Goal: Task Accomplishment & Management: Manage account settings

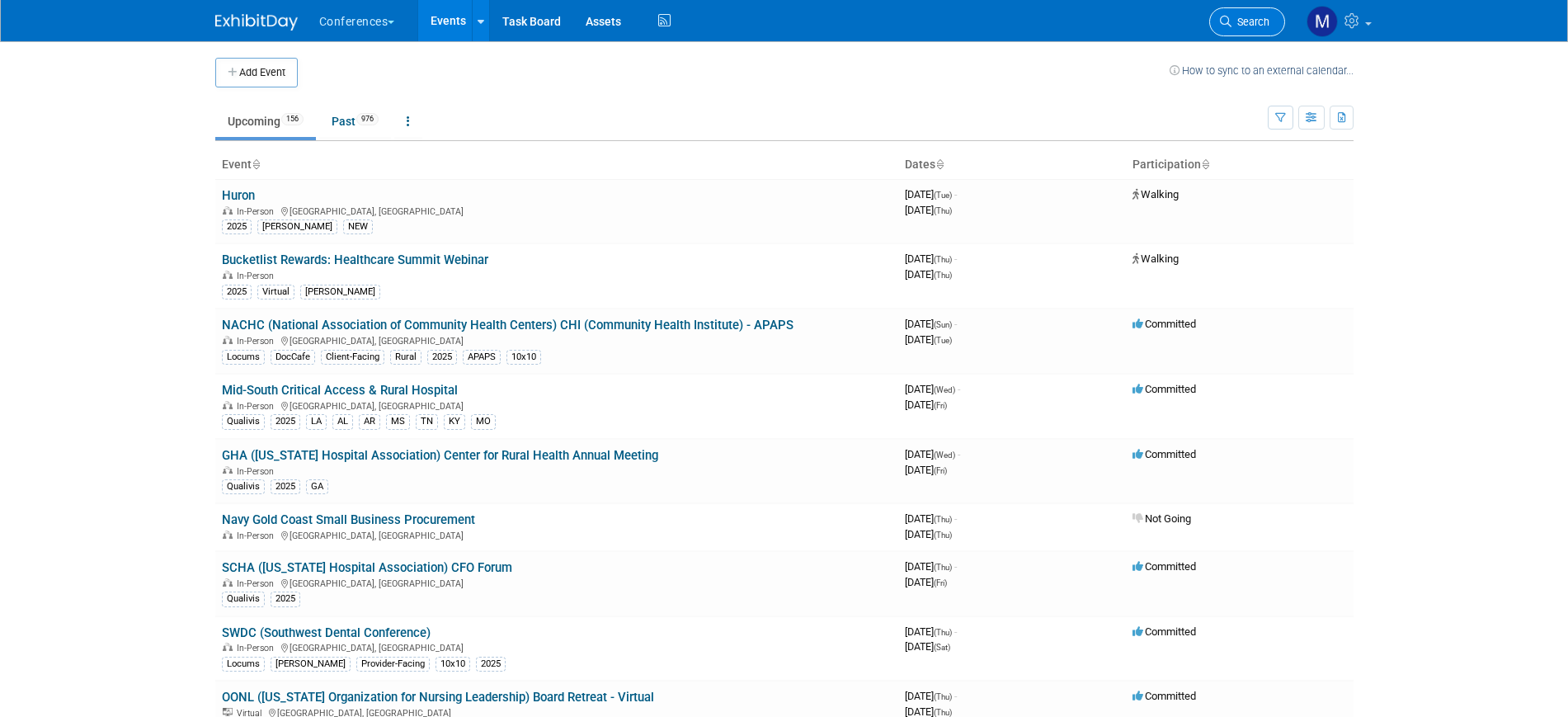
click at [1264, 26] on span "Search" at bounding box center [1250, 22] width 38 height 12
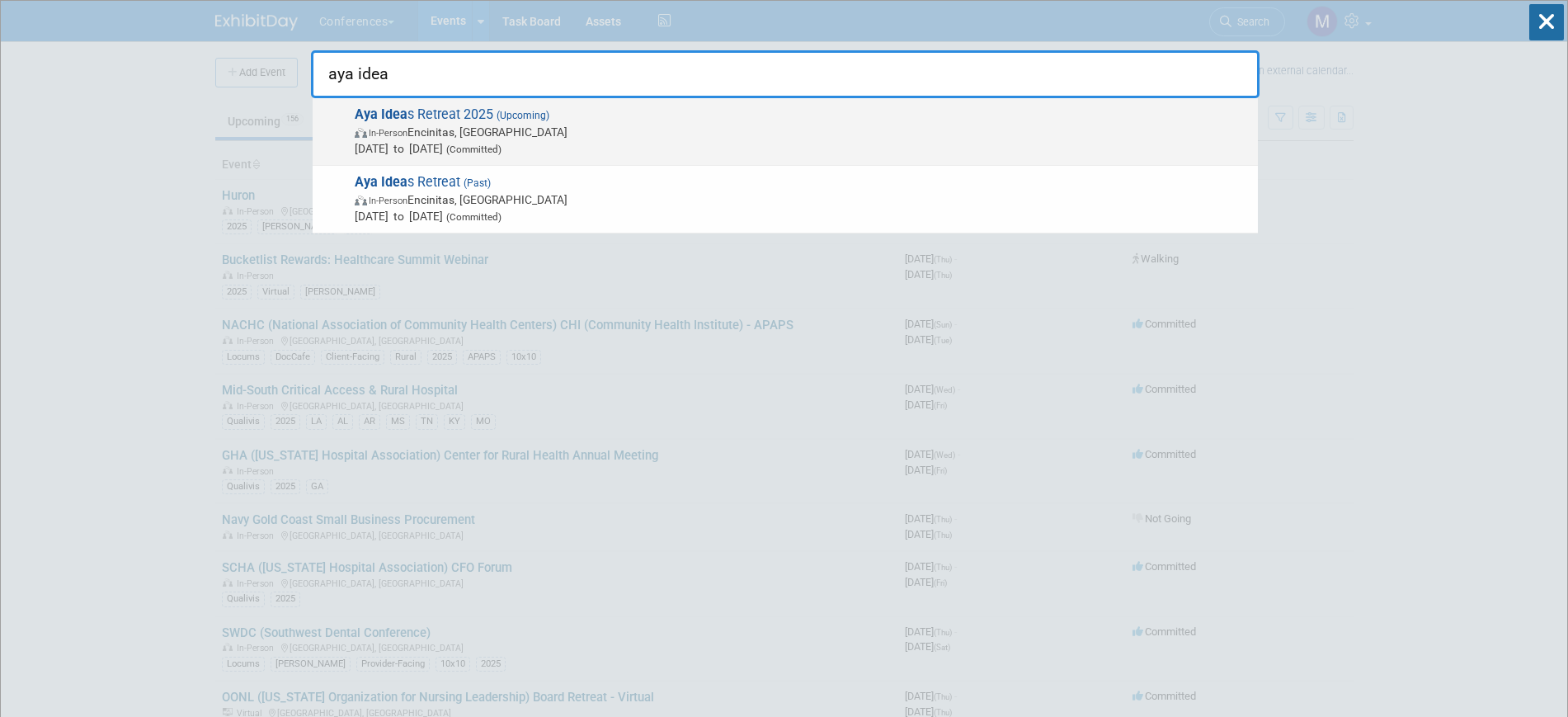
type input "aya idea"
click at [509, 141] on span "Sep 8, 2025 to Sep 10, 2025 (Committed)" at bounding box center [802, 148] width 895 height 16
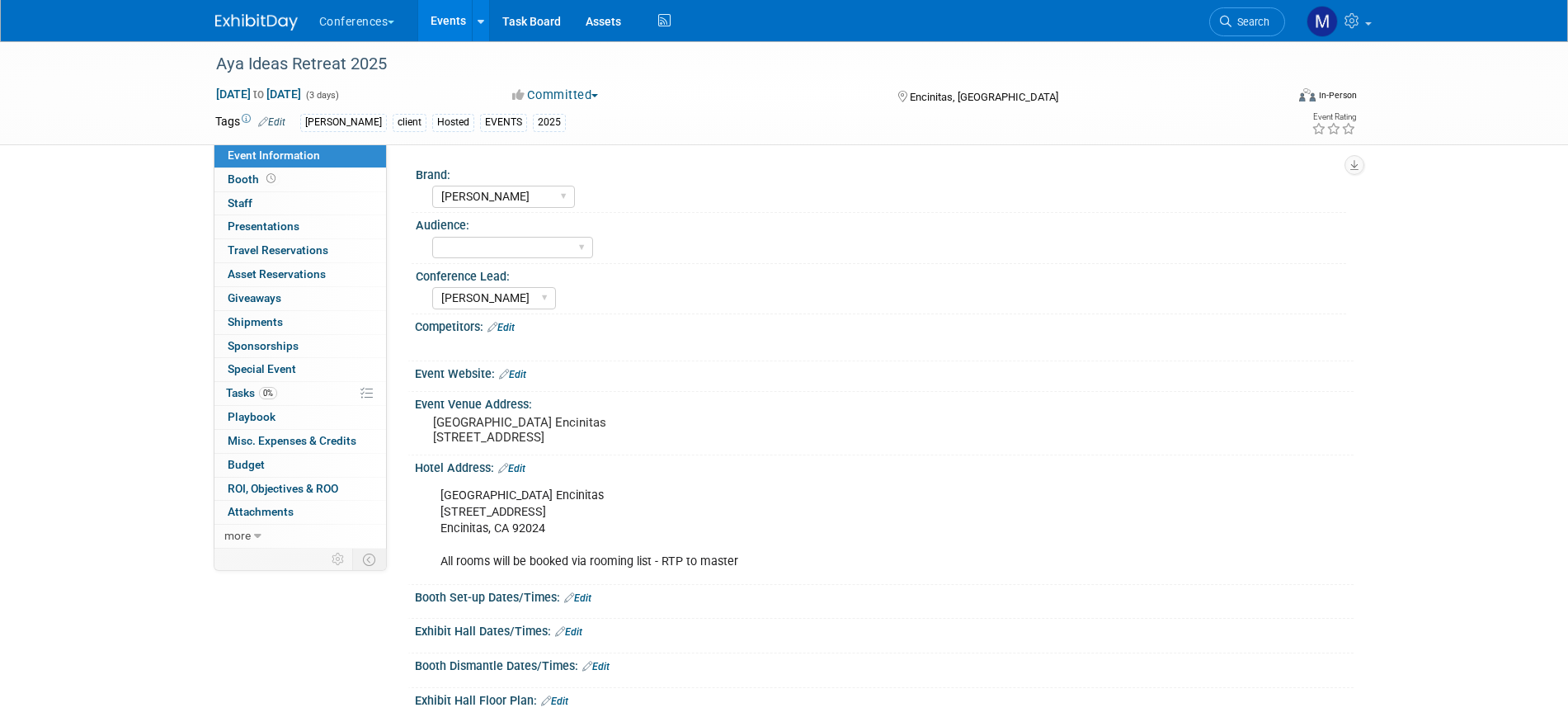
select select "[PERSON_NAME]"
select select "Stephanie"
click at [262, 394] on span "0%" at bounding box center [267, 393] width 18 height 12
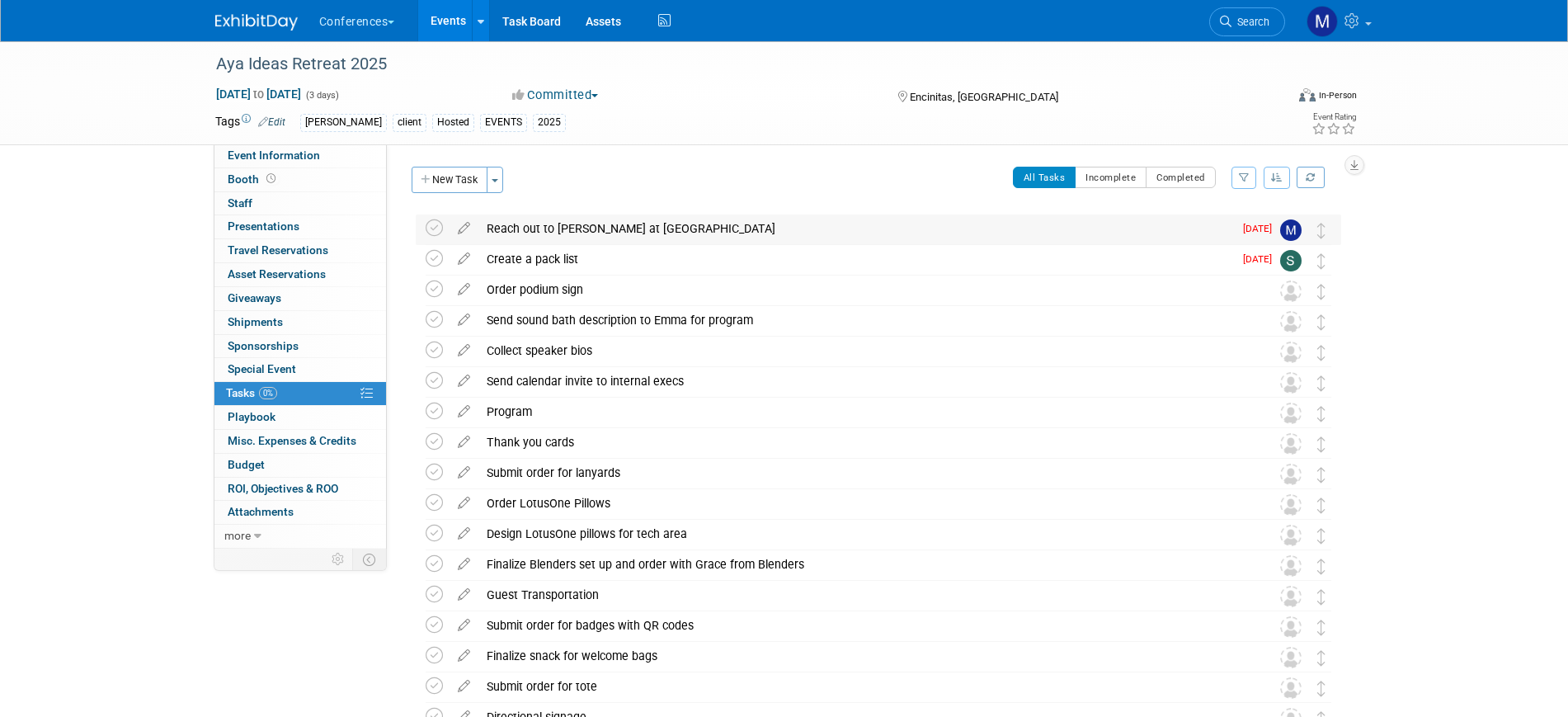
drag, startPoint x: 434, startPoint y: 232, endPoint x: 488, endPoint y: 241, distance: 54.7
click at [434, 232] on icon at bounding box center [434, 228] width 17 height 17
click at [460, 291] on icon at bounding box center [464, 286] width 28 height 21
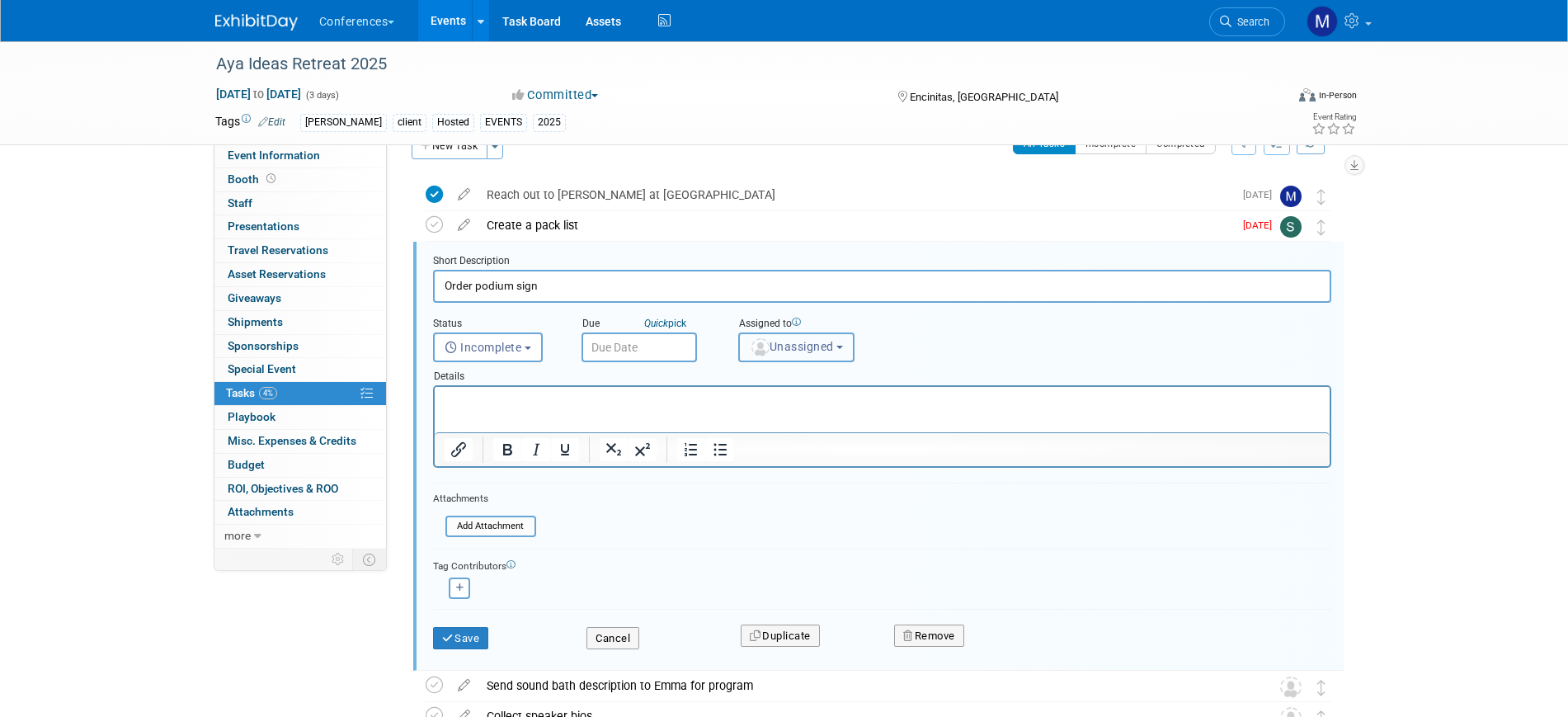
click at [802, 340] on span "Unassigned" at bounding box center [792, 346] width 84 height 13
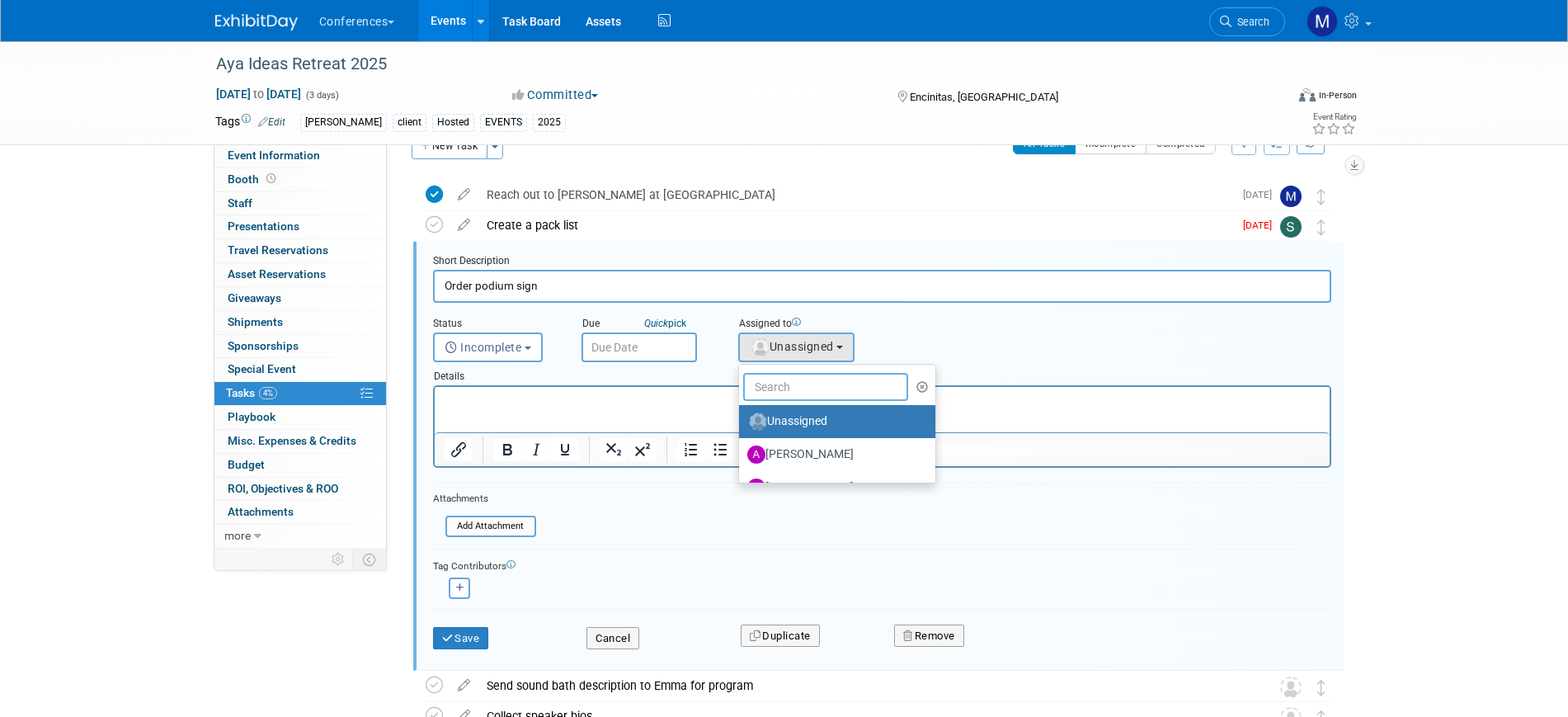
click at [788, 394] on input "text" at bounding box center [826, 387] width 165 height 28
type input "mar"
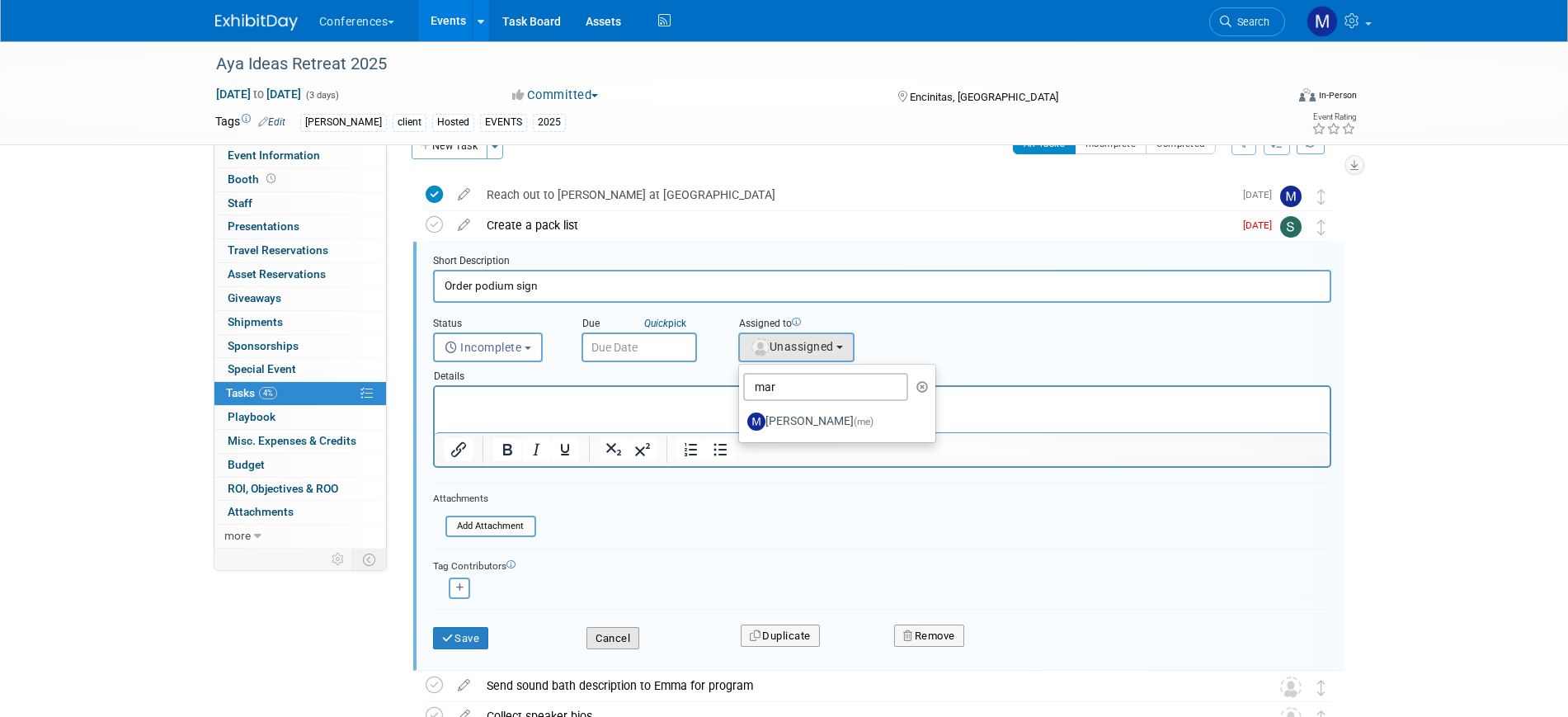
click at [625, 642] on button "Cancel" at bounding box center [613, 638] width 53 height 23
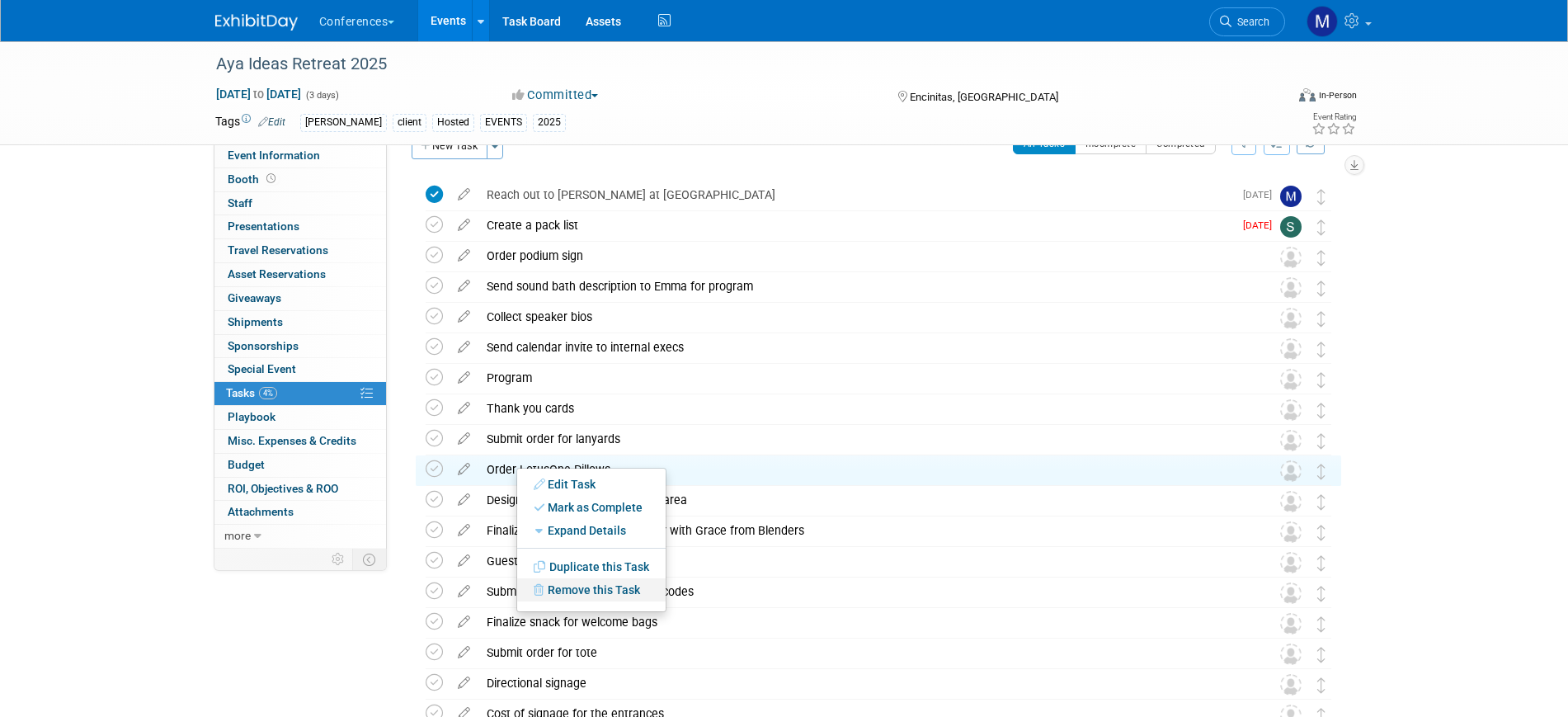
click at [604, 589] on link "Remove this Task" at bounding box center [591, 590] width 149 height 23
click at [722, 602] on link "Yes" at bounding box center [727, 603] width 47 height 27
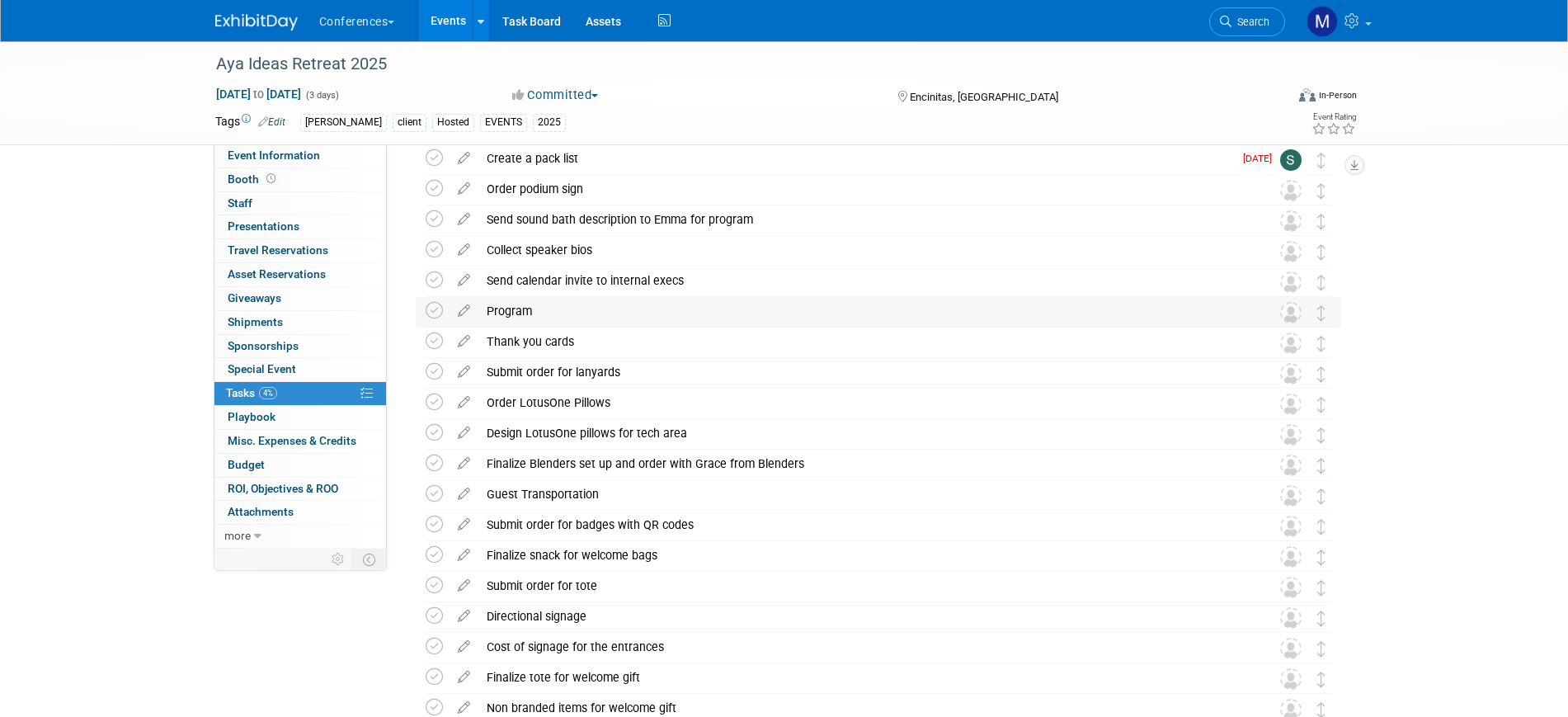
scroll to position [137, 0]
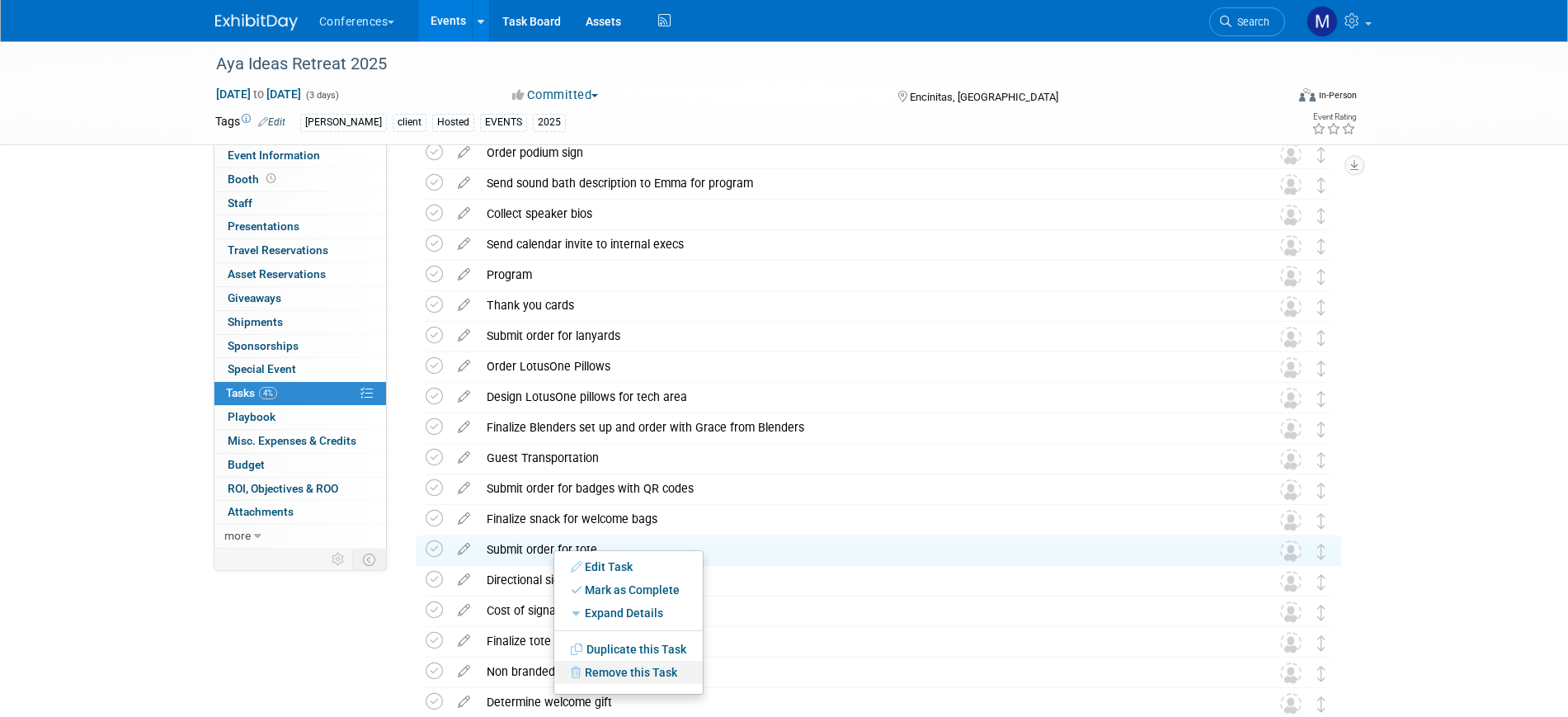
click at [644, 673] on link "Remove this Task" at bounding box center [629, 672] width 149 height 23
click at [751, 682] on icon at bounding box center [753, 687] width 9 height 9
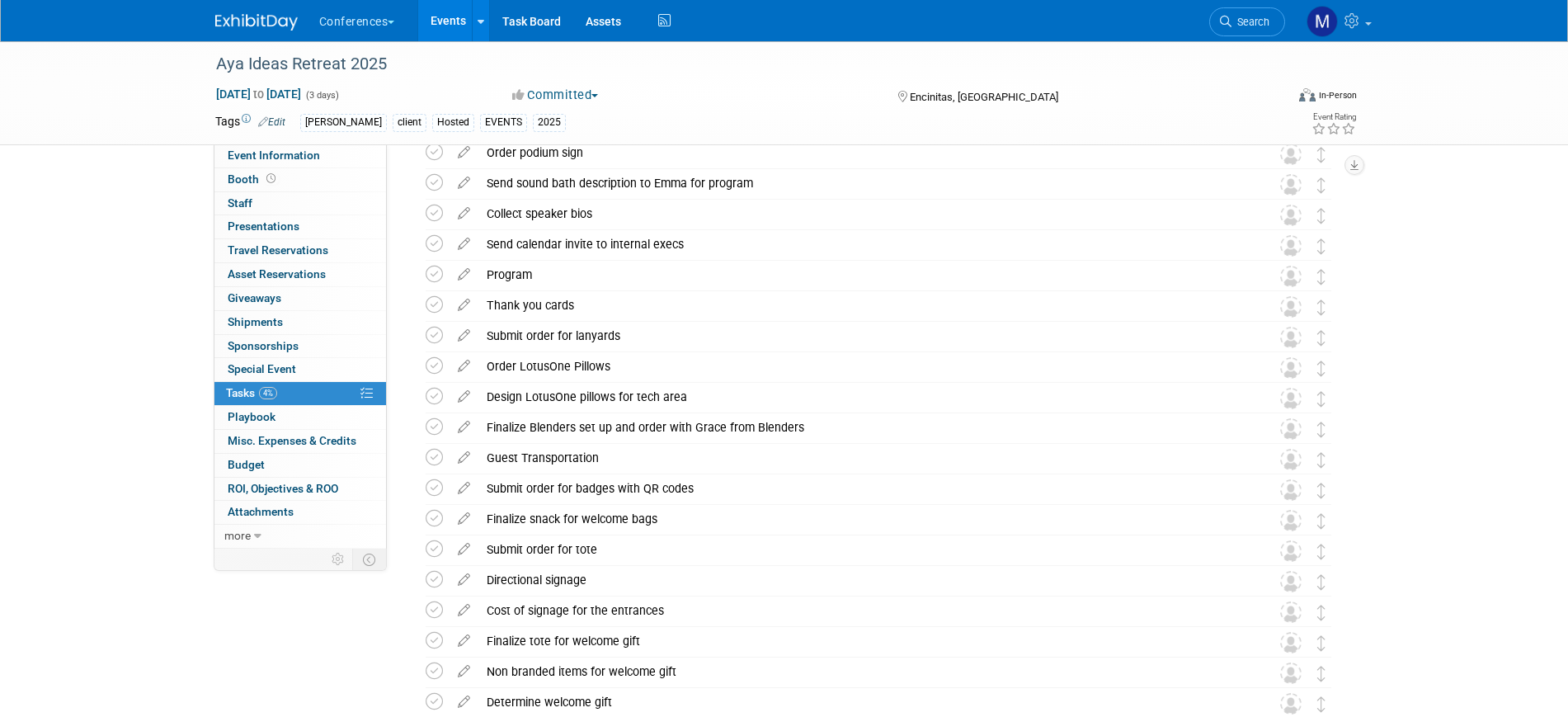
scroll to position [240, 0]
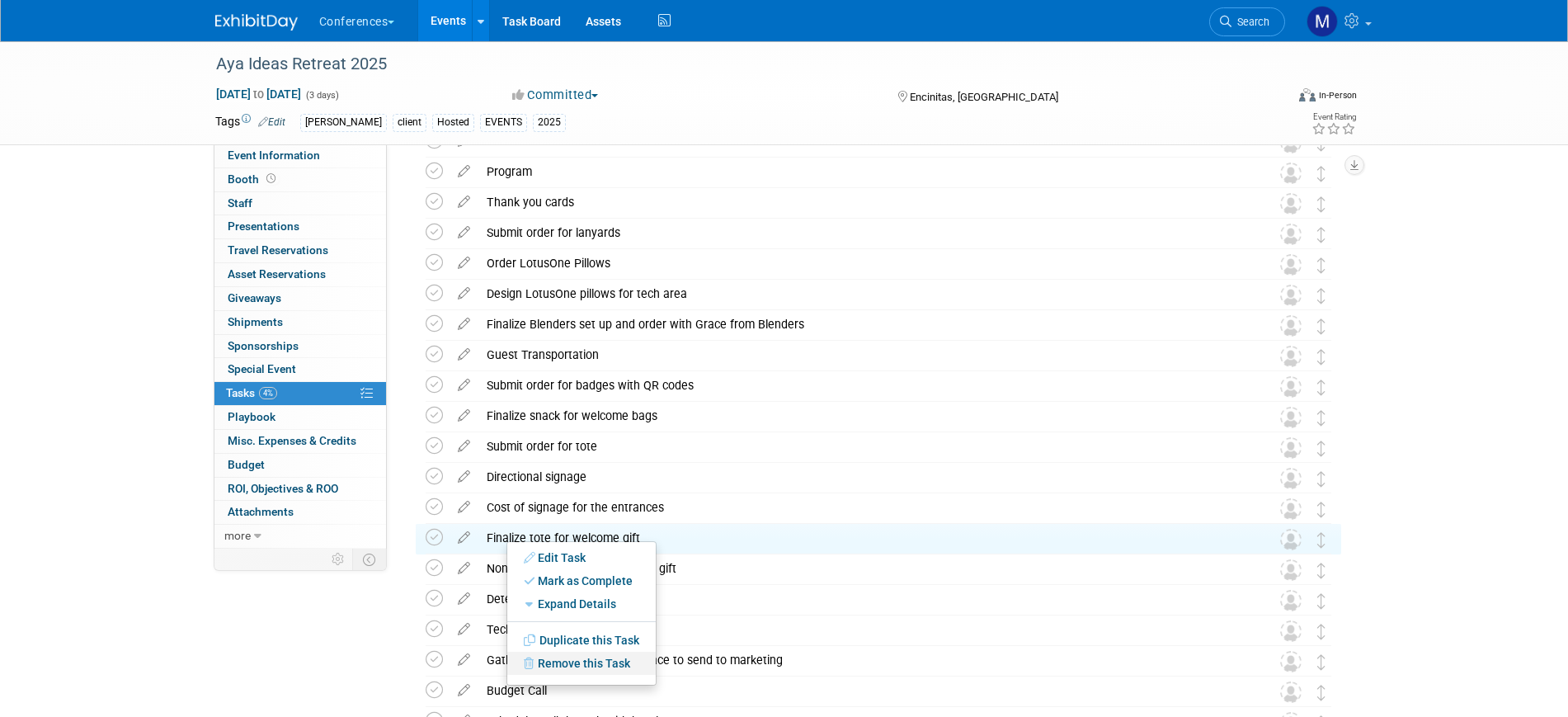
click at [575, 663] on link "Remove this Task" at bounding box center [581, 663] width 149 height 23
click at [720, 670] on link "Yes" at bounding box center [718, 676] width 47 height 27
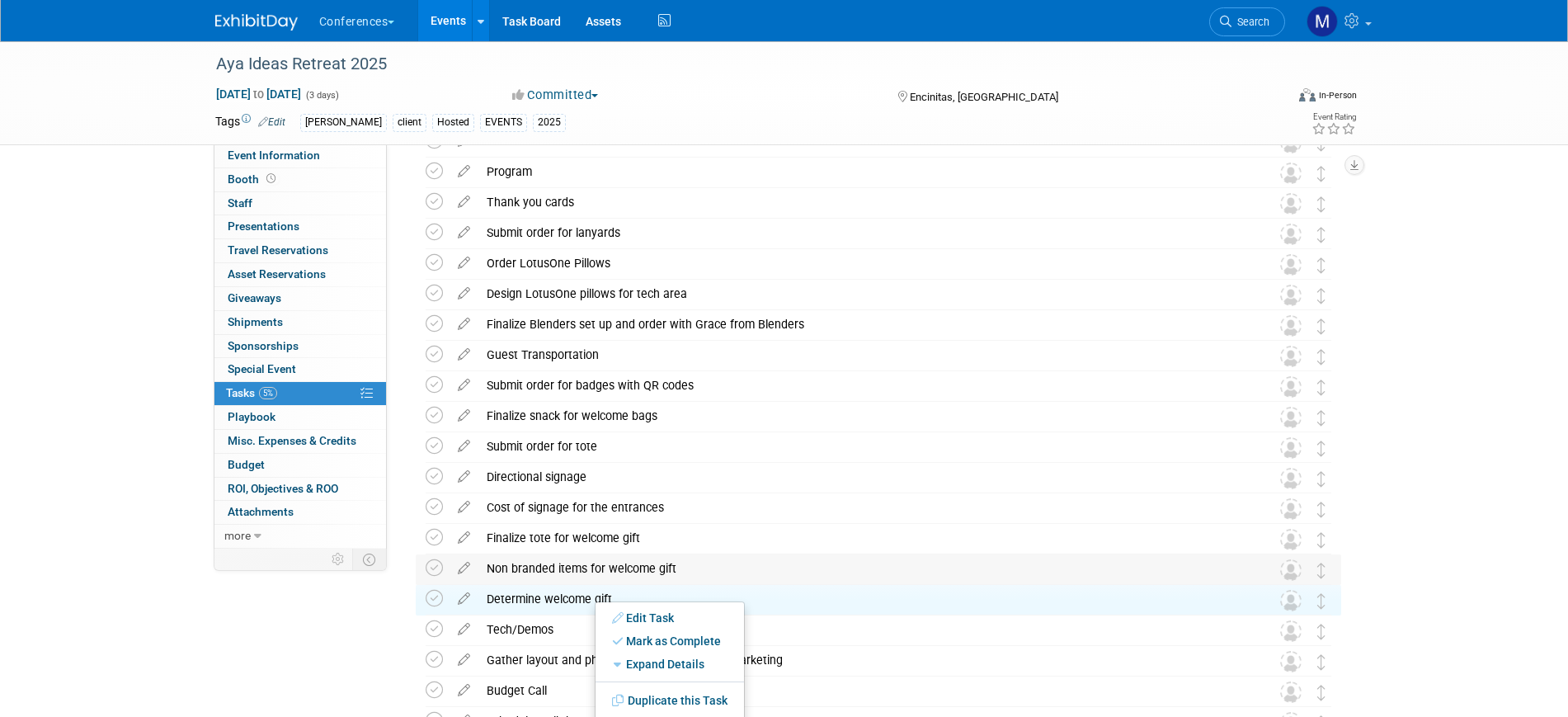
click at [682, 559] on div "Non branded items for welcome gift" at bounding box center [863, 569] width 769 height 28
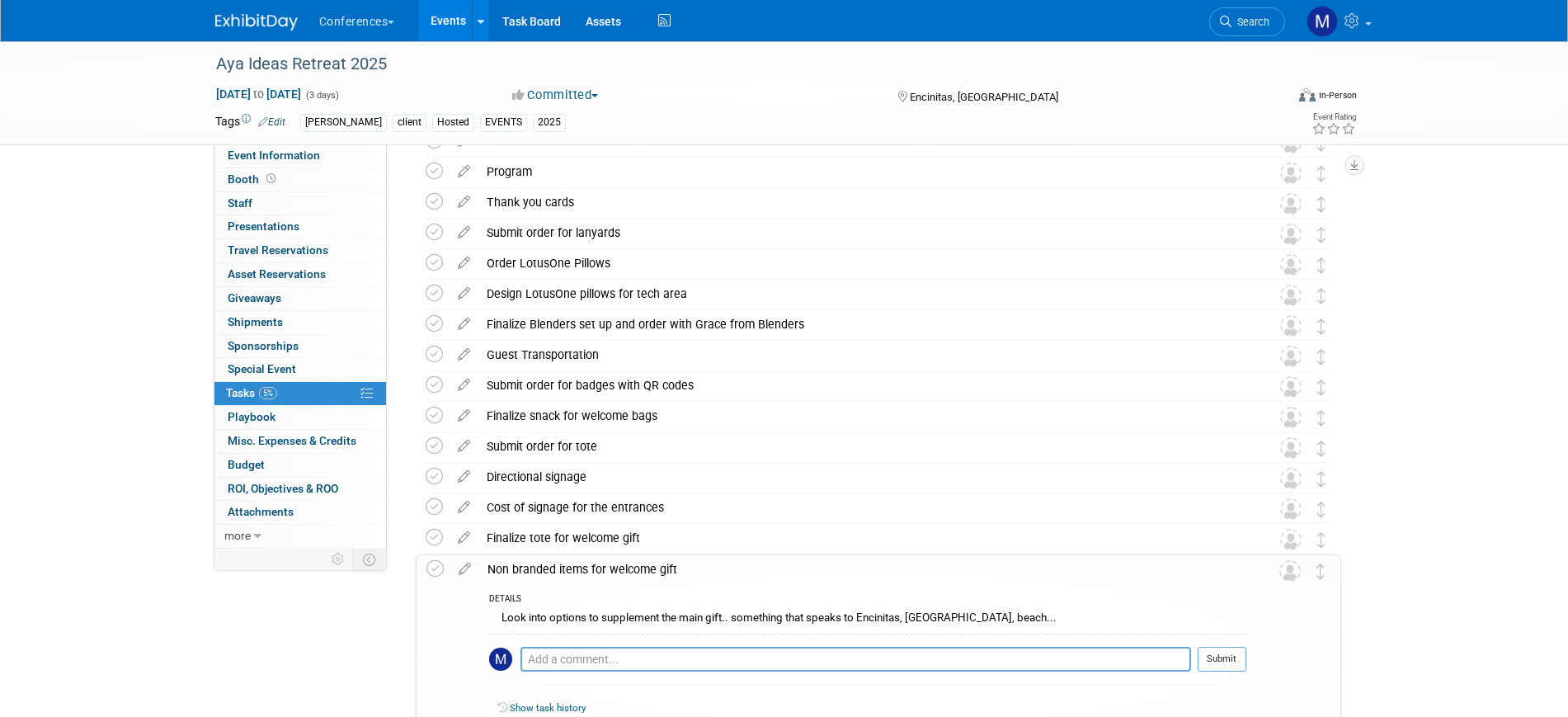
click at [588, 567] on div "Non branded items for welcome gift" at bounding box center [862, 569] width 767 height 28
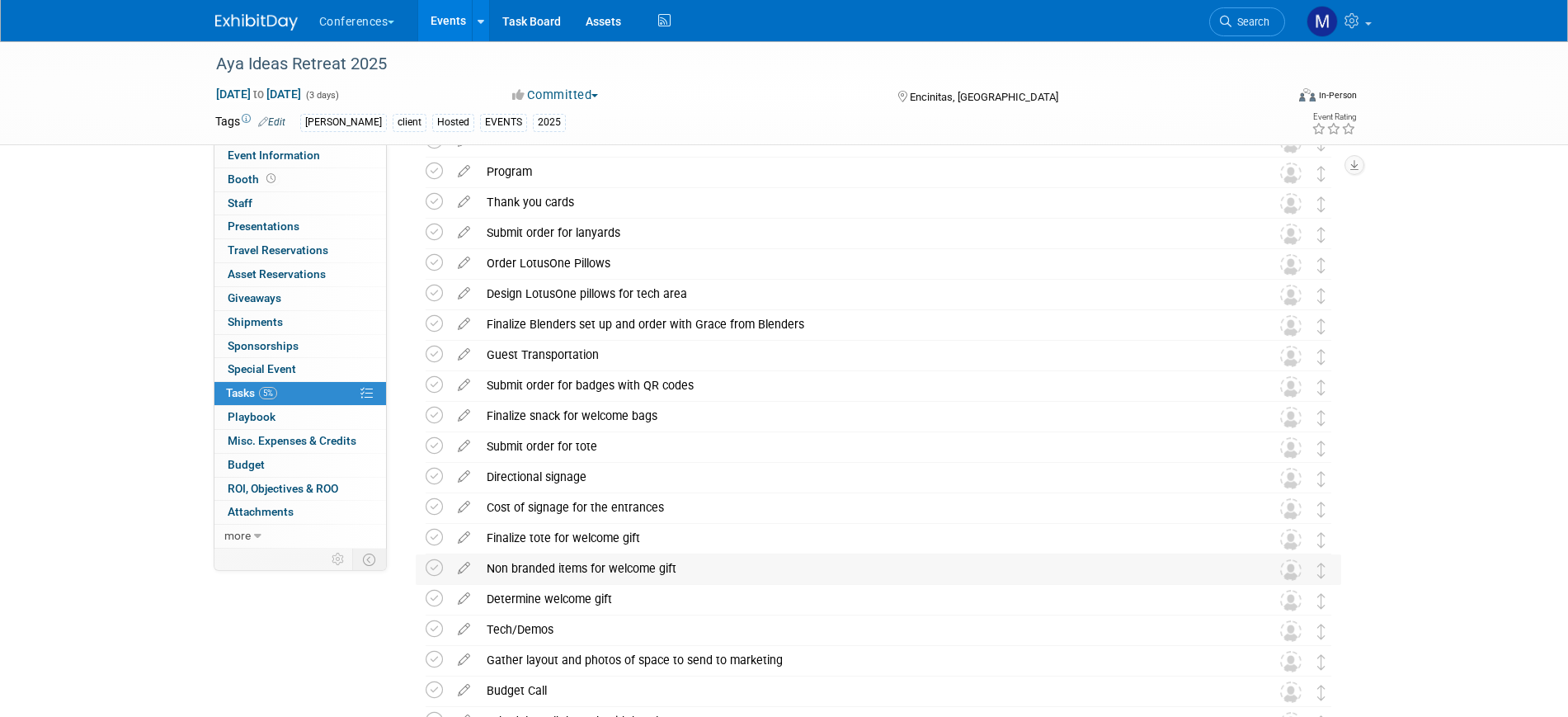
click at [588, 567] on div "Non branded items for welcome gift" at bounding box center [863, 569] width 769 height 28
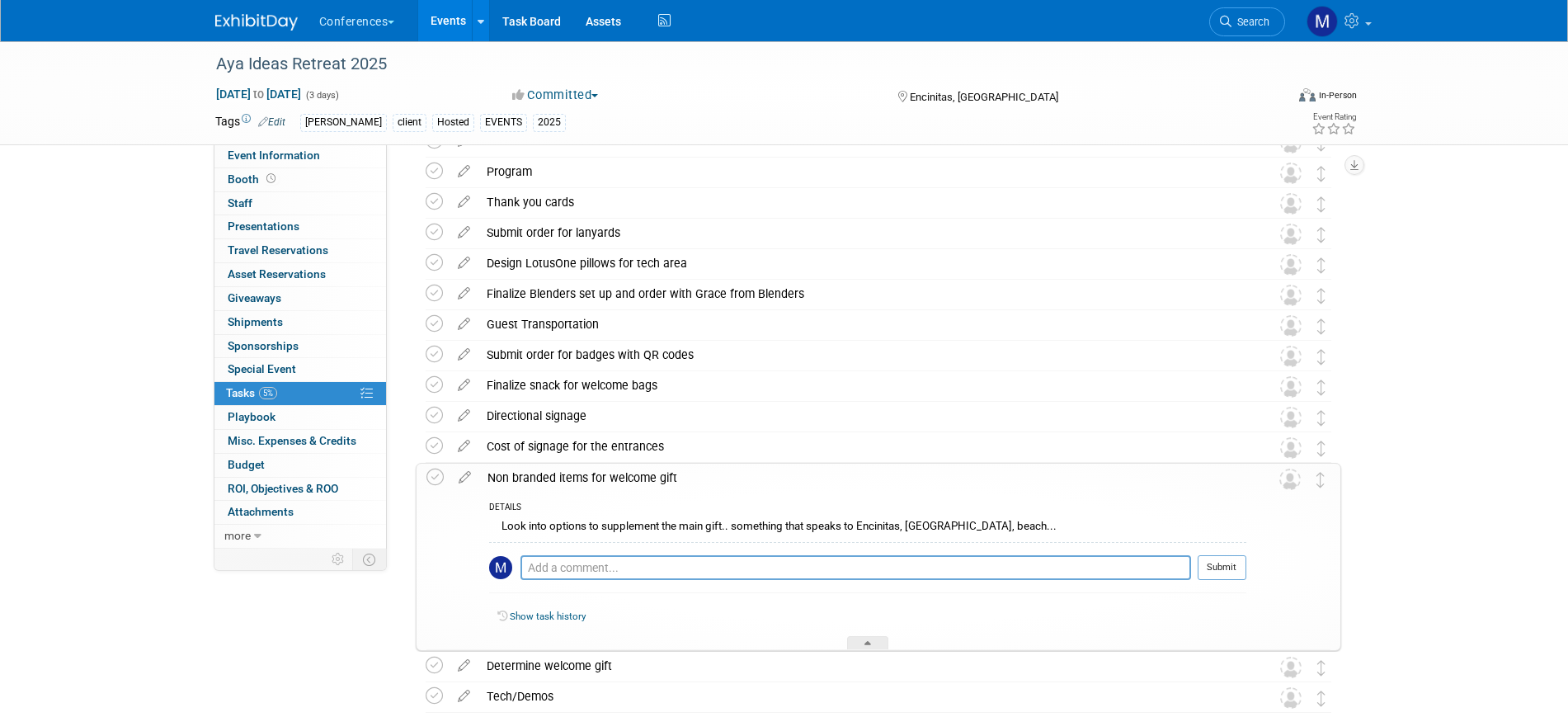
click at [608, 483] on div "Non branded items for welcome gift" at bounding box center [862, 478] width 767 height 28
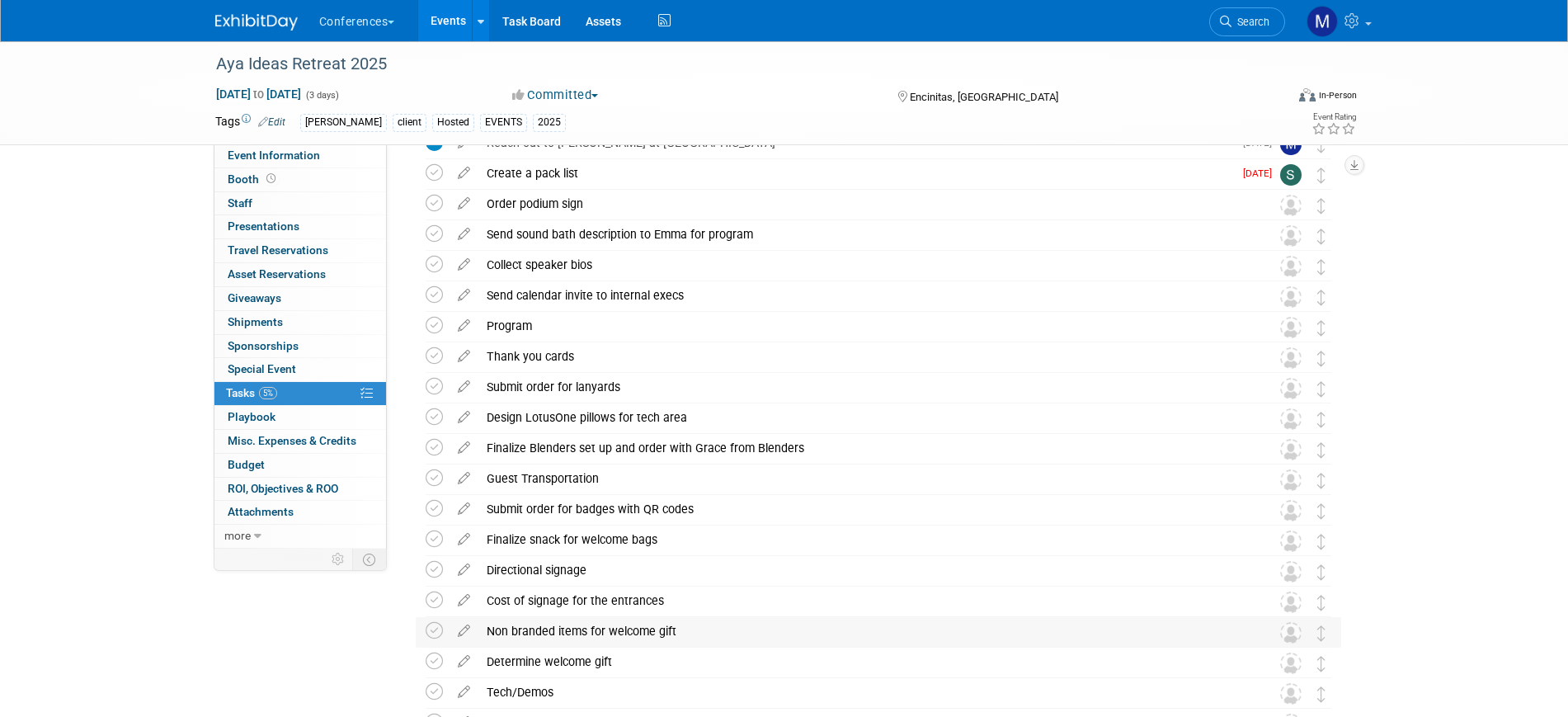
scroll to position [0, 0]
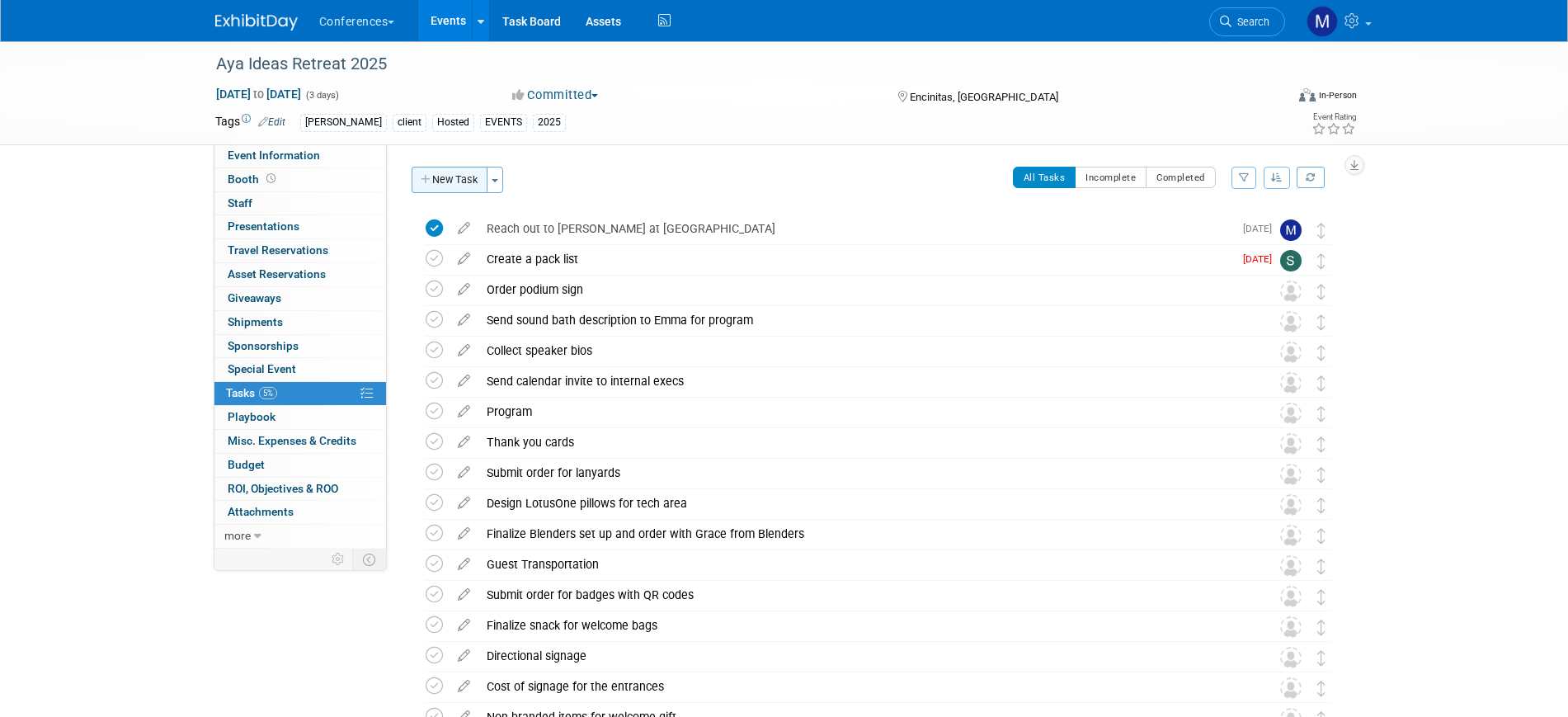
click at [440, 170] on button "New Task" at bounding box center [449, 180] width 76 height 27
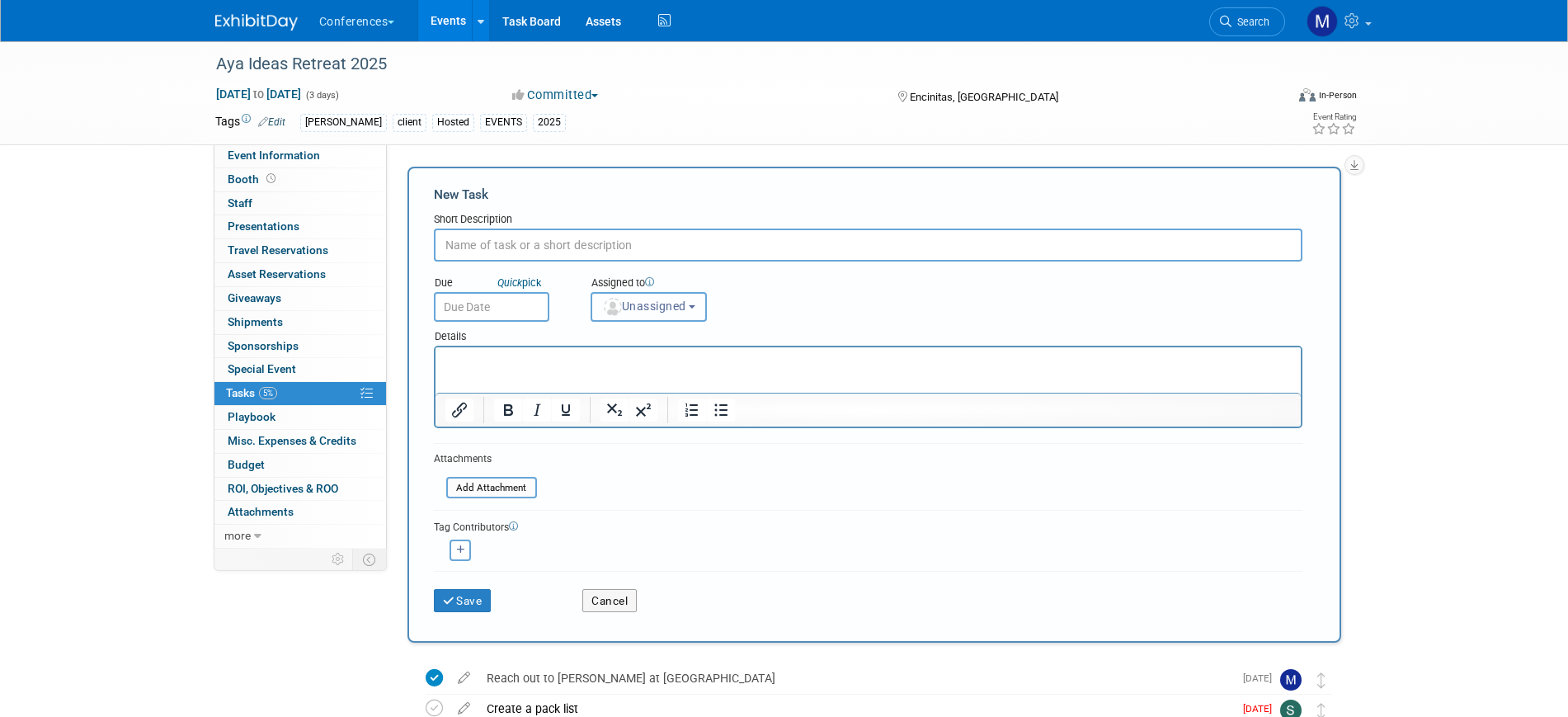
click at [664, 305] on span "Unassigned" at bounding box center [644, 306] width 84 height 13
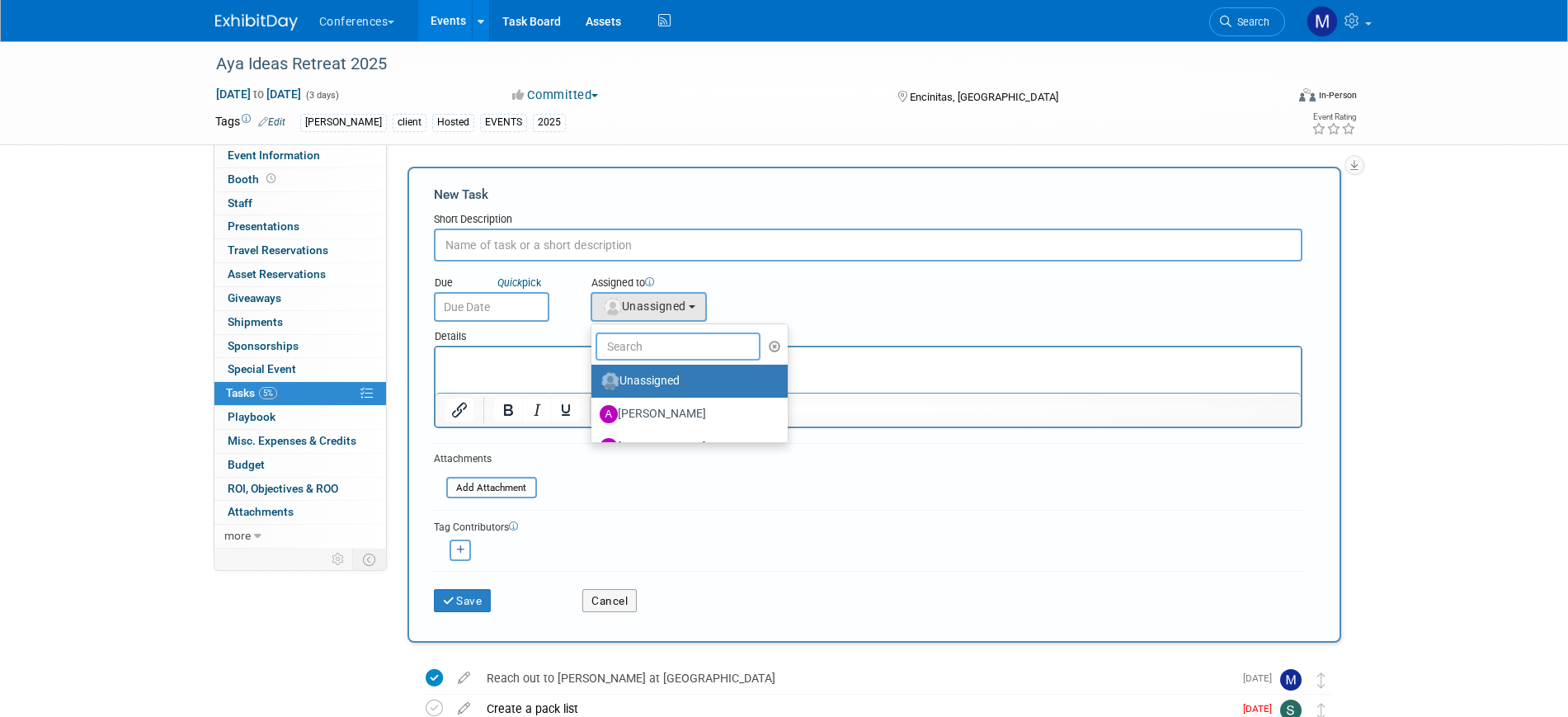
click at [648, 333] on input "text" at bounding box center [678, 347] width 165 height 28
type input "mar"
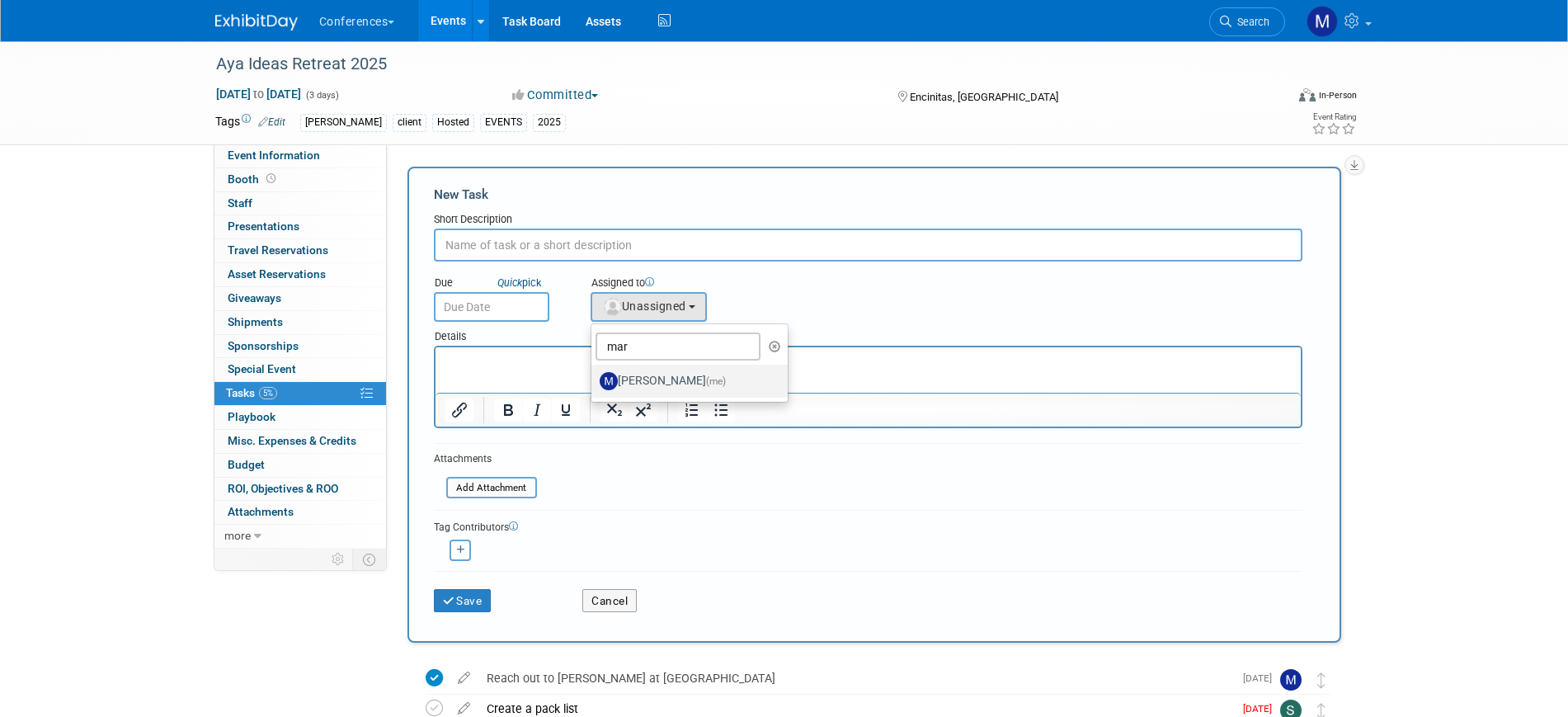
click at [647, 373] on label "Marygrace LeGros (me)" at bounding box center [685, 381] width 173 height 27
click at [593, 374] on input "Marygrace LeGros (me)" at bounding box center [588, 378] width 10 height 10
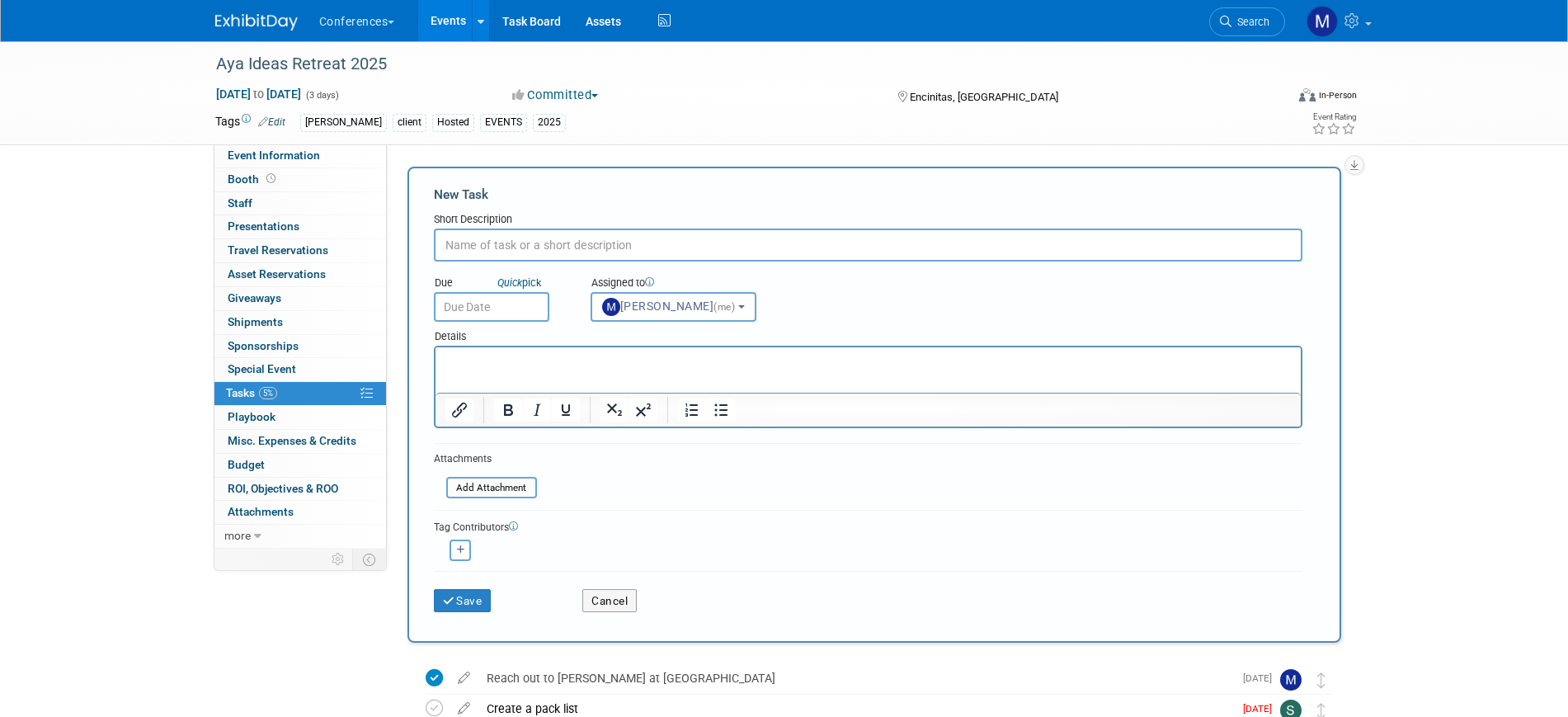
select select "44aca64b-5a90-4919-a819-d2f91ad54103"
click at [461, 550] on icon "button" at bounding box center [461, 550] width 9 height 9
select select
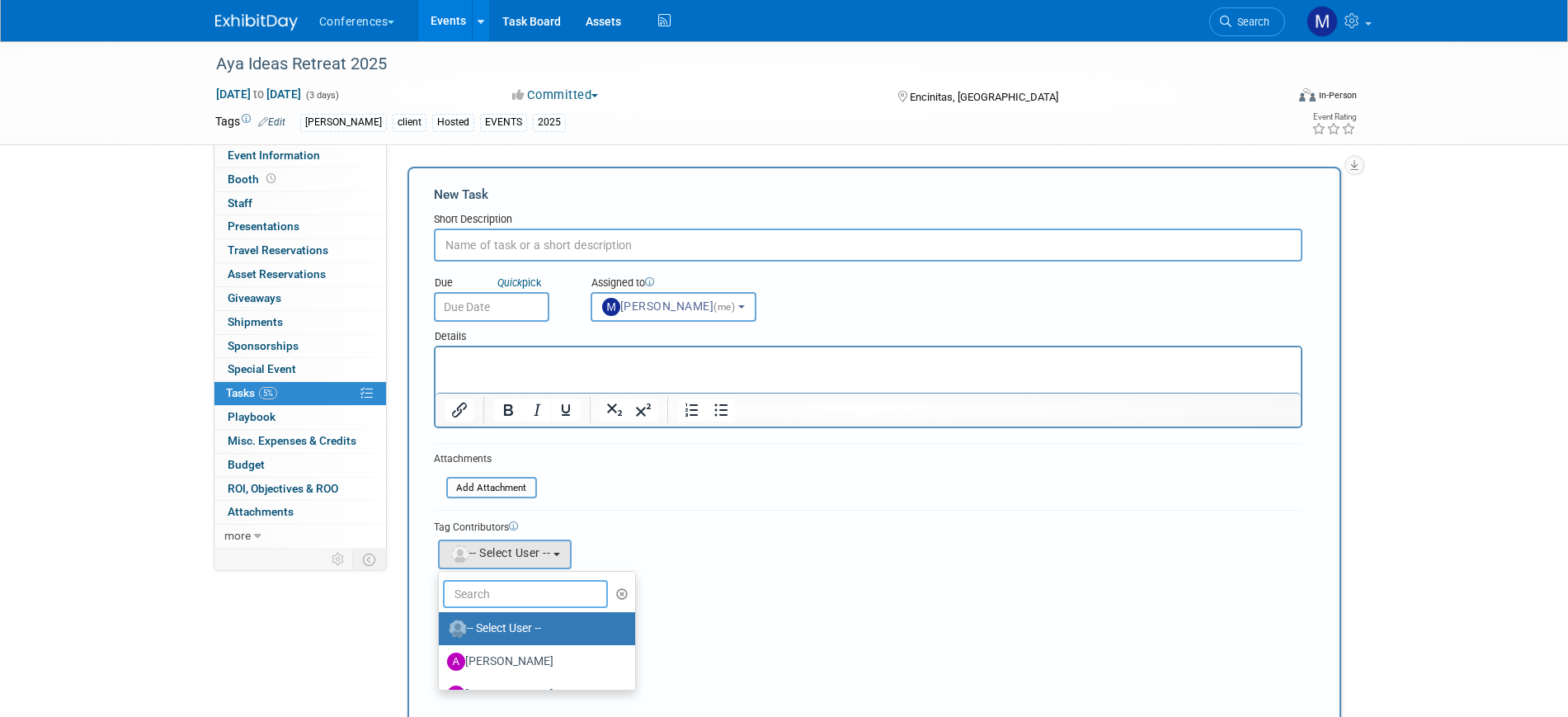
click at [507, 587] on input "text" at bounding box center [525, 595] width 165 height 28
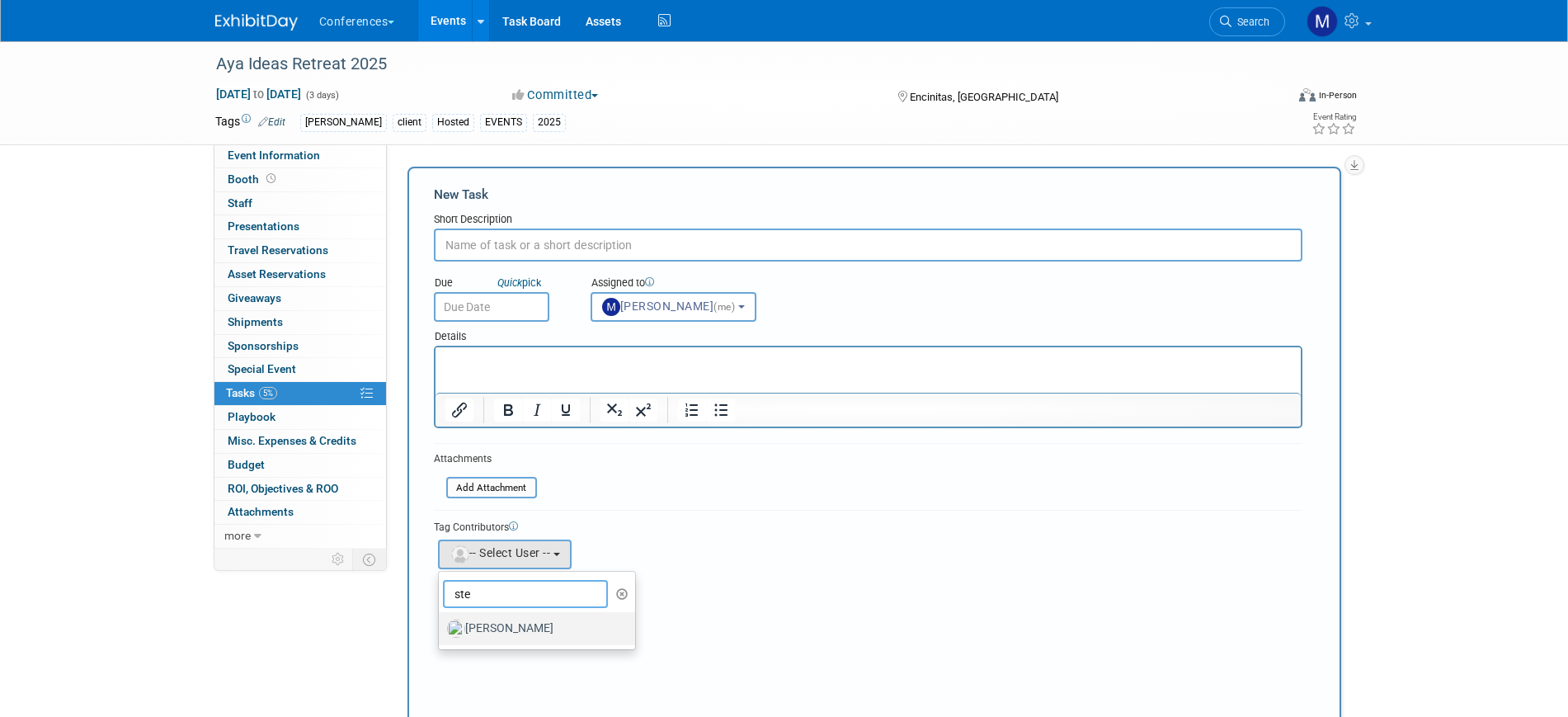
type input "ste"
click at [514, 624] on label "[PERSON_NAME]" at bounding box center [533, 629] width 173 height 27
click at [441, 624] on input "[PERSON_NAME]" at bounding box center [435, 626] width 10 height 10
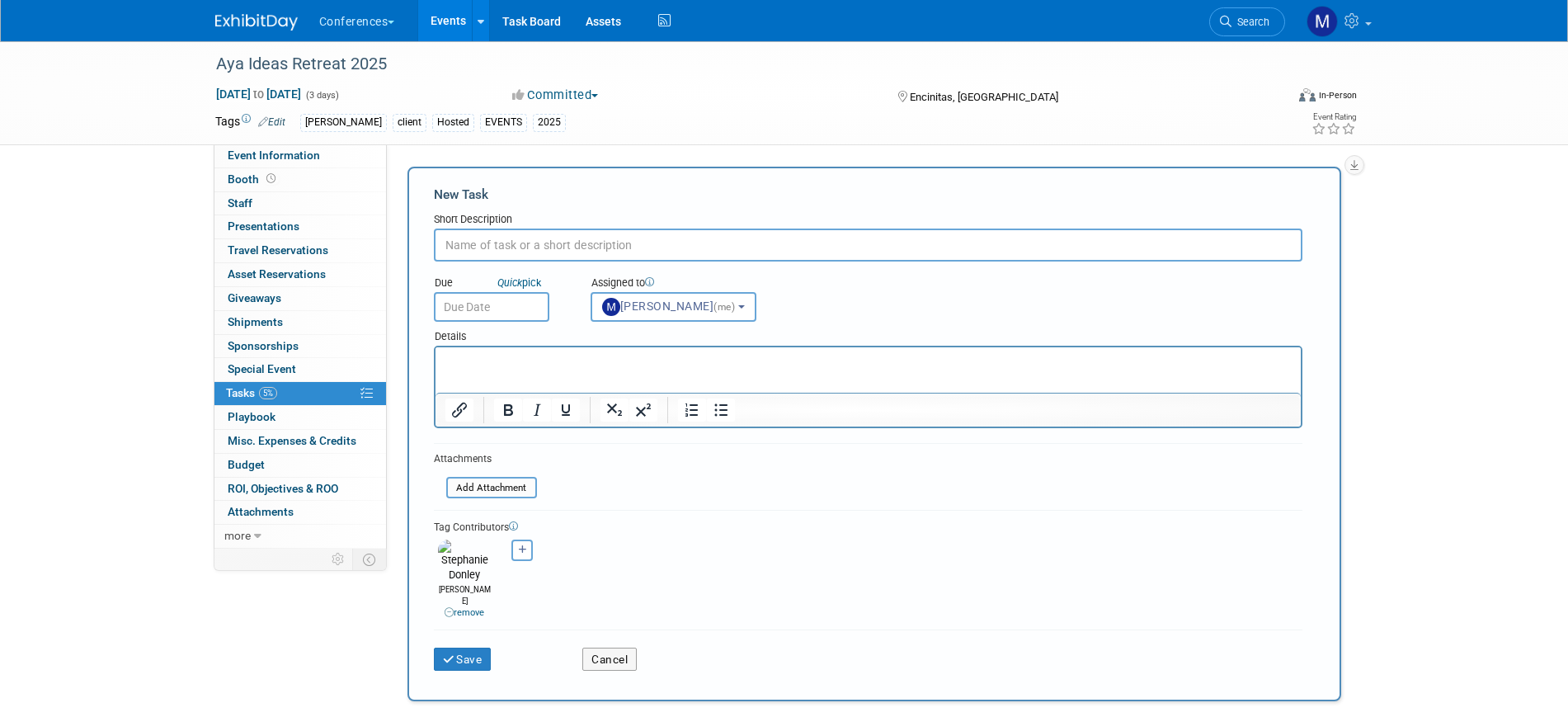
click at [472, 248] on input "text" at bounding box center [868, 245] width 868 height 33
paste input "I'm Attending Social Graphics"
type input "I'm Attending Social Graphics"
click at [488, 370] on p "Rich Text Area. Press ALT-0 for help." at bounding box center [867, 361] width 847 height 16
click at [479, 297] on input "text" at bounding box center [492, 306] width 116 height 29
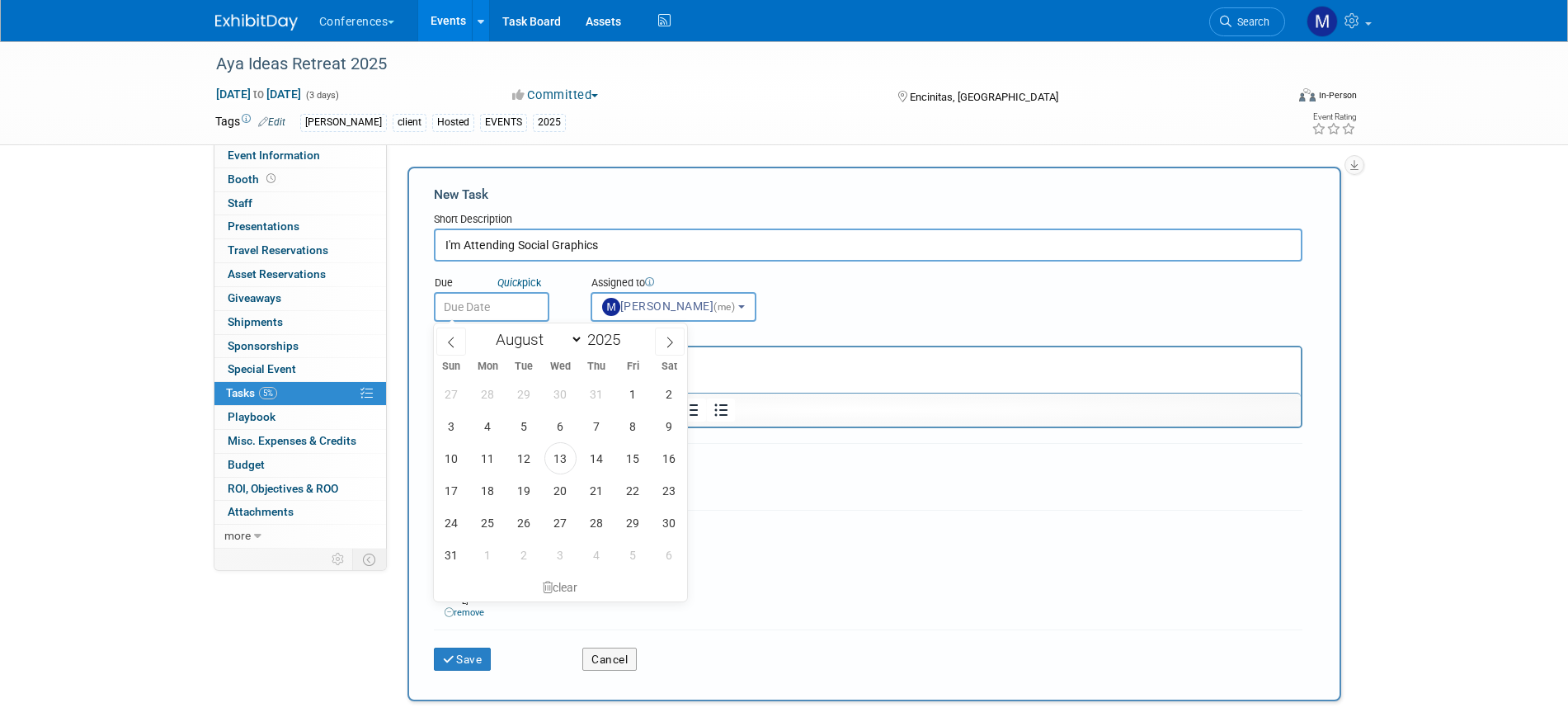
click at [821, 464] on form "New Task Short Description I'm Attending Social Graphics Due Quick pick (me) ma…" at bounding box center [874, 434] width 881 height 497
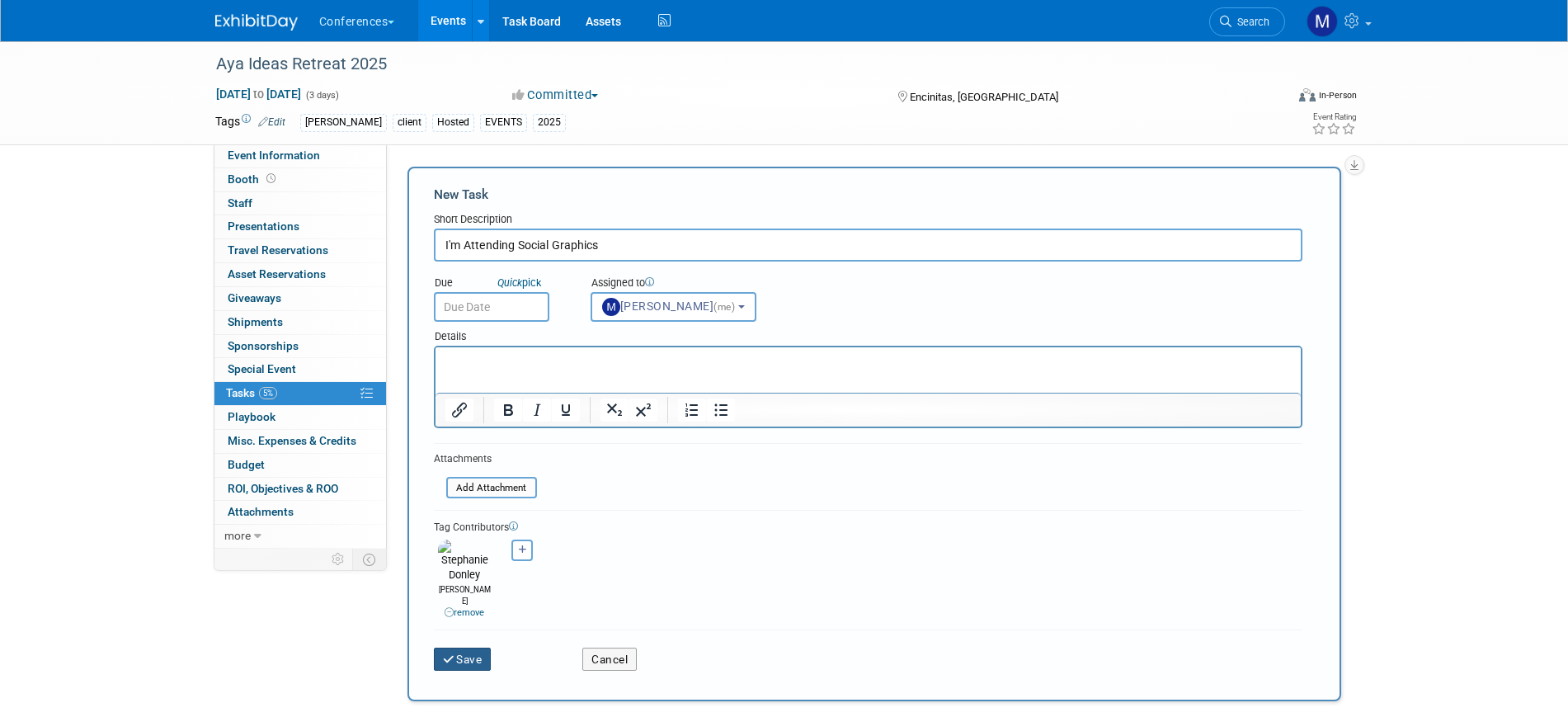
click at [456, 648] on button "Save" at bounding box center [463, 659] width 58 height 23
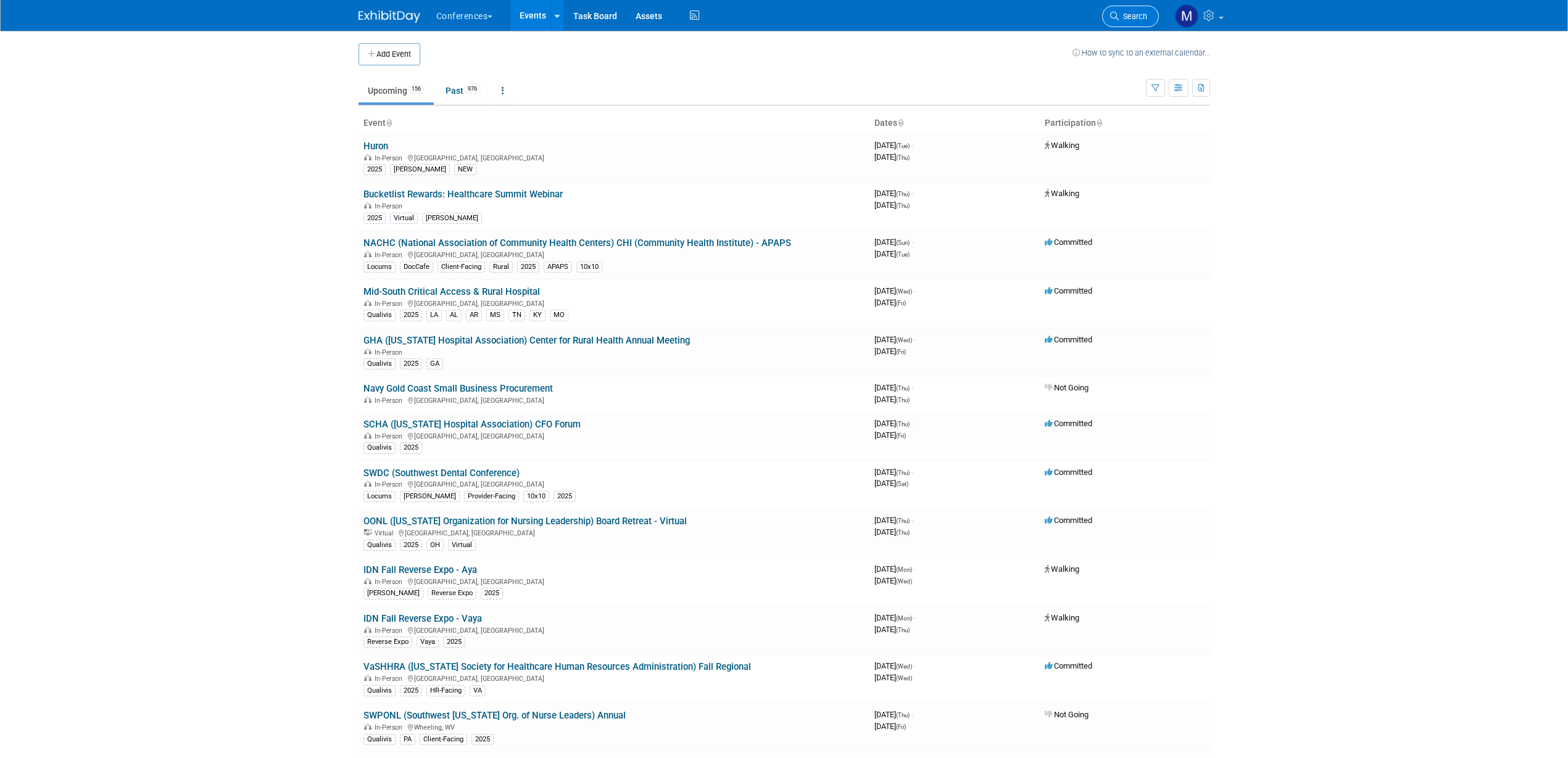
click at [1122, 6] on link "Search" at bounding box center [1131, 16] width 57 height 21
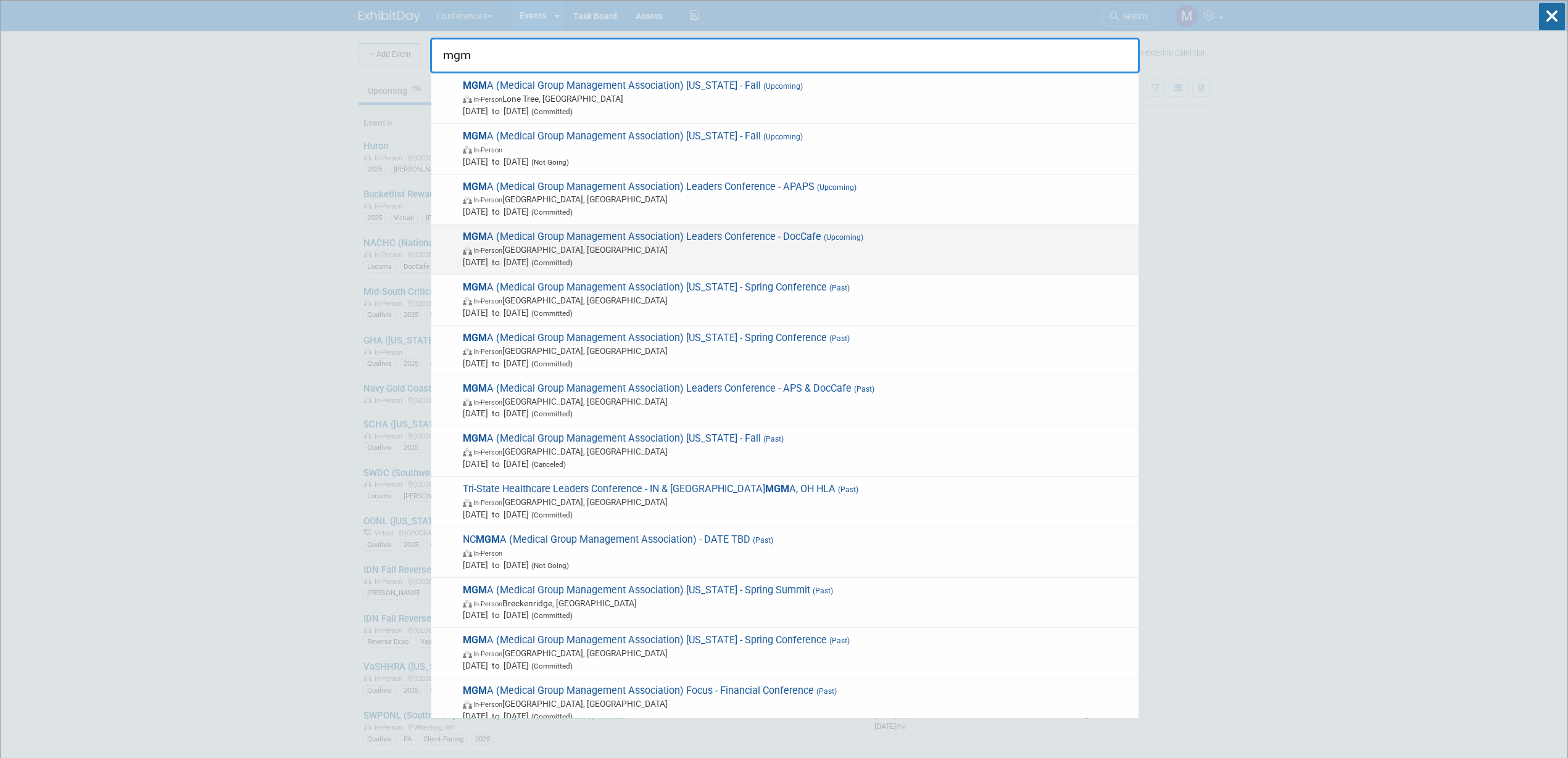
type input "mgm"
click at [805, 256] on span "Sep 28, 2025 to Oct 1, 2025 (Committed)" at bounding box center [797, 262] width 670 height 12
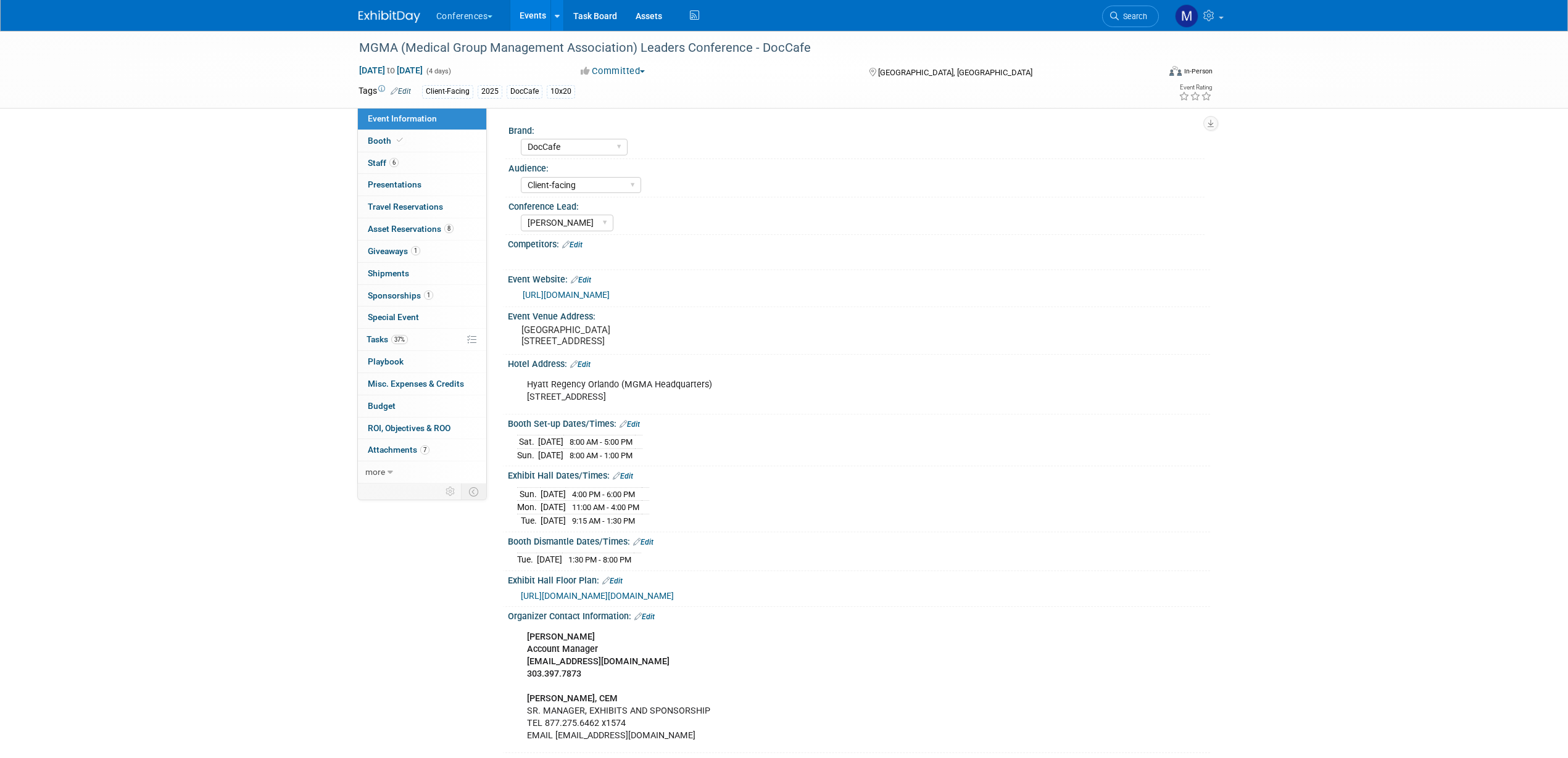
select select "DocCafe"
select select "Client-facing"
select select "Marygrace"
click at [443, 161] on link "6 Staff 6" at bounding box center [422, 163] width 128 height 21
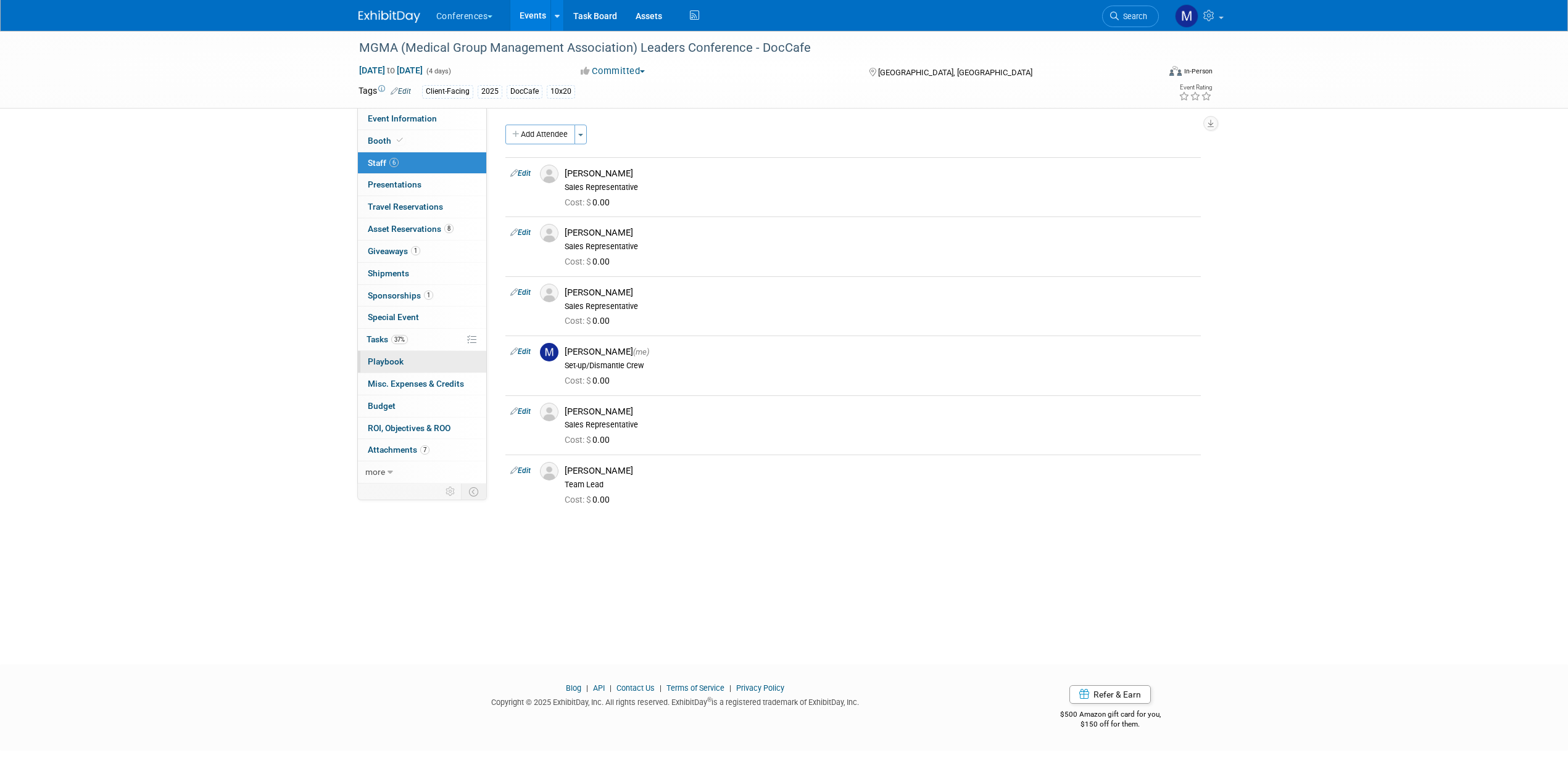
drag, startPoint x: 382, startPoint y: 334, endPoint x: 484, endPoint y: 359, distance: 105.0
click at [382, 333] on link "37% Tasks 37%" at bounding box center [422, 340] width 128 height 21
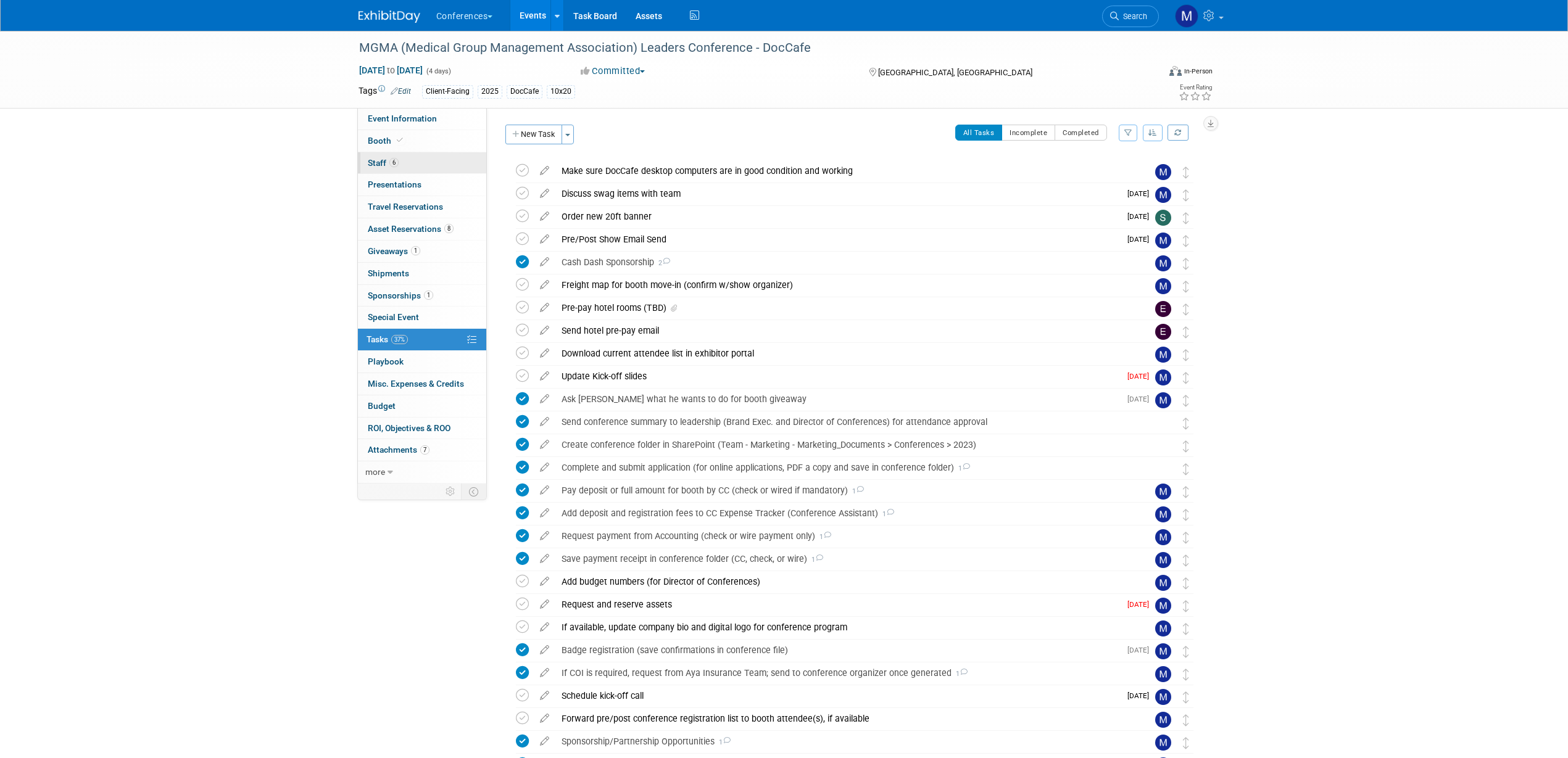
click at [423, 162] on link "6 Staff 6" at bounding box center [422, 163] width 128 height 21
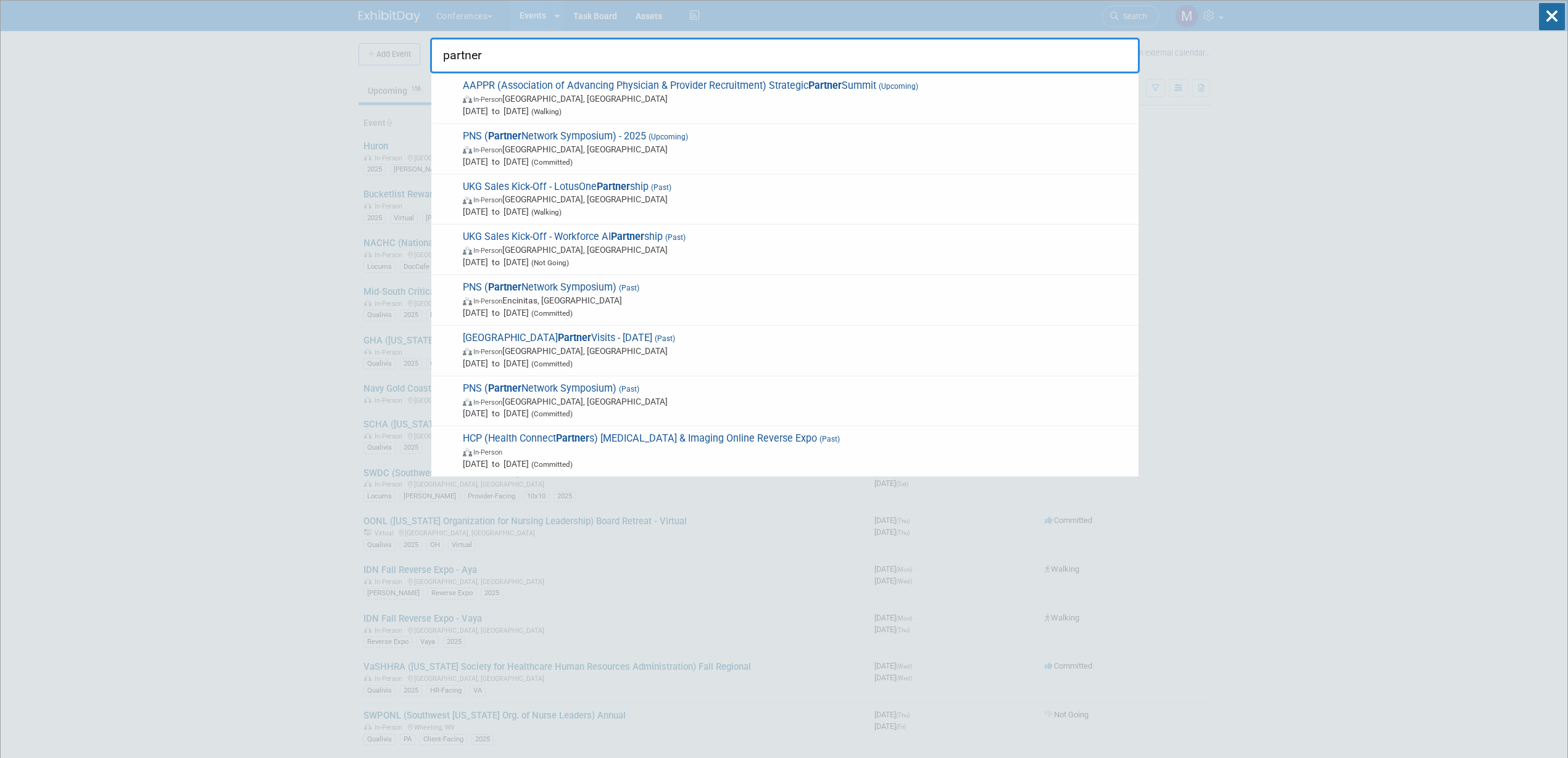
type input "partner"
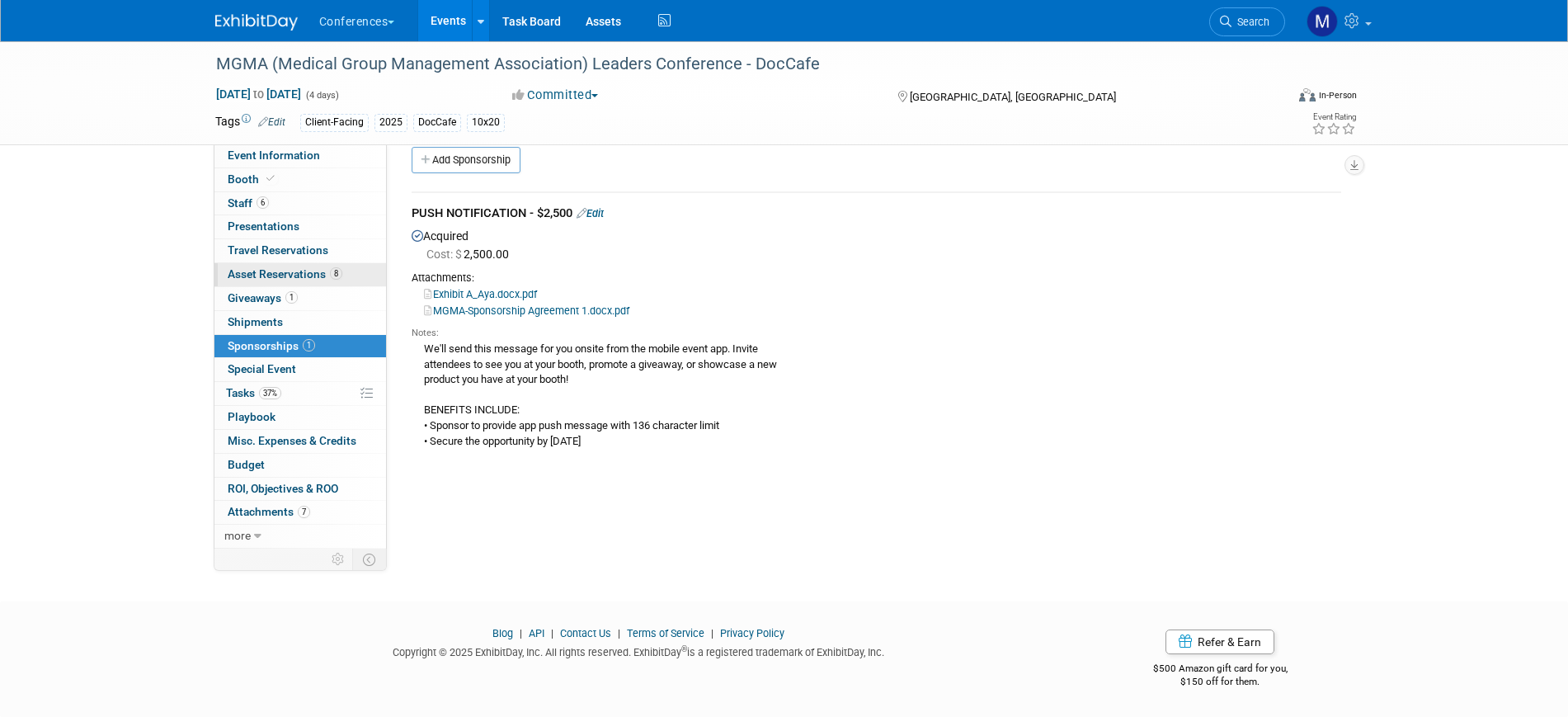
drag, startPoint x: 259, startPoint y: 394, endPoint x: 270, endPoint y: 285, distance: 109.6
click at [259, 394] on span "Tasks 37%" at bounding box center [253, 393] width 55 height 13
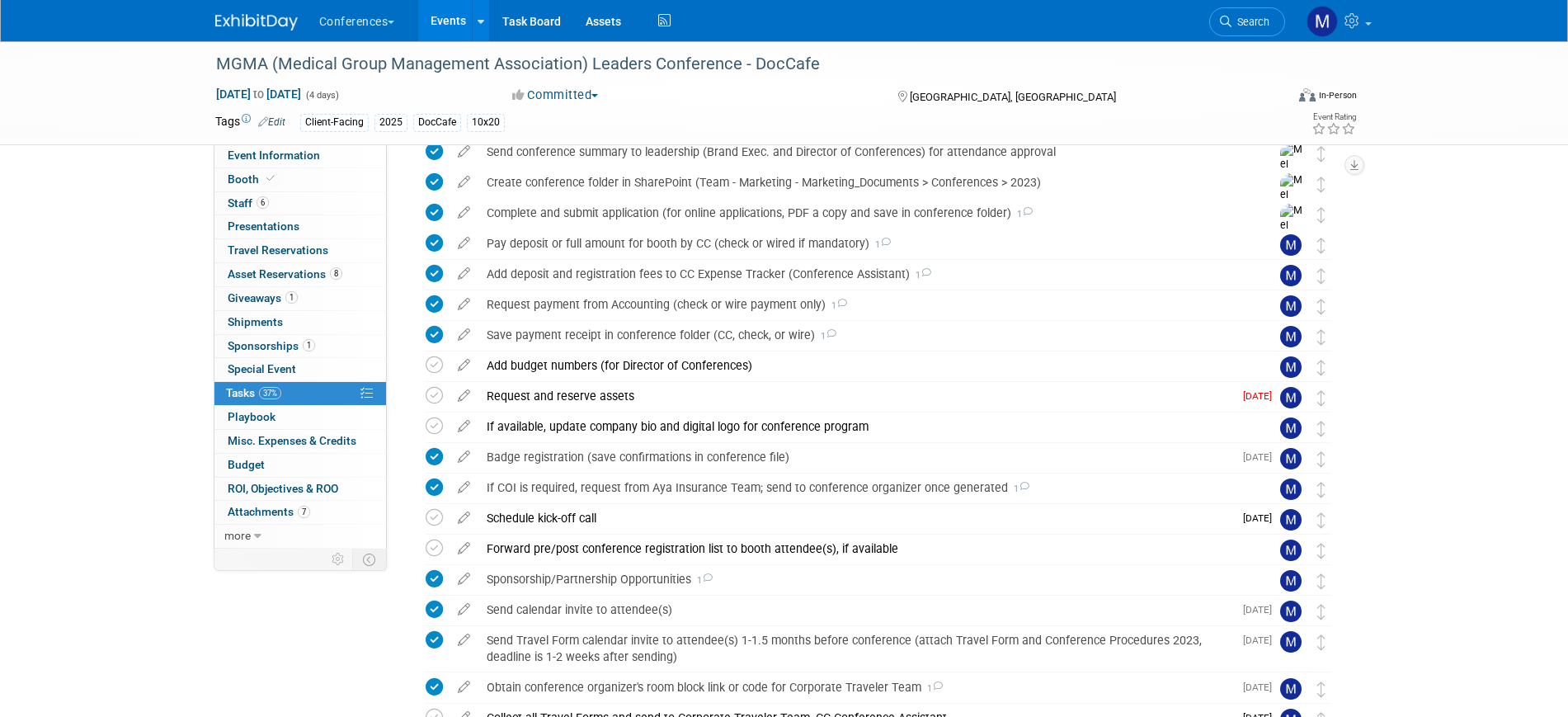
scroll to position [516, 0]
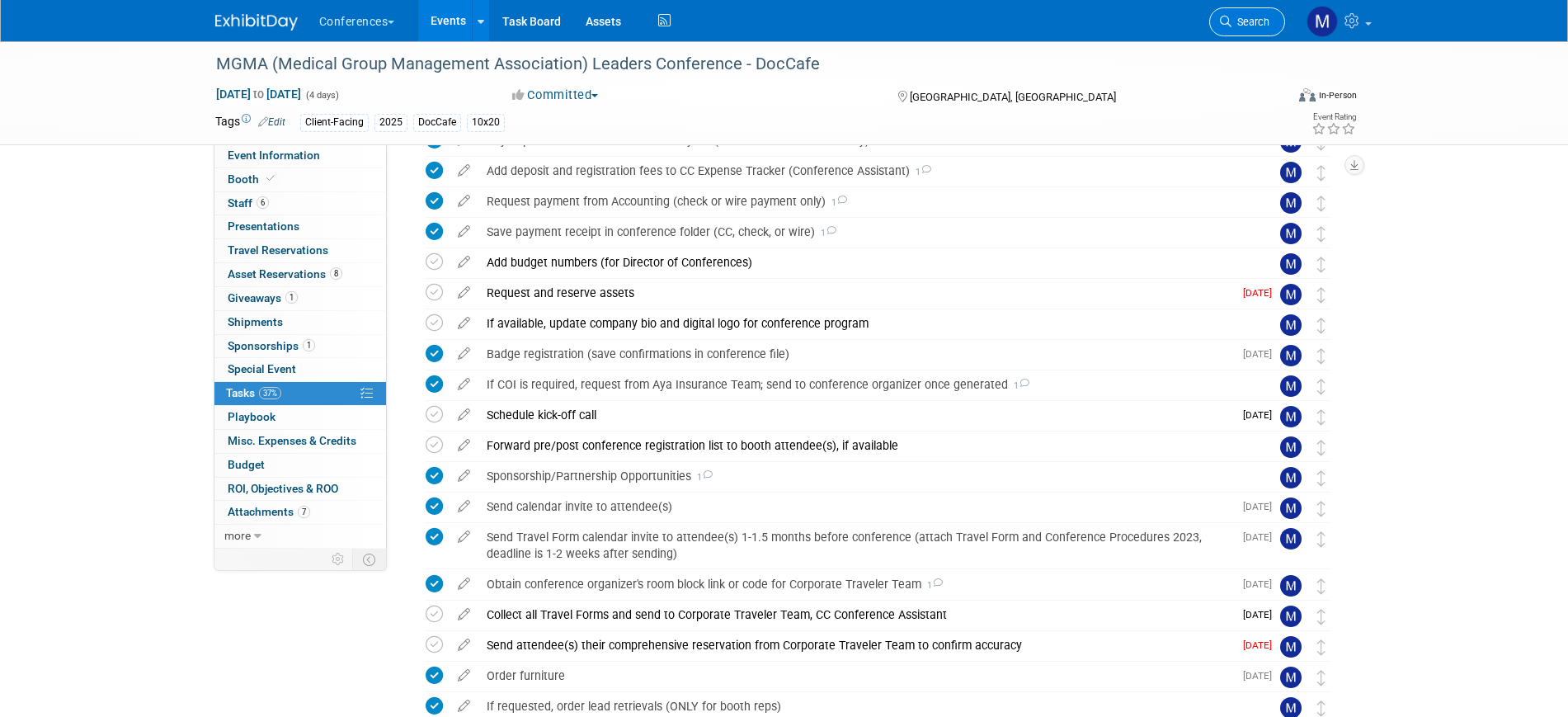
click at [1255, 22] on span "Search" at bounding box center [1250, 22] width 38 height 12
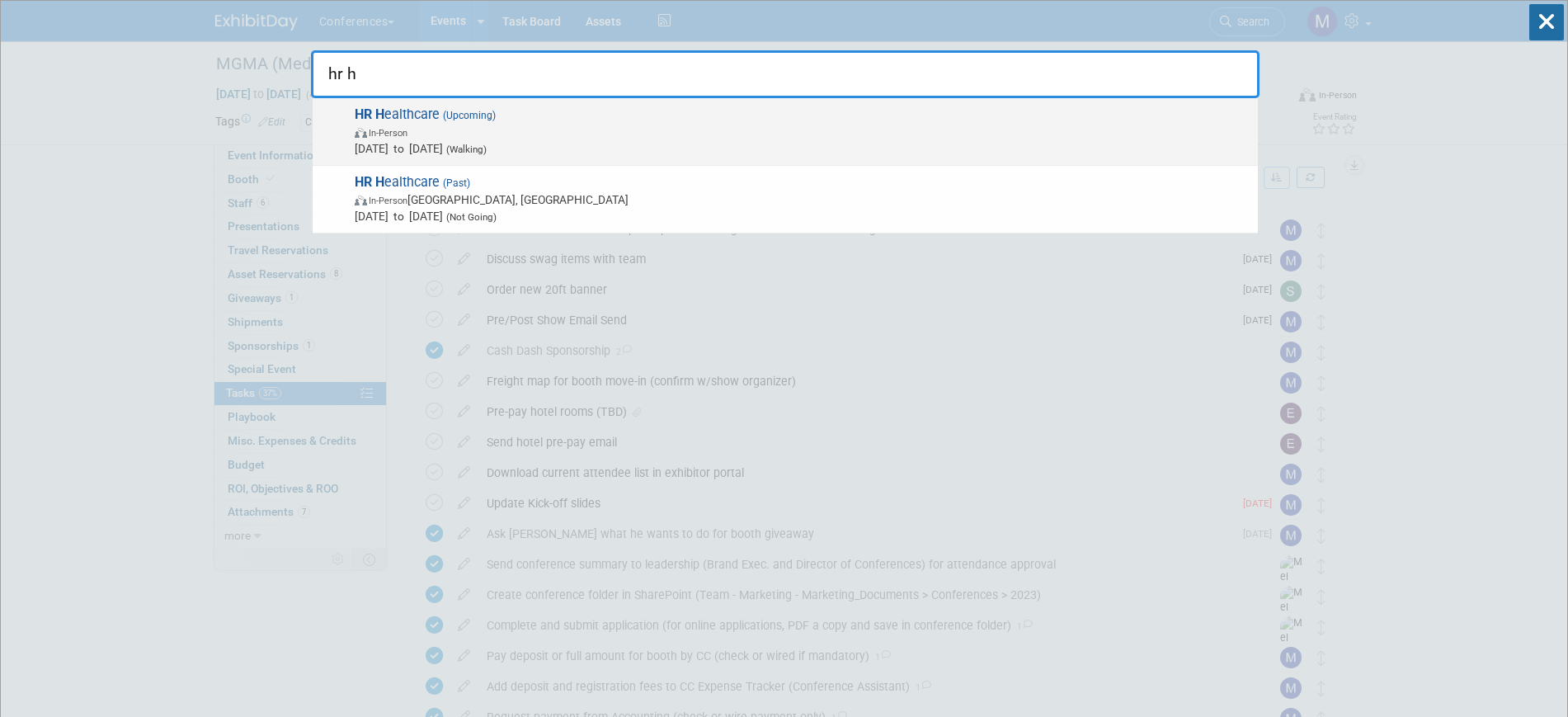
type input "hr h"
click at [500, 121] on span "HR H ealthcare (Upcoming) In-Person Oct 5, 2025 to Oct 7, 2025 (Walking)" at bounding box center [799, 131] width 900 height 50
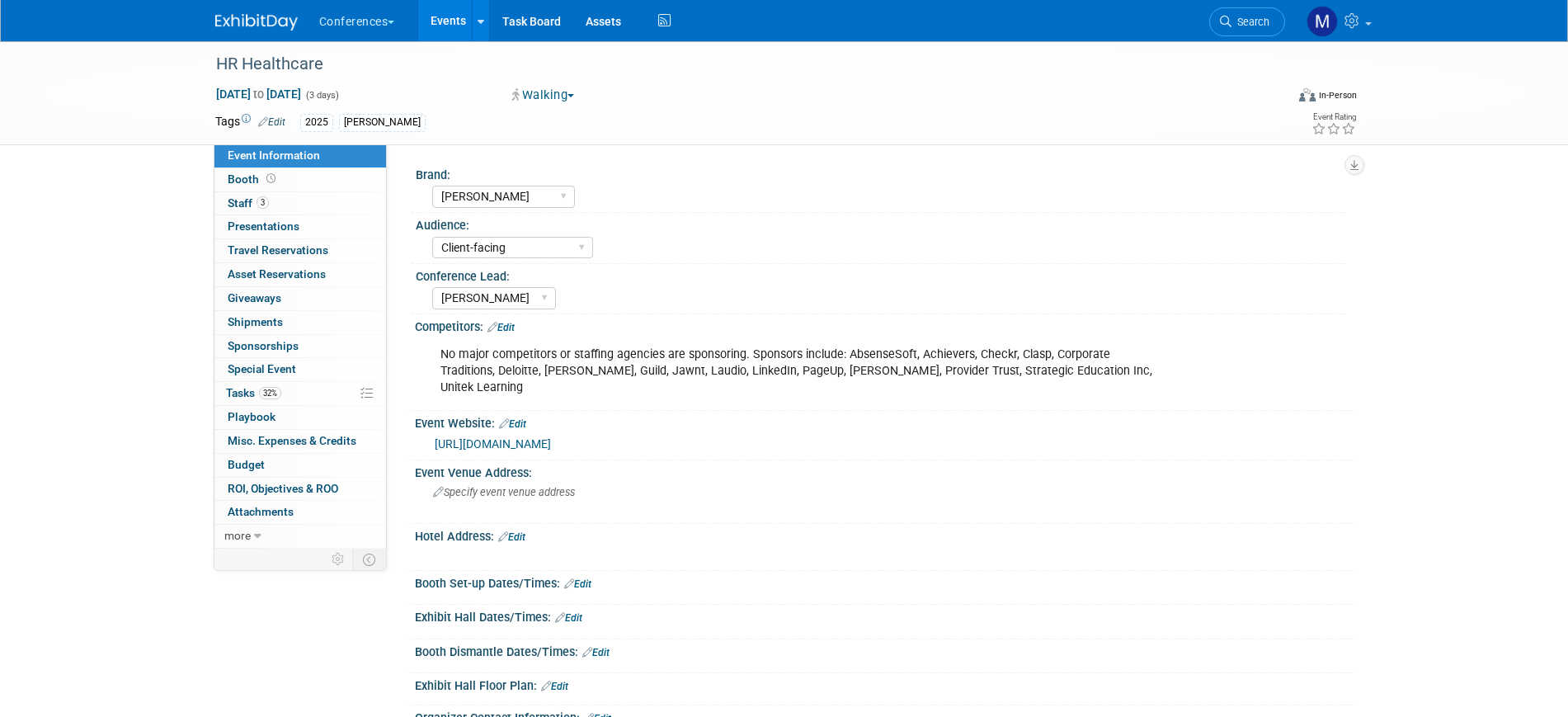
select select "[PERSON_NAME]"
select select "Client-facing"
select select "[PERSON_NAME]"
click at [288, 393] on link "32% Tasks 32%" at bounding box center [300, 394] width 172 height 23
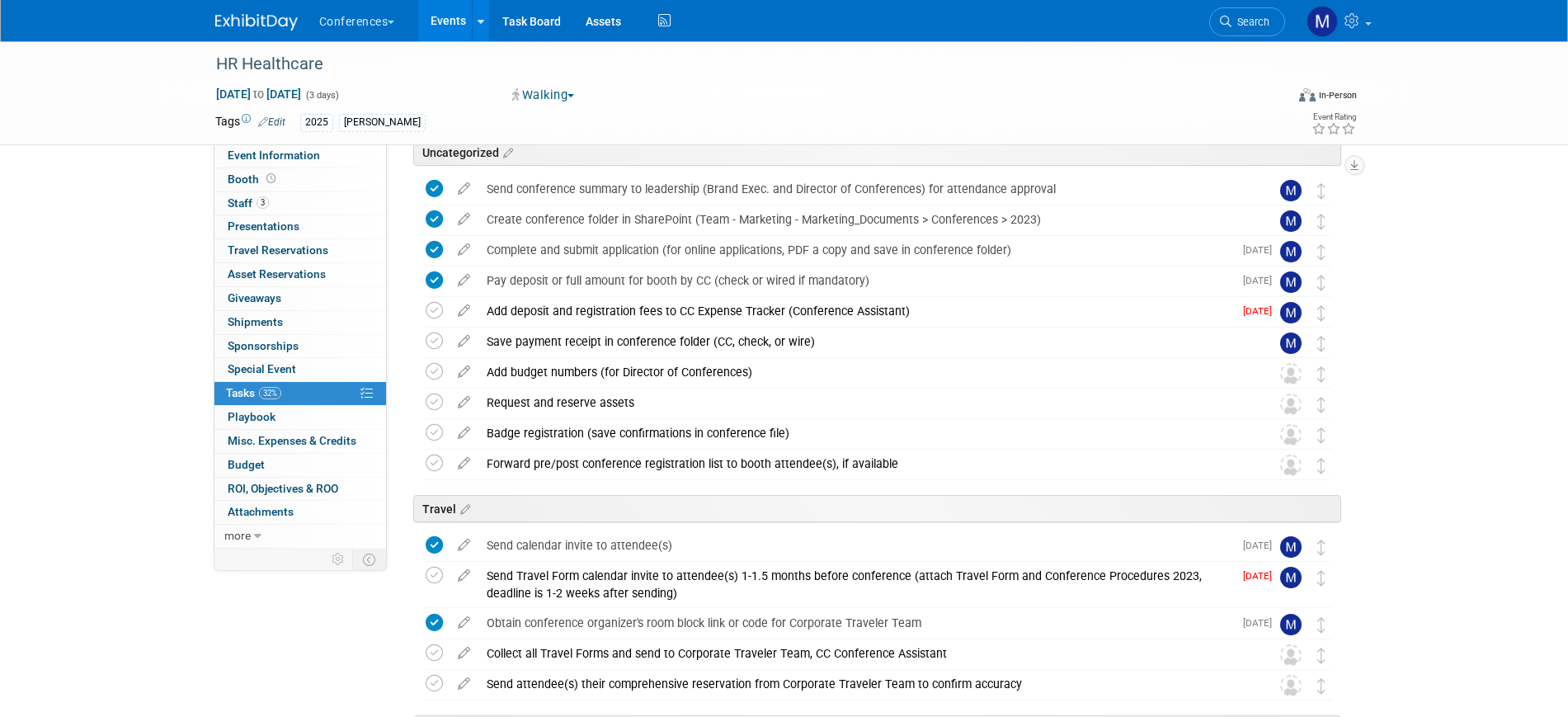
scroll to position [74, 0]
click at [243, 22] on img at bounding box center [256, 22] width 82 height 16
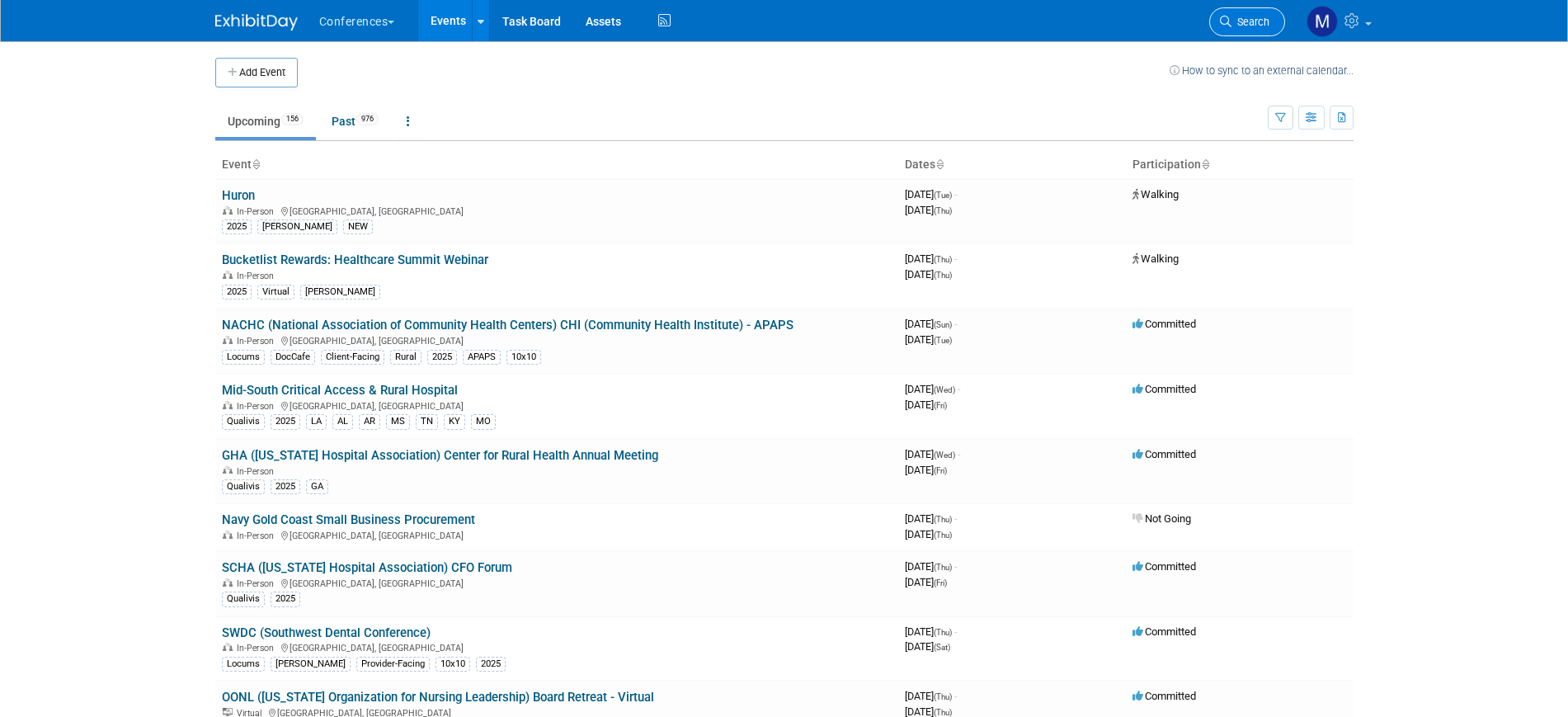
click at [1267, 19] on span "Search" at bounding box center [1250, 22] width 38 height 12
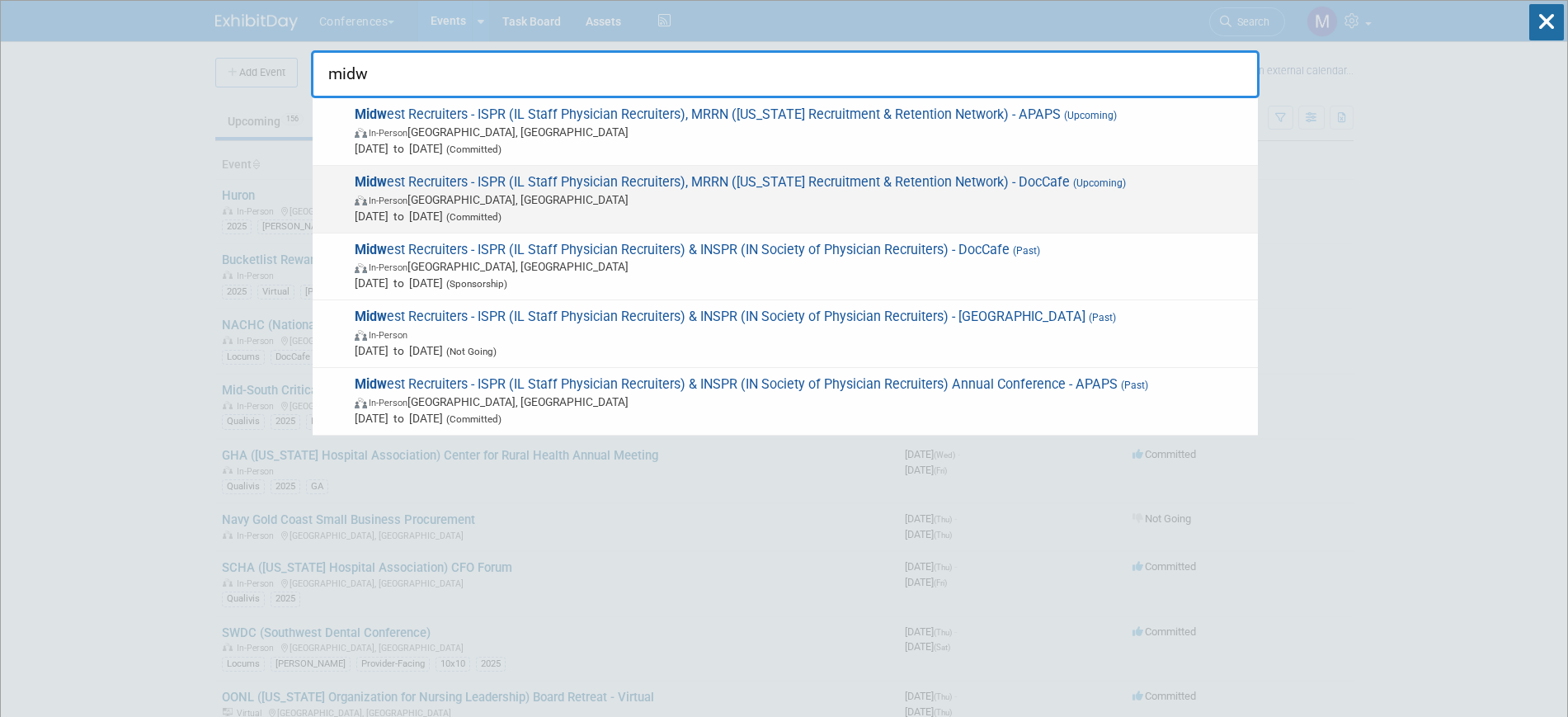
type input "midw"
click at [1030, 175] on span "Midw est Recruiters - ISPR (IL Staff Physician Recruiters), MRRN (Michigan Recr…" at bounding box center [799, 199] width 900 height 50
type input "midwe"
click at [923, 194] on span "In-Person [GEOGRAPHIC_DATA], [GEOGRAPHIC_DATA]" at bounding box center [802, 199] width 895 height 16
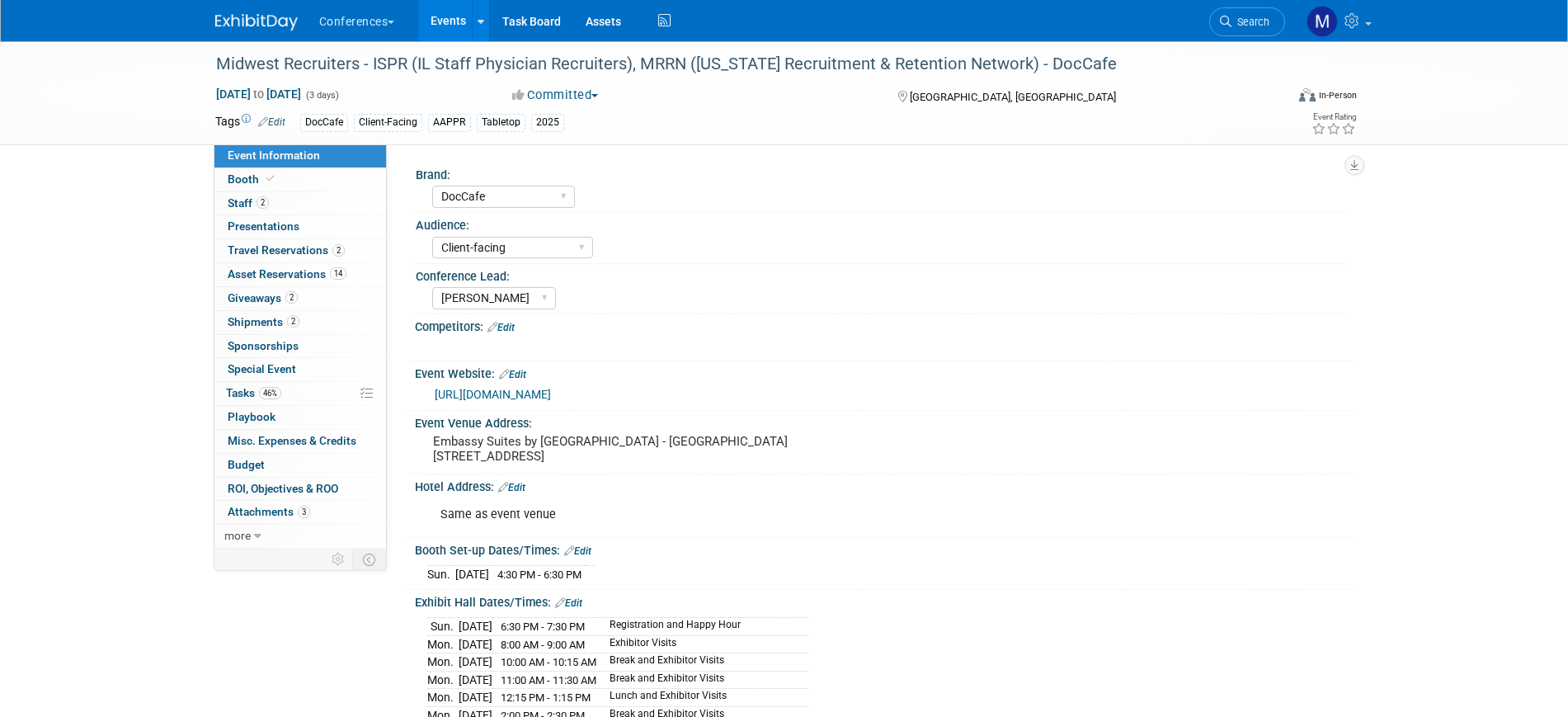
select select "DocCafe"
select select "Client-facing"
select select "Marygrace"
click at [250, 401] on link "46% Tasks 46%" at bounding box center [300, 394] width 172 height 23
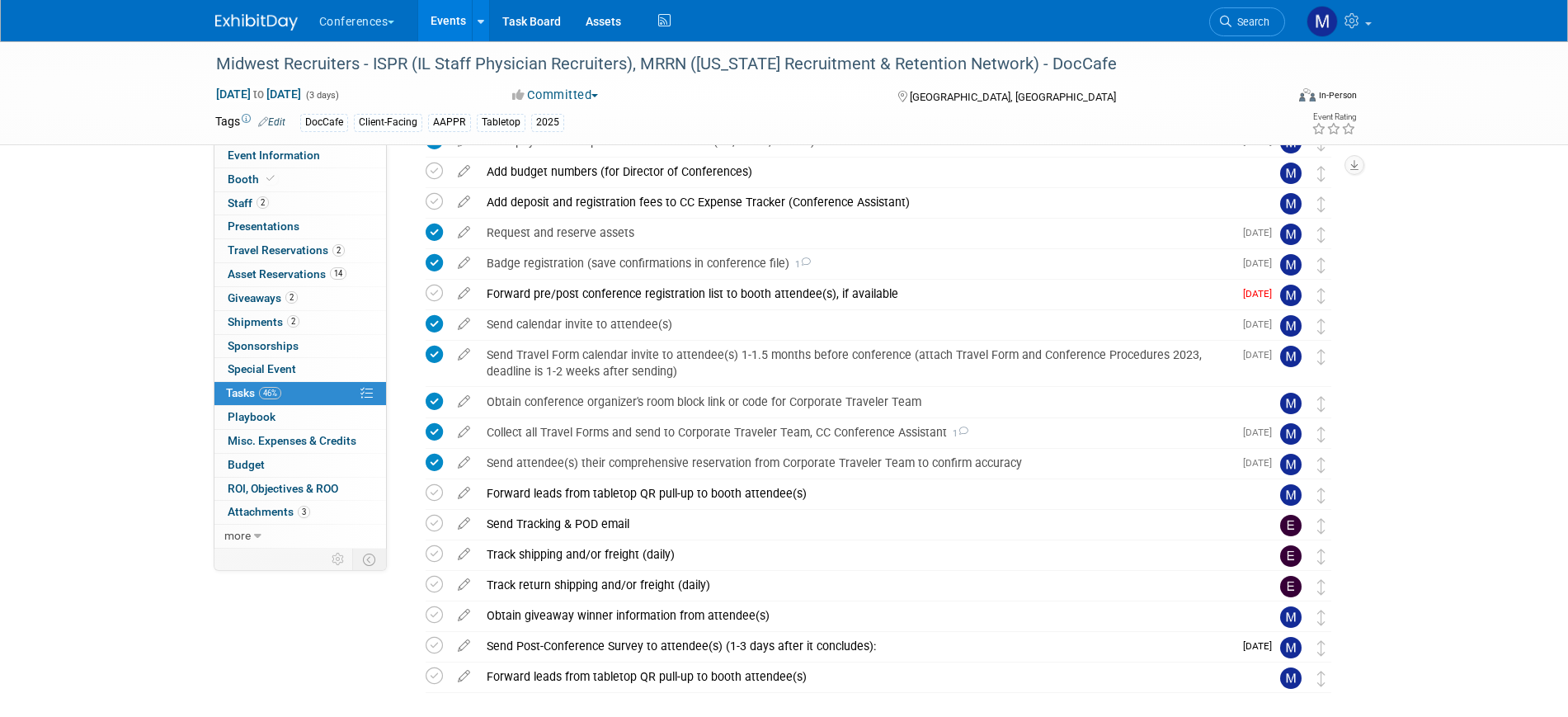
scroll to position [409, 0]
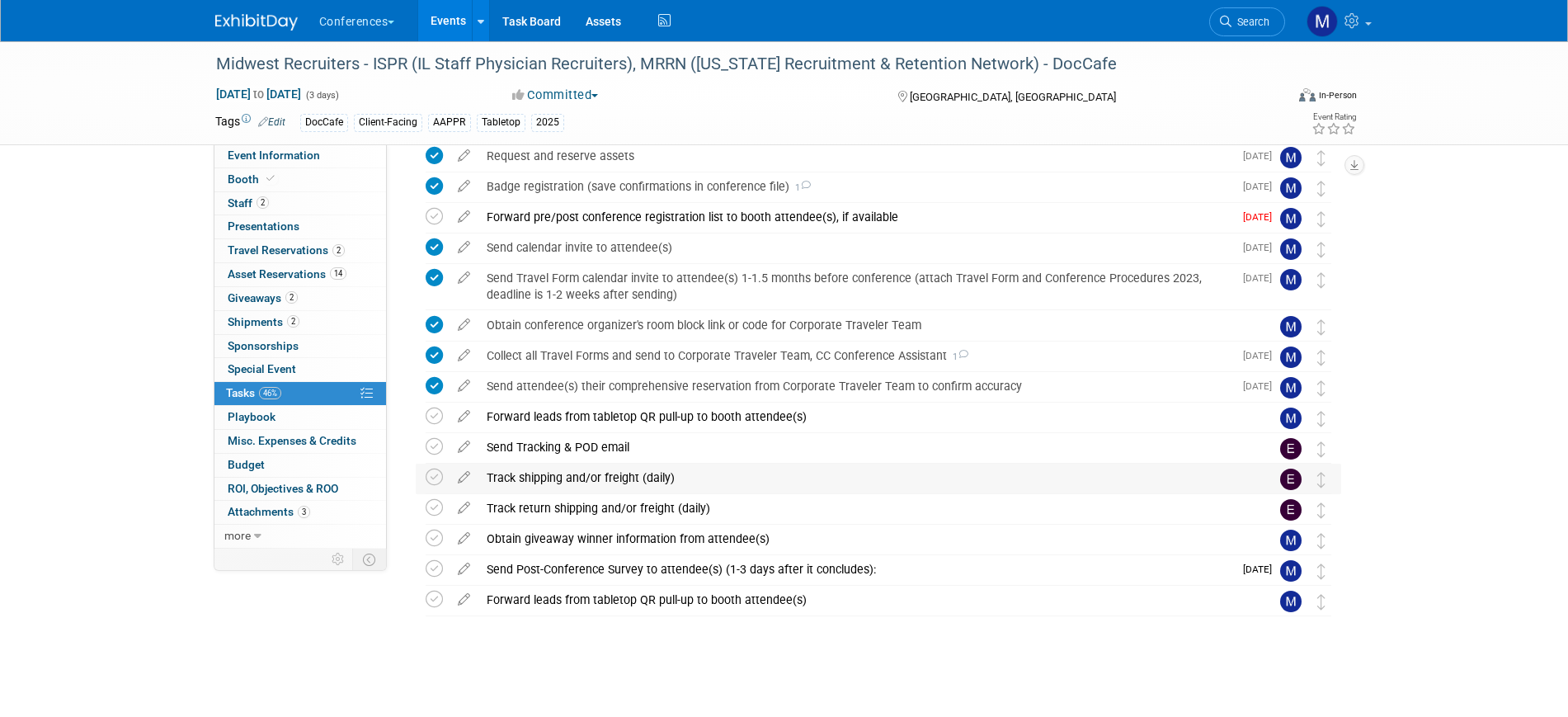
click at [668, 482] on div "Track shipping and/or freight (daily)" at bounding box center [863, 478] width 769 height 28
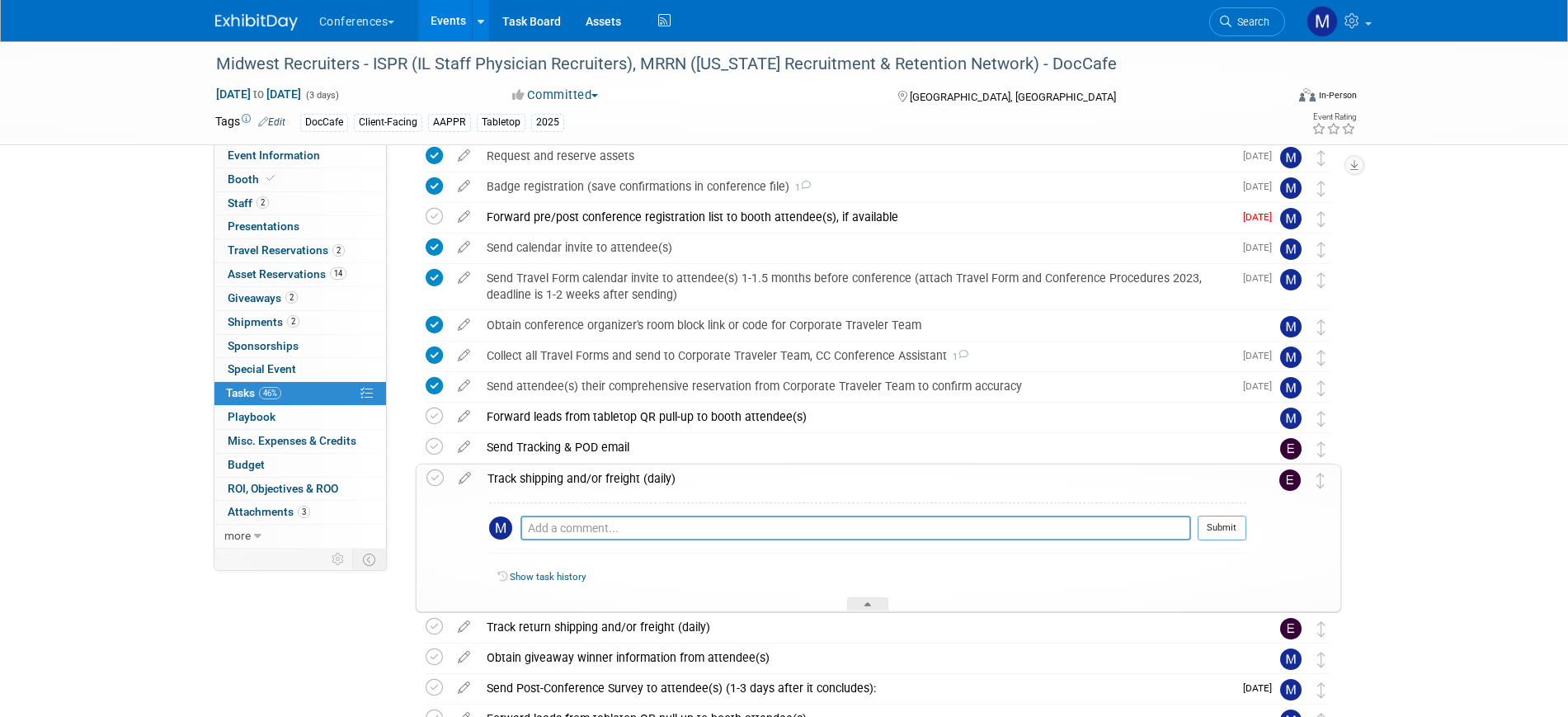
click at [668, 482] on div "Track shipping and/or freight (daily)" at bounding box center [862, 479] width 767 height 28
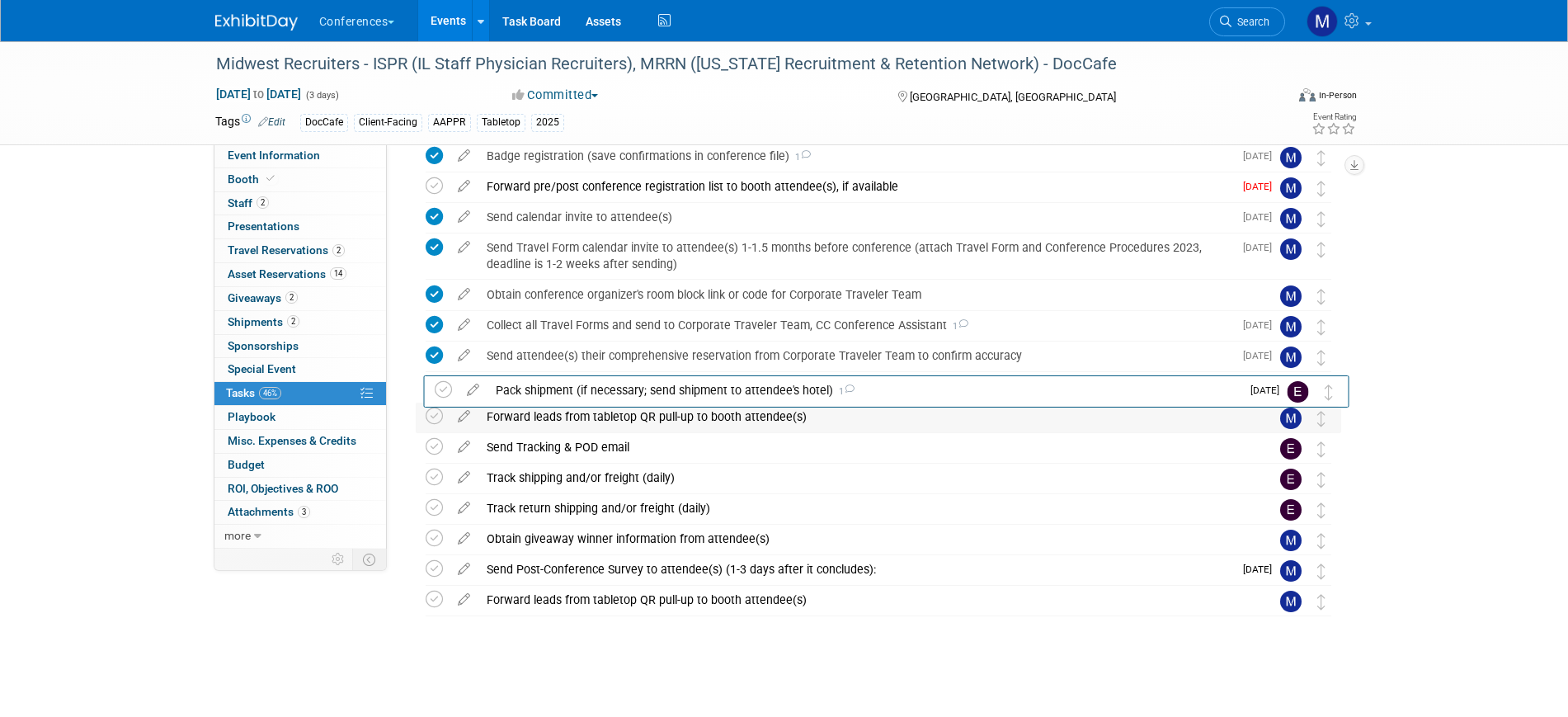
drag, startPoint x: 1312, startPoint y: 297, endPoint x: 1331, endPoint y: 418, distance: 122.5
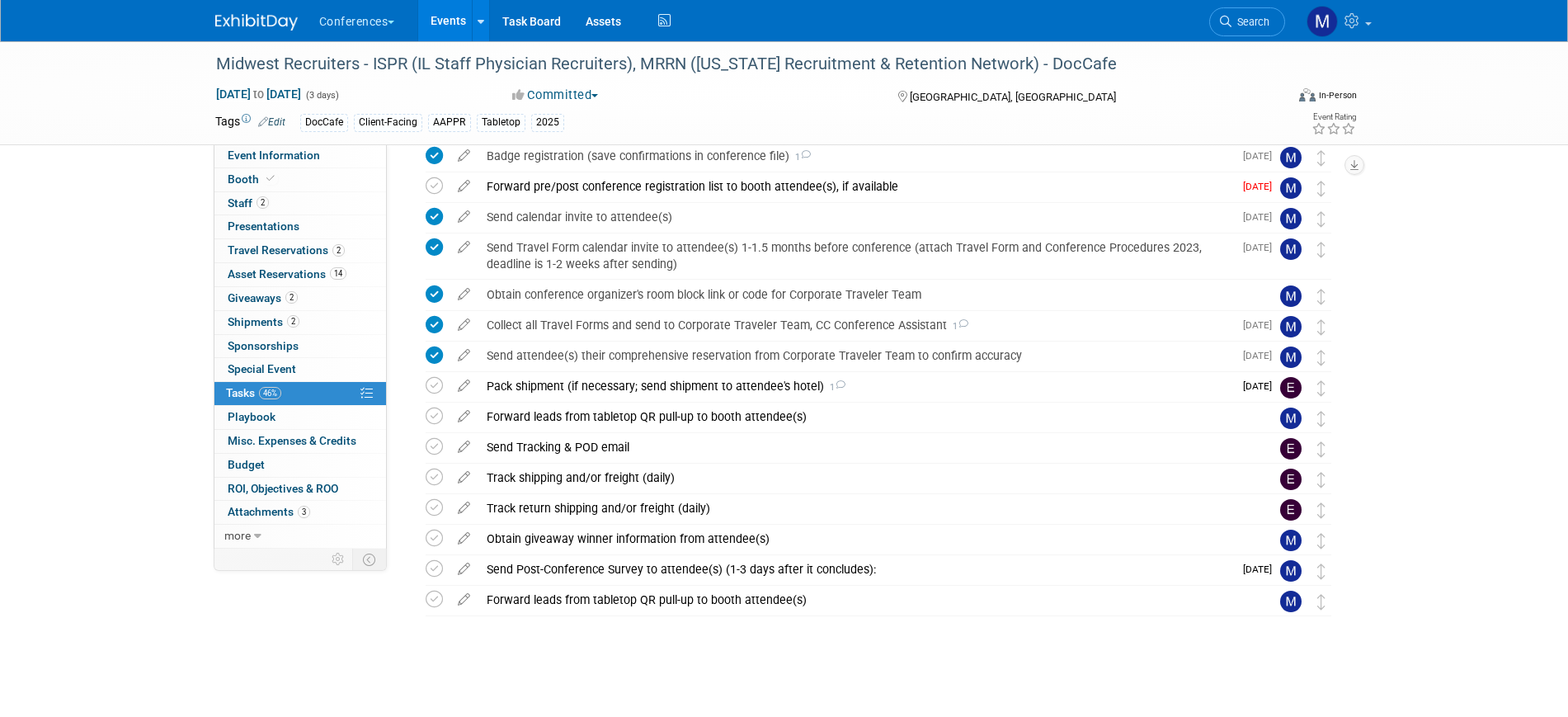
click at [558, 384] on div "Pack shipment (if necessary; send shipment to attendee's hotel) 1" at bounding box center [856, 386] width 755 height 28
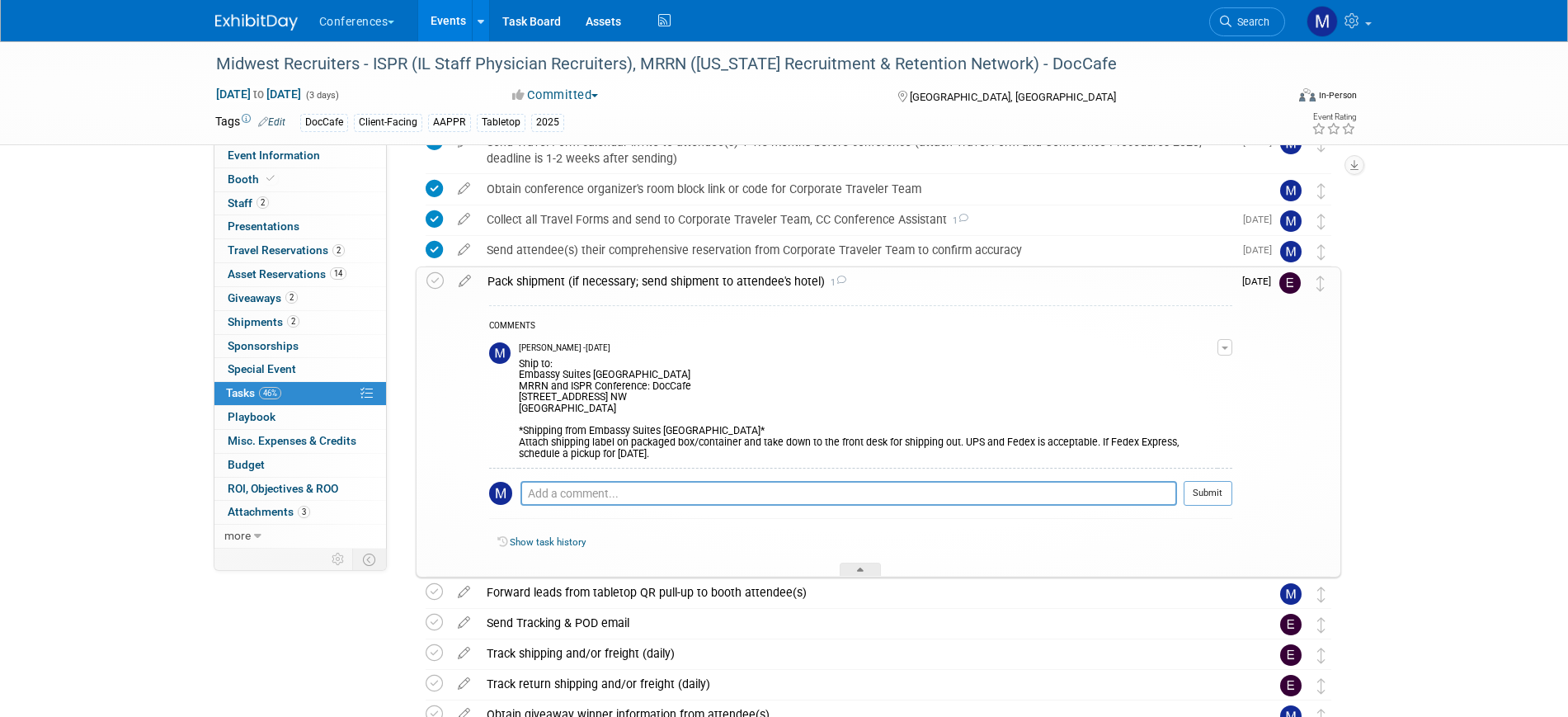
scroll to position [484, 0]
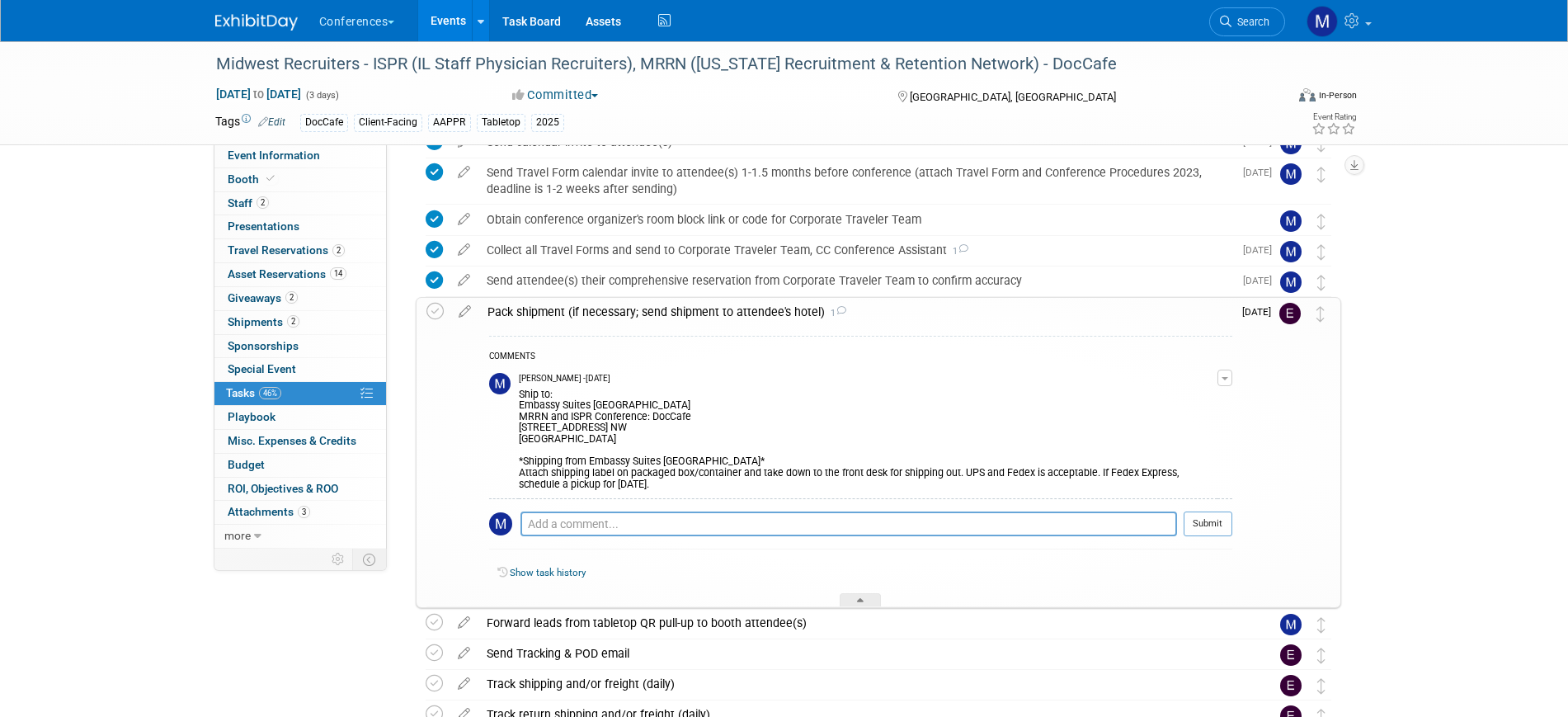
click at [751, 312] on div "Pack shipment (if necessary; send shipment to attendee's hotel) 1" at bounding box center [855, 312] width 753 height 28
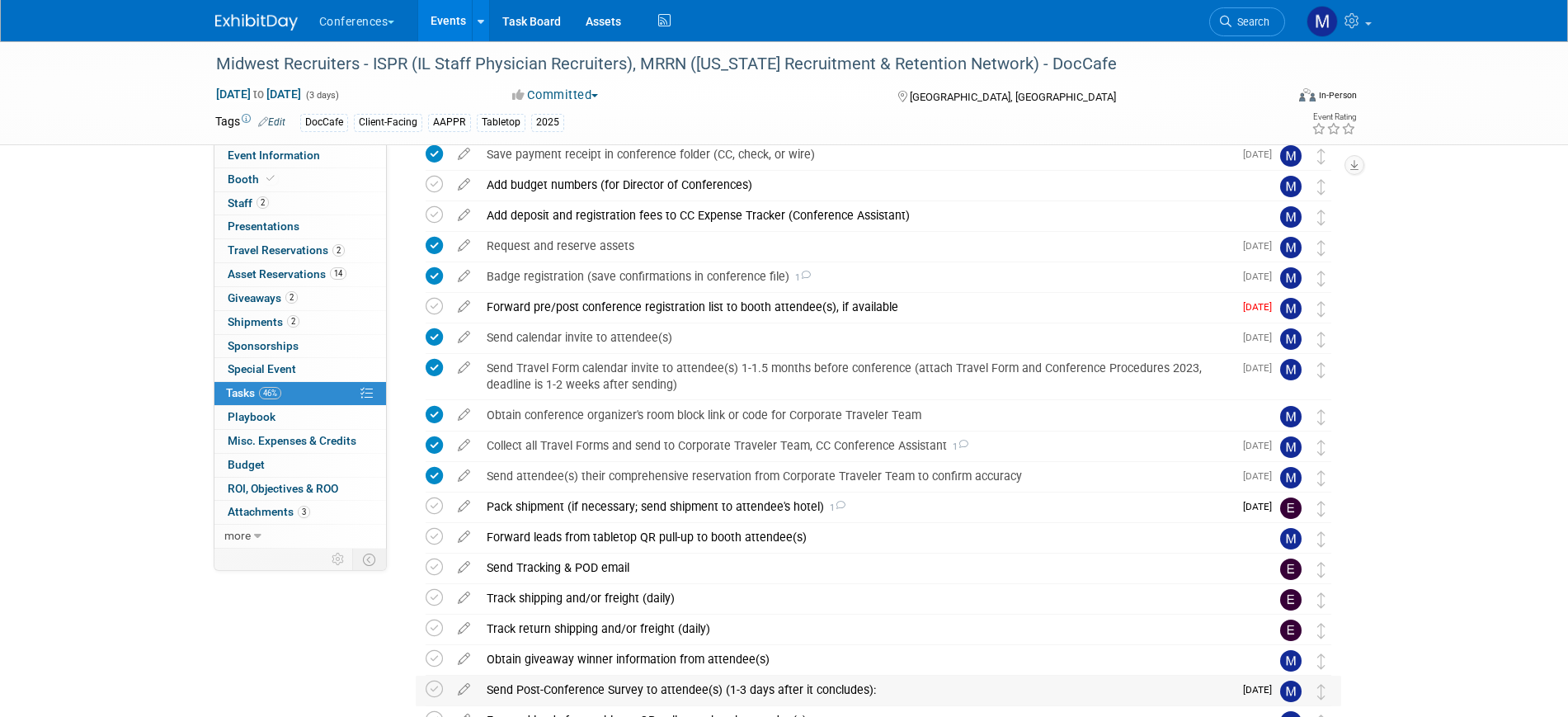
scroll to position [0, 0]
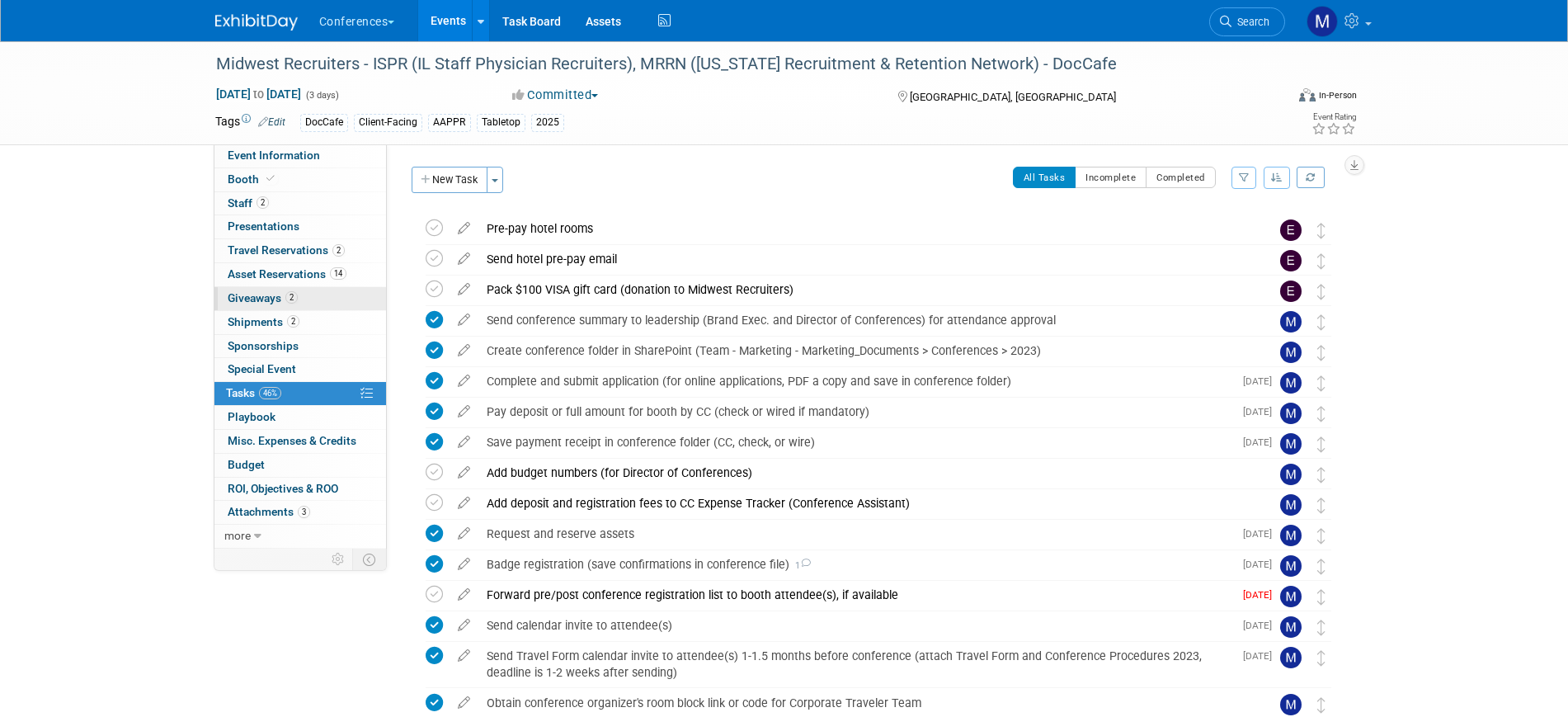
click at [311, 296] on link "2 Giveaways 2" at bounding box center [300, 299] width 172 height 23
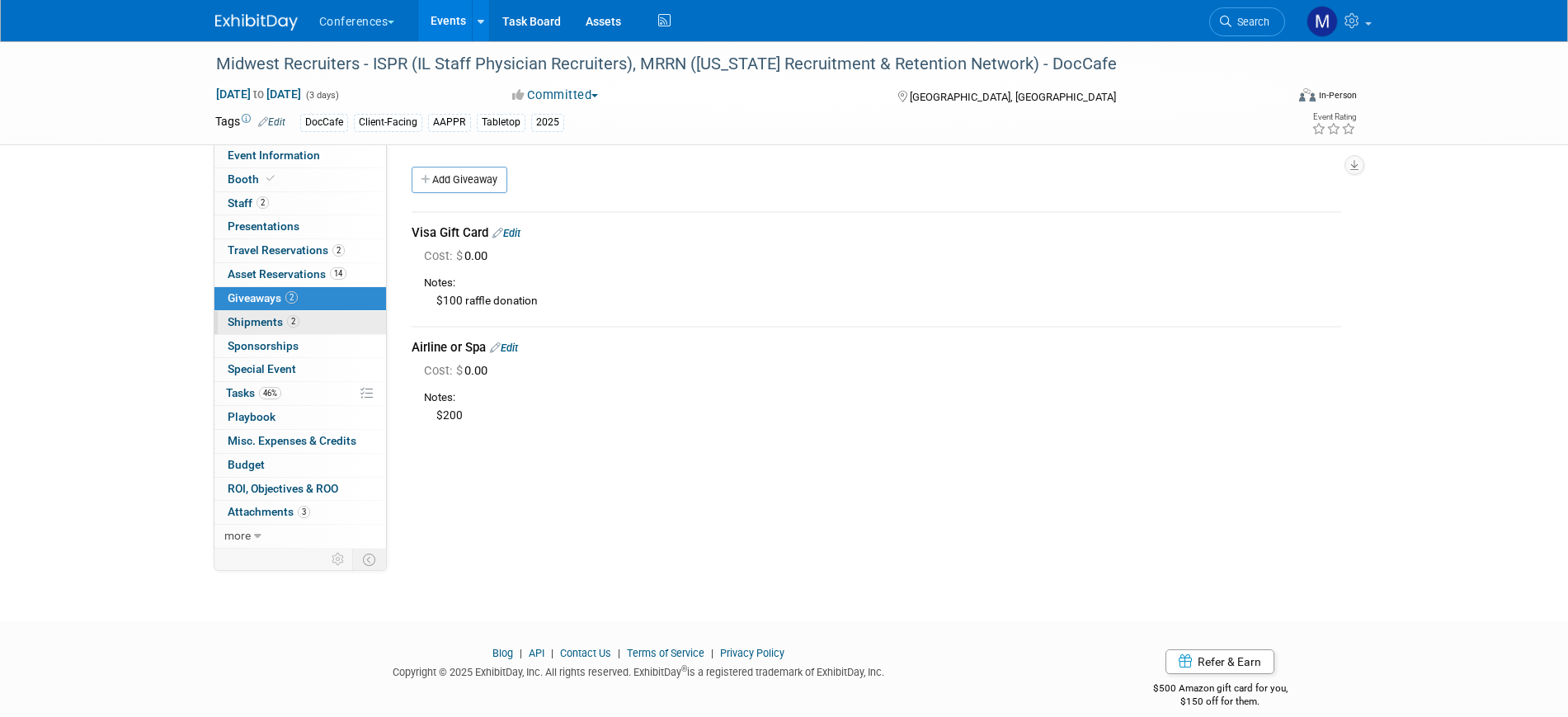
click at [302, 318] on link "2 Shipments 2" at bounding box center [300, 322] width 172 height 23
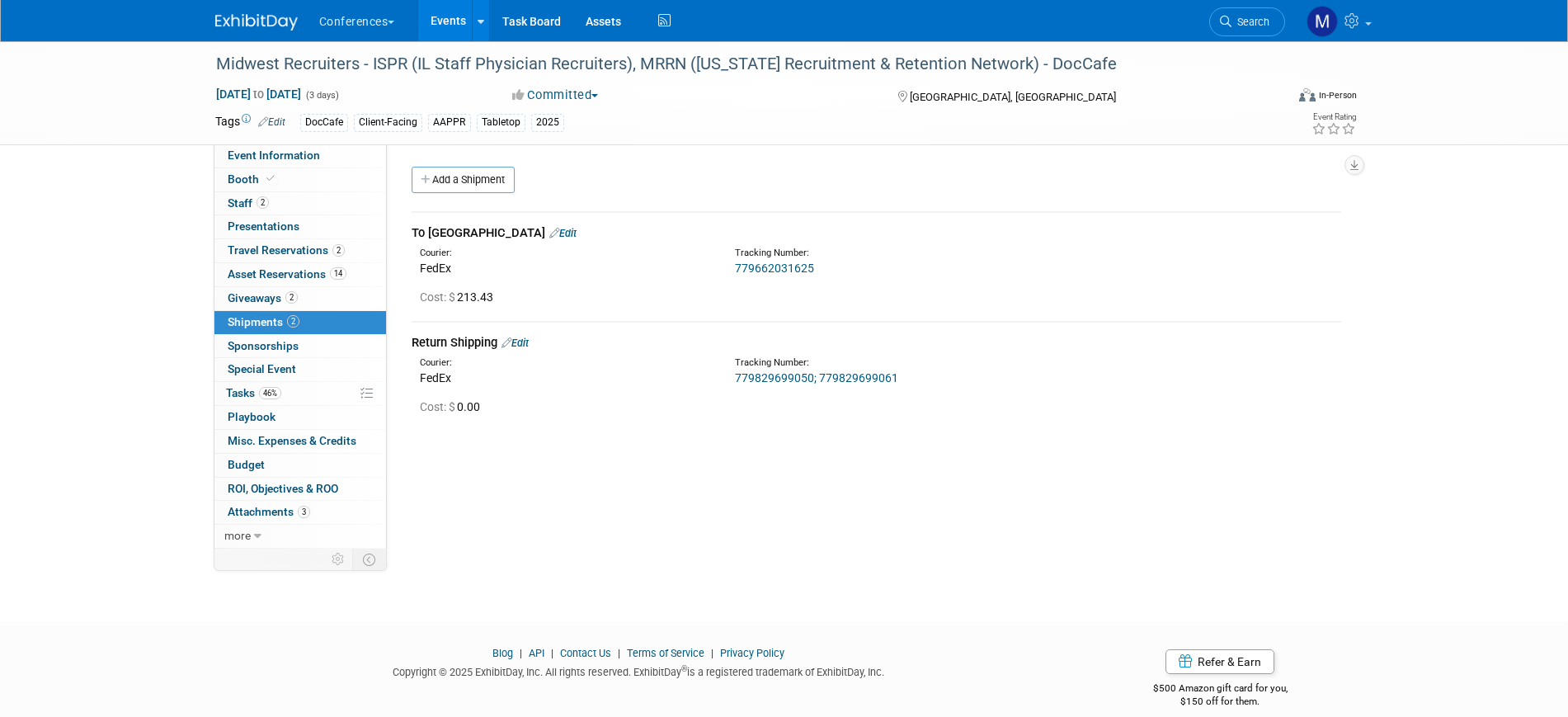
click at [757, 262] on link "779662031625" at bounding box center [775, 268] width 80 height 13
click at [549, 231] on link "Edit" at bounding box center [562, 232] width 27 height 12
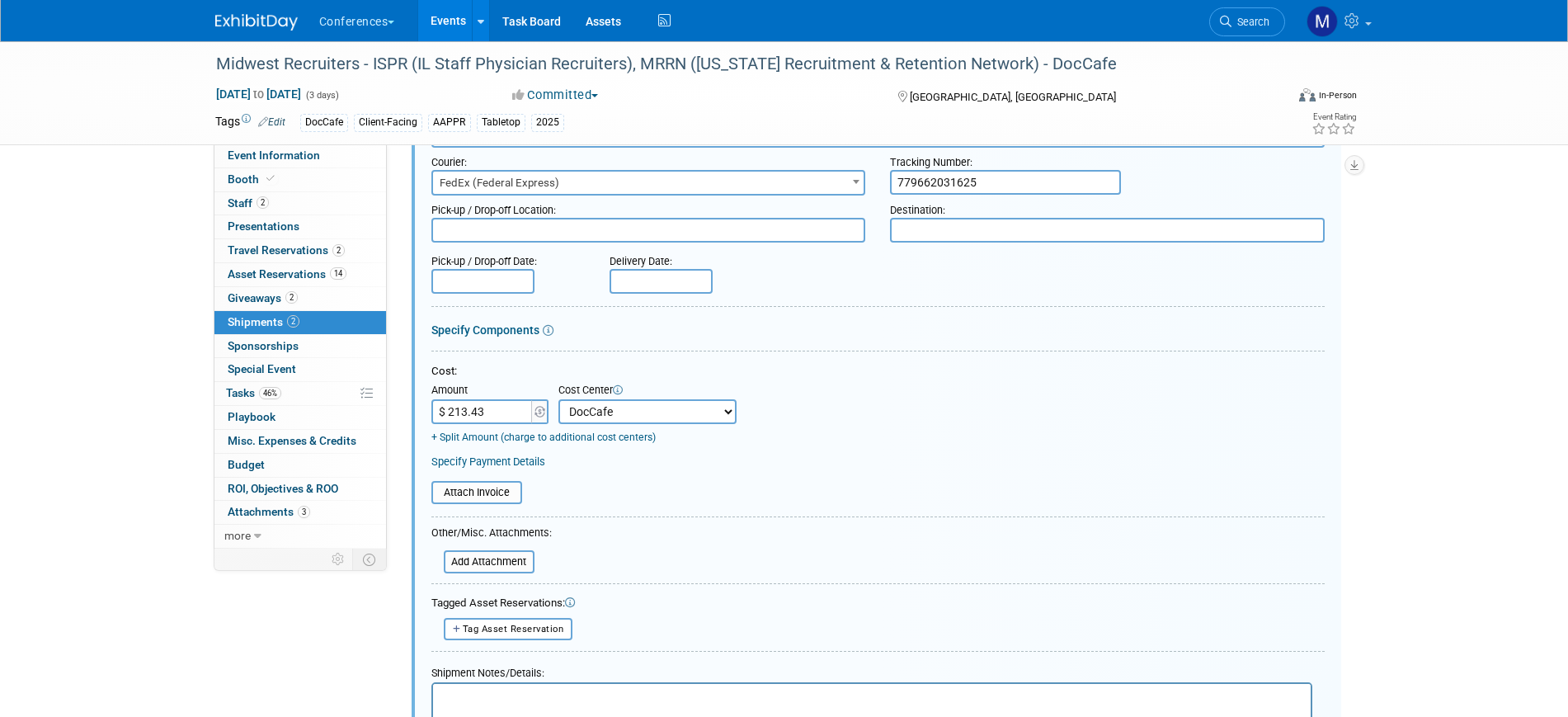
scroll to position [437, 0]
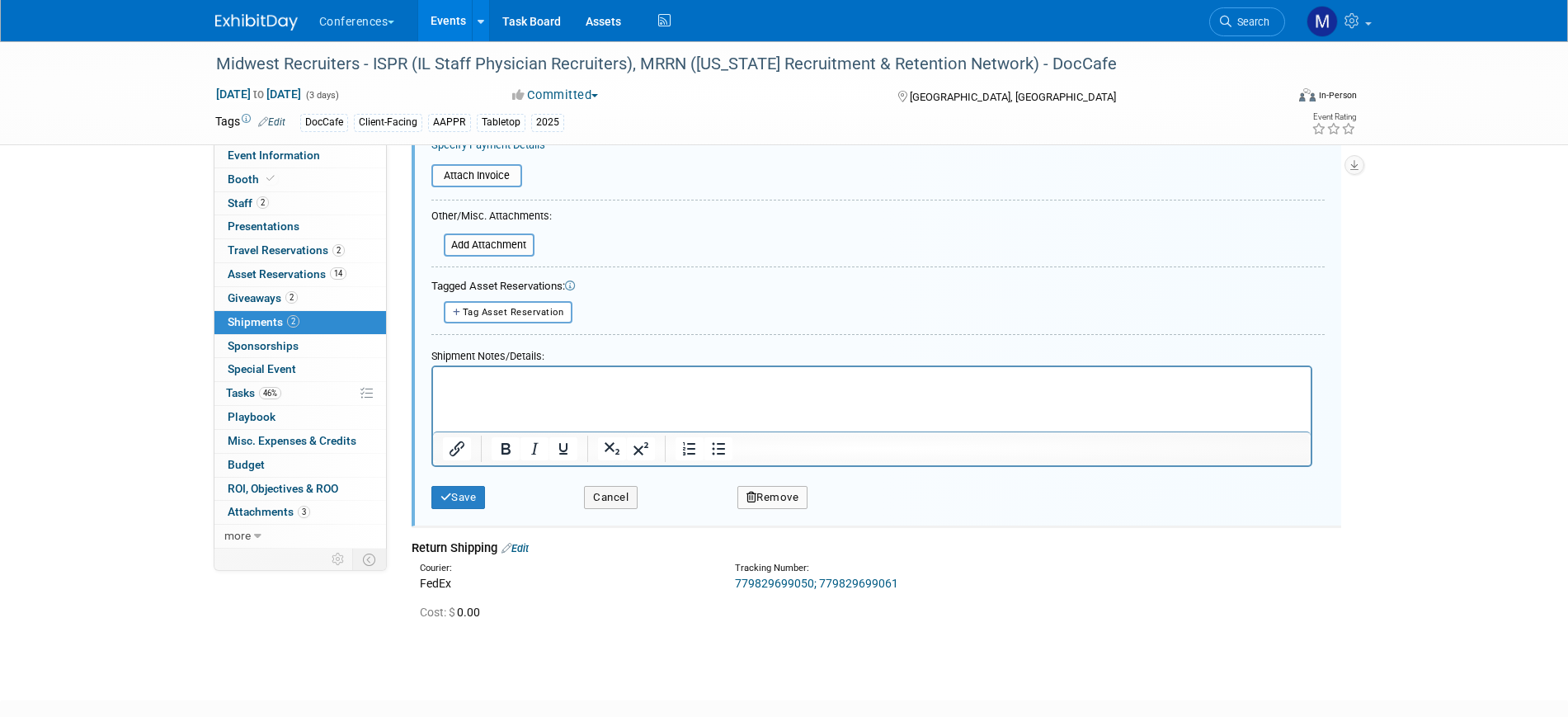
click at [792, 491] on button "Remove" at bounding box center [773, 497] width 71 height 23
click at [859, 518] on link "Yes" at bounding box center [864, 511] width 47 height 27
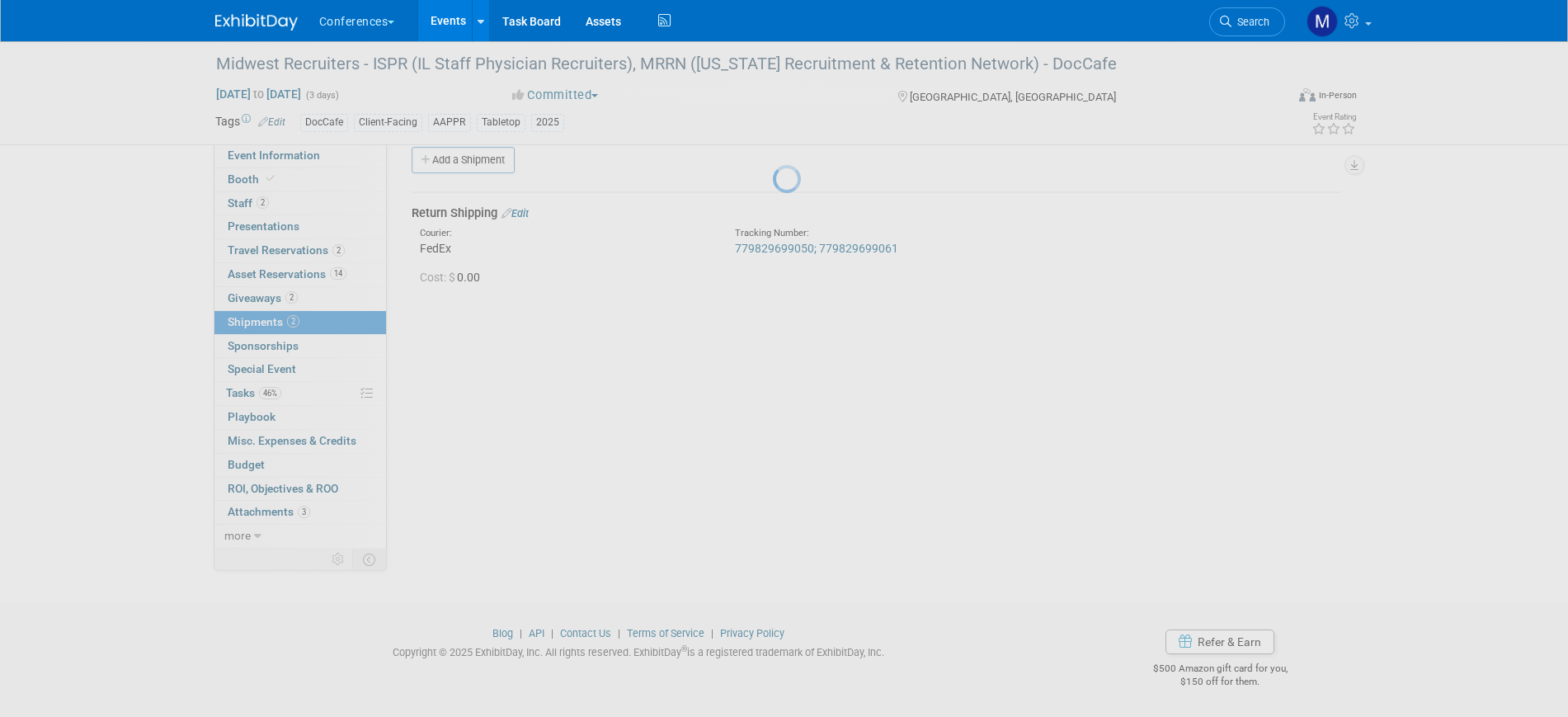
scroll to position [20, 0]
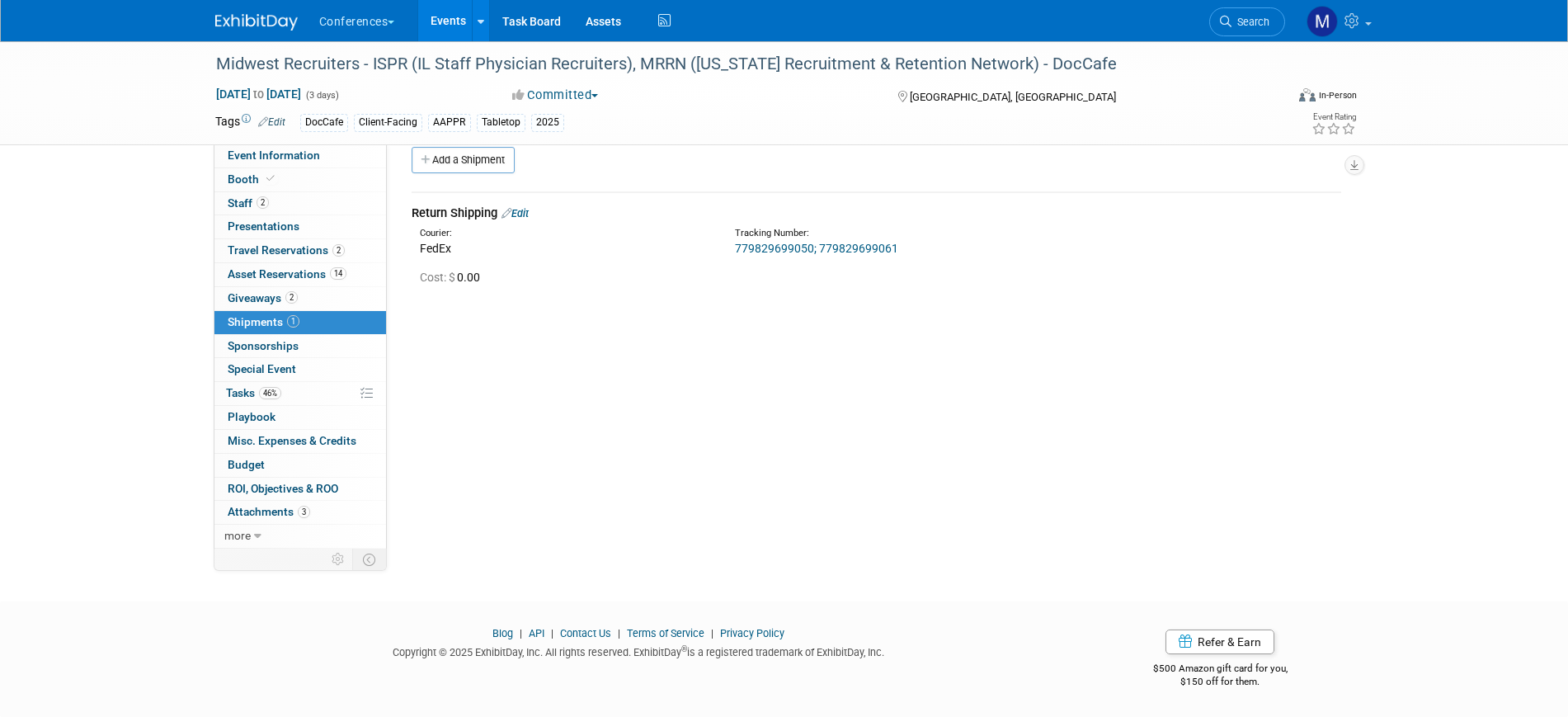
click at [529, 212] on link "Edit" at bounding box center [515, 212] width 27 height 12
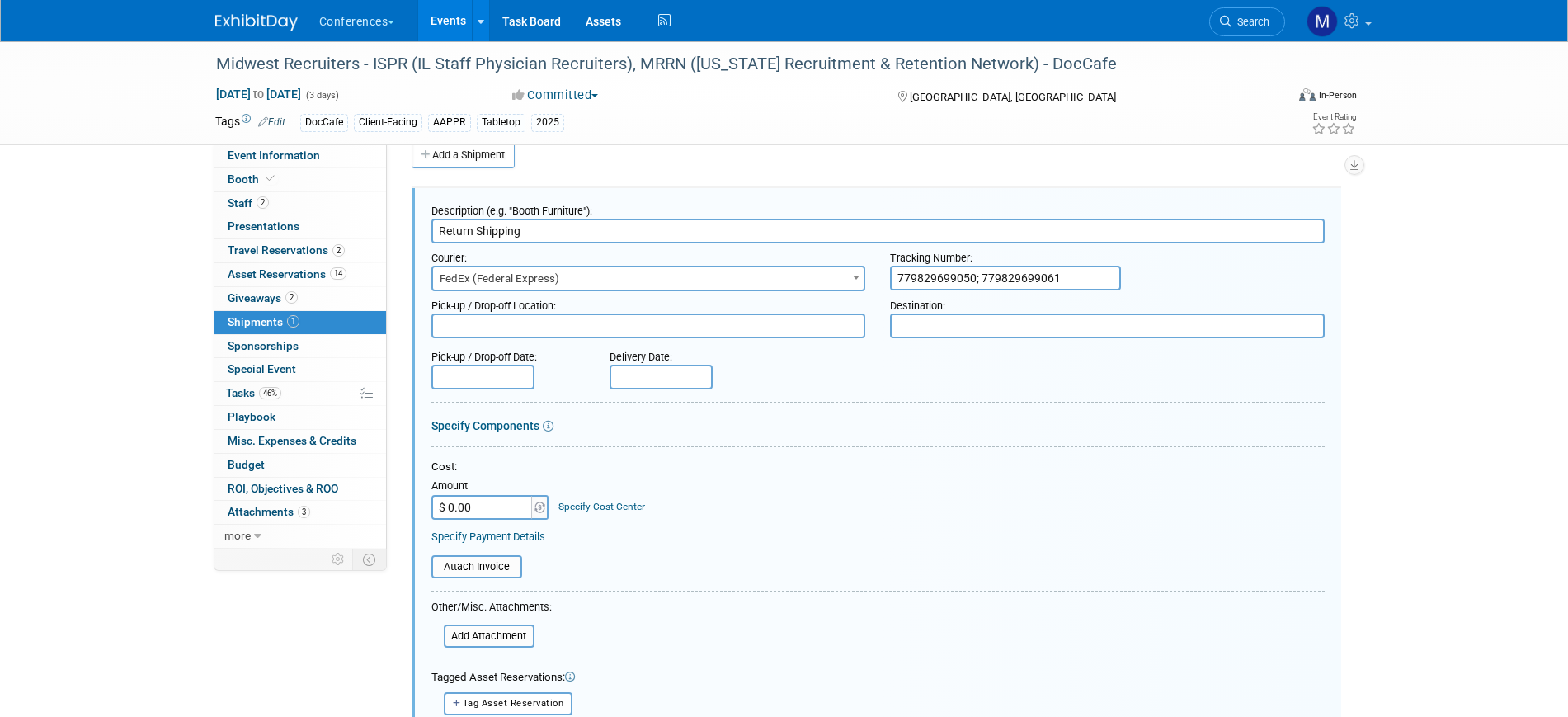
scroll to position [386, 0]
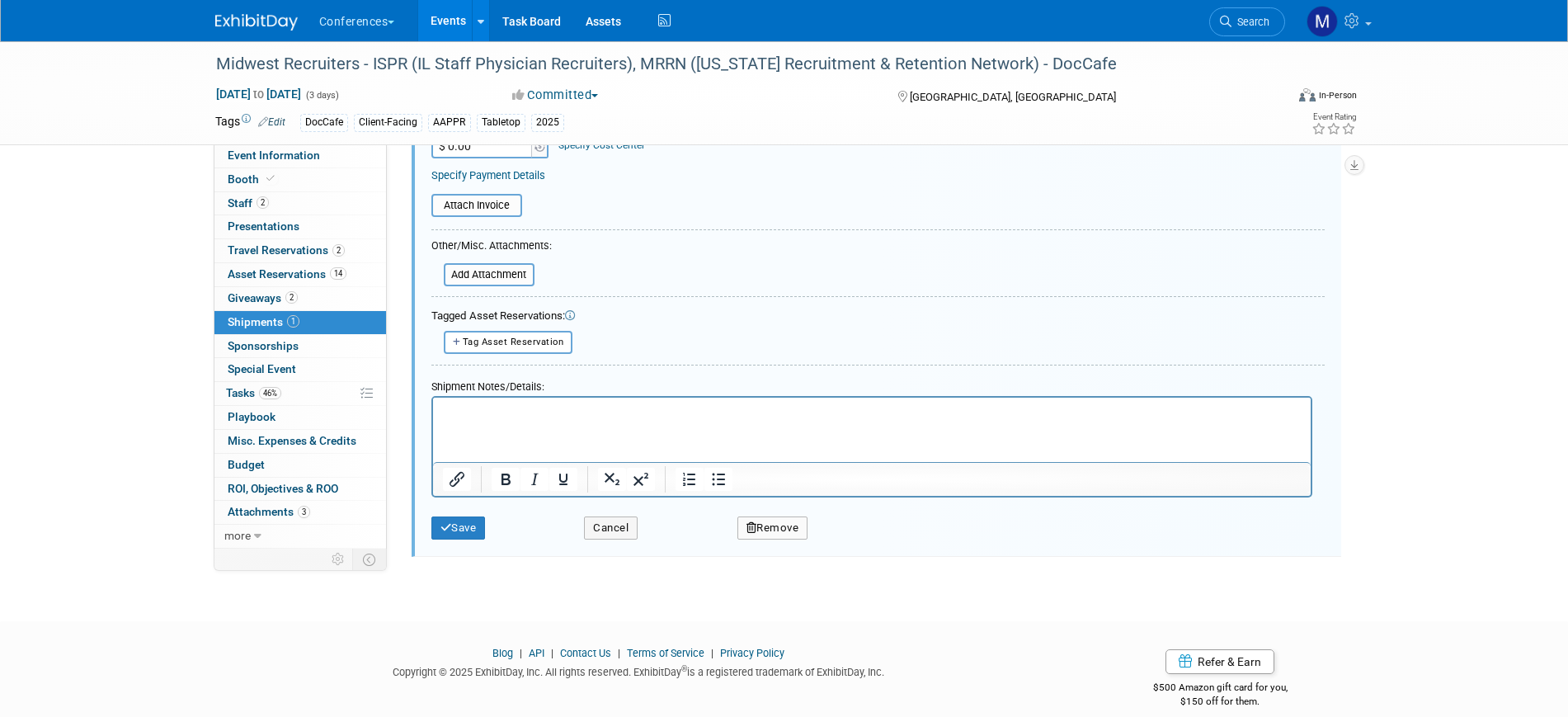
click at [777, 529] on button "Remove" at bounding box center [773, 528] width 71 height 23
click at [864, 551] on link "Yes" at bounding box center [864, 542] width 47 height 27
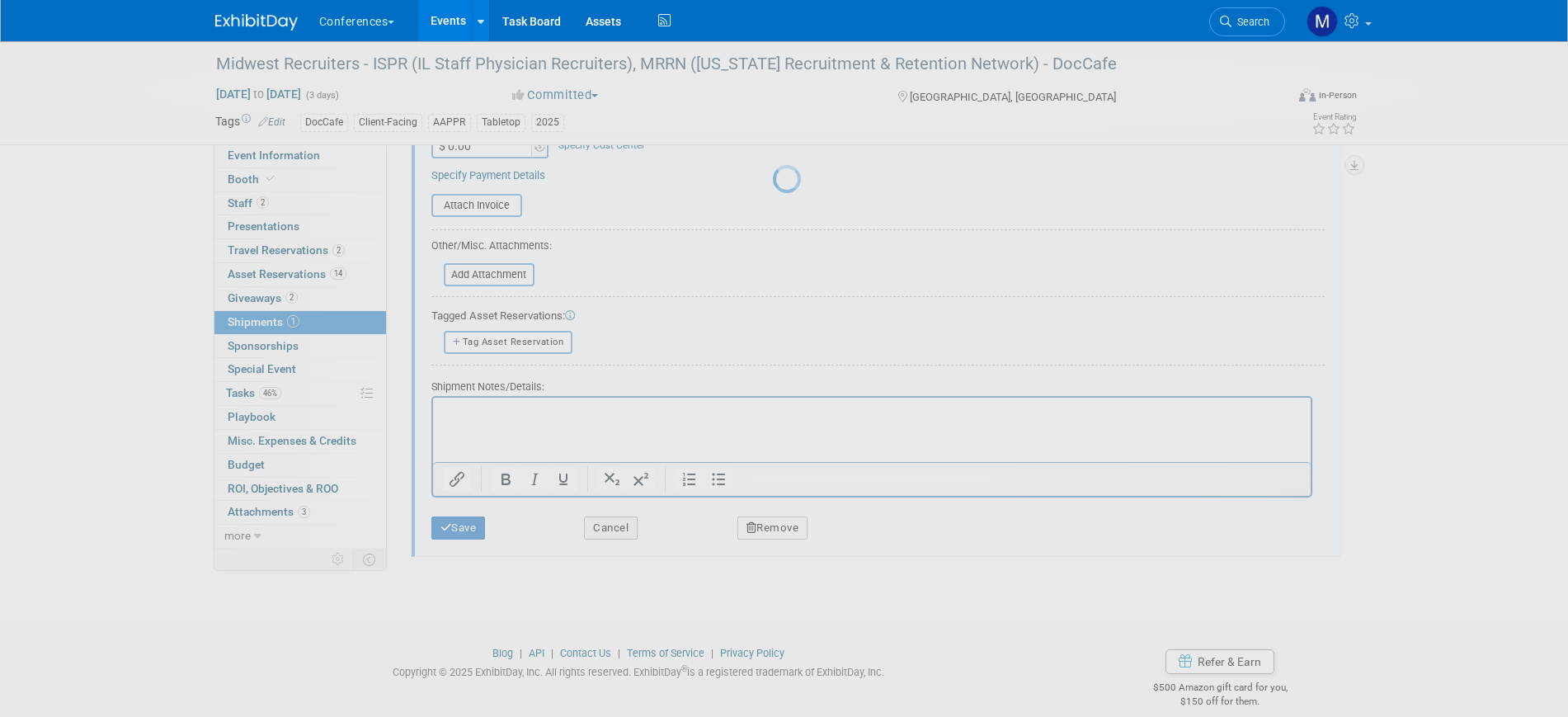
scroll to position [20, 0]
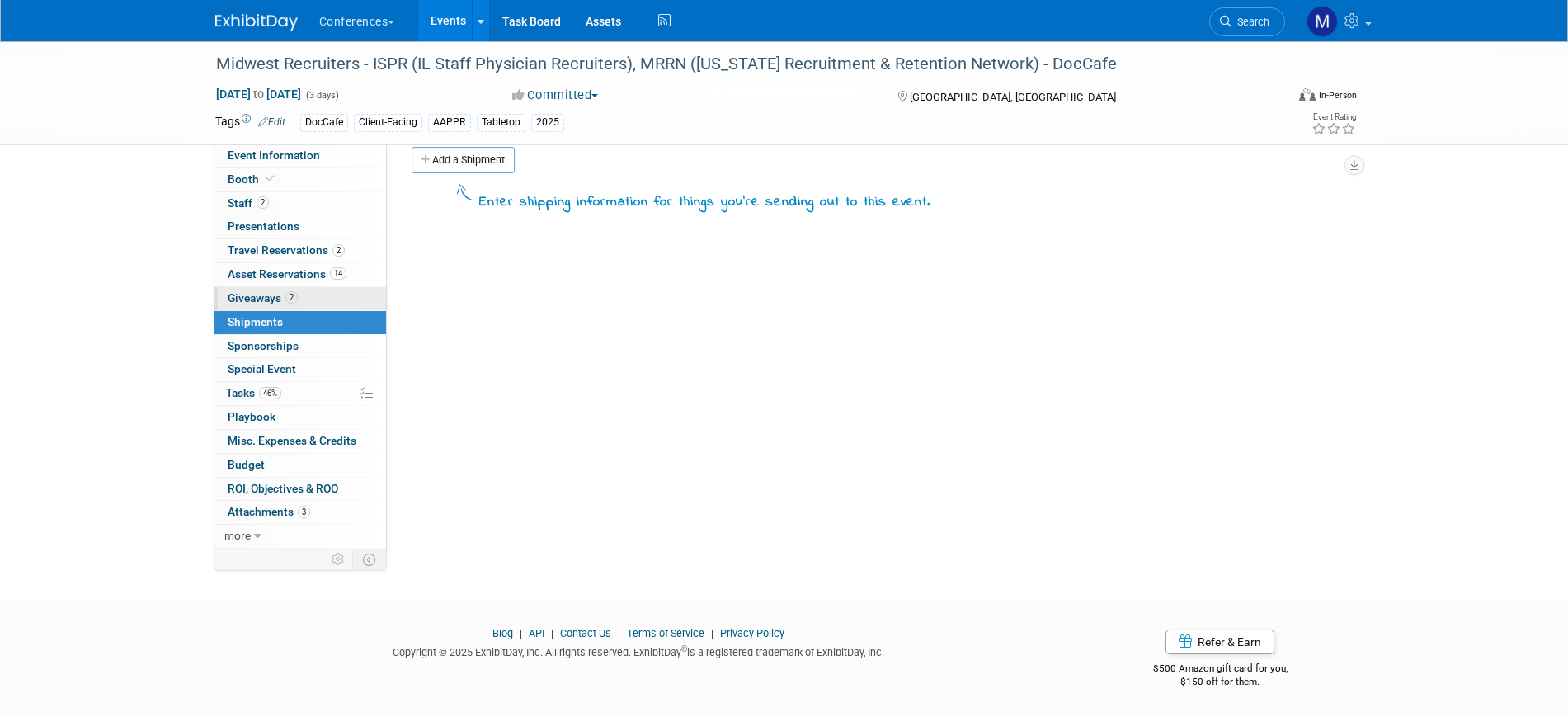
click at [319, 293] on link "2 Giveaways 2" at bounding box center [300, 299] width 172 height 23
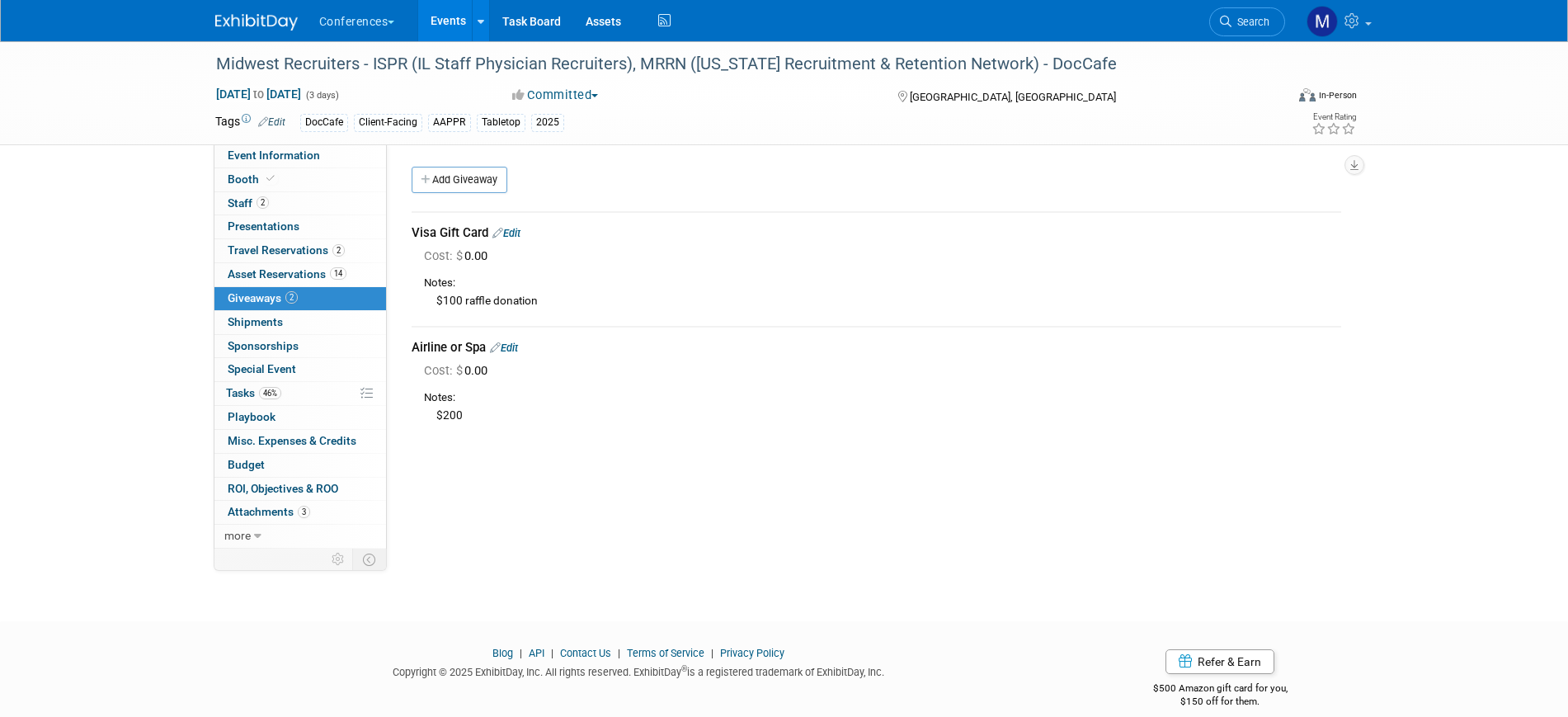
click at [511, 345] on link "Edit" at bounding box center [504, 347] width 28 height 12
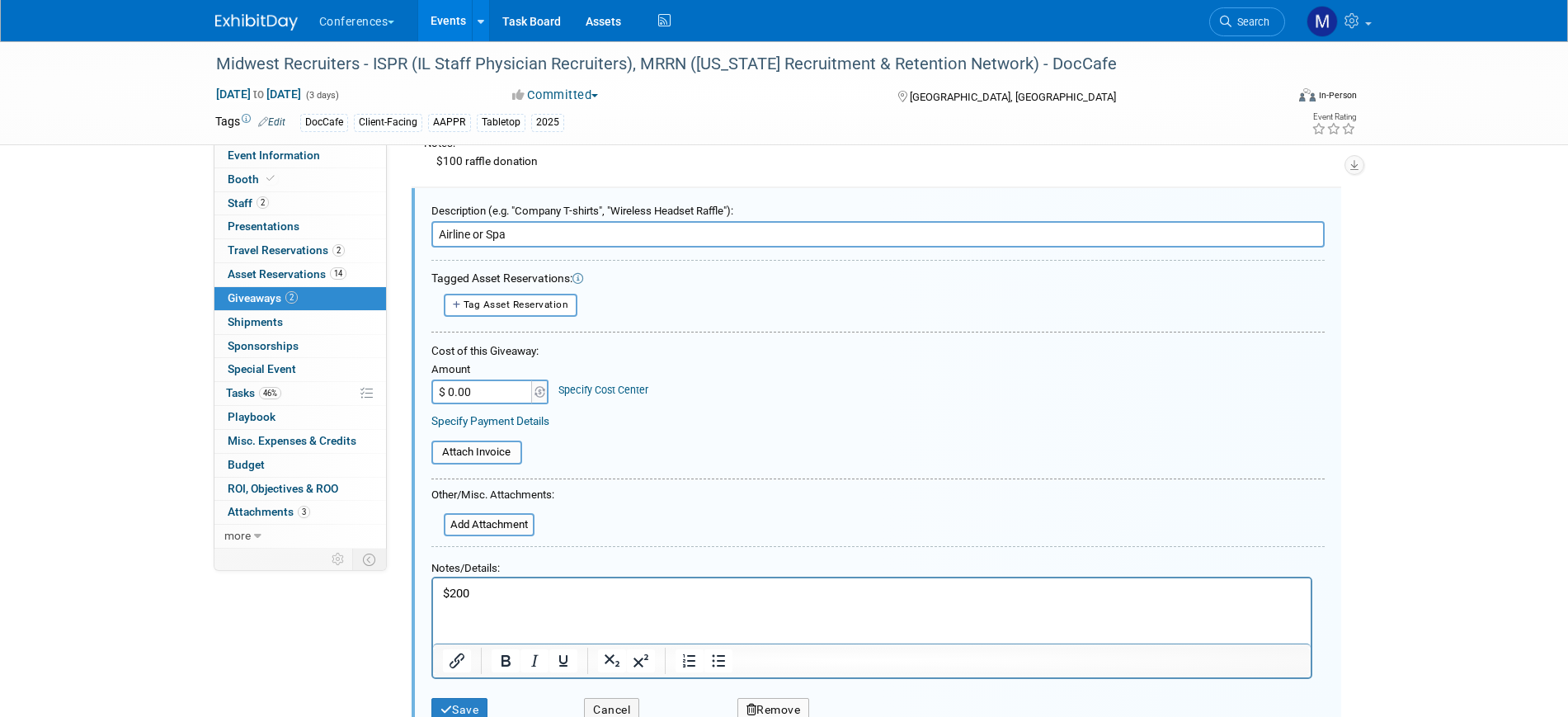
drag, startPoint x: 478, startPoint y: 231, endPoint x: 618, endPoint y: 241, distance: 140.4
click at [618, 241] on input "Airline or Spa" at bounding box center [878, 234] width 893 height 27
type input "Airline"
click at [479, 701] on button "Save" at bounding box center [460, 709] width 57 height 24
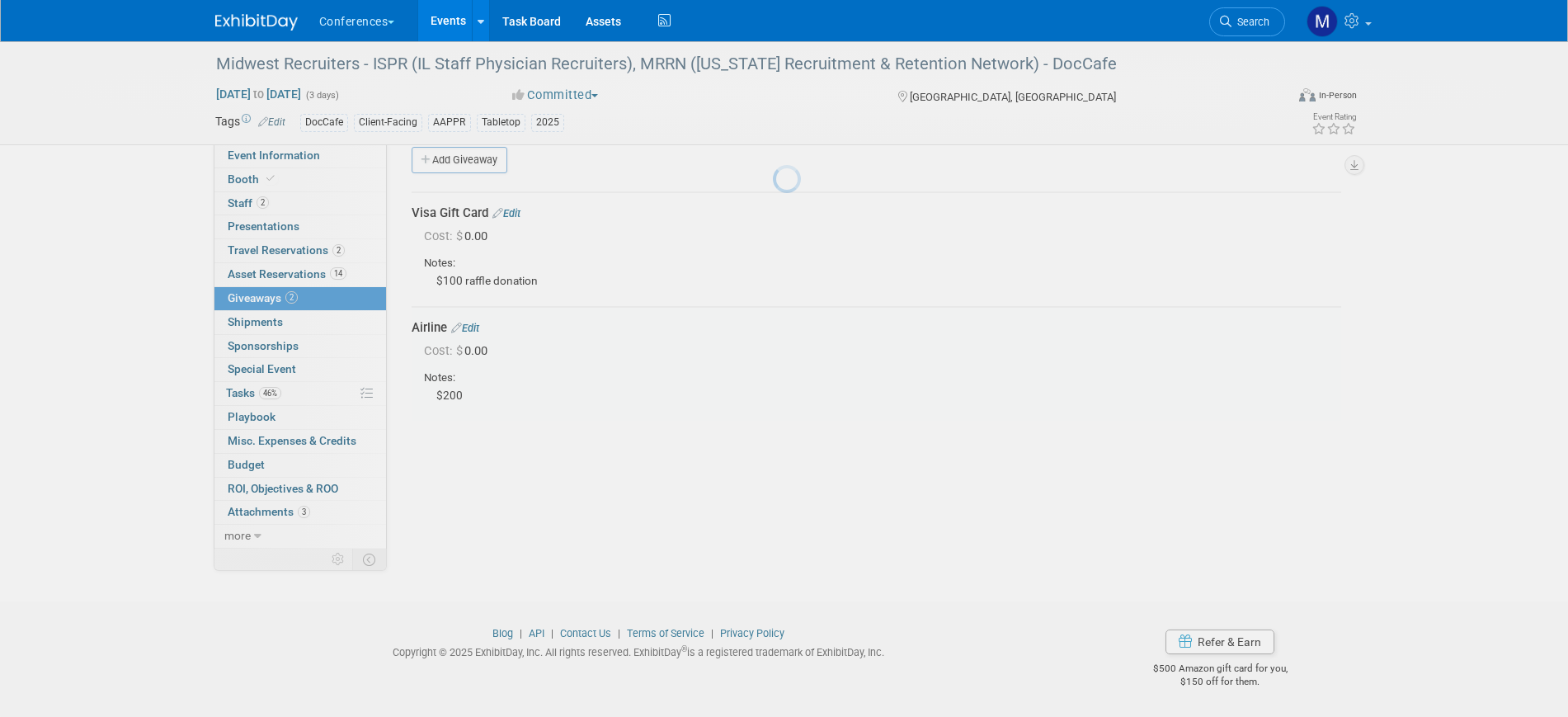
scroll to position [20, 0]
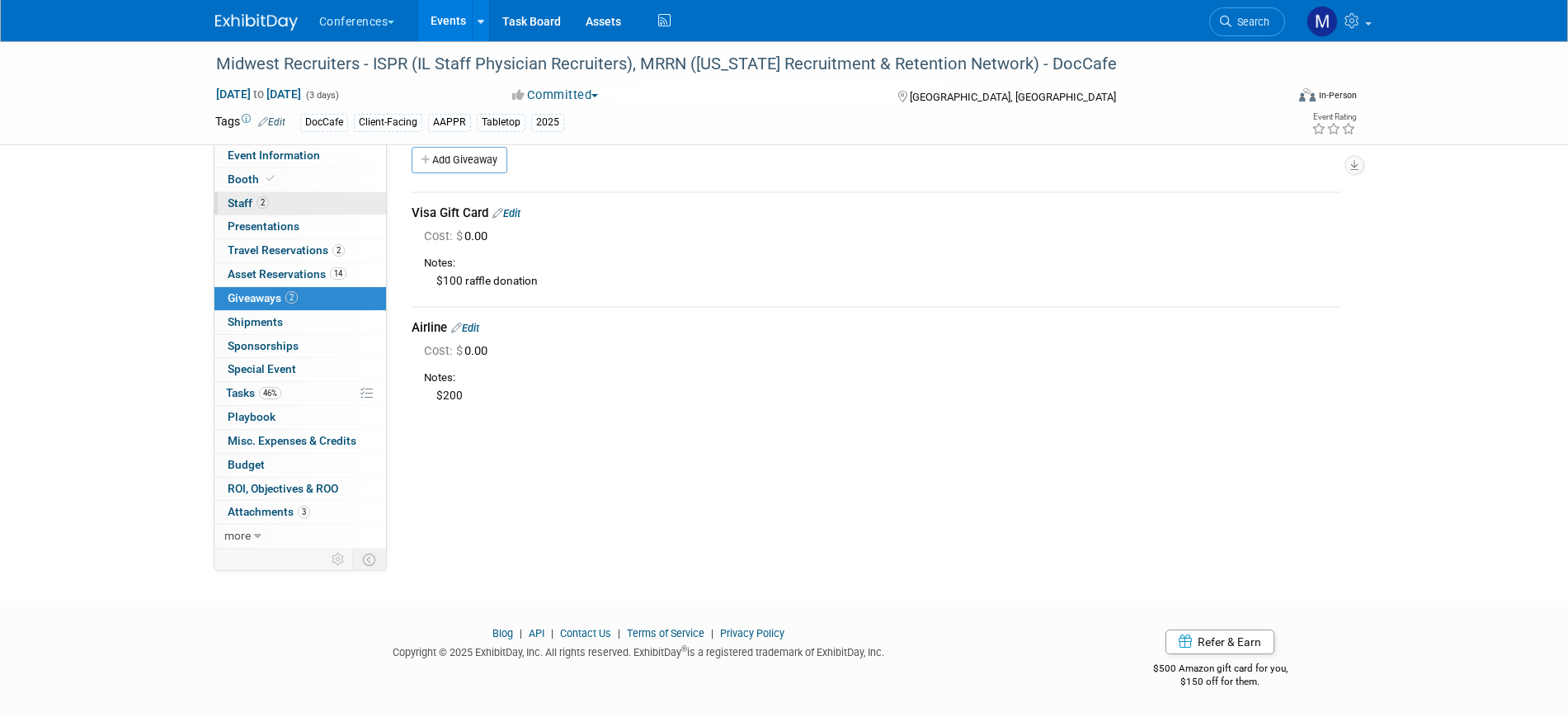
click at [295, 203] on link "2 Staff 2" at bounding box center [300, 204] width 172 height 23
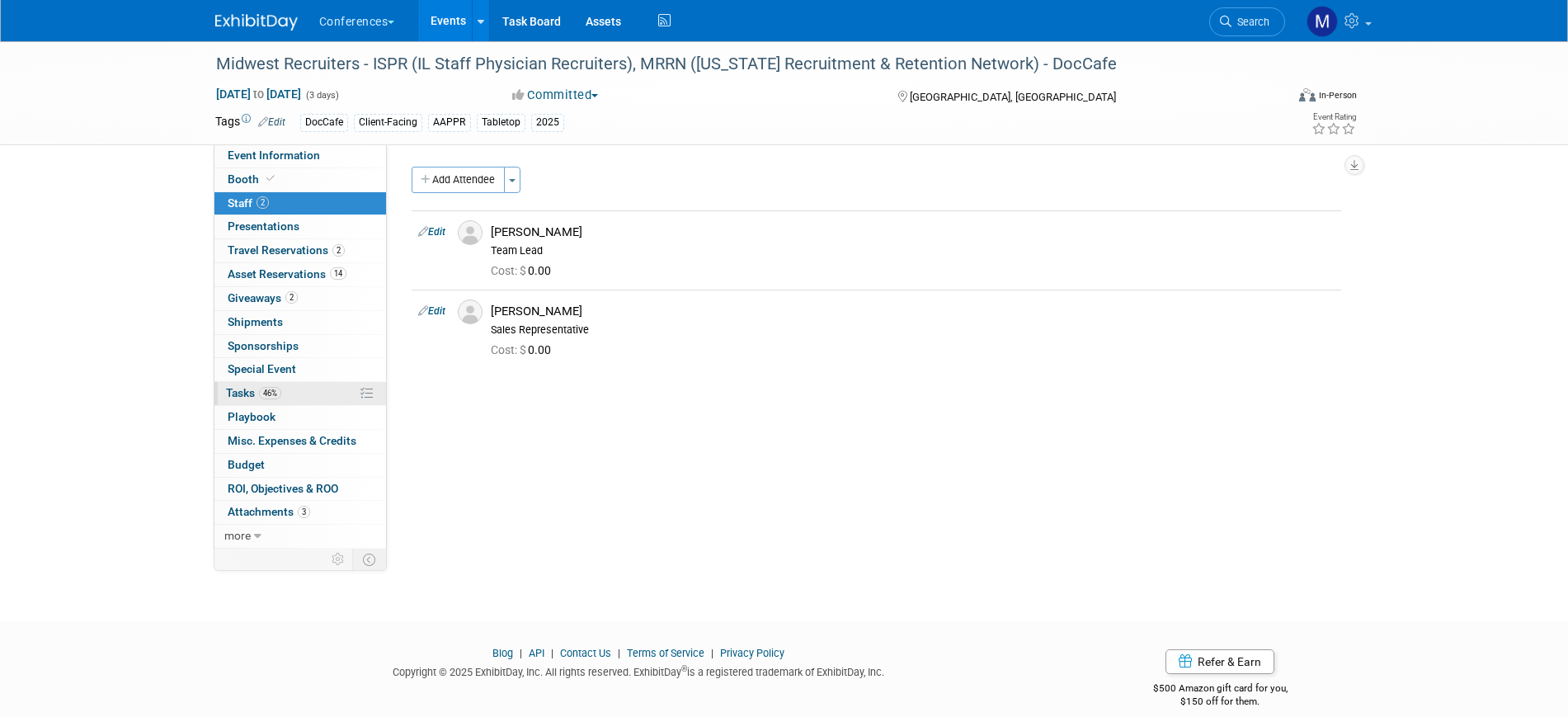
click at [269, 395] on span "46%" at bounding box center [269, 393] width 22 height 12
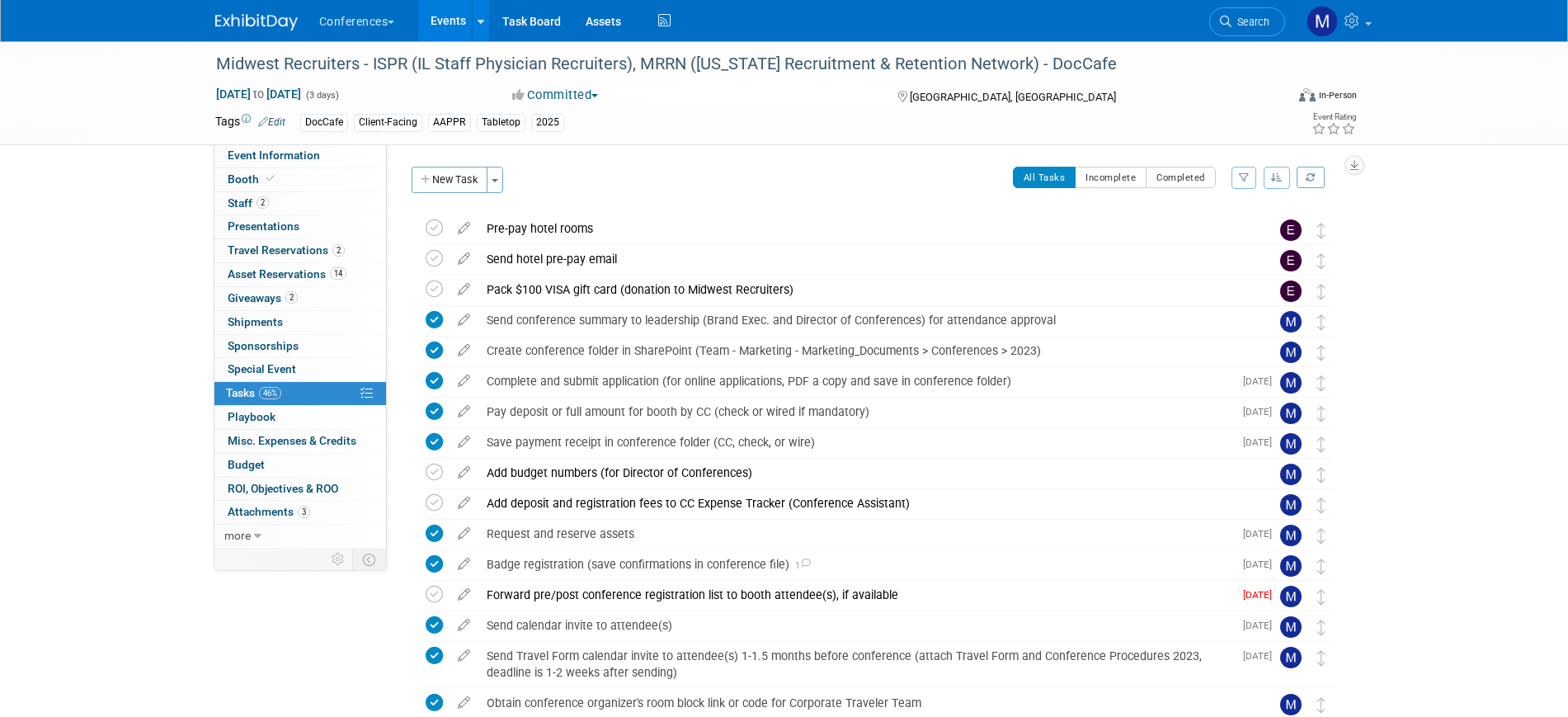
click at [452, 175] on button "New Task" at bounding box center [449, 180] width 76 height 27
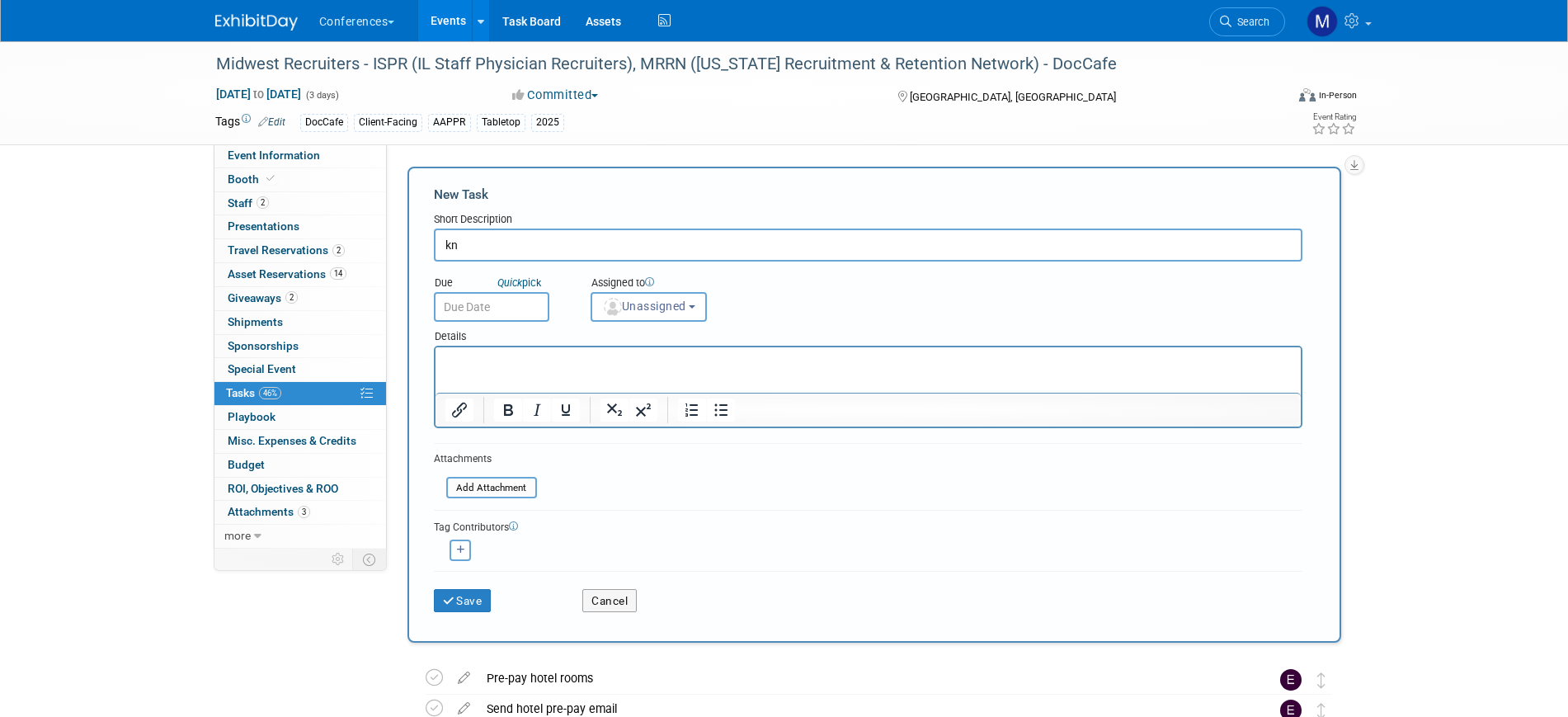
type input "k"
type input "Know Before You Go"
click at [658, 314] on button "Unassigned" at bounding box center [649, 306] width 118 height 29
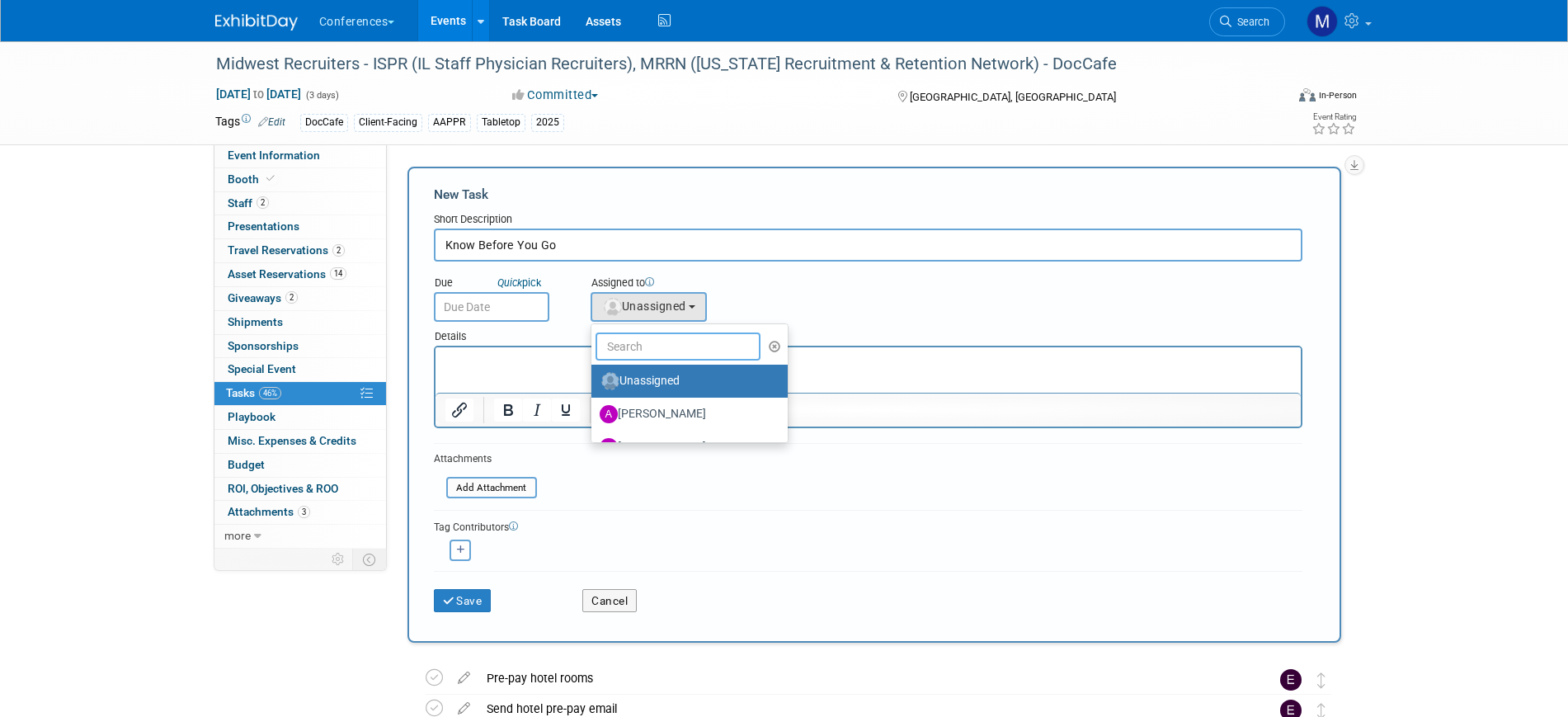
click at [649, 345] on input "text" at bounding box center [678, 347] width 165 height 28
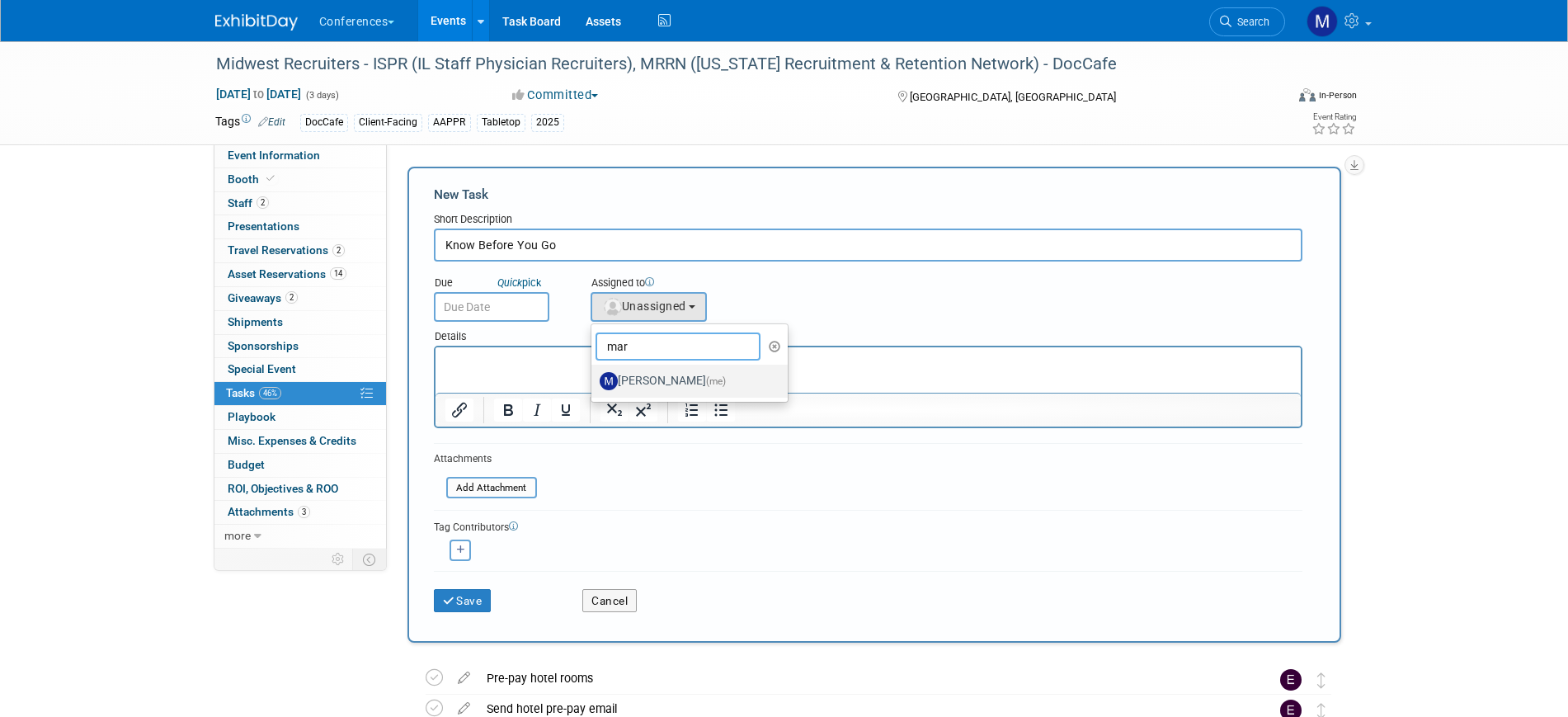
type input "mar"
click at [654, 380] on label "Marygrace LeGros (me)" at bounding box center [685, 381] width 173 height 27
click at [593, 380] on input "Marygrace LeGros (me)" at bounding box center [588, 378] width 10 height 10
select select "44aca64b-5a90-4919-a819-d2f91ad54103"
click at [456, 294] on input "text" at bounding box center [492, 306] width 116 height 29
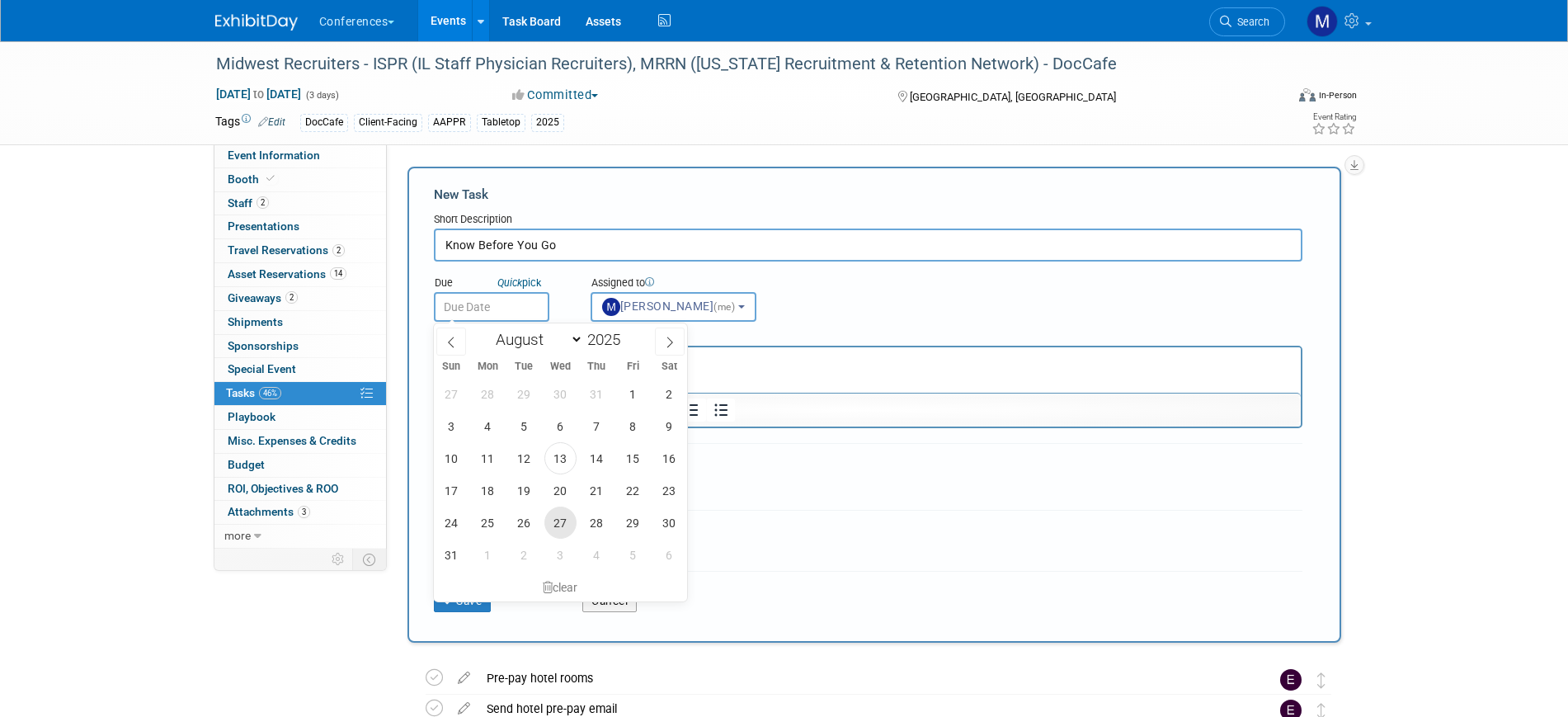
click at [561, 524] on span "27" at bounding box center [560, 523] width 32 height 32
type input "Aug 27, 2025"
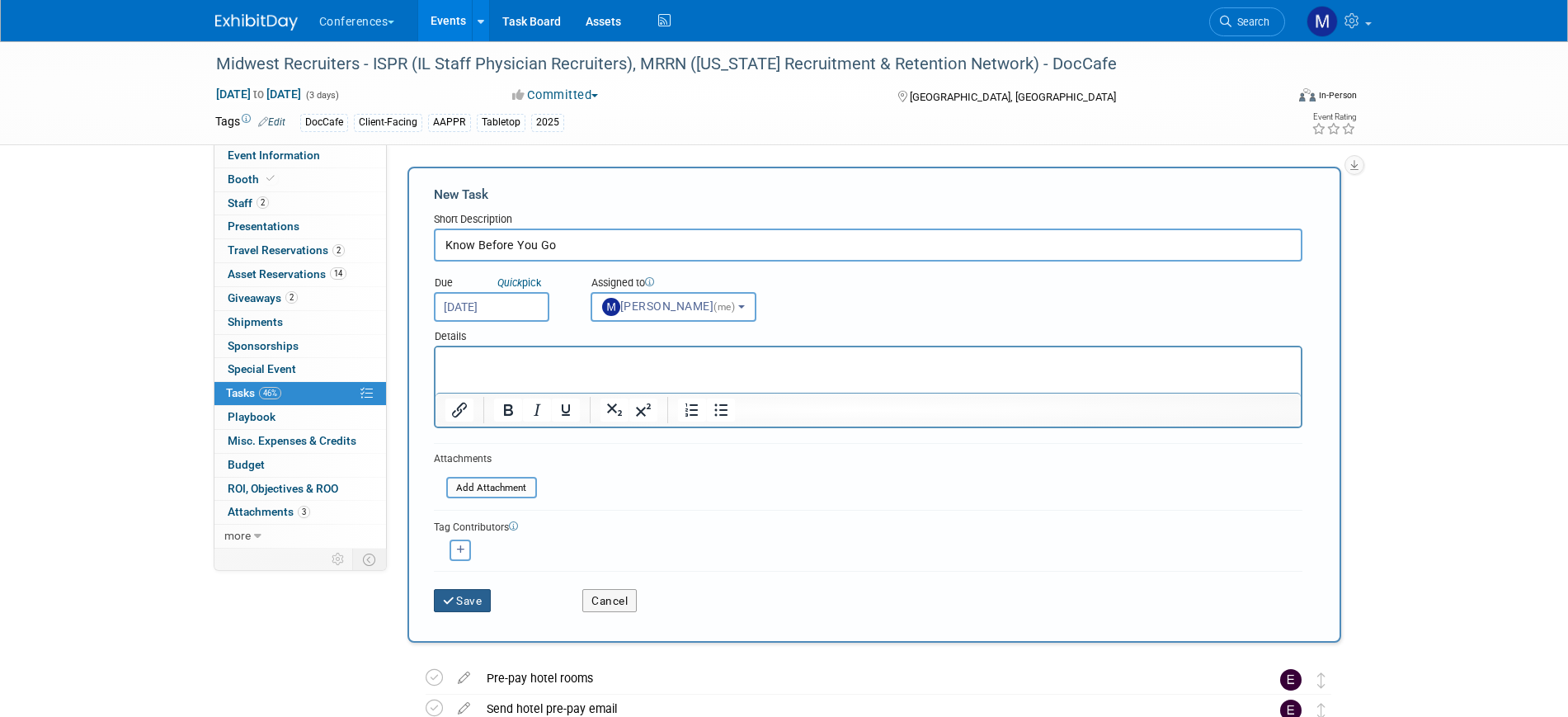
drag, startPoint x: 468, startPoint y: 595, endPoint x: 634, endPoint y: 547, distance: 172.8
click at [467, 595] on button "Save" at bounding box center [463, 600] width 58 height 23
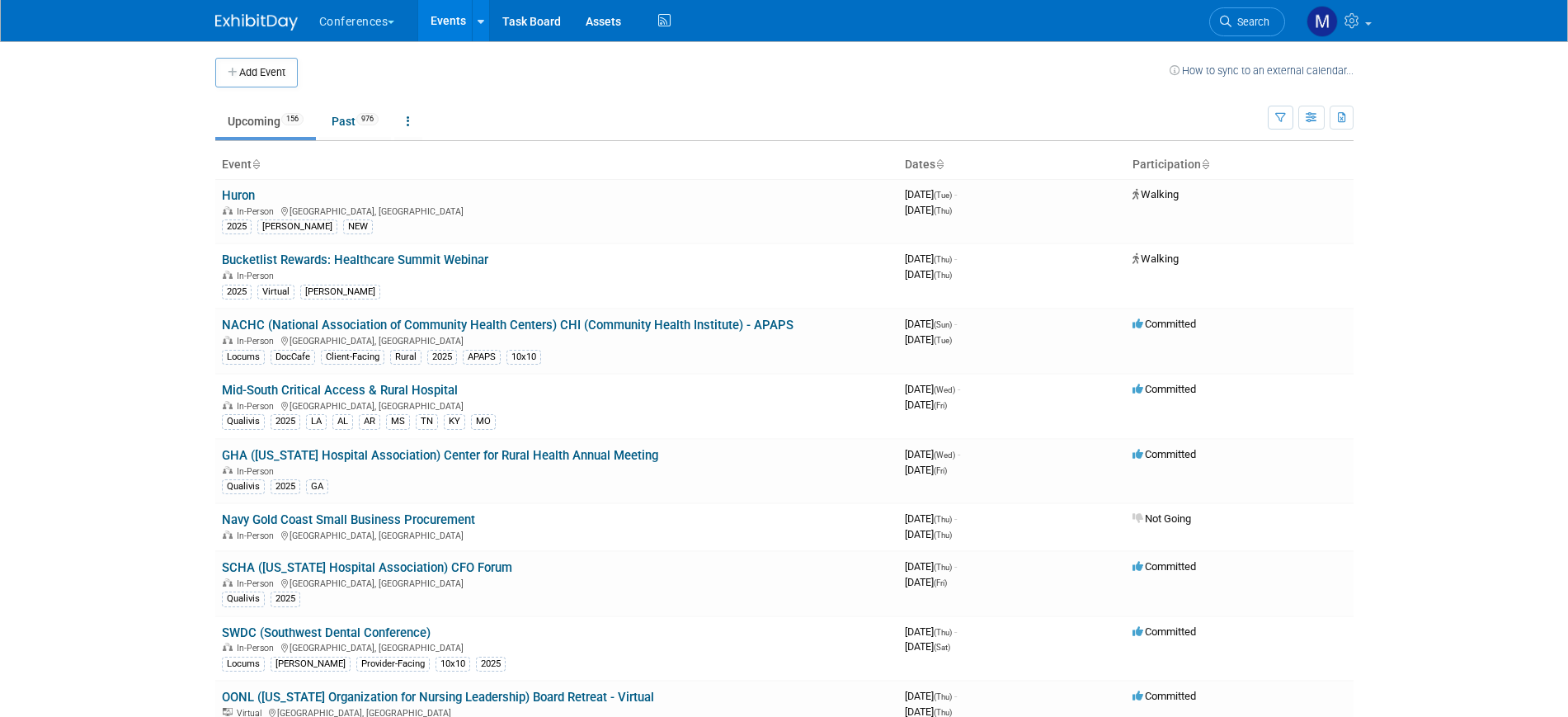
drag, startPoint x: 0, startPoint y: 0, endPoint x: 1236, endPoint y: 11, distance: 1236.0
click at [1235, 11] on link "Search" at bounding box center [1247, 22] width 76 height 28
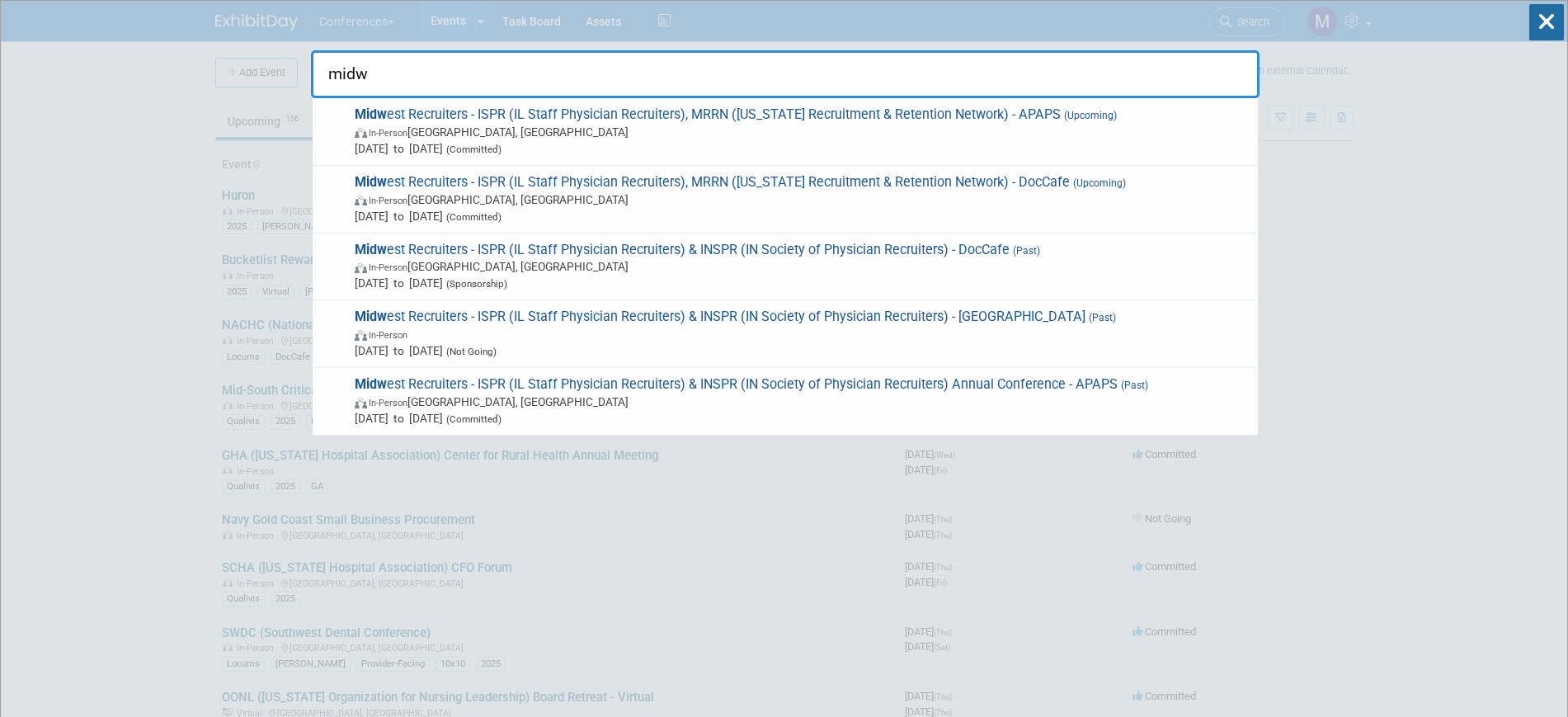
type input "midw"
click at [915, 126] on span "In-Person Grand Rapids, MI" at bounding box center [802, 131] width 895 height 16
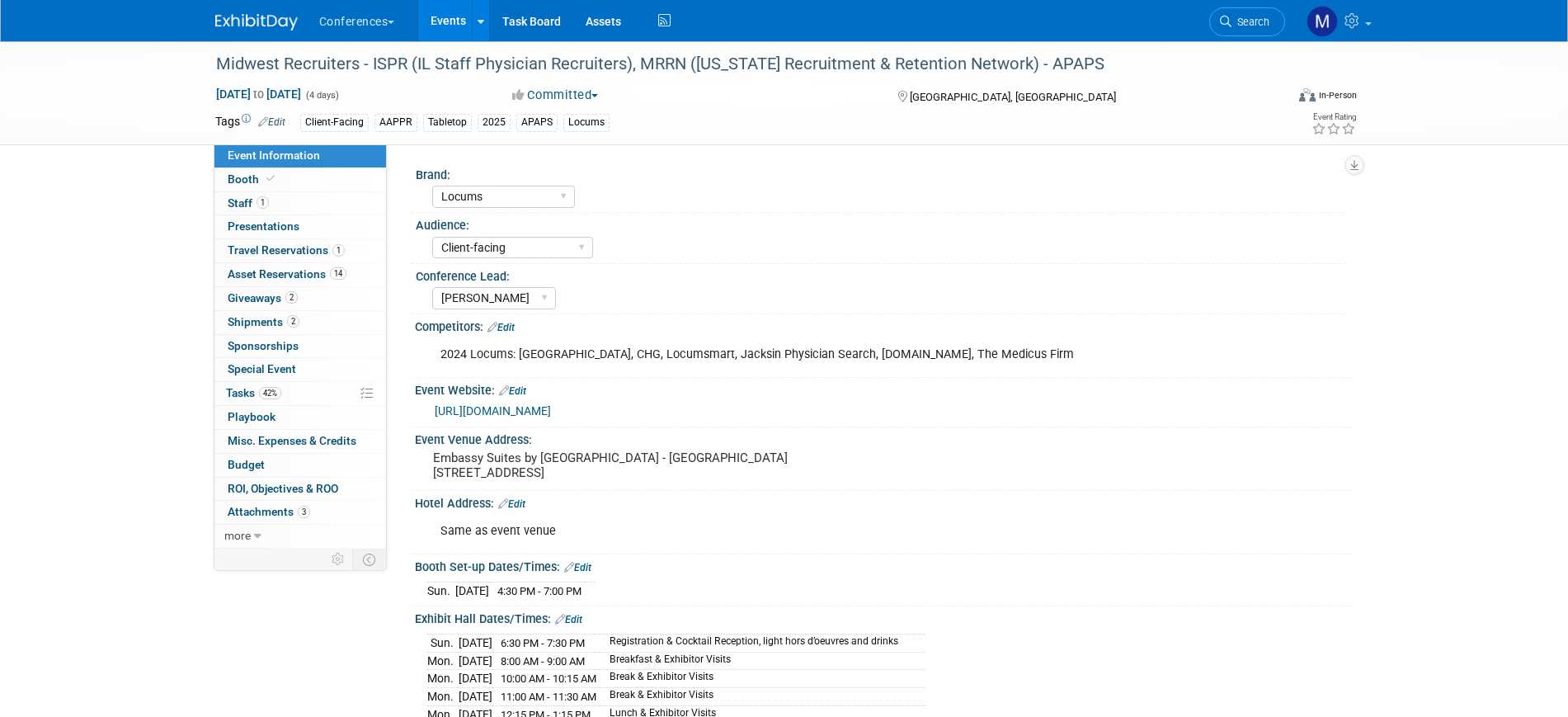
select select "Locums"
select select "Client-facing"
select select "[PERSON_NAME]"
click at [280, 390] on span "42%" at bounding box center [269, 393] width 22 height 12
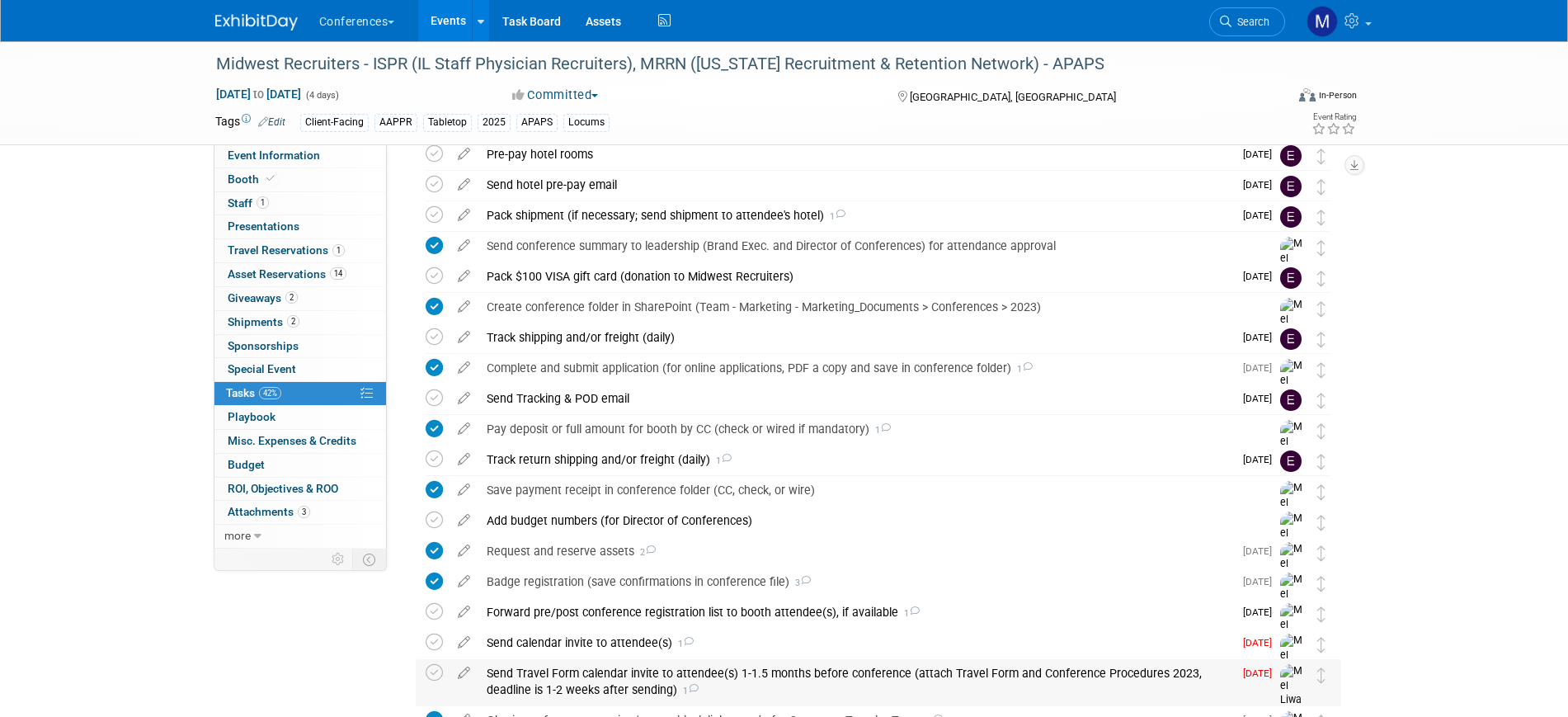
scroll to position [99, 0]
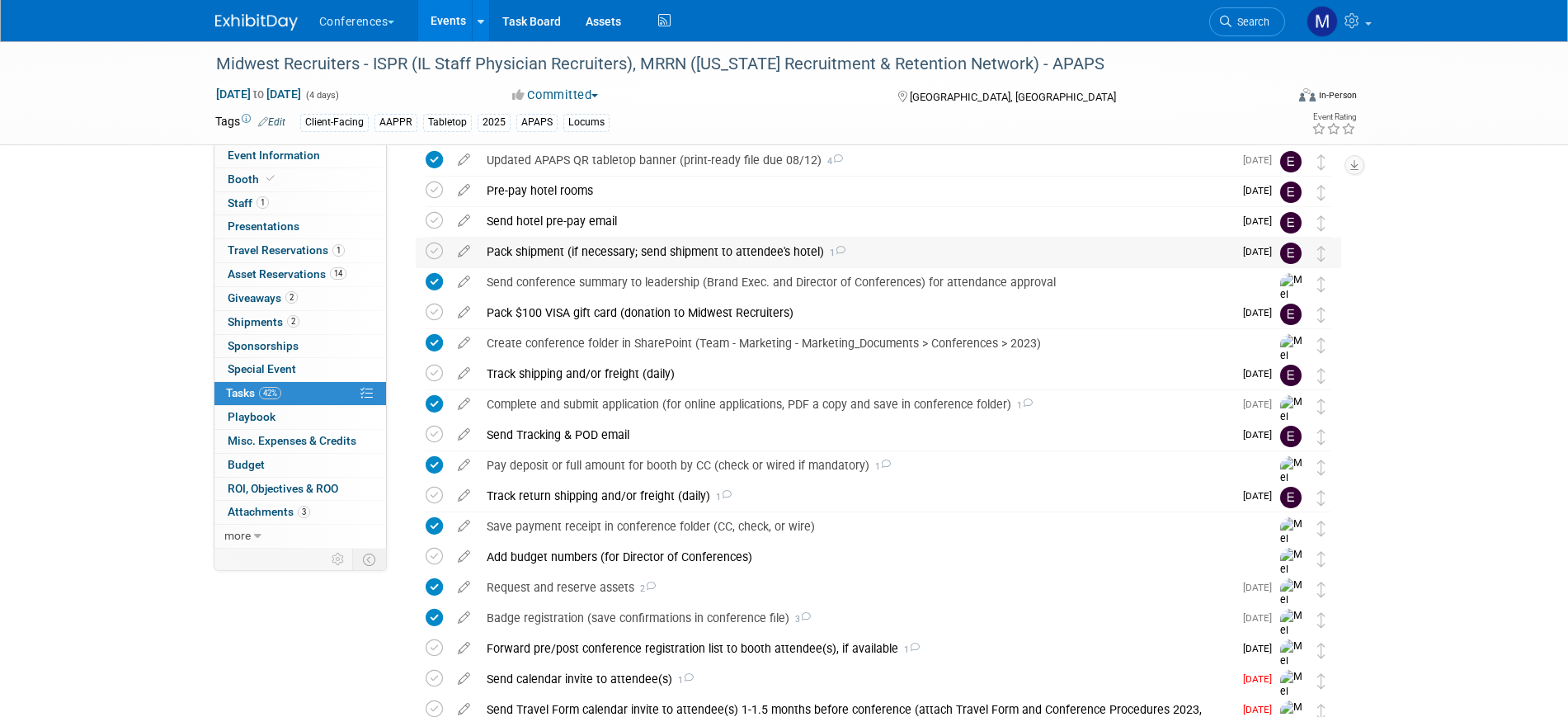
click at [566, 249] on div "Pack shipment (if necessary; send shipment to attendee's hotel) 1" at bounding box center [856, 252] width 755 height 28
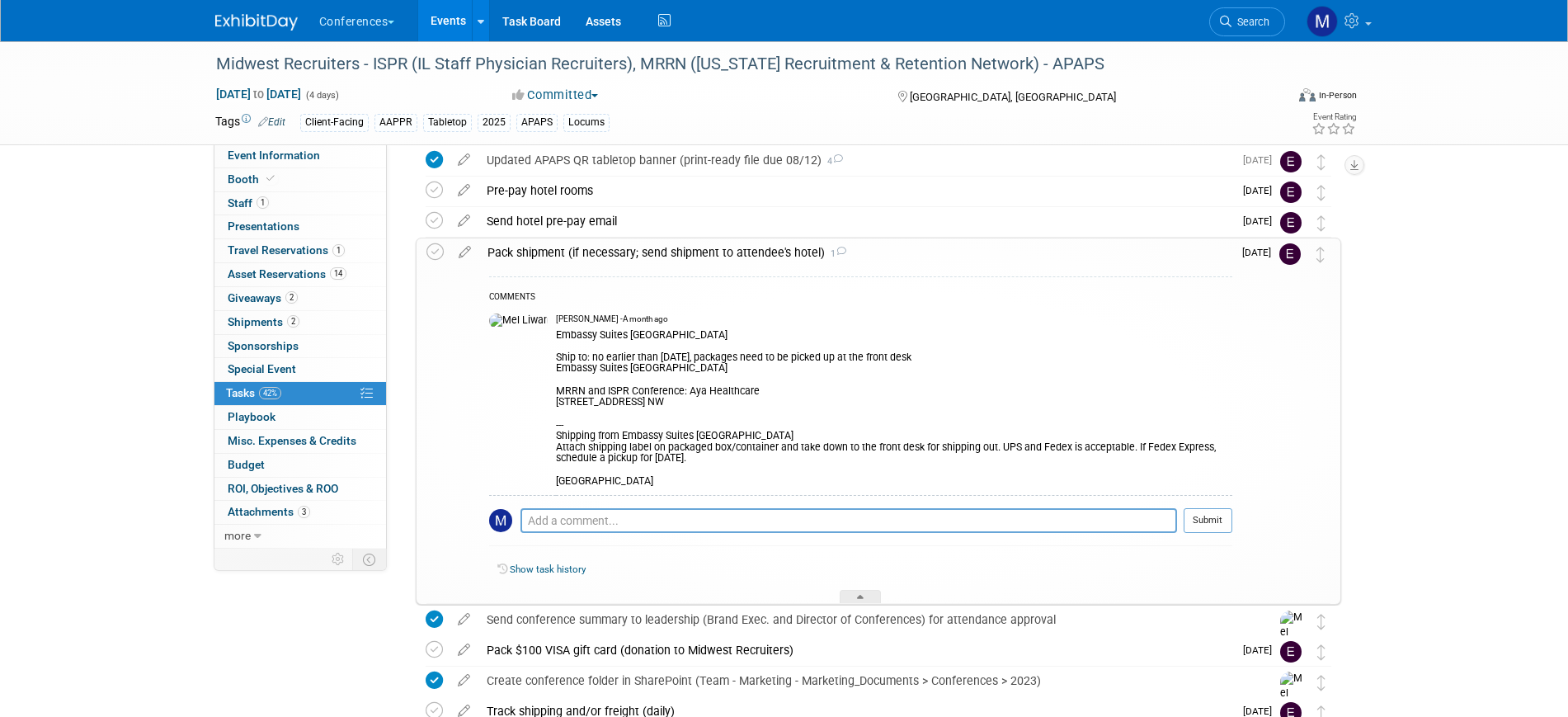
drag, startPoint x: 630, startPoint y: 482, endPoint x: 517, endPoint y: 358, distance: 167.8
click at [517, 358] on tr "[PERSON_NAME] - A month ago Embassy Suites [GEOGRAPHIC_DATA] Ship to: no earlie…" at bounding box center [861, 401] width 743 height 188
click at [556, 359] on div "Embassy Suites [GEOGRAPHIC_DATA] Downtown Ship to: no earlier than [DATE], pack…" at bounding box center [893, 407] width 676 height 162
drag, startPoint x: 520, startPoint y: 358, endPoint x: 636, endPoint y: 492, distance: 177.2
click at [636, 492] on td "[PERSON_NAME] - A month ago Embassy Suites [GEOGRAPHIC_DATA] Ship to: no earlie…" at bounding box center [893, 401] width 676 height 188
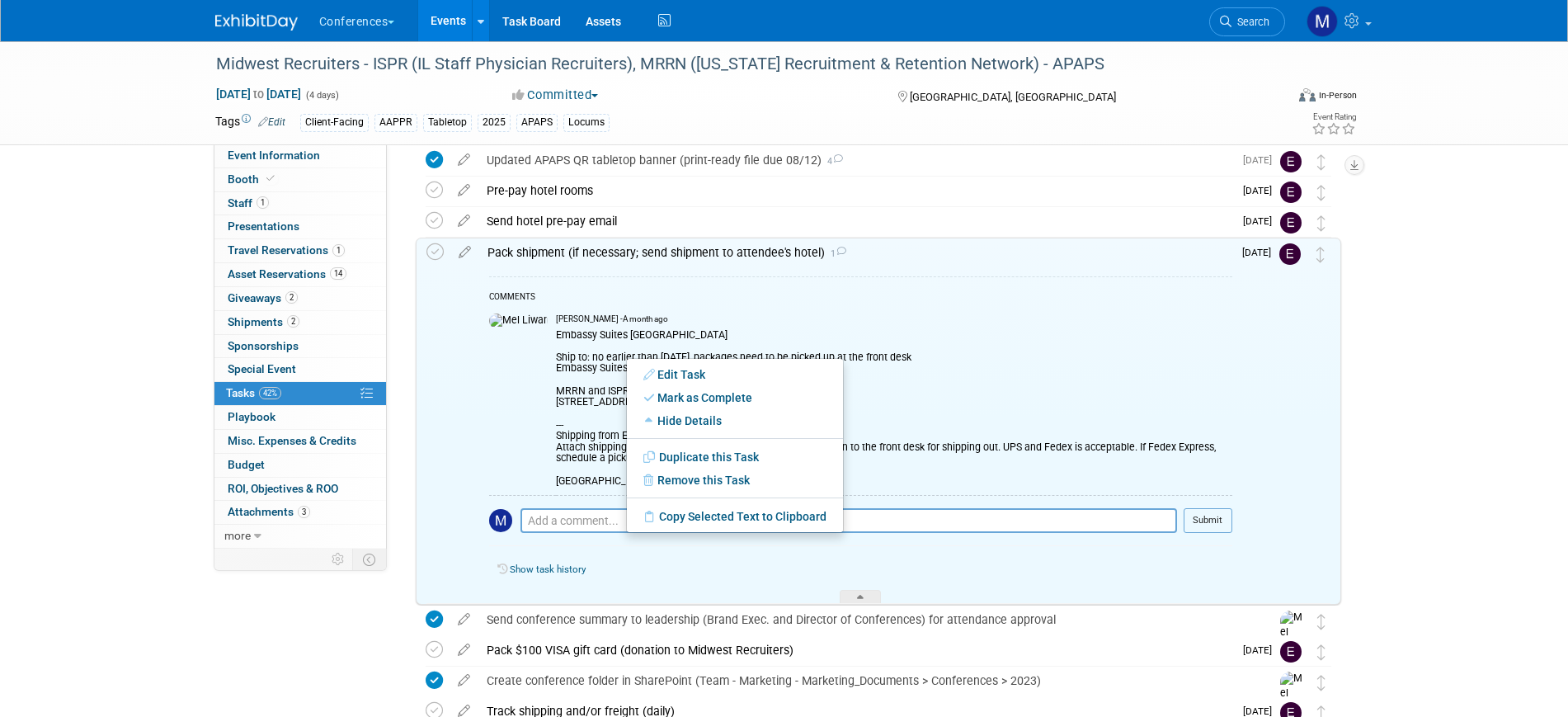
click at [556, 358] on div "Embassy Suites [GEOGRAPHIC_DATA] Downtown Ship to: no earlier than [DATE], pack…" at bounding box center [893, 407] width 676 height 162
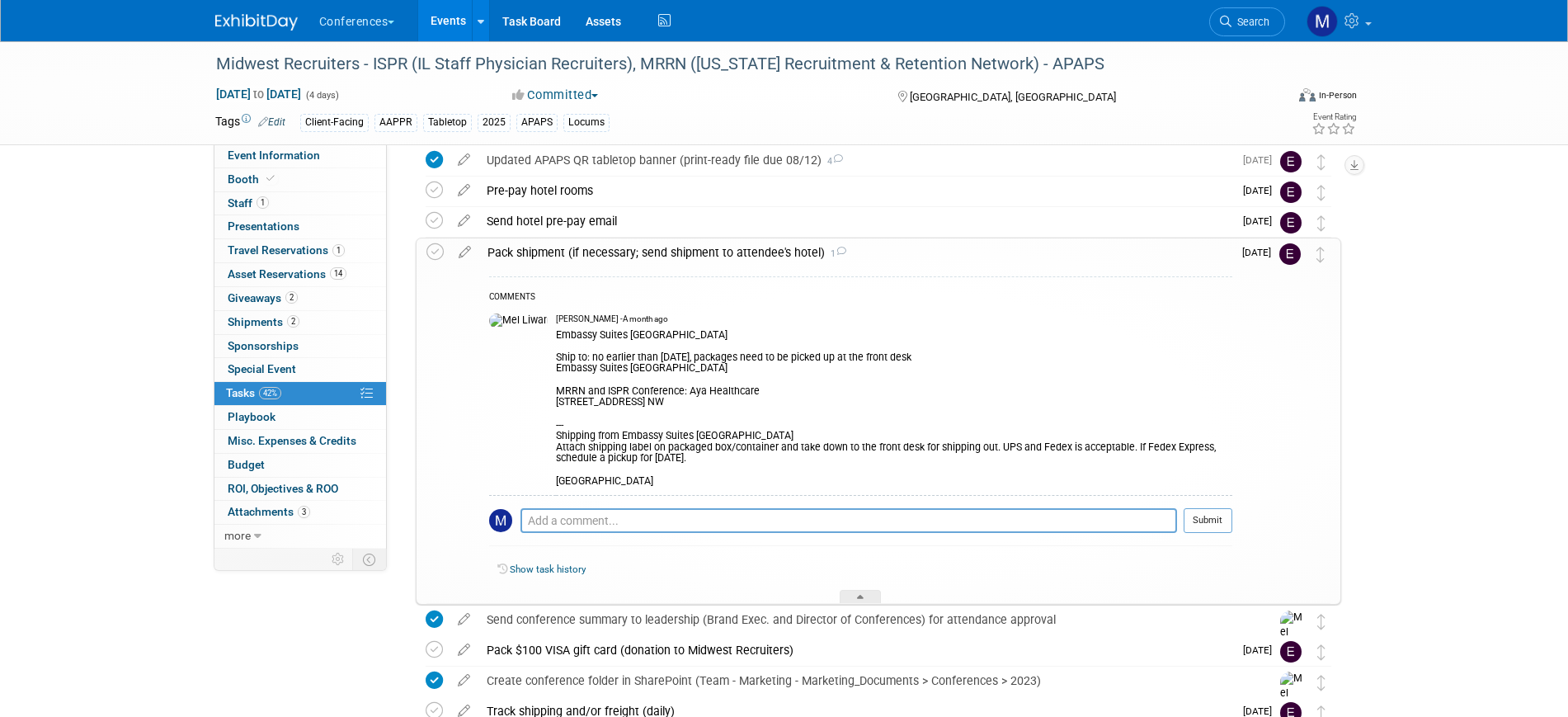
drag, startPoint x: 520, startPoint y: 355, endPoint x: 630, endPoint y: 480, distance: 166.5
click at [630, 480] on div "Embassy Suites [GEOGRAPHIC_DATA] Downtown Ship to: no earlier than [DATE], pack…" at bounding box center [893, 407] width 676 height 162
click at [715, 462] on div "Embassy Suites [GEOGRAPHIC_DATA] Downtown Ship to: no earlier than [DATE], pack…" at bounding box center [893, 407] width 676 height 162
drag, startPoint x: 698, startPoint y: 459, endPoint x: 518, endPoint y: 357, distance: 206.9
click at [556, 357] on div "Embassy Suites [GEOGRAPHIC_DATA] Downtown Ship to: no earlier than [DATE], pack…" at bounding box center [893, 407] width 676 height 162
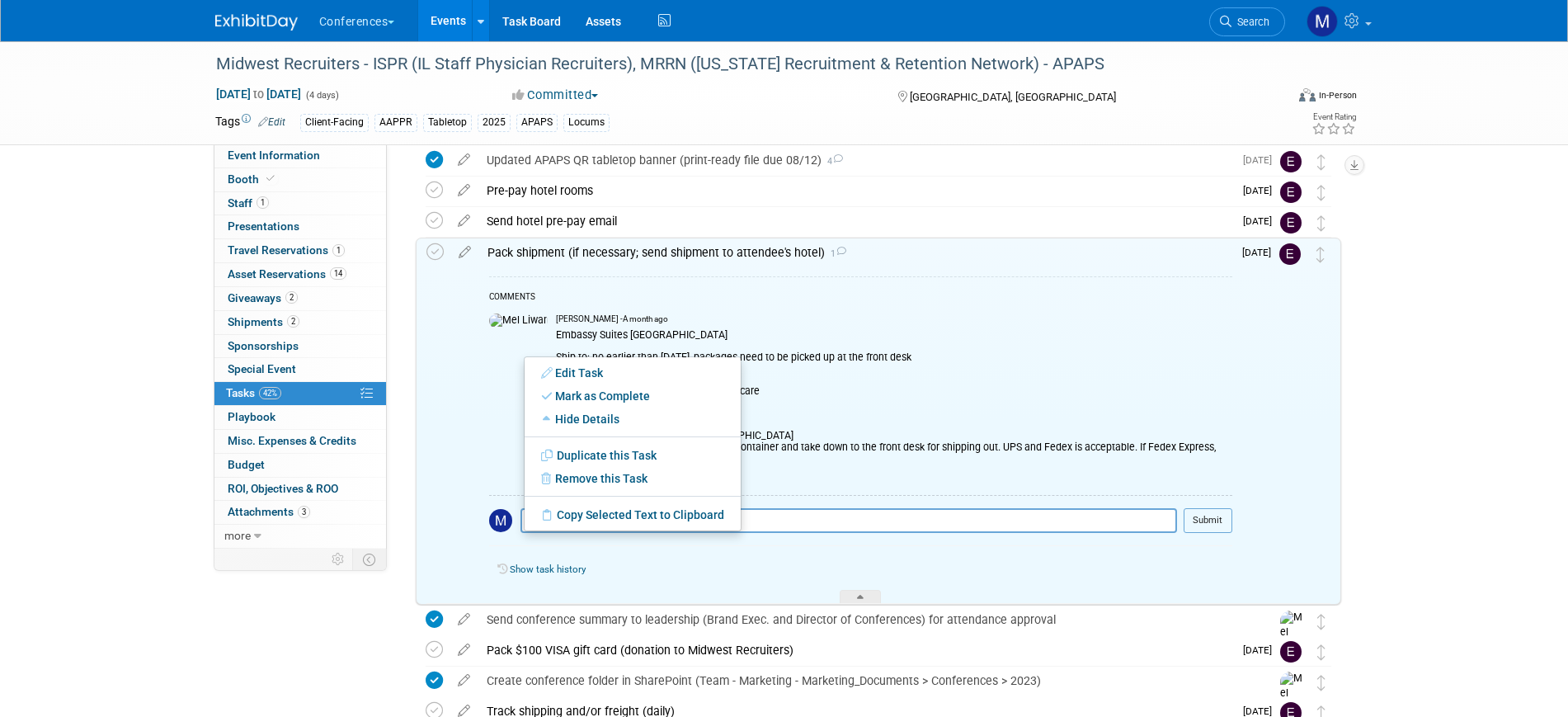
click at [580, 358] on ul "Edit Task Mark as Complete Mark as Incomplete Expand Details Hide Details Save …" at bounding box center [632, 444] width 218 height 175
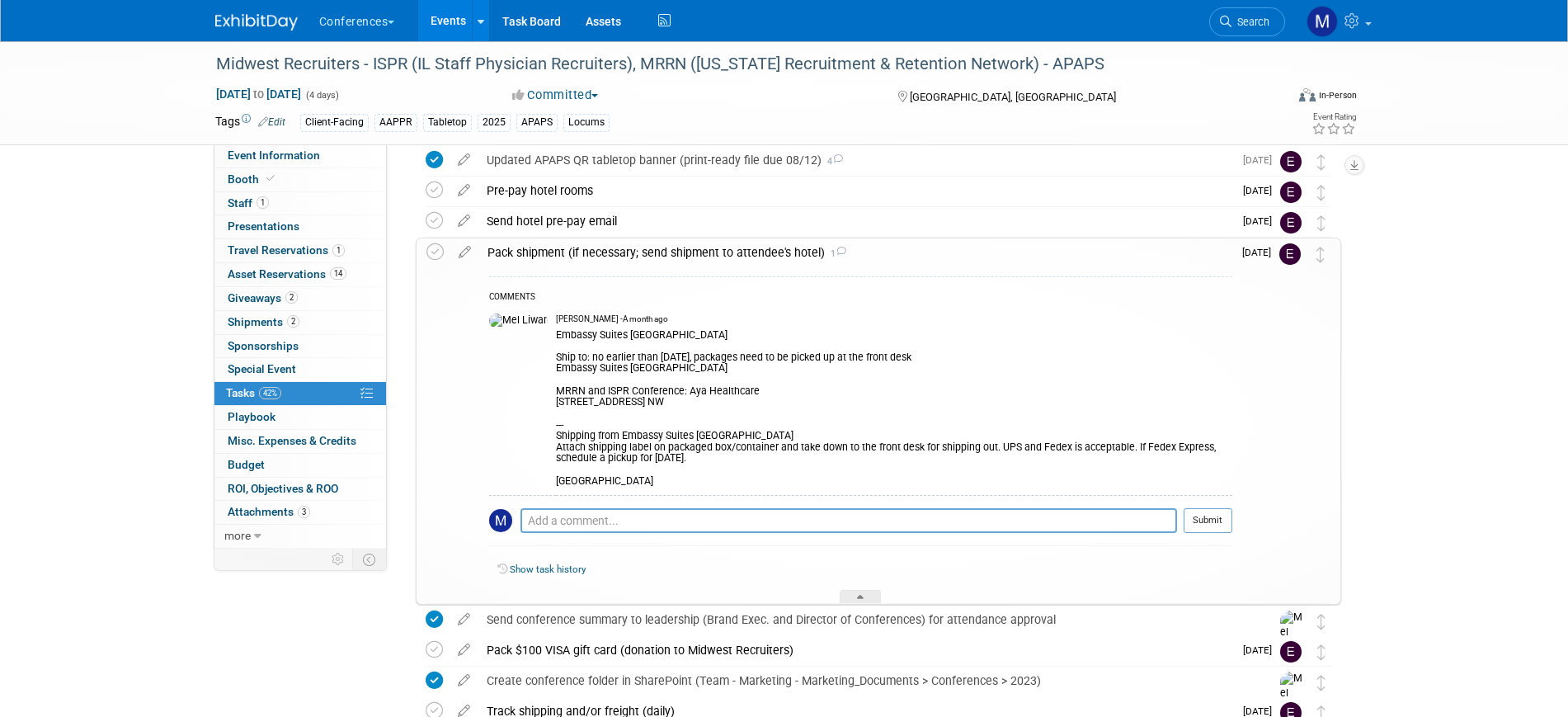
drag, startPoint x: 521, startPoint y: 355, endPoint x: 708, endPoint y: 461, distance: 215.0
click at [708, 461] on div "Embassy Suites Grand Rapids Downtown Ship to: no earlier than September 1, 2025…" at bounding box center [893, 407] width 676 height 162
copy div "Ship to: no earlier than September 1, 2025, packages need to be picked up at th…"
click at [525, 254] on div "Pack shipment (if necessary; send shipment to attendee's hotel) 1" at bounding box center [855, 252] width 753 height 28
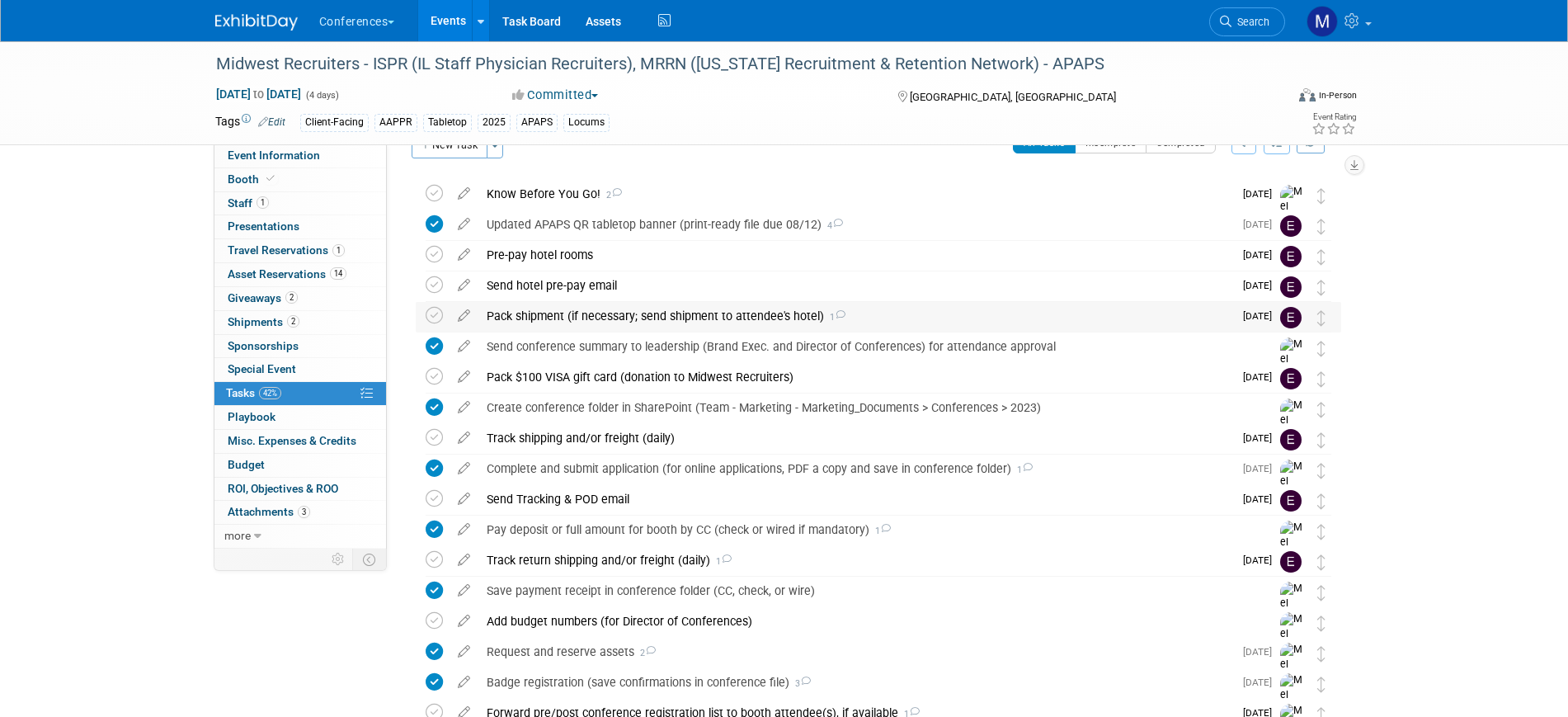
scroll to position [0, 0]
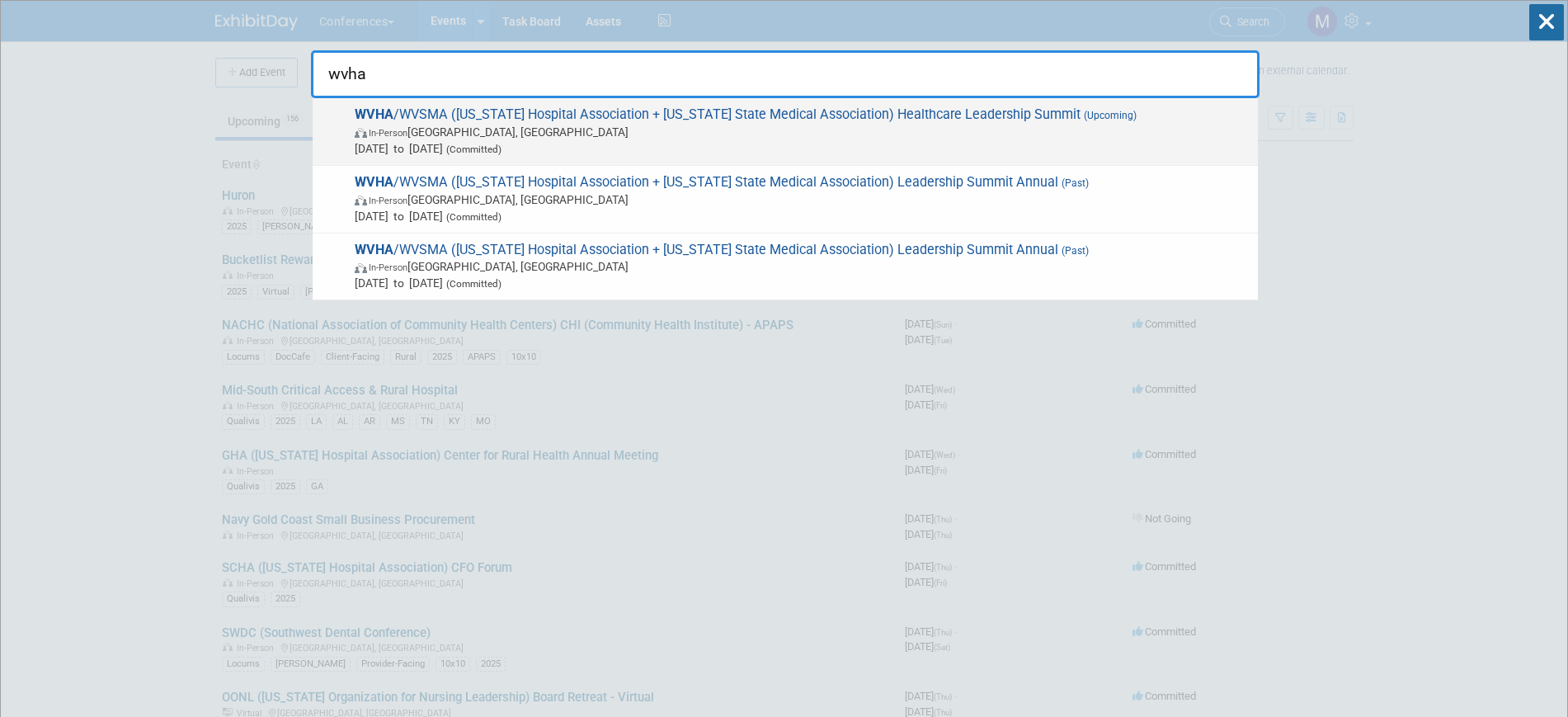
type input "wvha"
click at [1198, 118] on span "WVHA /WVSMA ([US_STATE] Hospital Association + [US_STATE] State Medical Associa…" at bounding box center [799, 131] width 900 height 50
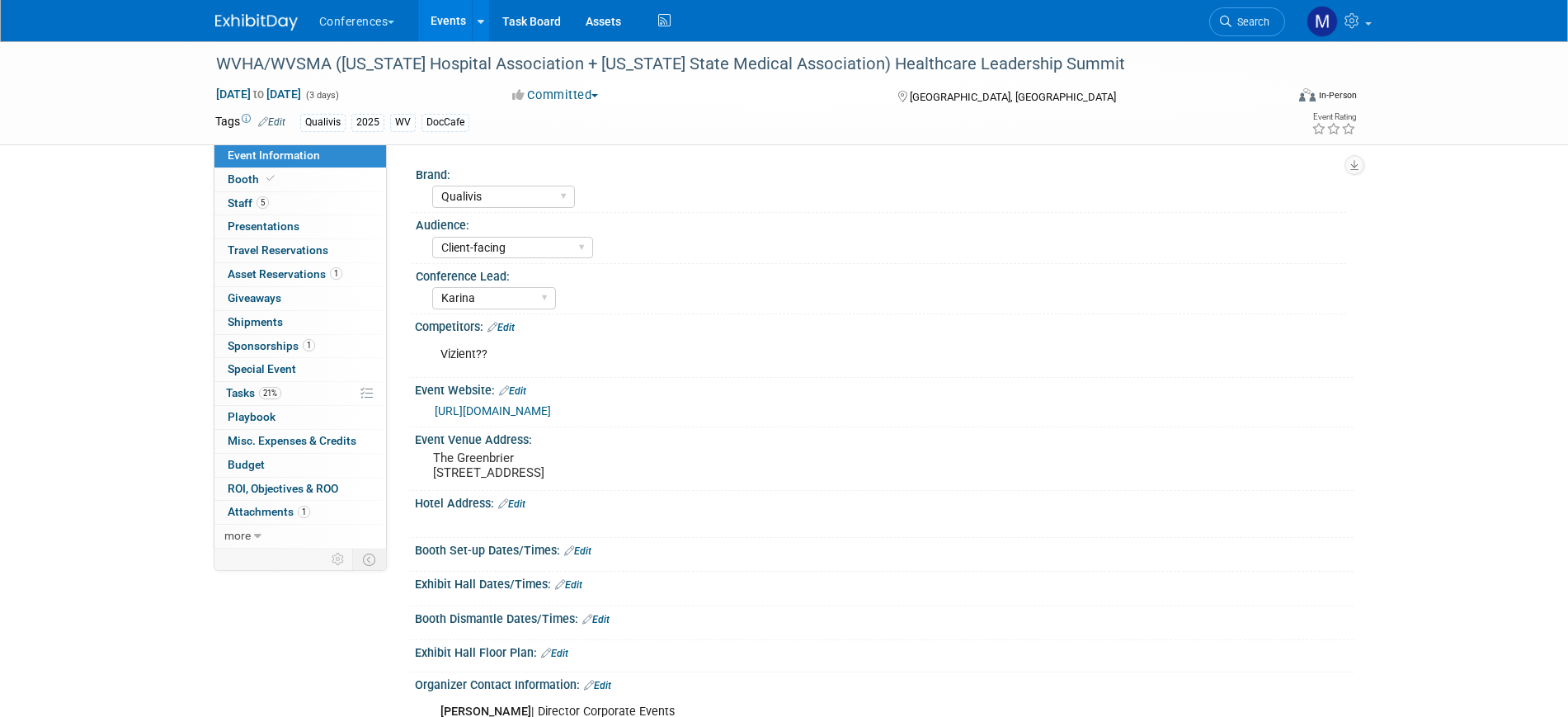
select select "Qualivis"
select select "Client-facing"
select select "Karina"
click at [252, 212] on link "5 Staff 5" at bounding box center [300, 204] width 172 height 23
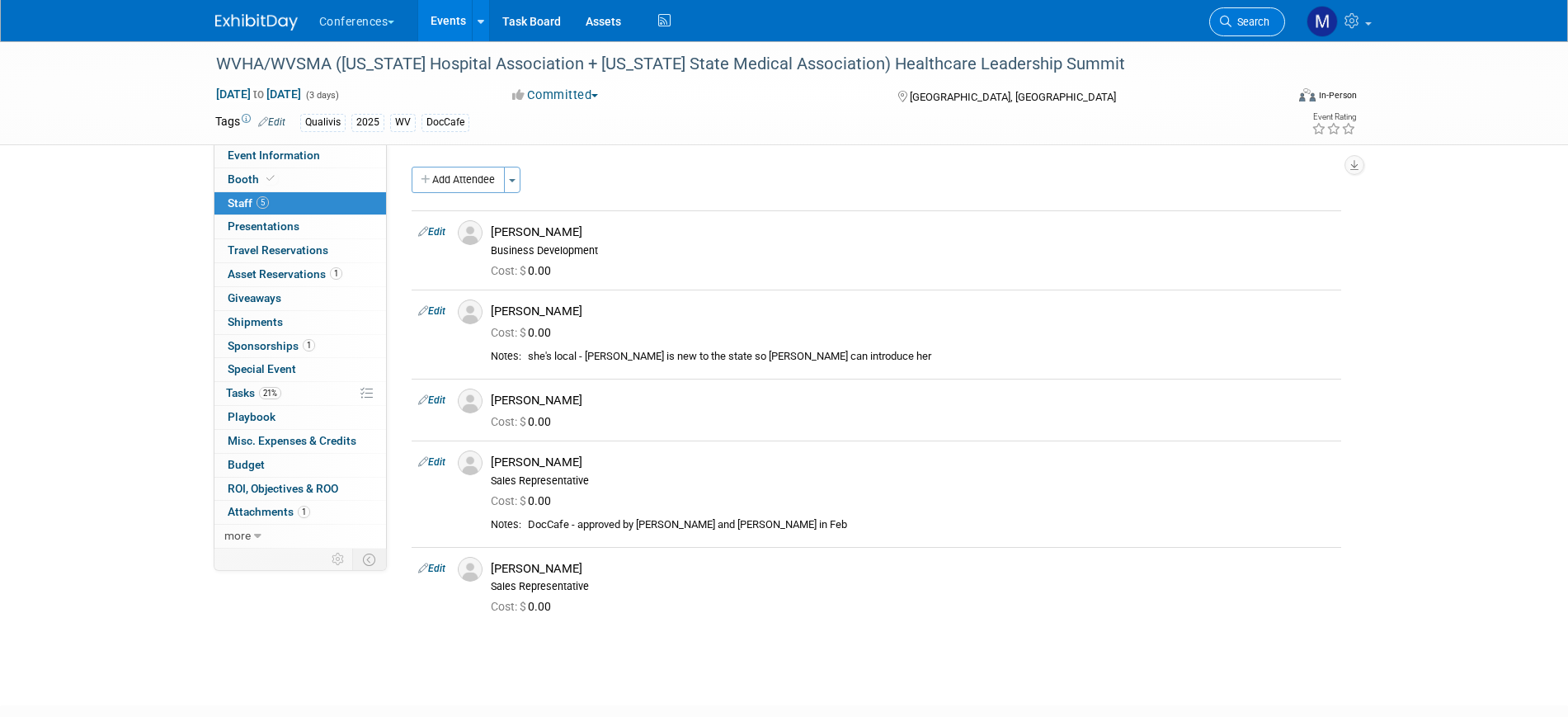
click at [1230, 22] on icon at bounding box center [1226, 22] width 11 height 11
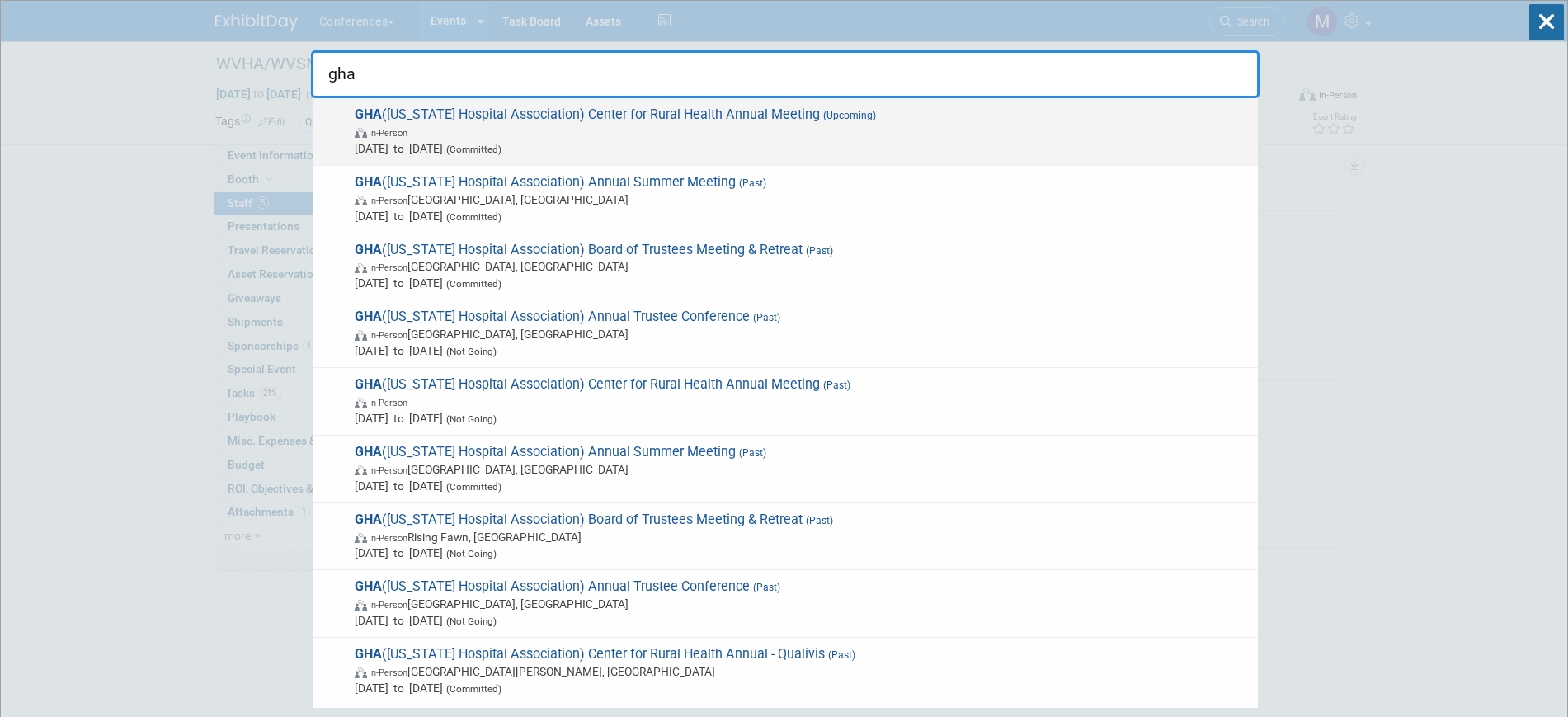
type input "gha"
click at [520, 112] on span "GHA ([US_STATE] Hospital Association) Center for Rural Health Annual Meeting (U…" at bounding box center [799, 131] width 900 height 50
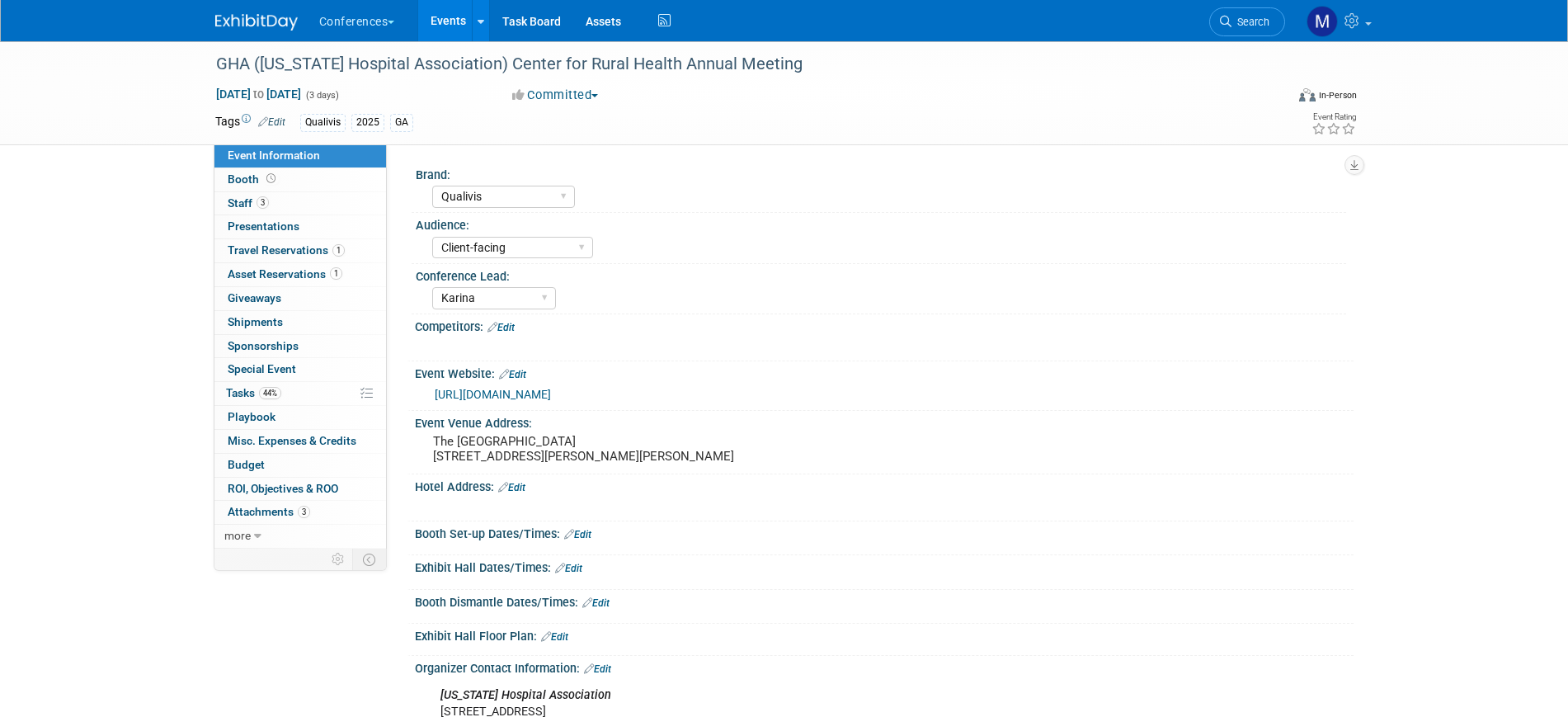
select select "Qualivis"
select select "Client-facing"
select select "Karina"
click at [311, 255] on span "Travel Reservations 1" at bounding box center [286, 250] width 118 height 13
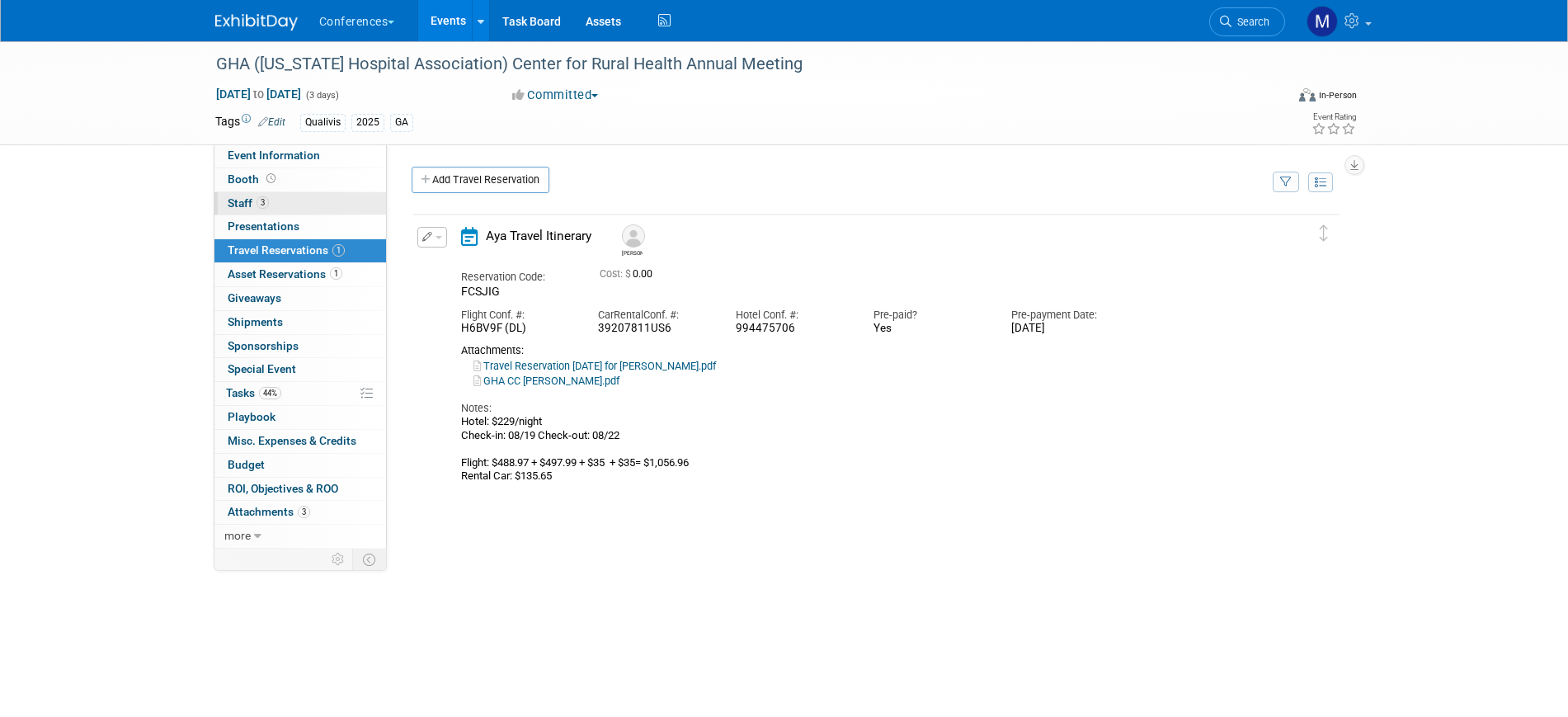
click at [289, 201] on link "3 Staff 3" at bounding box center [300, 204] width 172 height 23
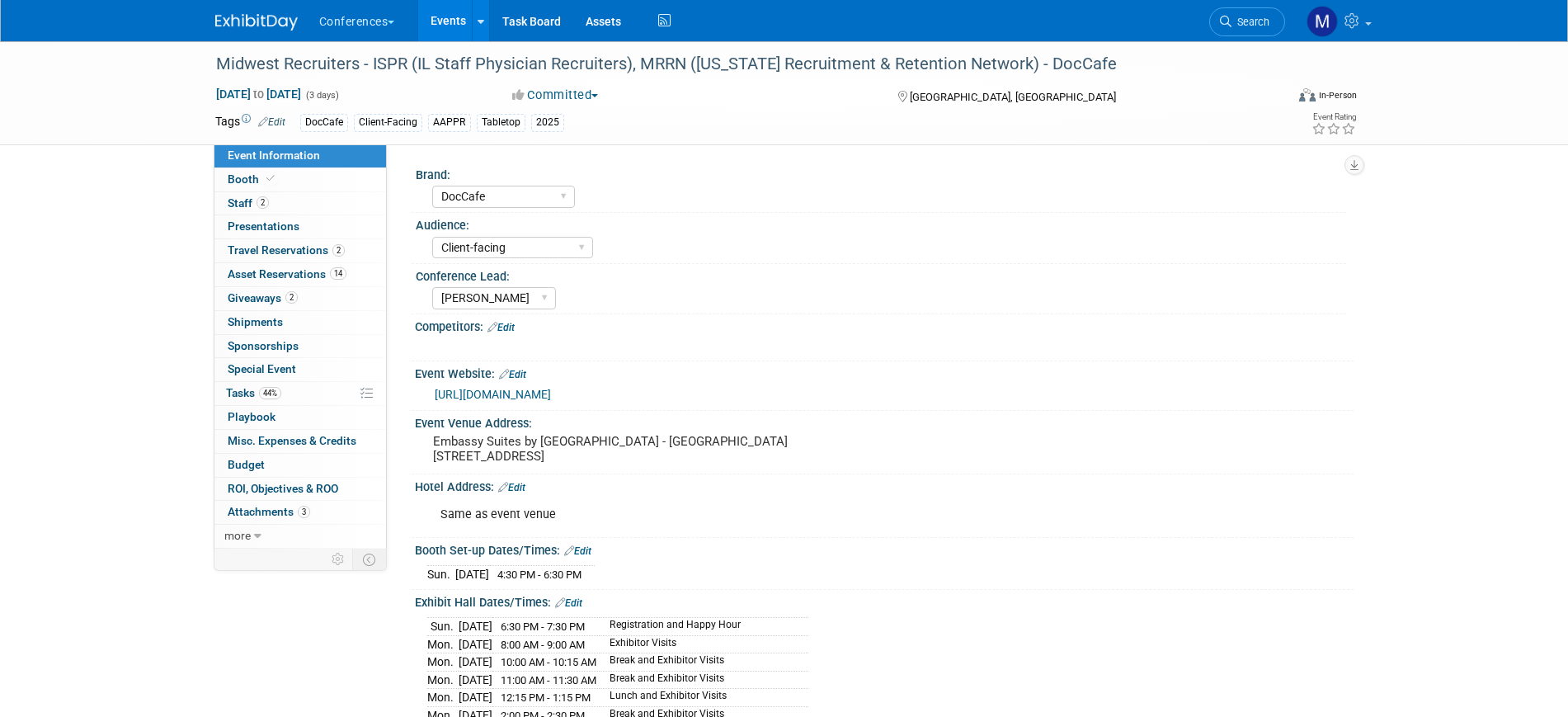
select select "DocCafe"
select select "Client-facing"
select select "[PERSON_NAME]"
click at [240, 393] on span "Tasks 44%" at bounding box center [253, 393] width 55 height 13
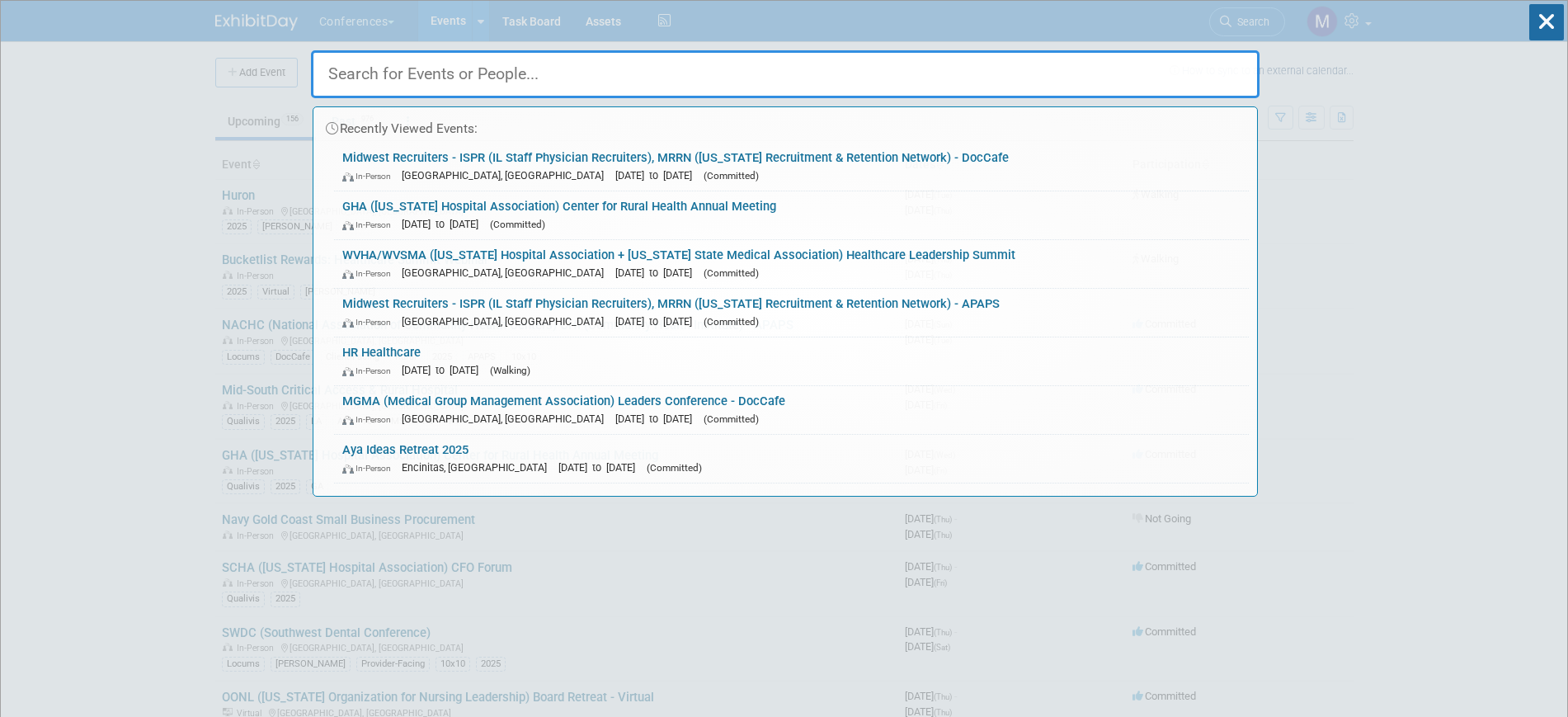
type input "o"
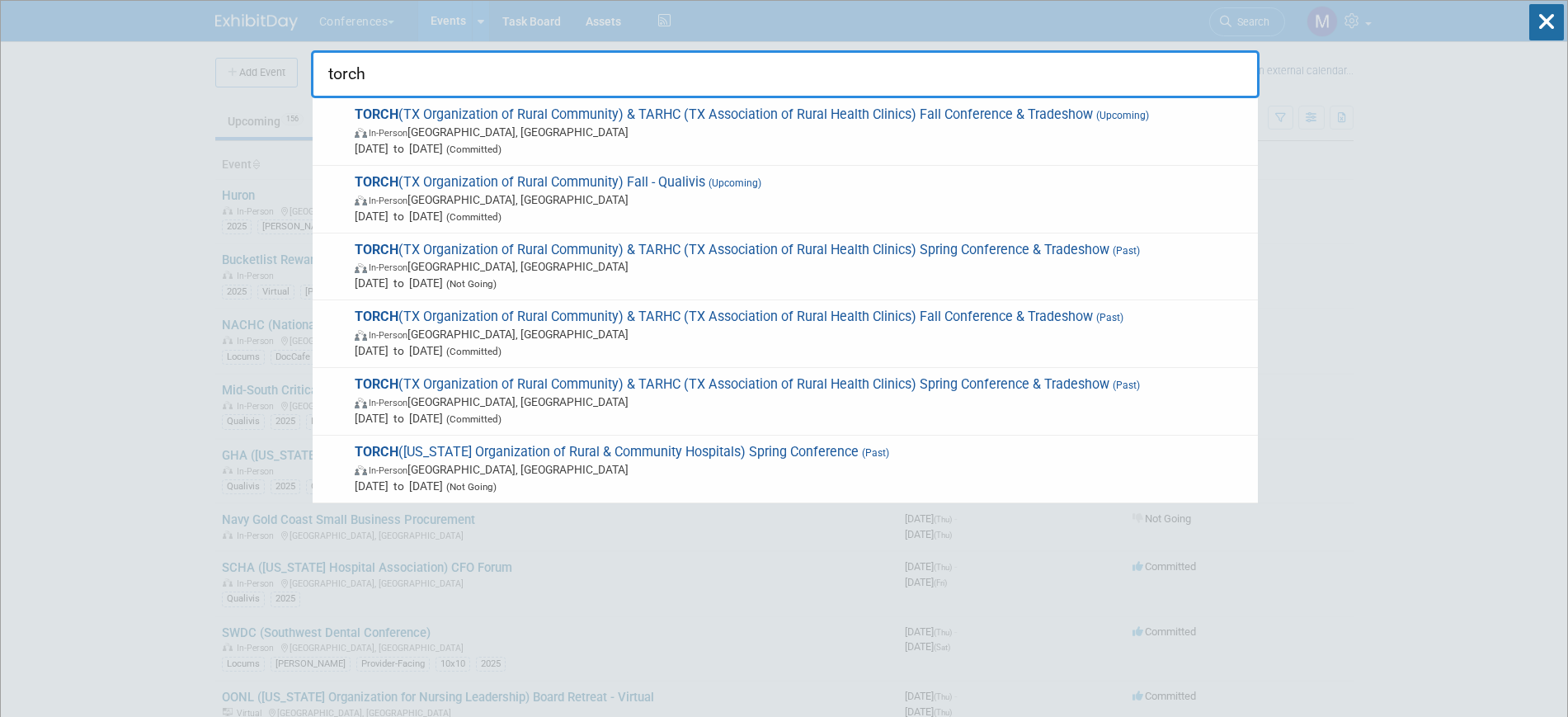
type input "torch"
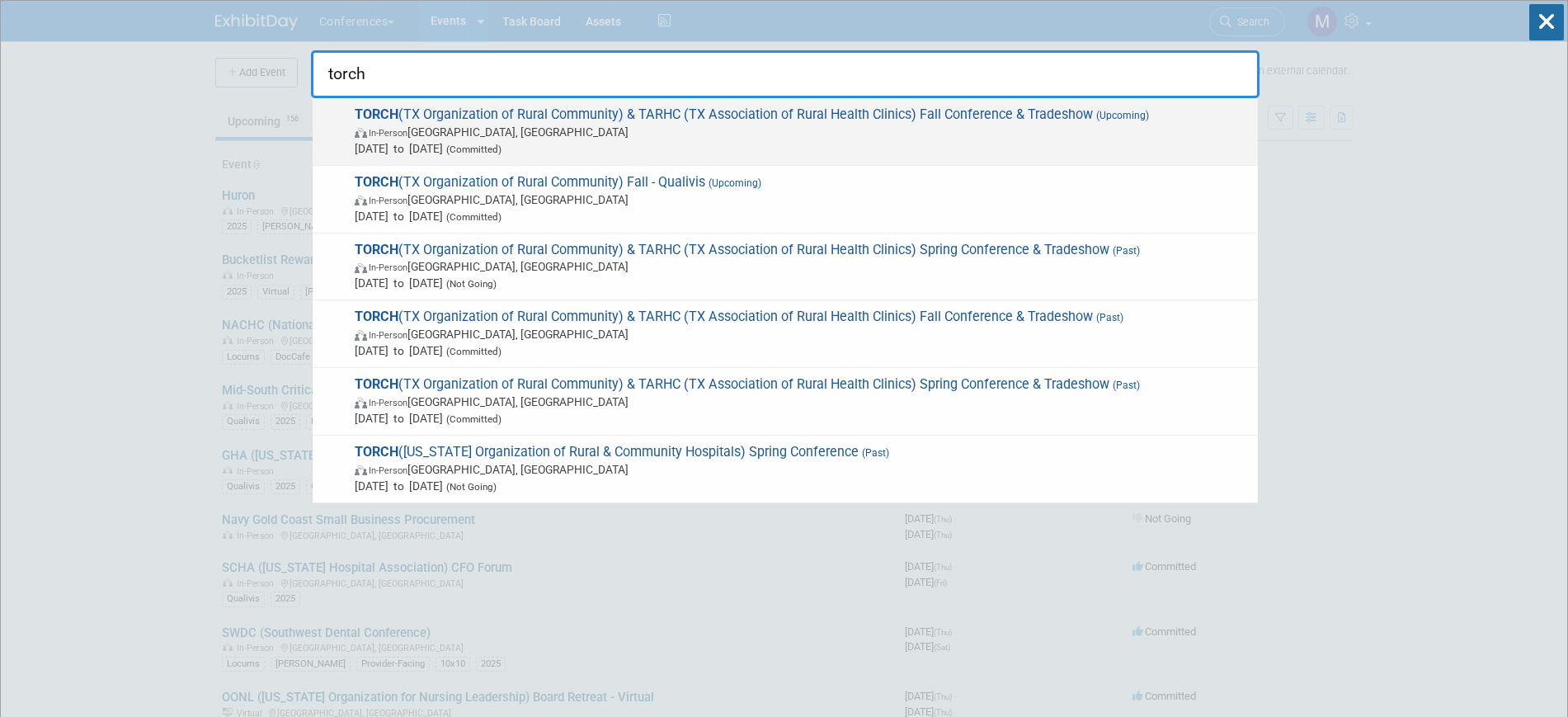
click at [583, 151] on span "[DATE] to [DATE] (Committed)" at bounding box center [802, 148] width 895 height 16
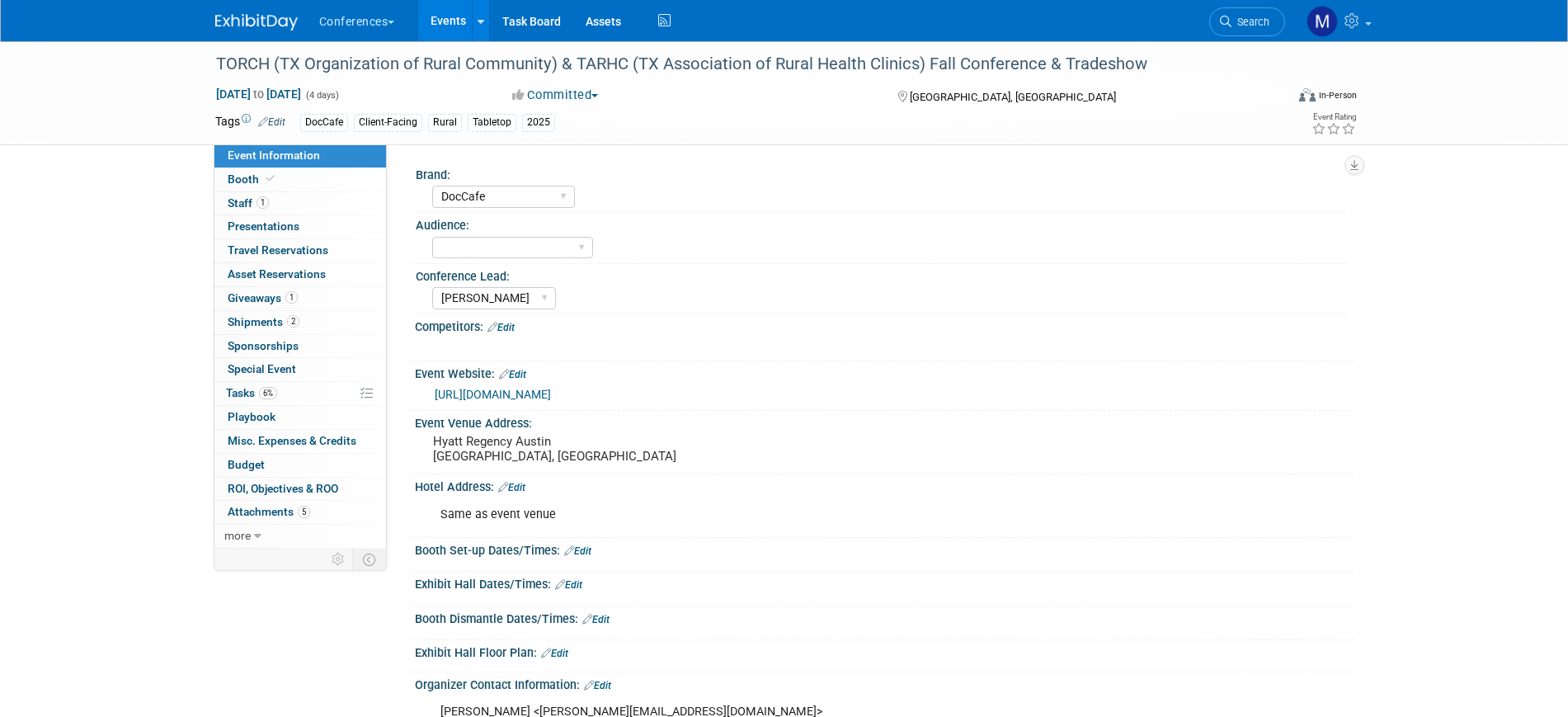
select select "DocCafe"
select select "[PERSON_NAME]"
click at [319, 395] on link "6% Tasks 6%" at bounding box center [300, 394] width 172 height 23
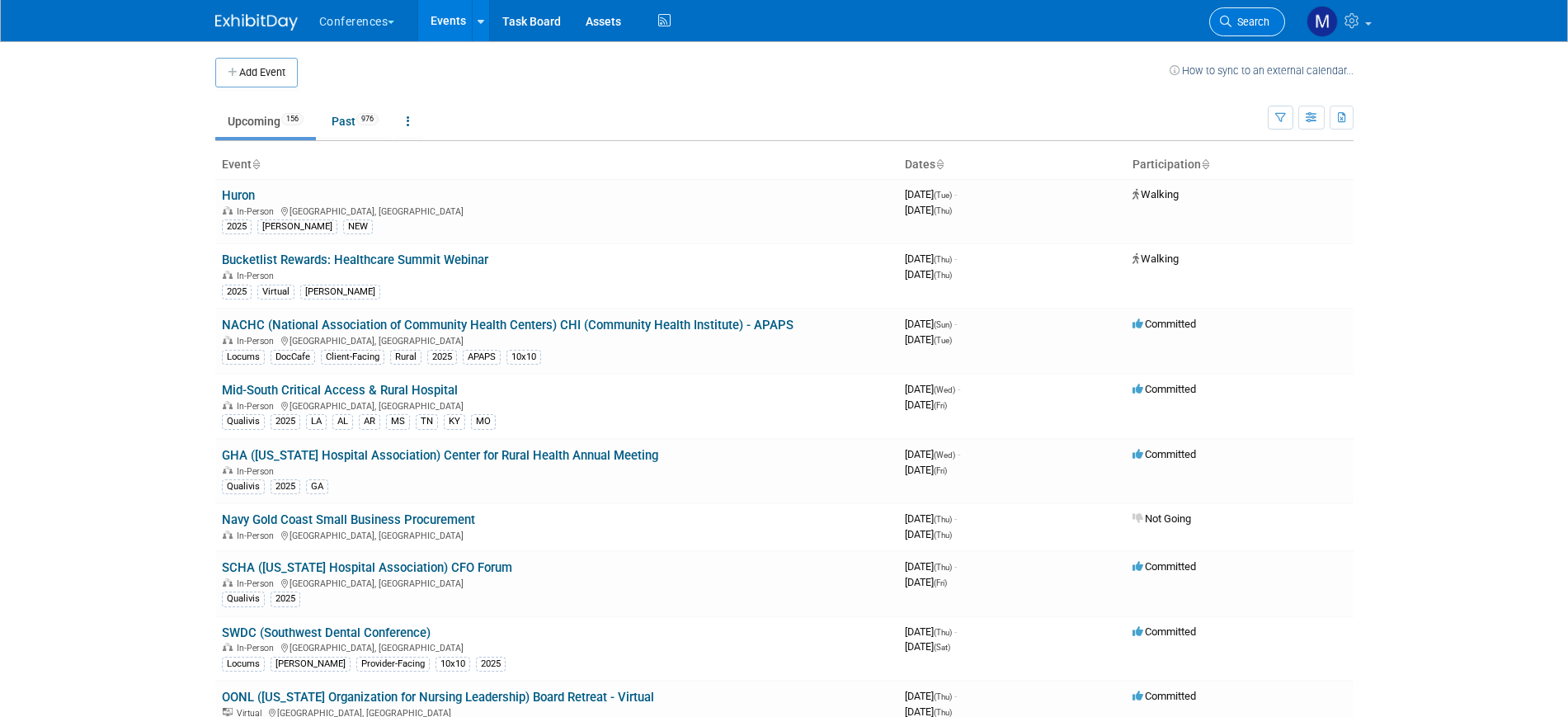
click at [1267, 24] on span "Search" at bounding box center [1250, 22] width 38 height 12
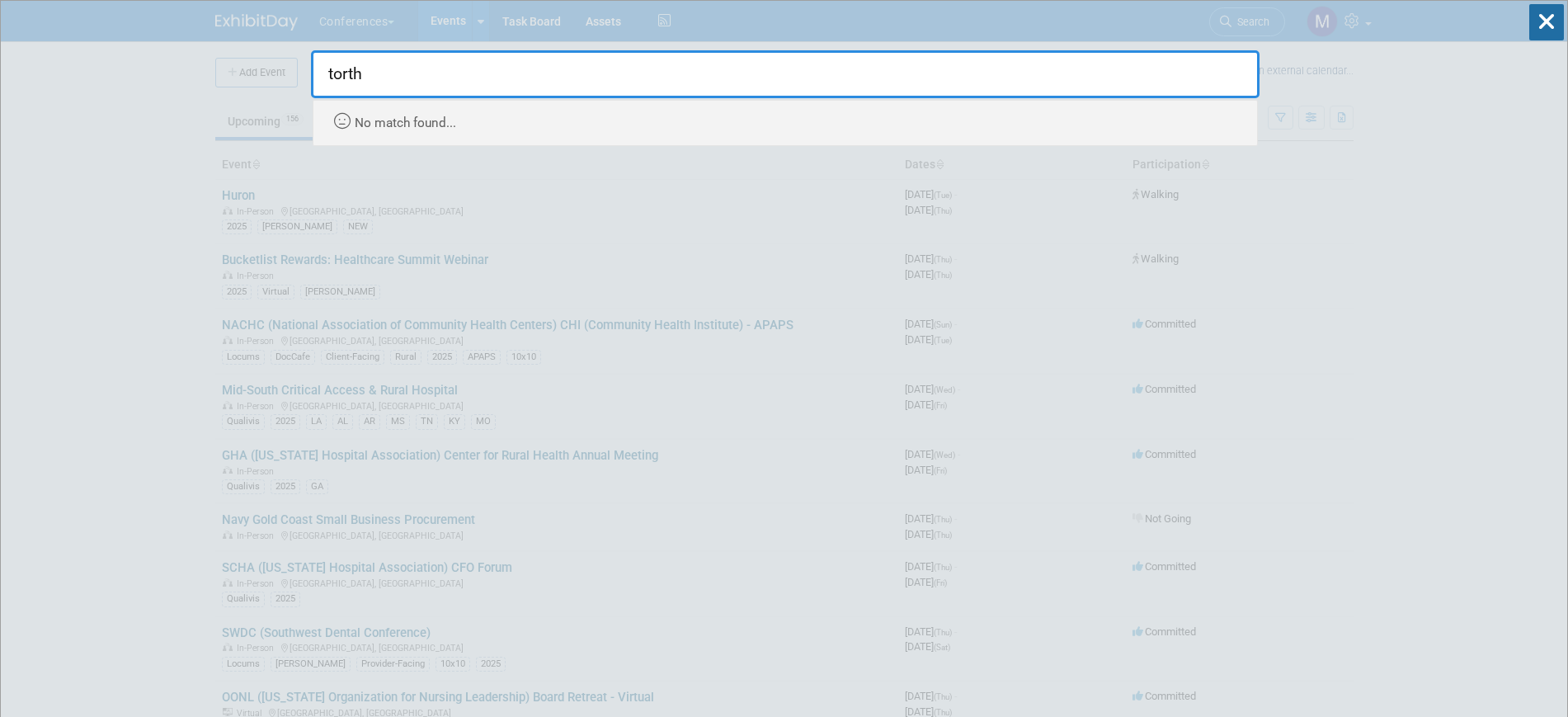
type input "torth"
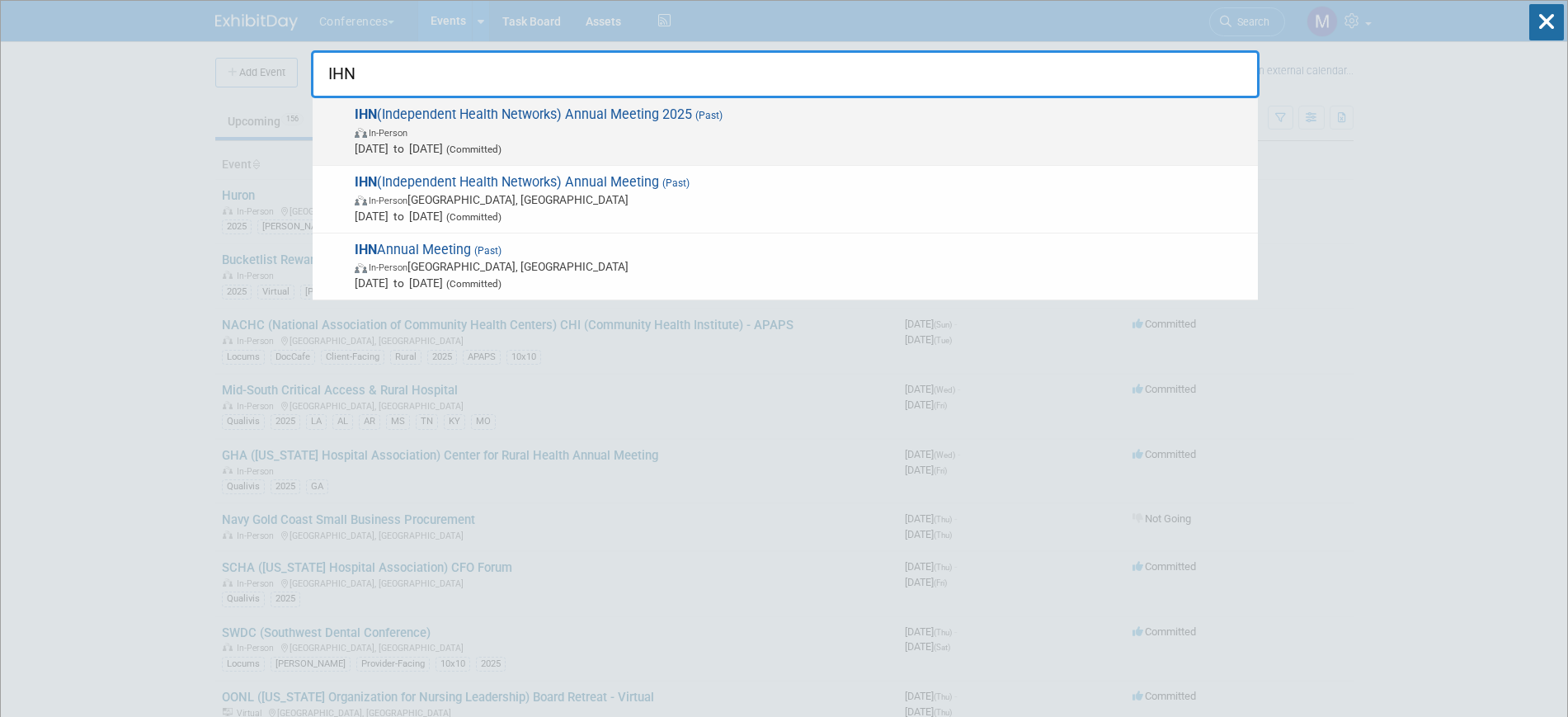
type input "IHN"
click at [633, 134] on span "In-Person" at bounding box center [802, 131] width 895 height 16
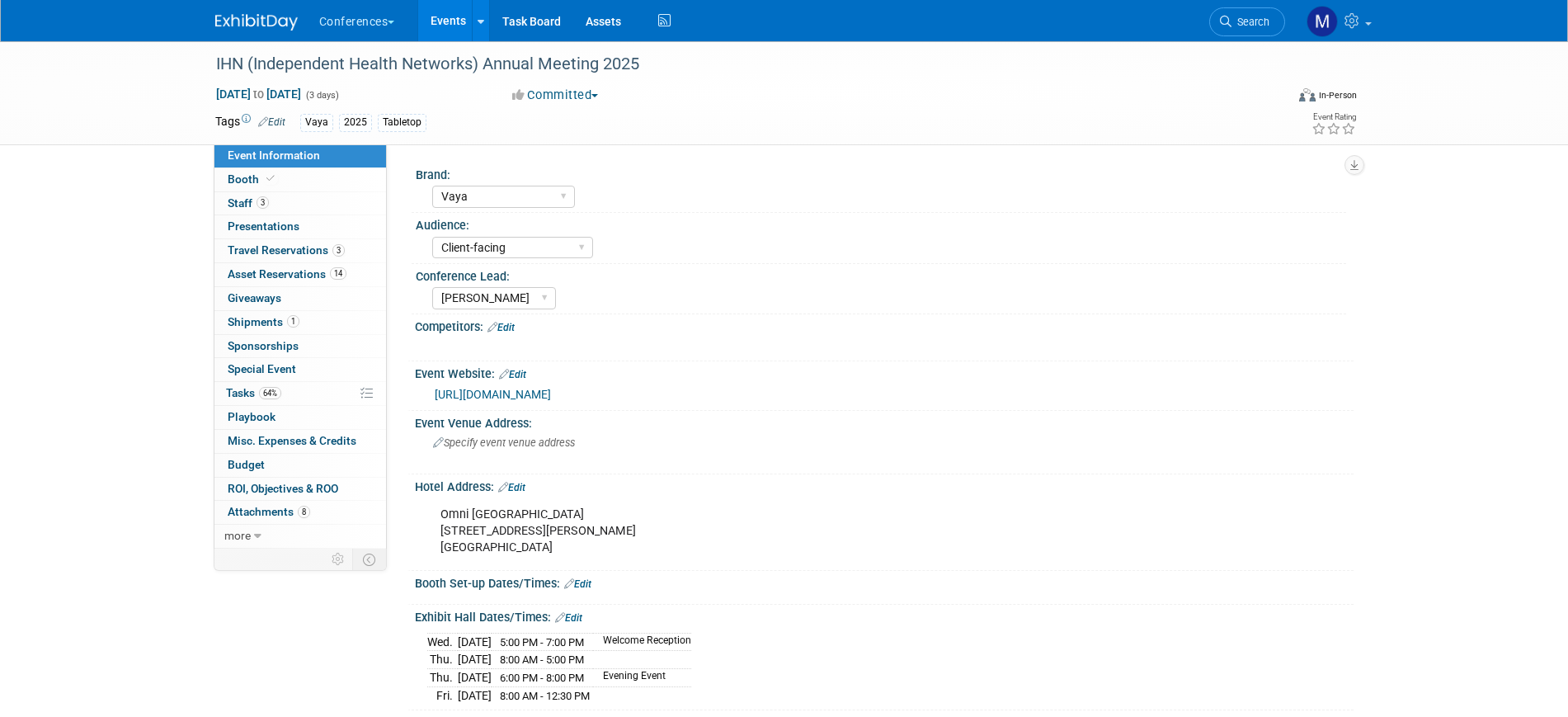
select select "Vaya"
select select "Client-facing"
select select "Marygrace"
click at [303, 391] on link "64% Tasks 64%" at bounding box center [300, 394] width 172 height 23
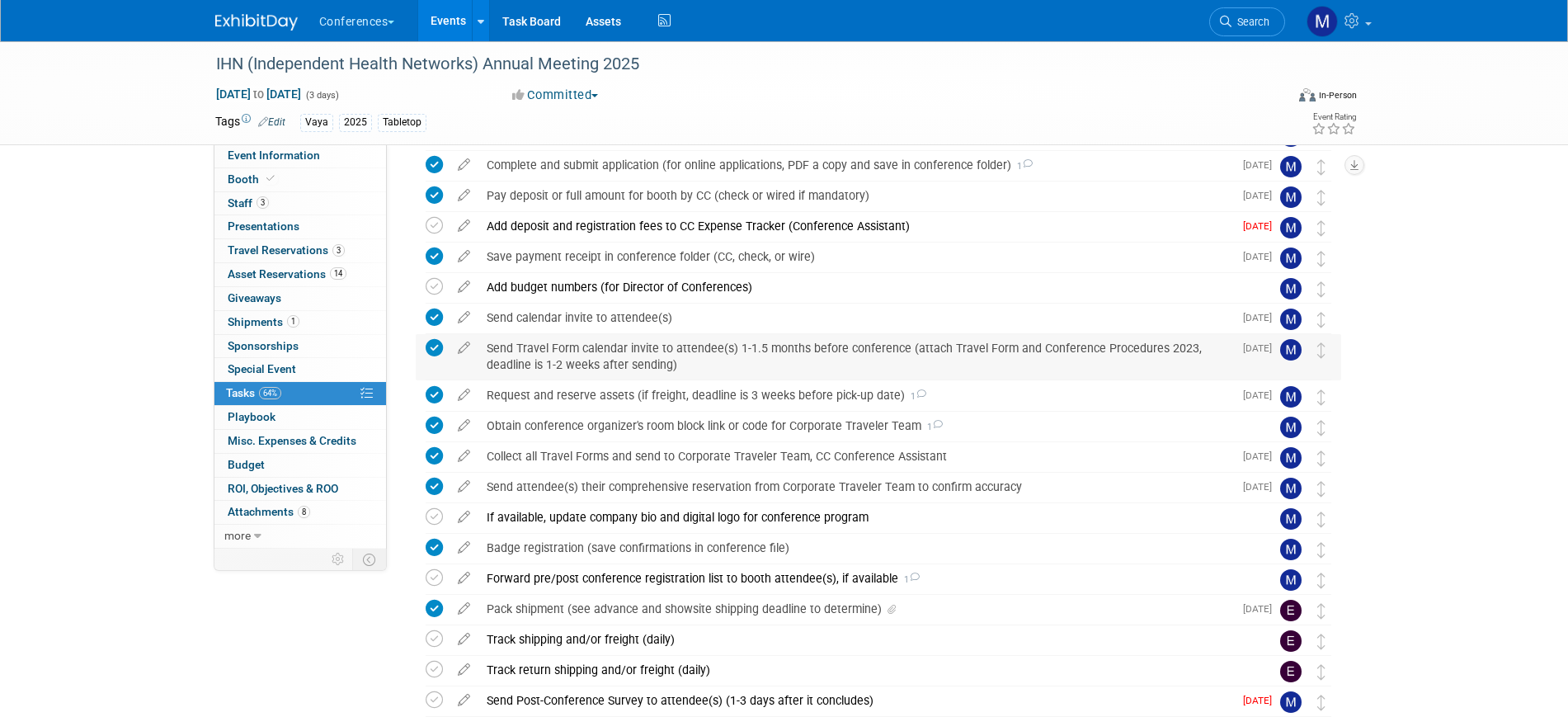
scroll to position [286, 0]
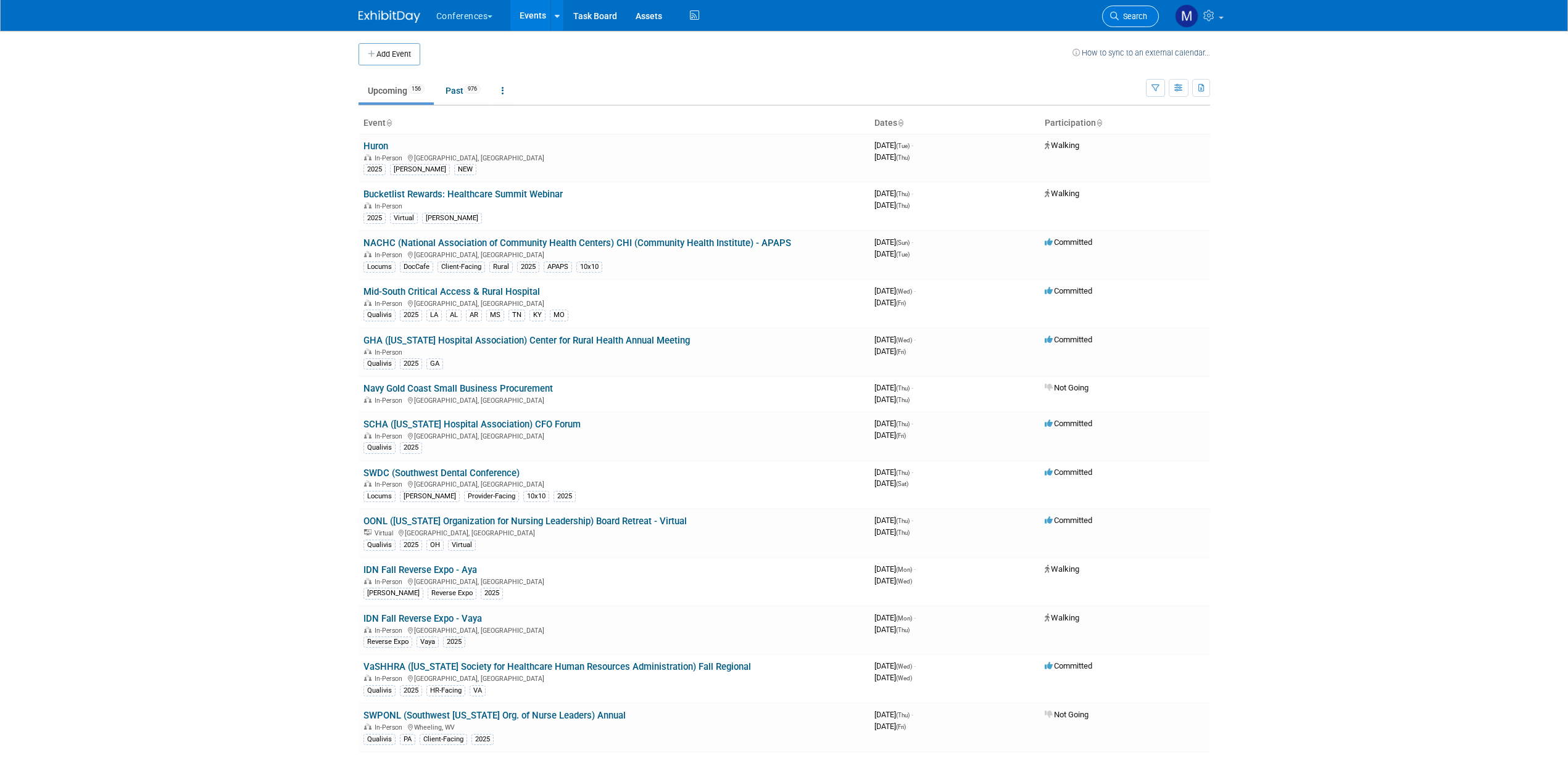
click at [1119, 13] on span "Search" at bounding box center [1133, 16] width 28 height 9
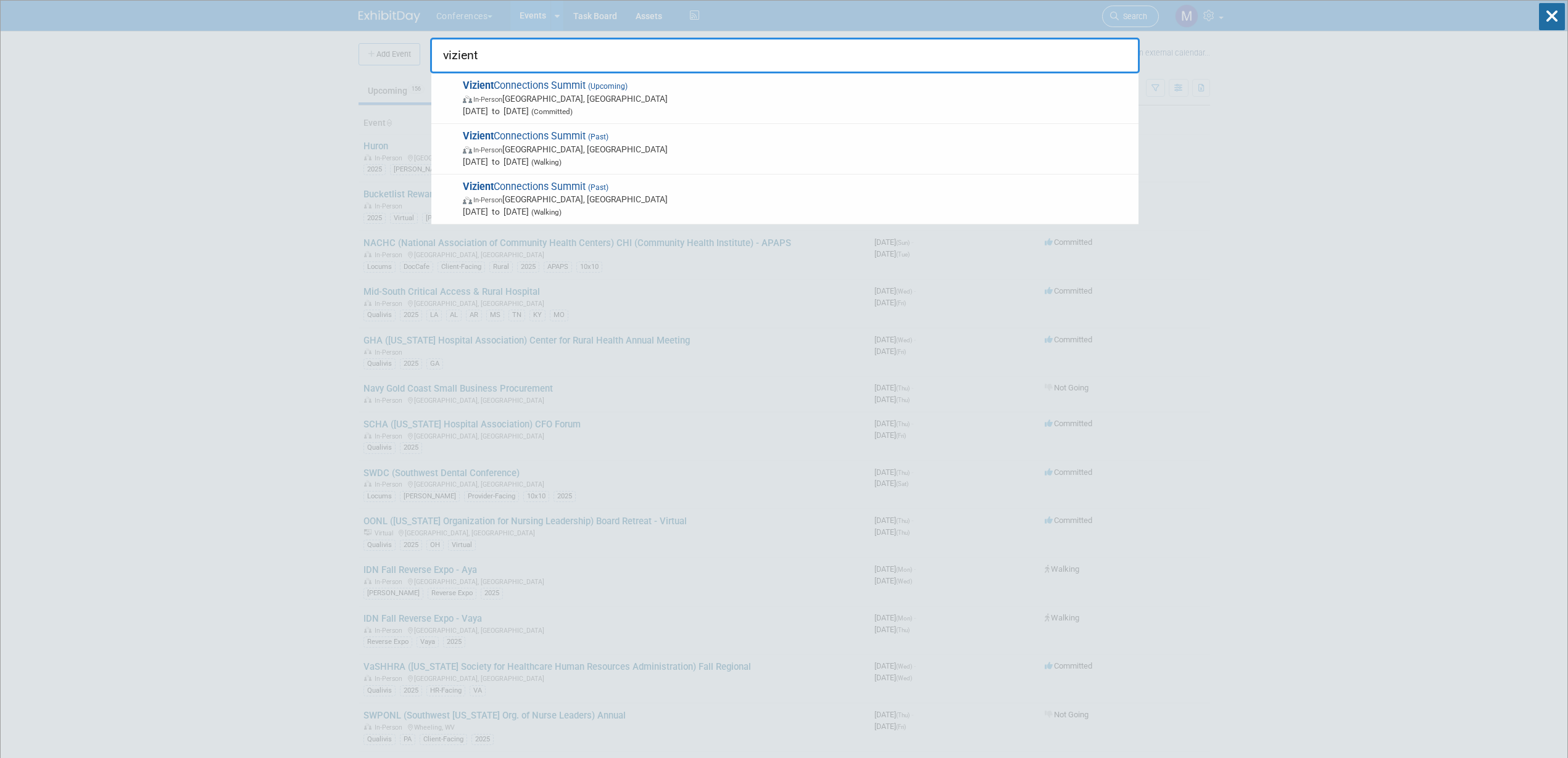
type input "vizient c"
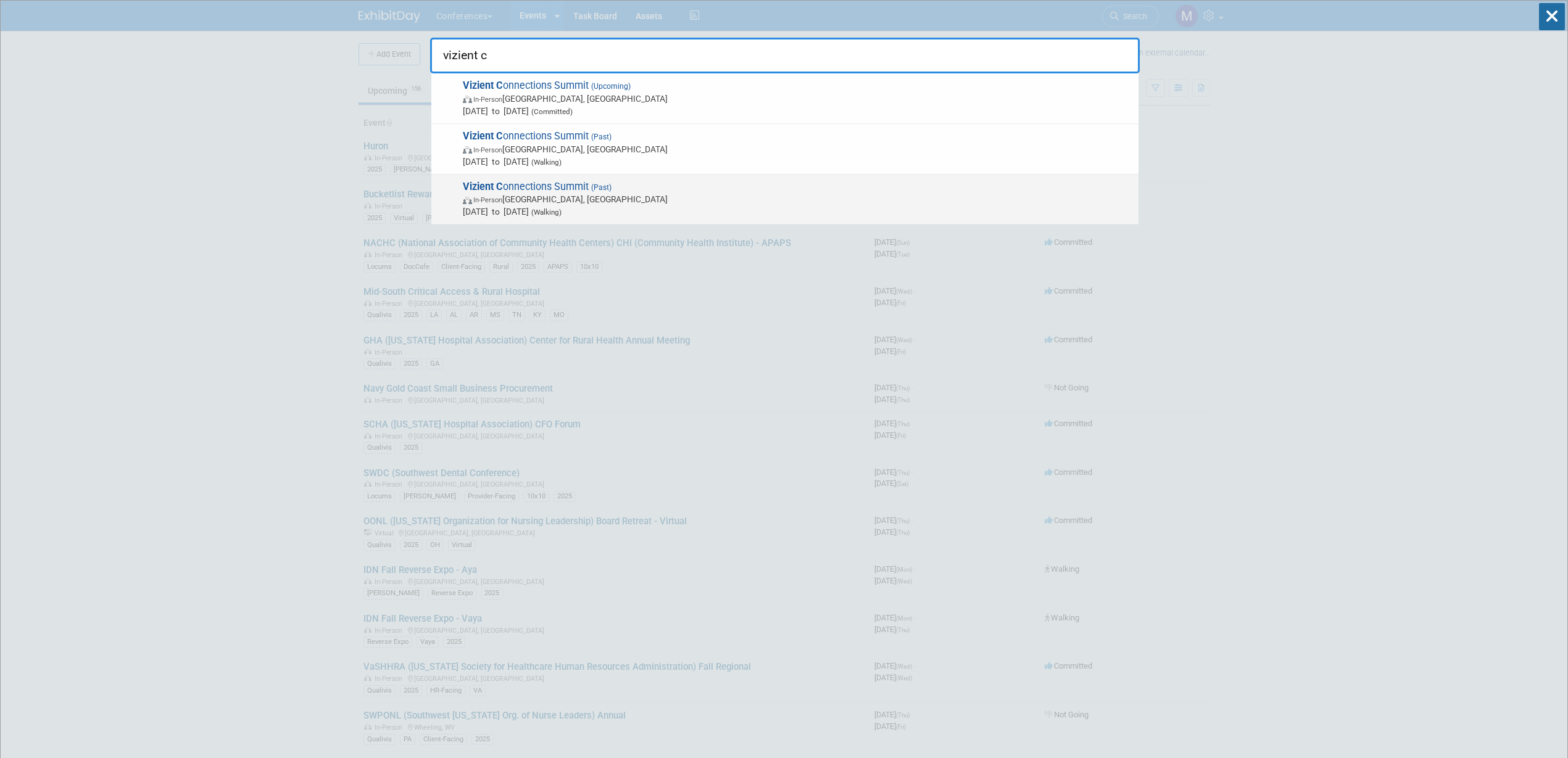
click at [581, 198] on span "In-Person [GEOGRAPHIC_DATA], [GEOGRAPHIC_DATA]" at bounding box center [797, 199] width 670 height 12
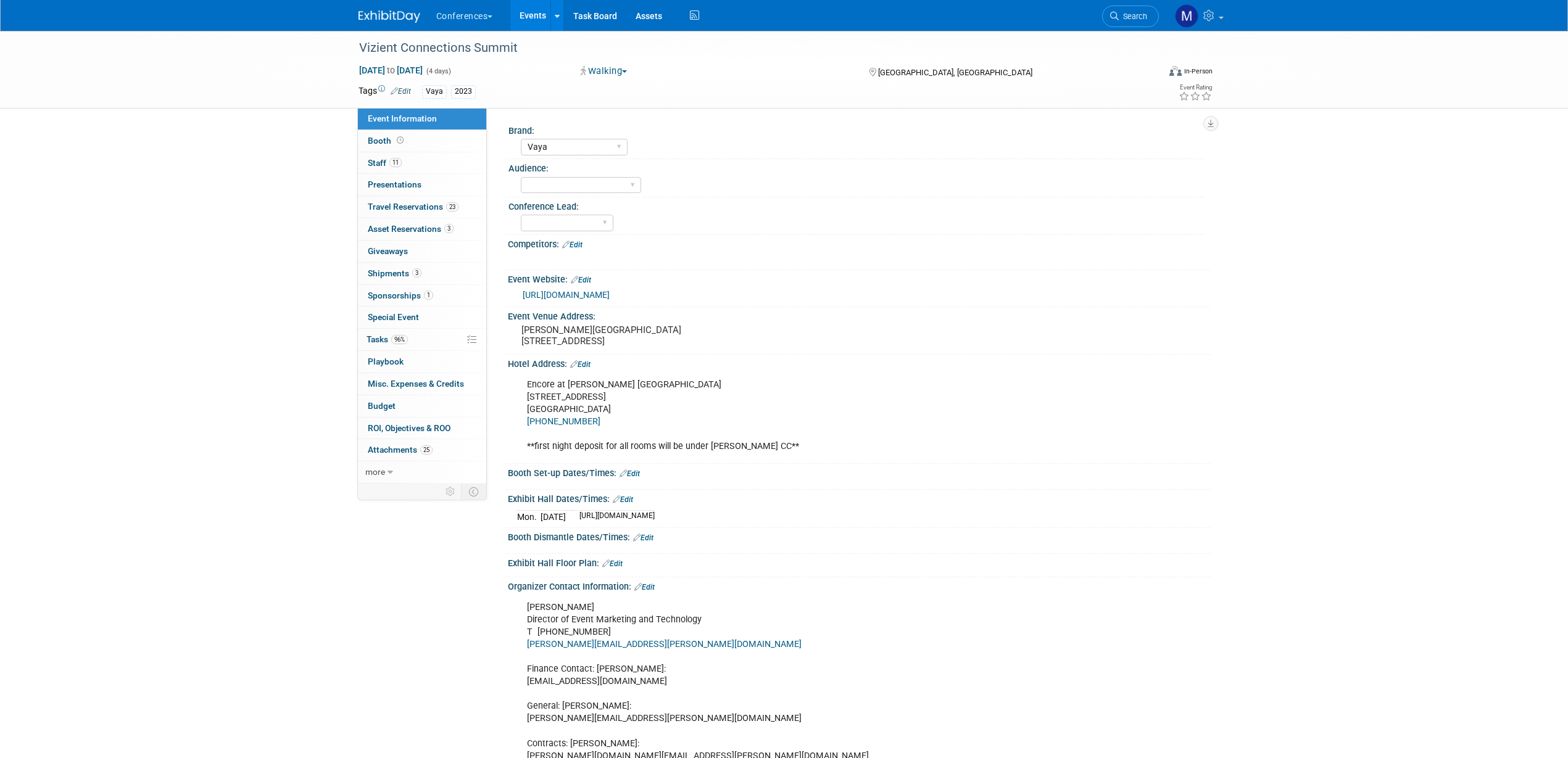
select select "Vaya"
click at [402, 384] on span "Misc. Expenses & Credits 0" at bounding box center [416, 384] width 96 height 10
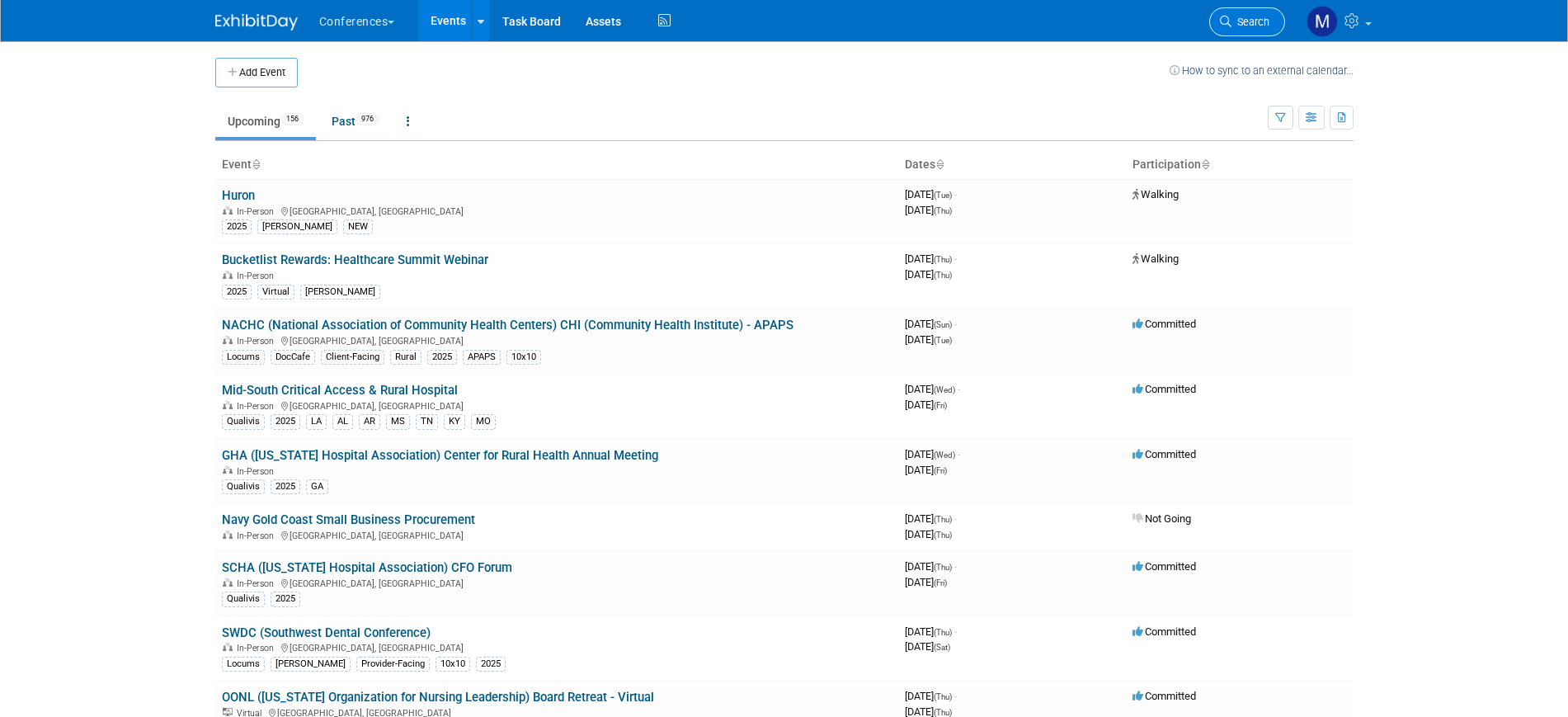
click at [1236, 25] on span "Search" at bounding box center [1250, 22] width 38 height 12
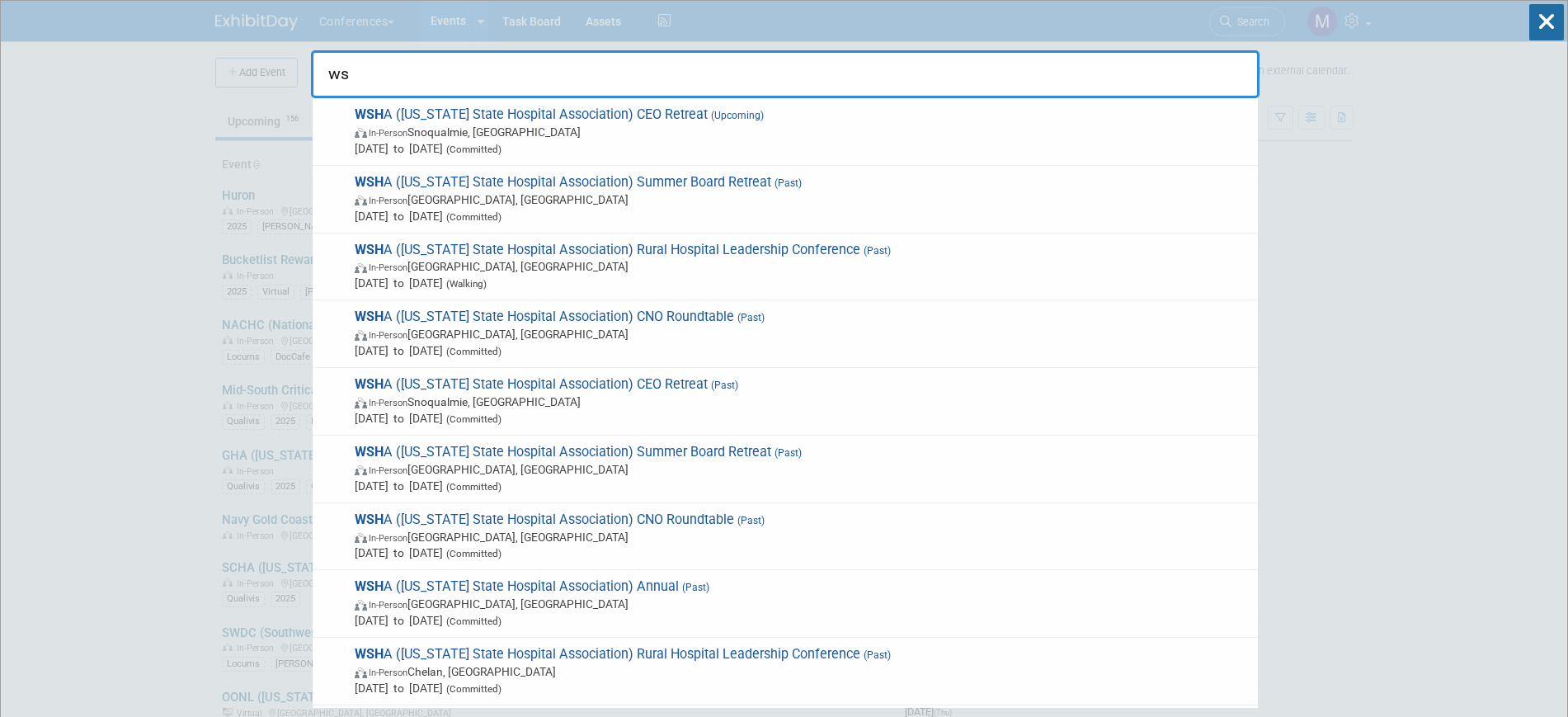
type input "w"
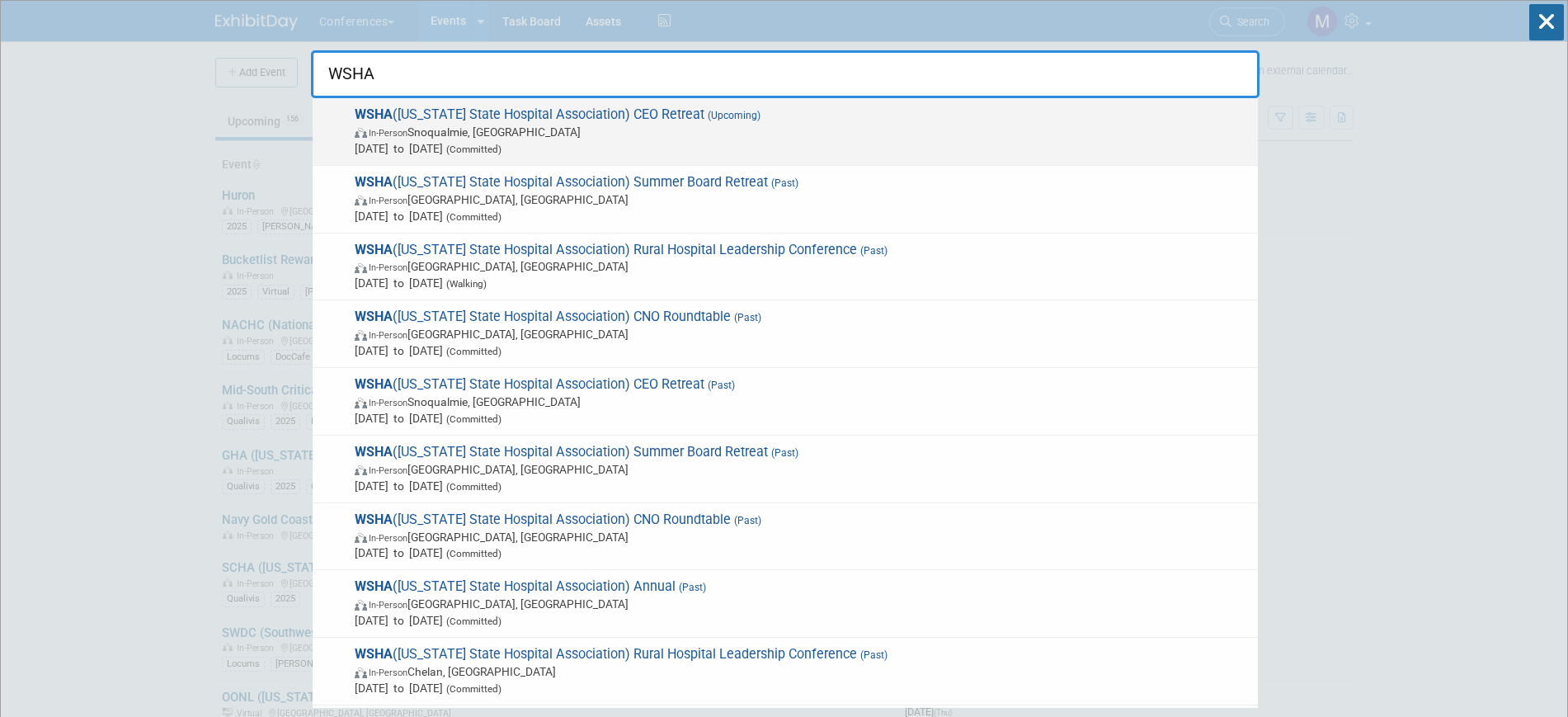
type input "WSHA"
click at [671, 134] on span "In-Person Snoqualmie, WA" at bounding box center [802, 131] width 895 height 16
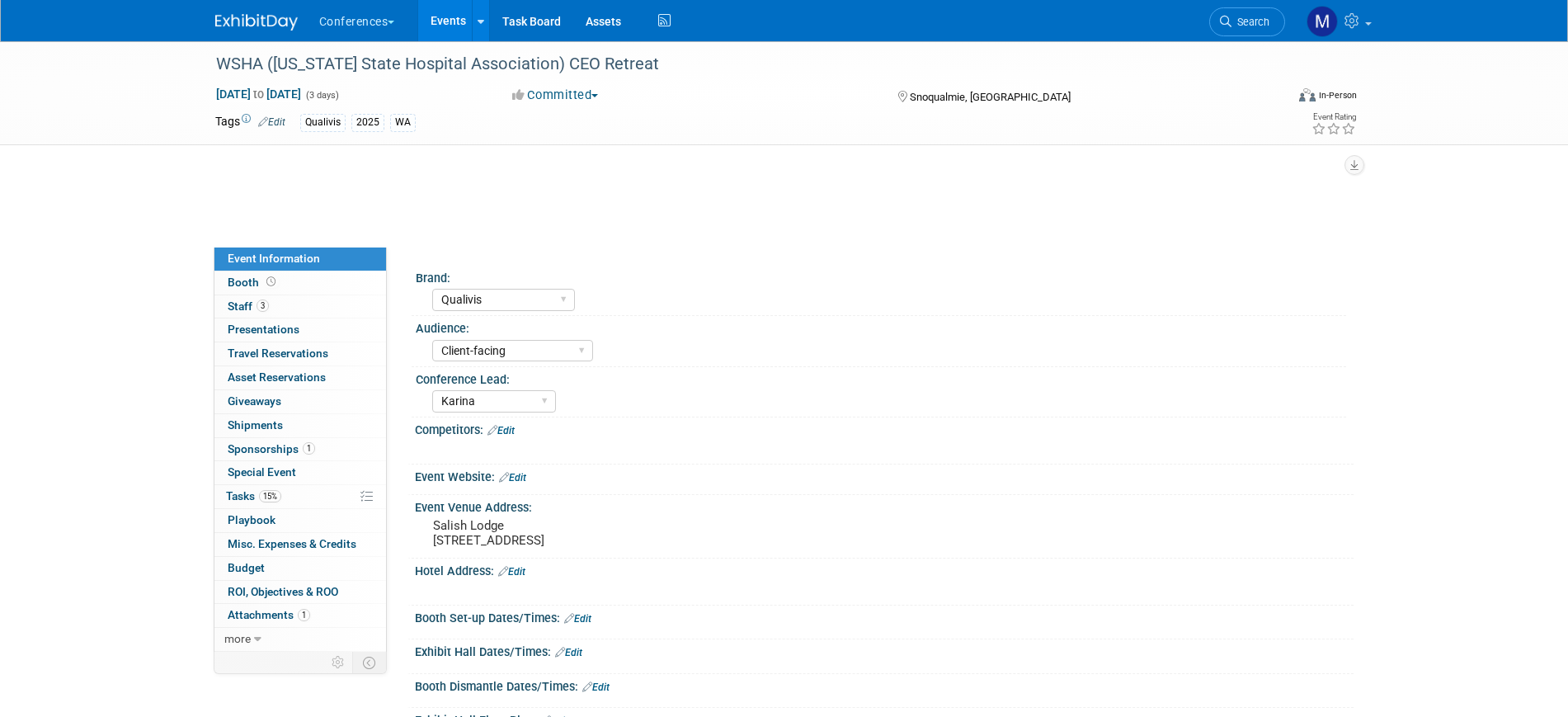
select select "Qualivis"
select select "Client-facing"
select select "Karina"
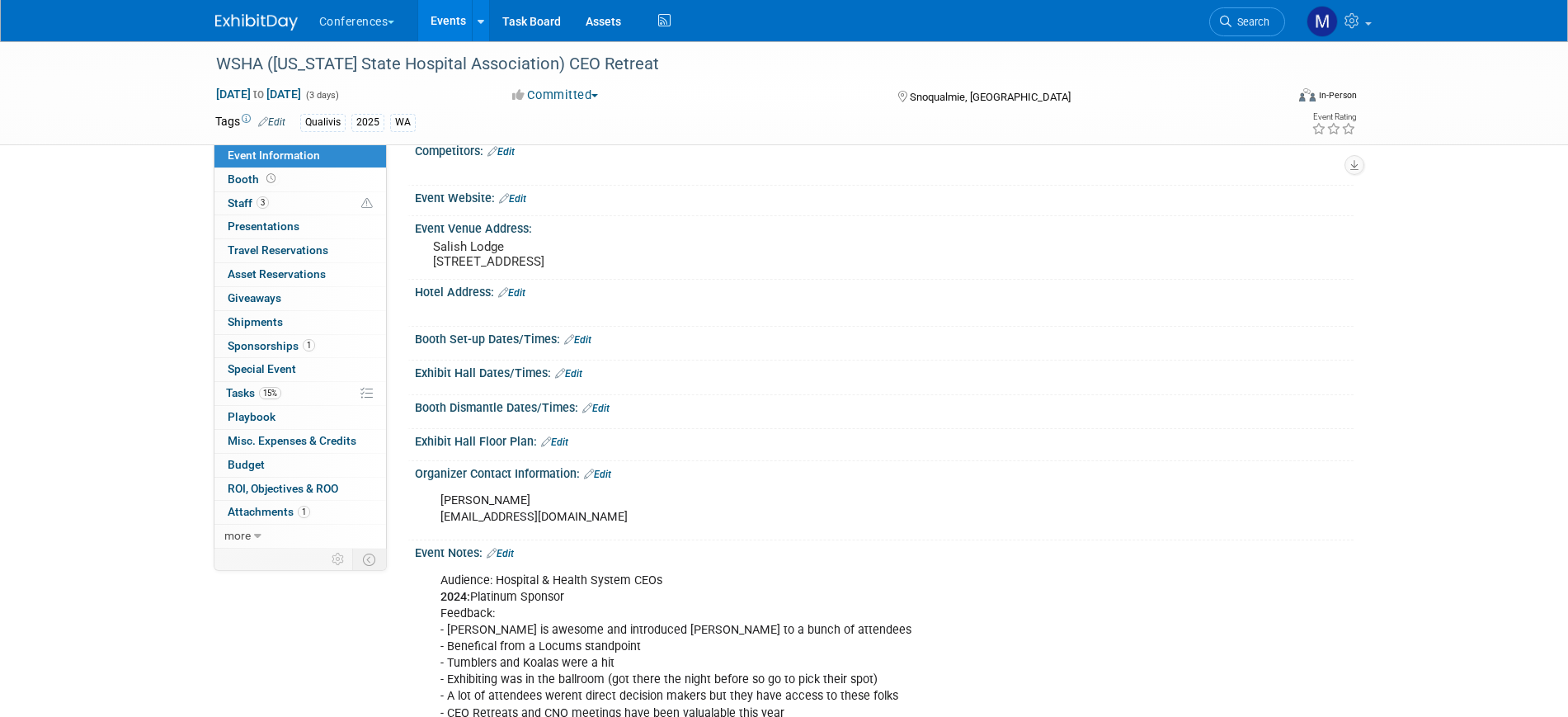
scroll to position [471, 0]
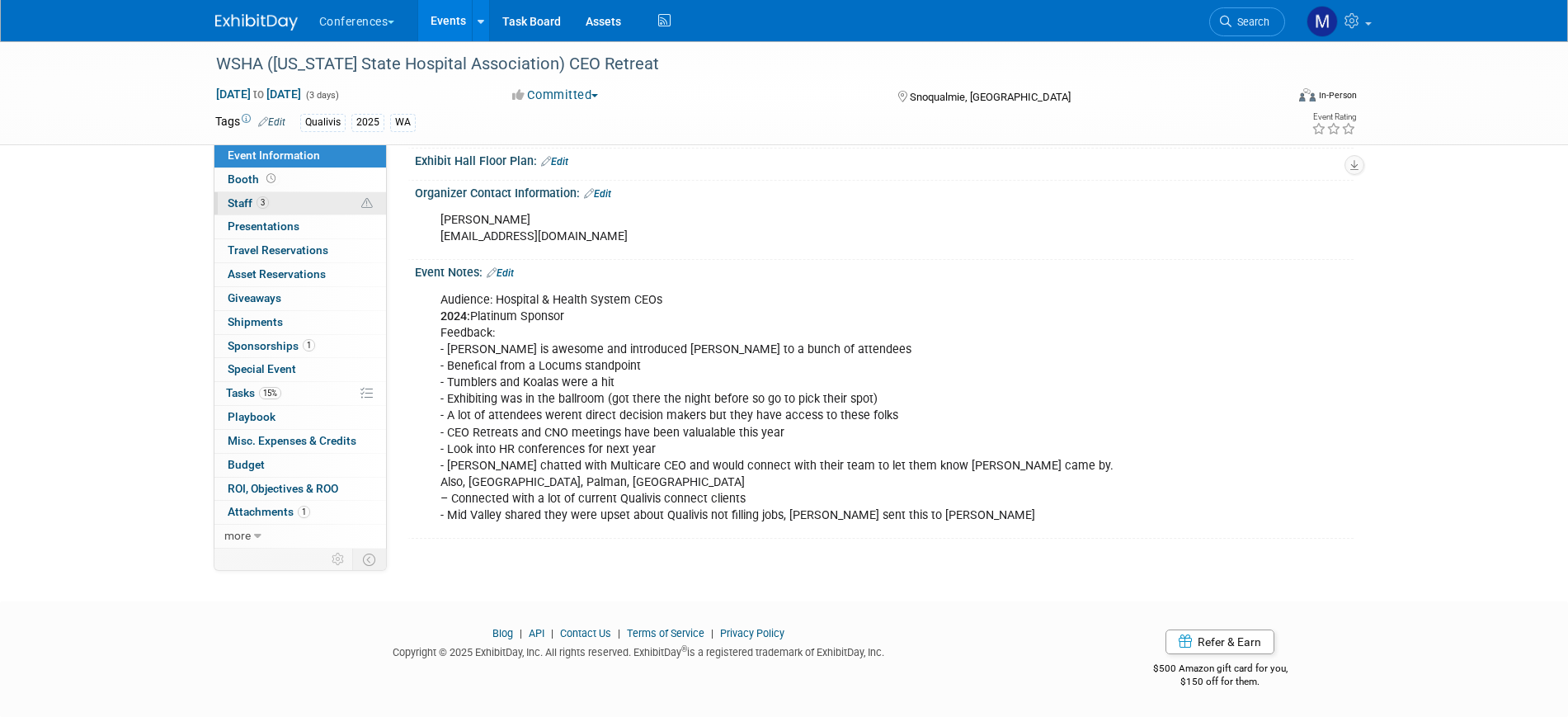
click at [312, 205] on link "3 Staff 3" at bounding box center [300, 204] width 172 height 23
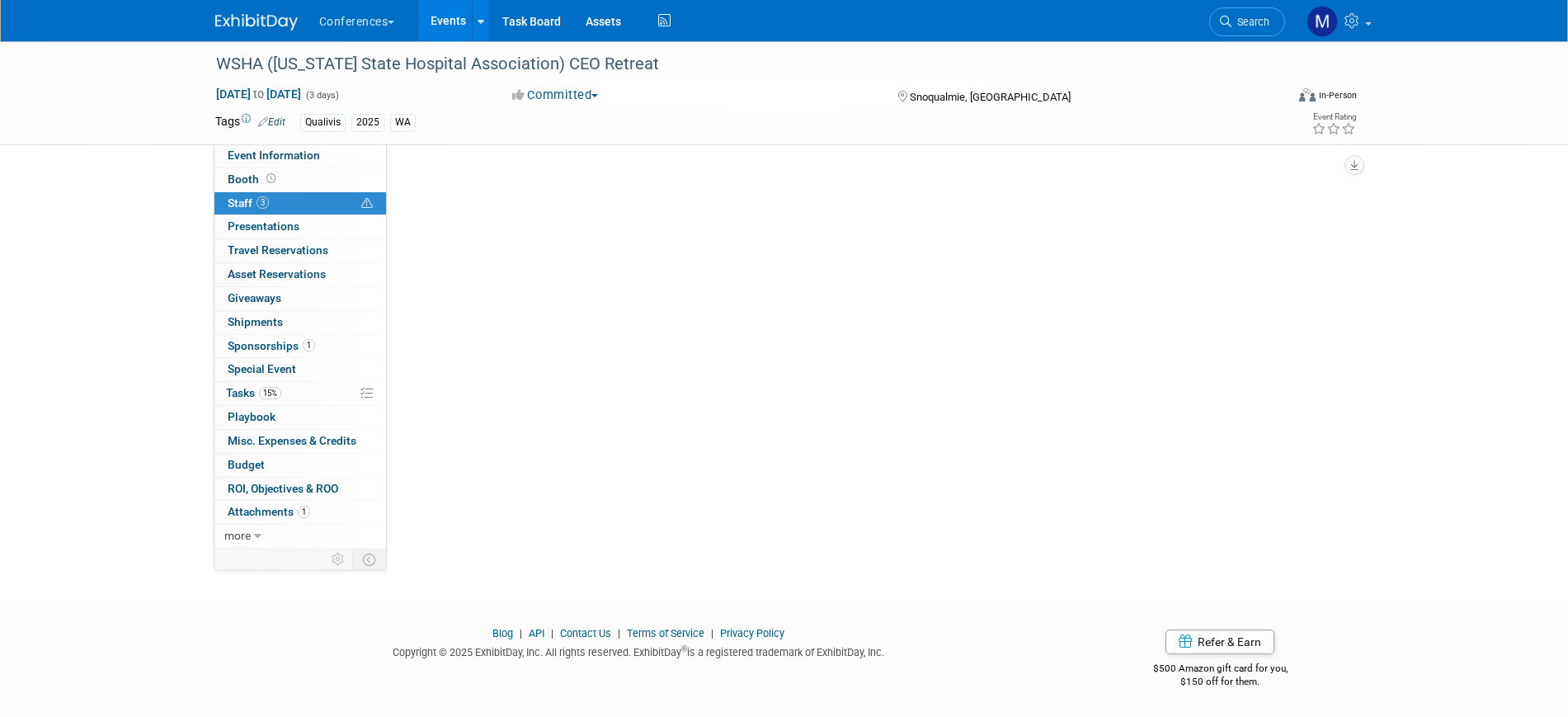
scroll to position [0, 0]
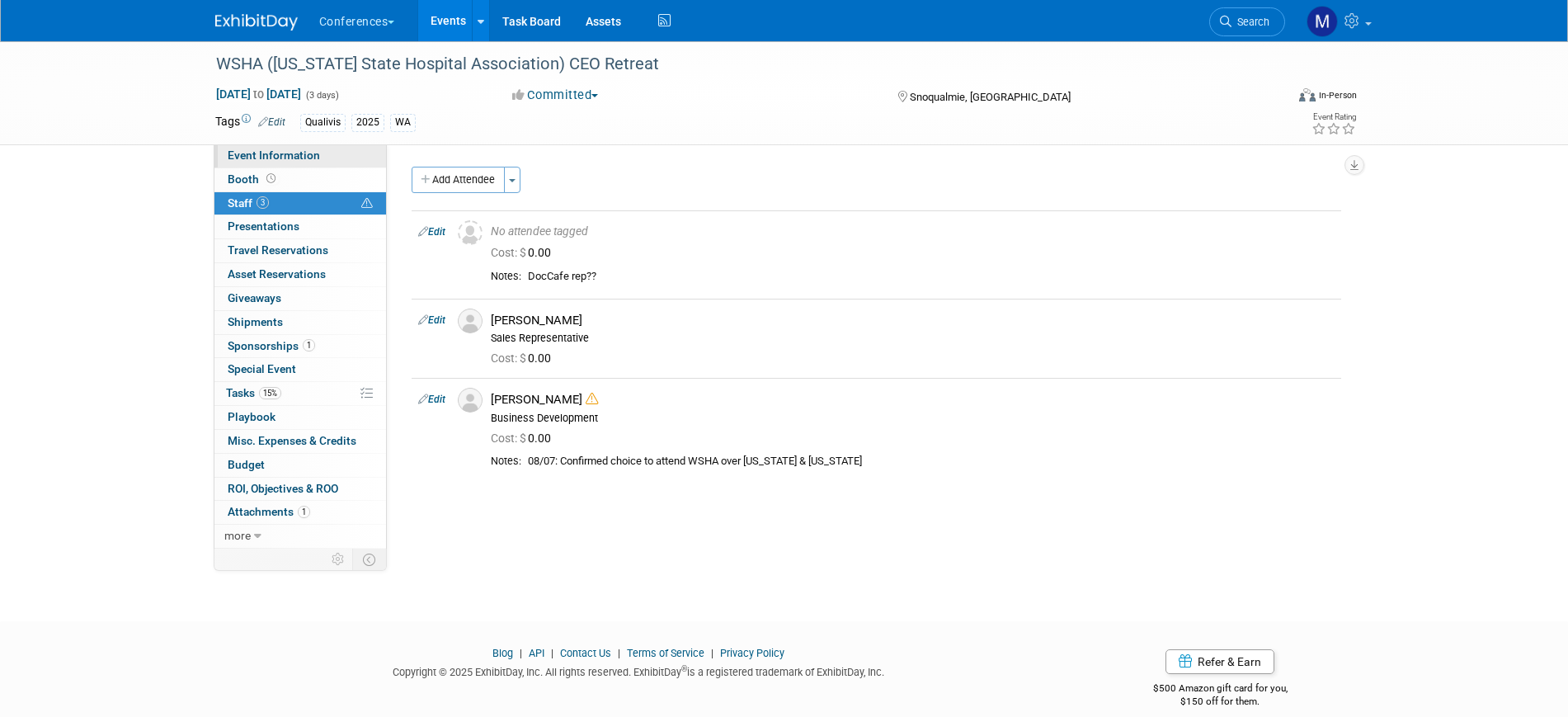
click at [314, 153] on span "Event Information" at bounding box center [273, 156] width 92 height 13
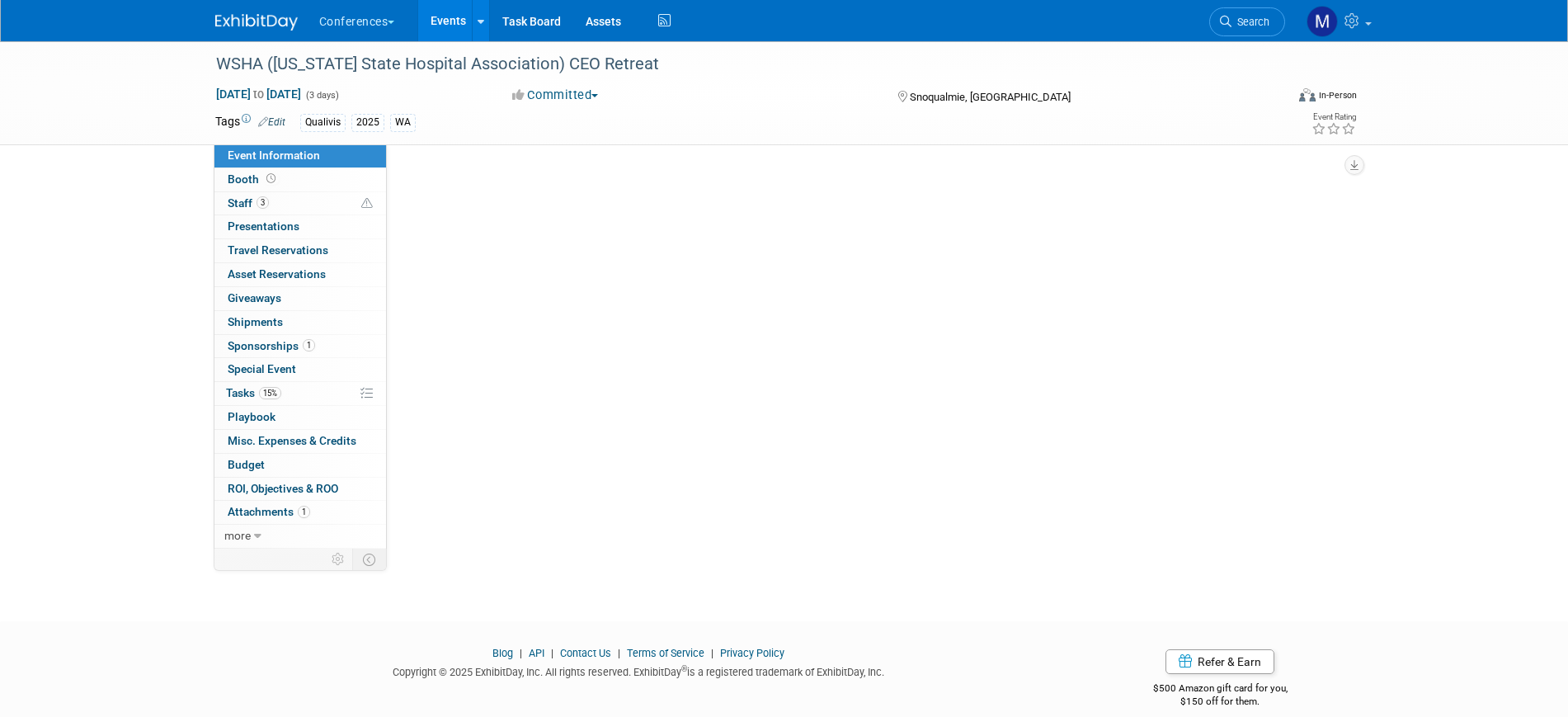
select select "Qualivis"
select select "Client-facing"
select select "Karina"
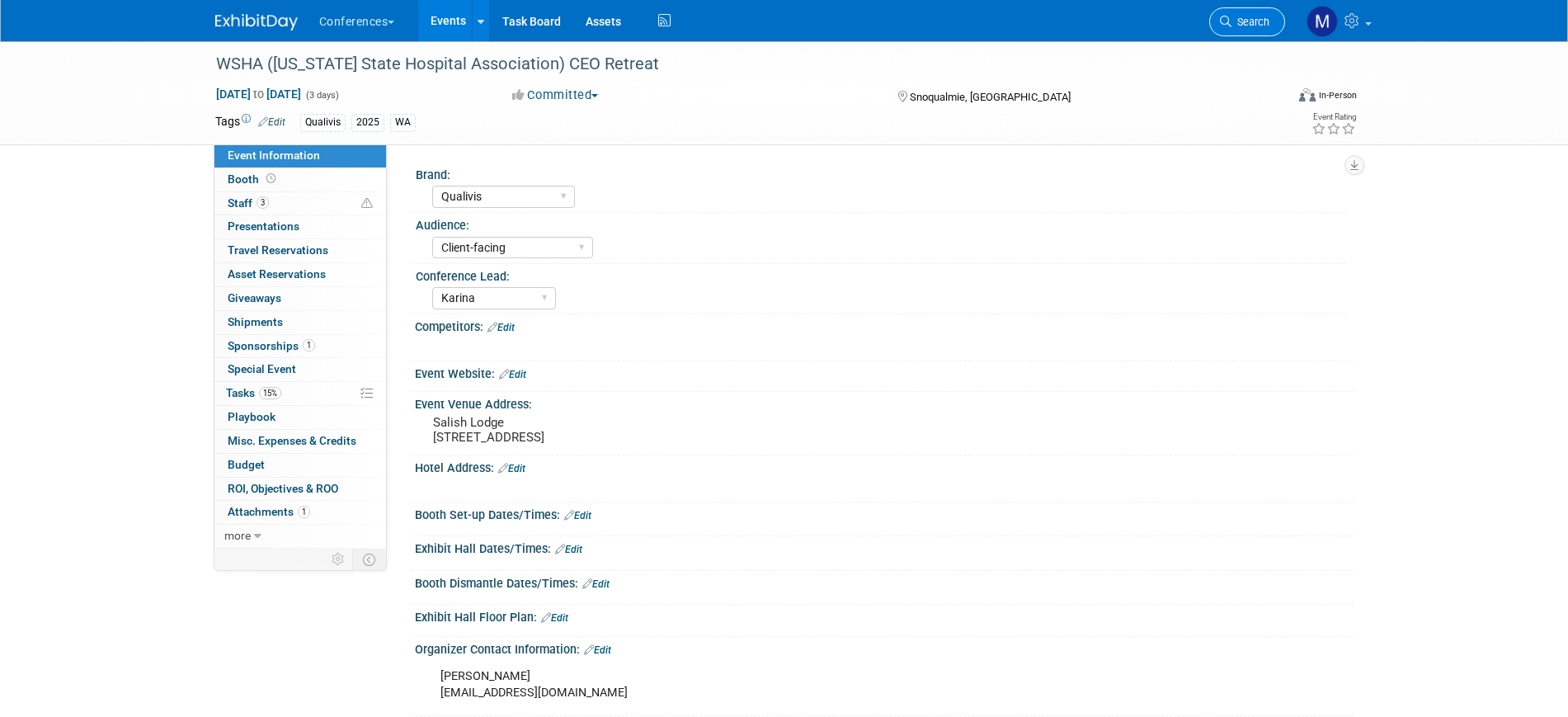
click at [1246, 22] on span "Search" at bounding box center [1250, 22] width 38 height 12
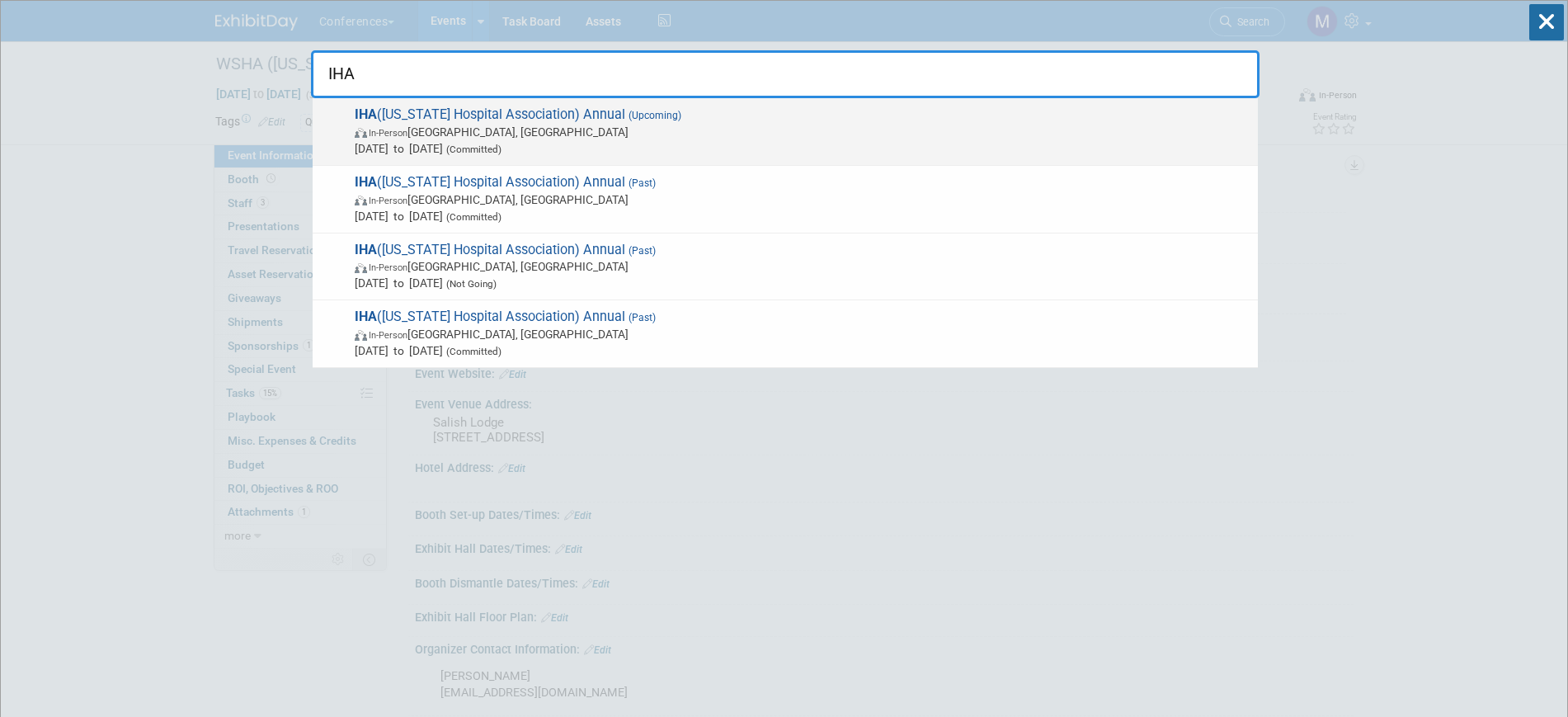
type input "IHA"
click at [606, 143] on span "Oct 6, 2025 to Oct 9, 2025 (Committed)" at bounding box center [802, 148] width 895 height 16
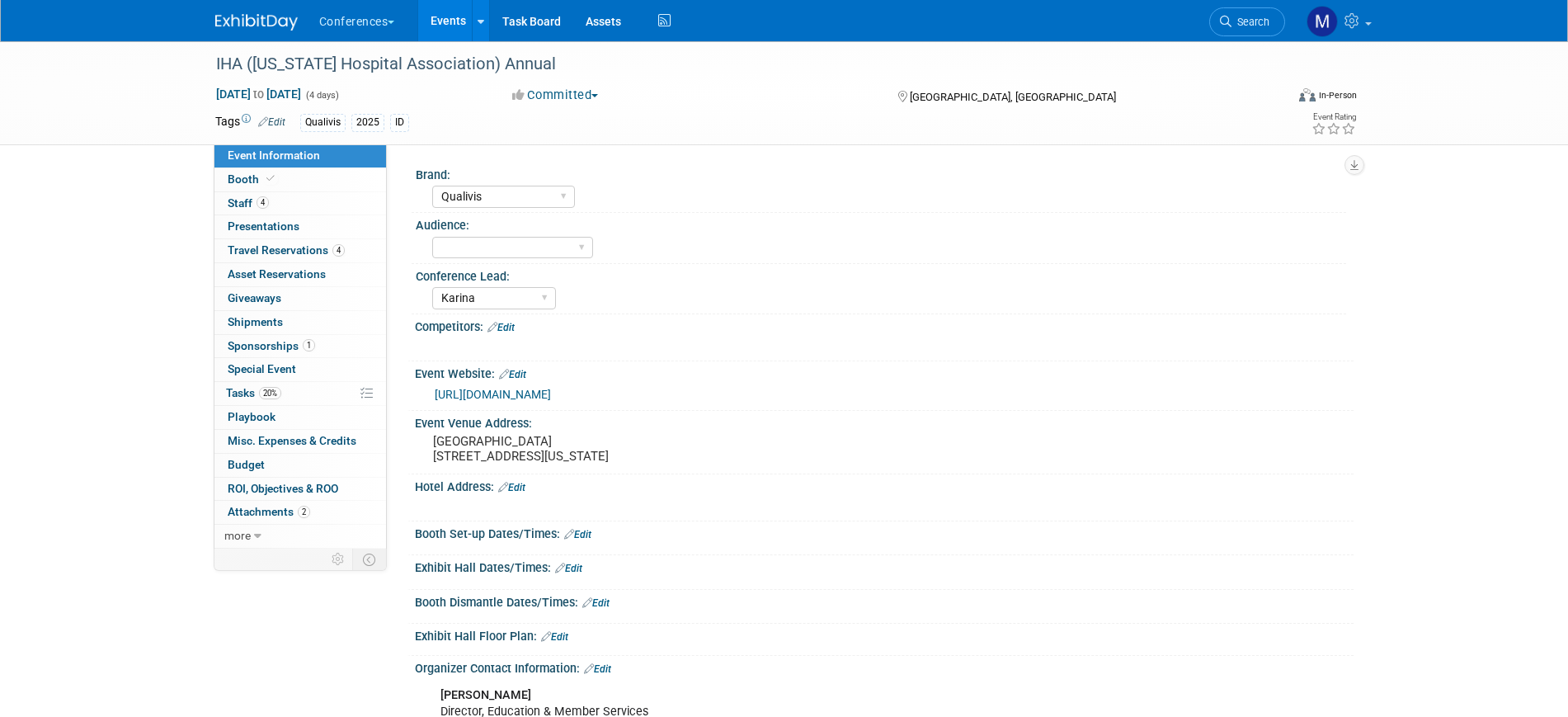
select select "Qualivis"
select select "Karina"
click at [243, 203] on span "Staff 4" at bounding box center [247, 203] width 41 height 13
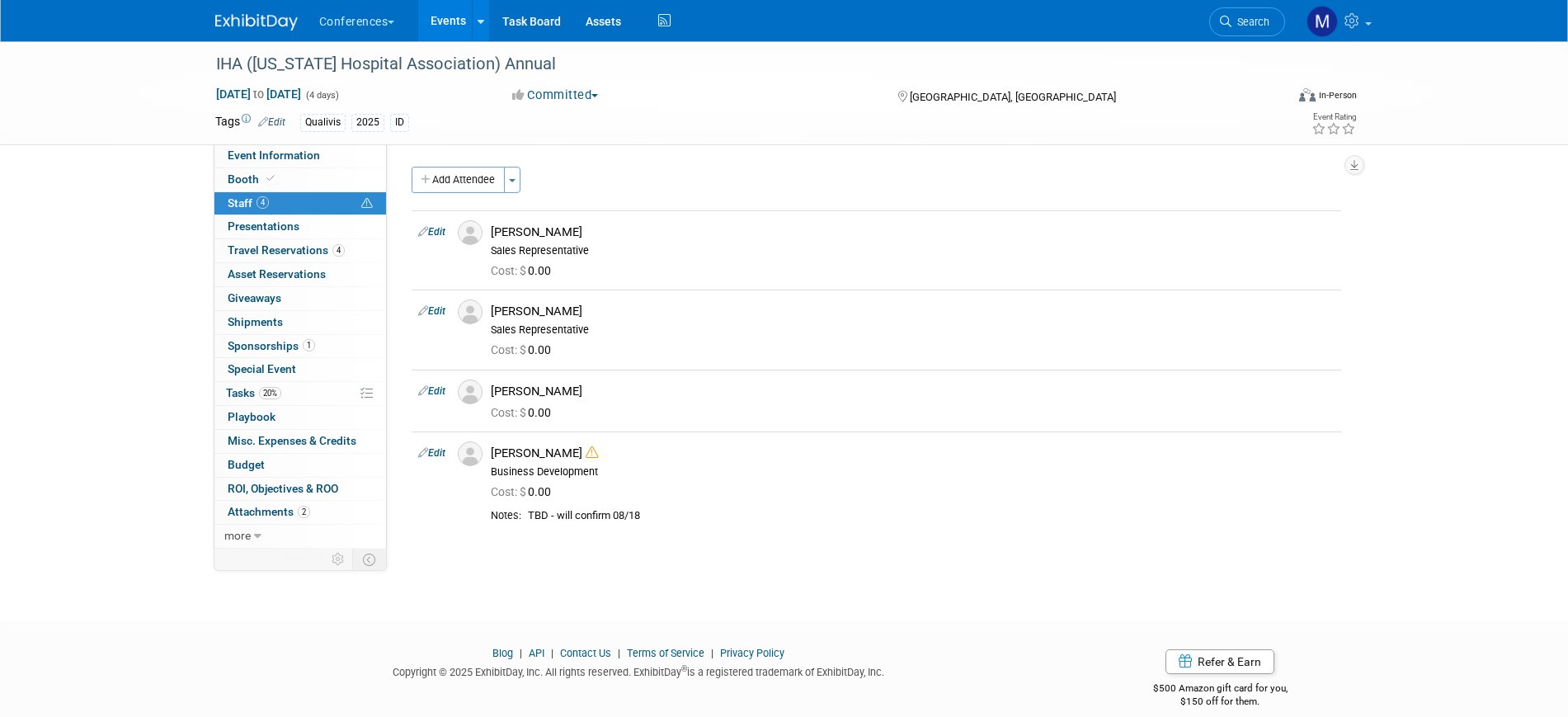
click at [1235, 24] on span "Search" at bounding box center [1250, 22] width 38 height 12
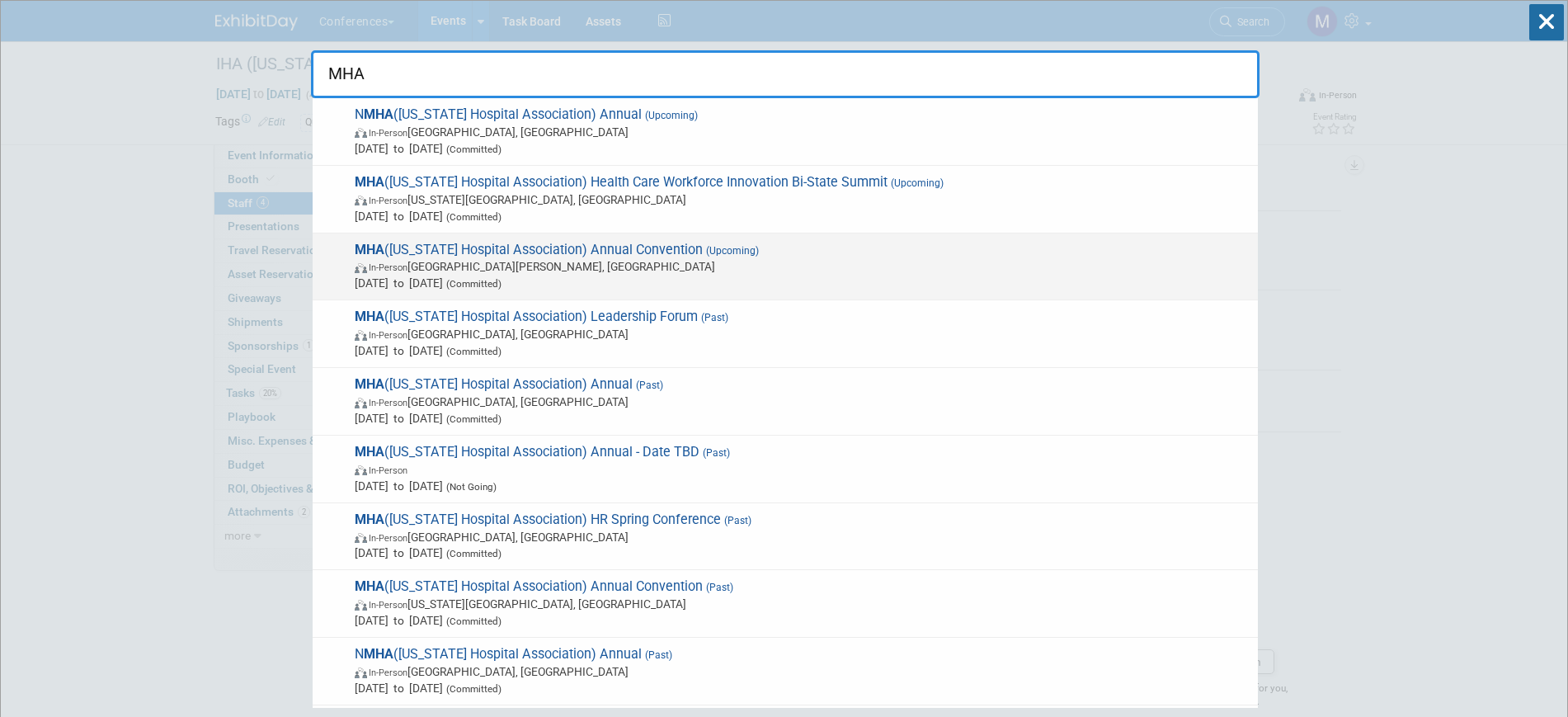
type input "MHA"
click at [627, 267] on span "In-Person [GEOGRAPHIC_DATA][PERSON_NAME], [GEOGRAPHIC_DATA]" at bounding box center [802, 266] width 895 height 16
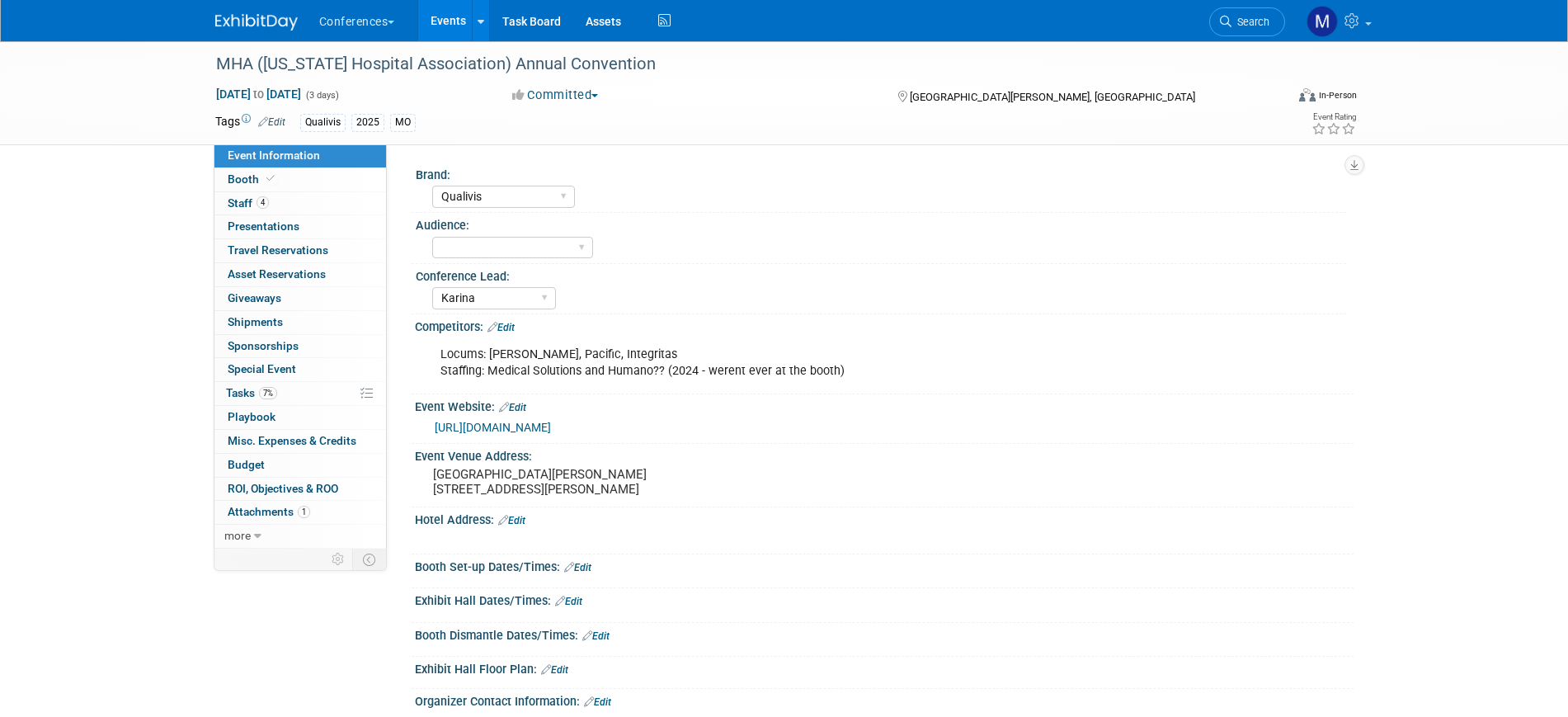
select select "Qualivis"
select select "Karina"
click at [1261, 22] on span "Search" at bounding box center [1250, 22] width 38 height 12
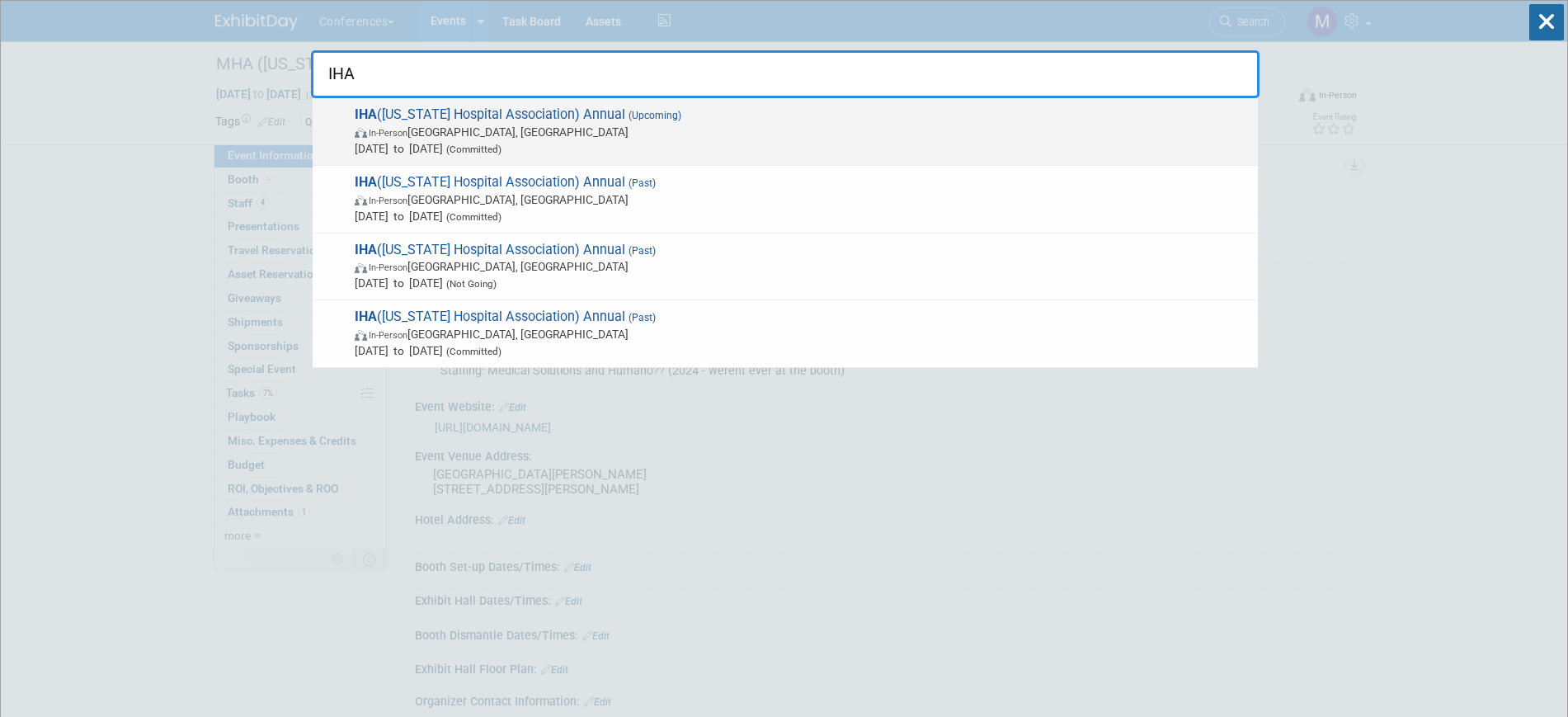
type input "IHA"
click at [524, 120] on span "IHA ([US_STATE] Hospital Association) Annual (Upcoming) In-Person [GEOGRAPHIC_D…" at bounding box center [799, 131] width 900 height 50
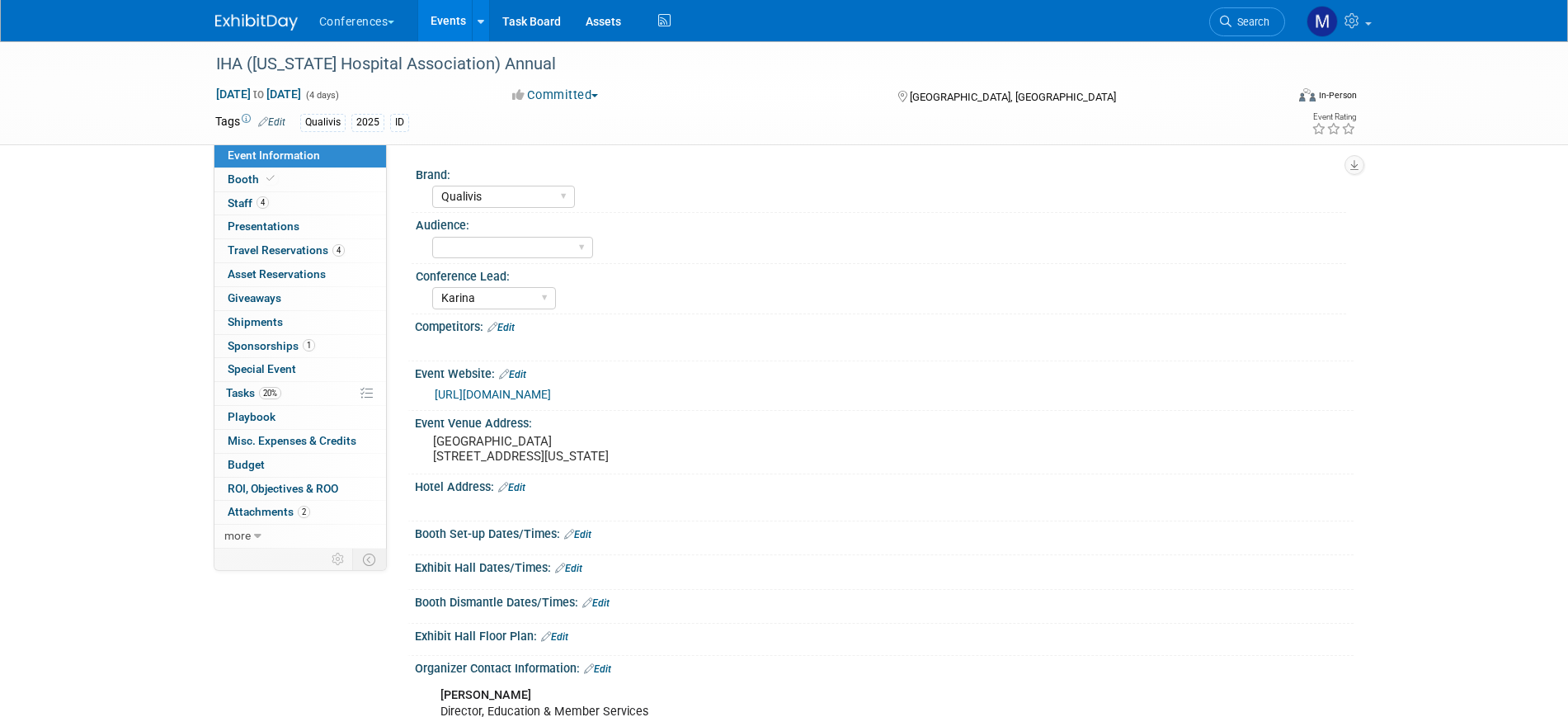
select select "Qualivis"
select select "Karina"
drag, startPoint x: 531, startPoint y: 63, endPoint x: 205, endPoint y: 56, distance: 326.1
click at [205, 56] on div "IHA ([US_STATE] Hospital Association) Annual" at bounding box center [738, 63] width 1069 height 45
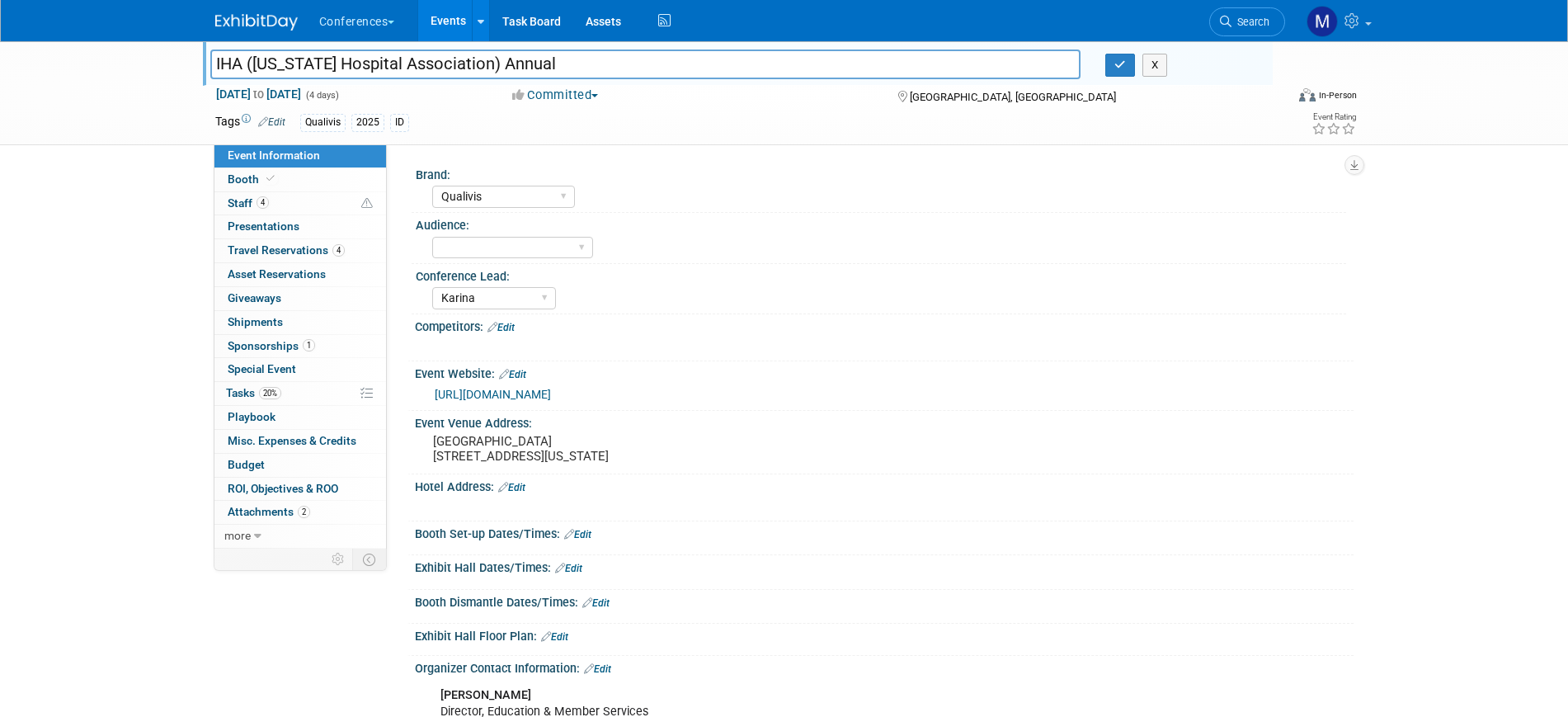
click at [229, 62] on input "IHA ([US_STATE] Hospital Association) Annual" at bounding box center [646, 64] width 871 height 28
drag, startPoint x: 215, startPoint y: 64, endPoint x: 794, endPoint y: 68, distance: 579.0
click at [794, 68] on input "IHA ([US_STATE] Hospital Association) Annual" at bounding box center [646, 64] width 871 height 28
click at [1124, 60] on icon "button" at bounding box center [1120, 64] width 11 height 10
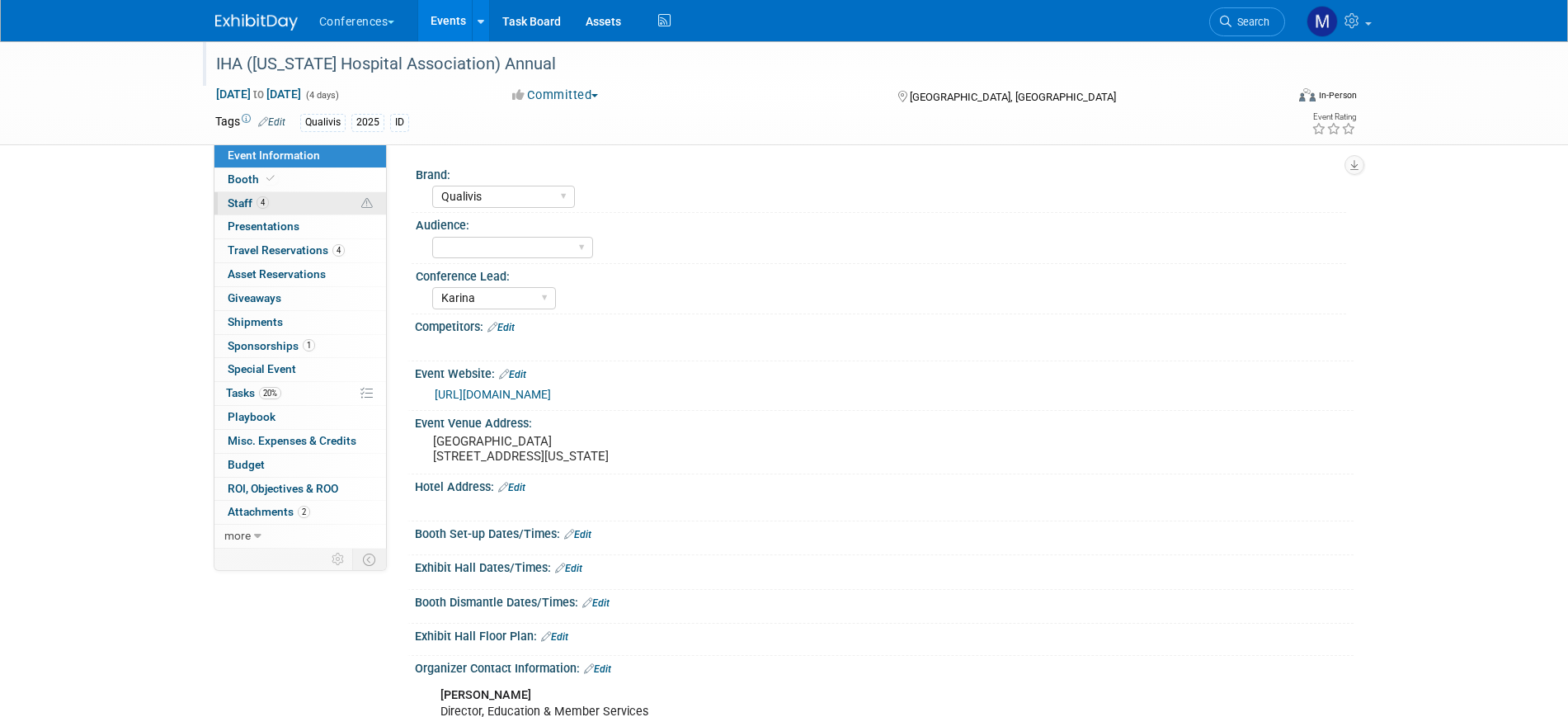
click at [283, 206] on link "4 Staff 4" at bounding box center [300, 204] width 172 height 23
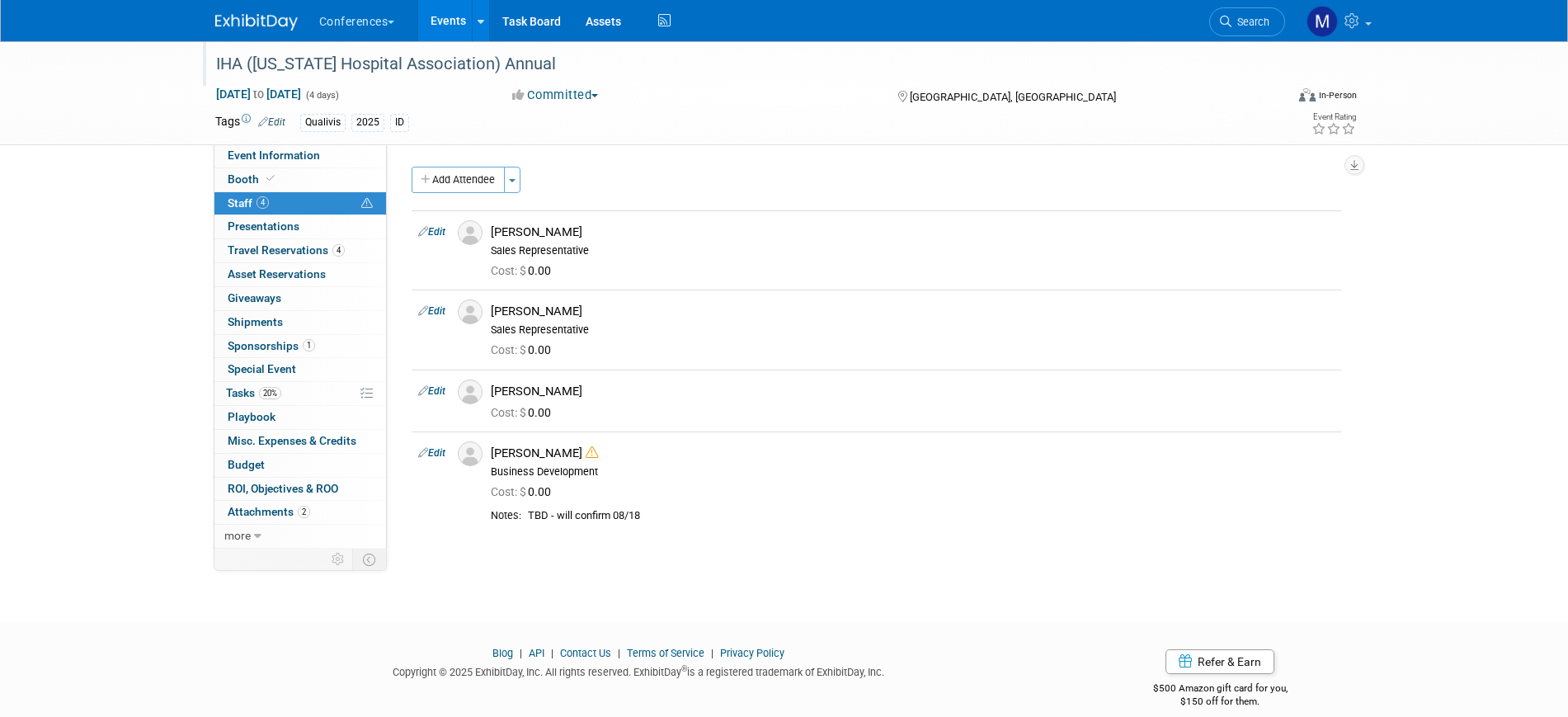
click at [113, 128] on div "IHA ([US_STATE] Hospital Association) Annual [DATE] to [DATE] (4 days) [DATE] t…" at bounding box center [784, 93] width 1568 height 104
click at [1248, 17] on span "Search" at bounding box center [1250, 22] width 38 height 12
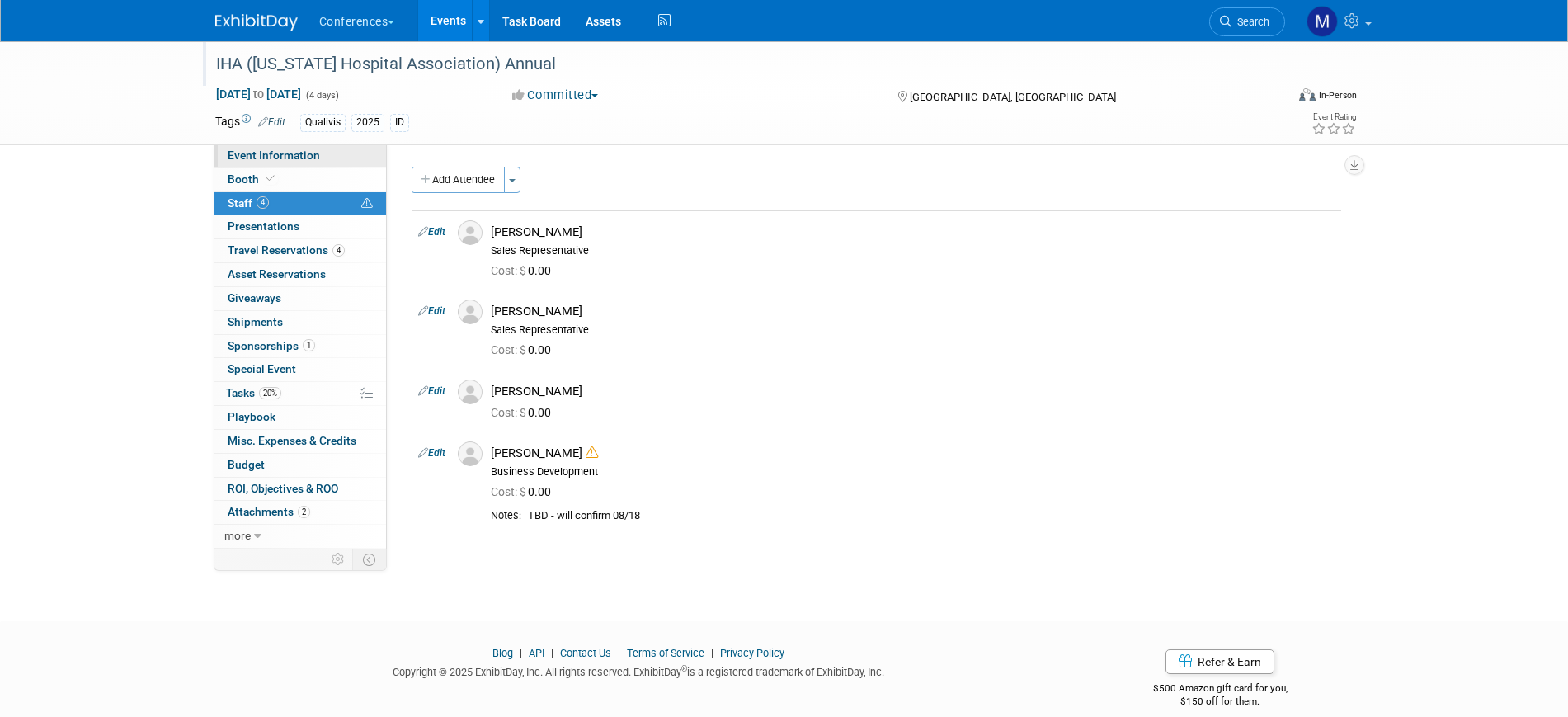
click at [293, 155] on span "Event Information" at bounding box center [273, 156] width 92 height 13
select select "Qualivis"
select select "Karina"
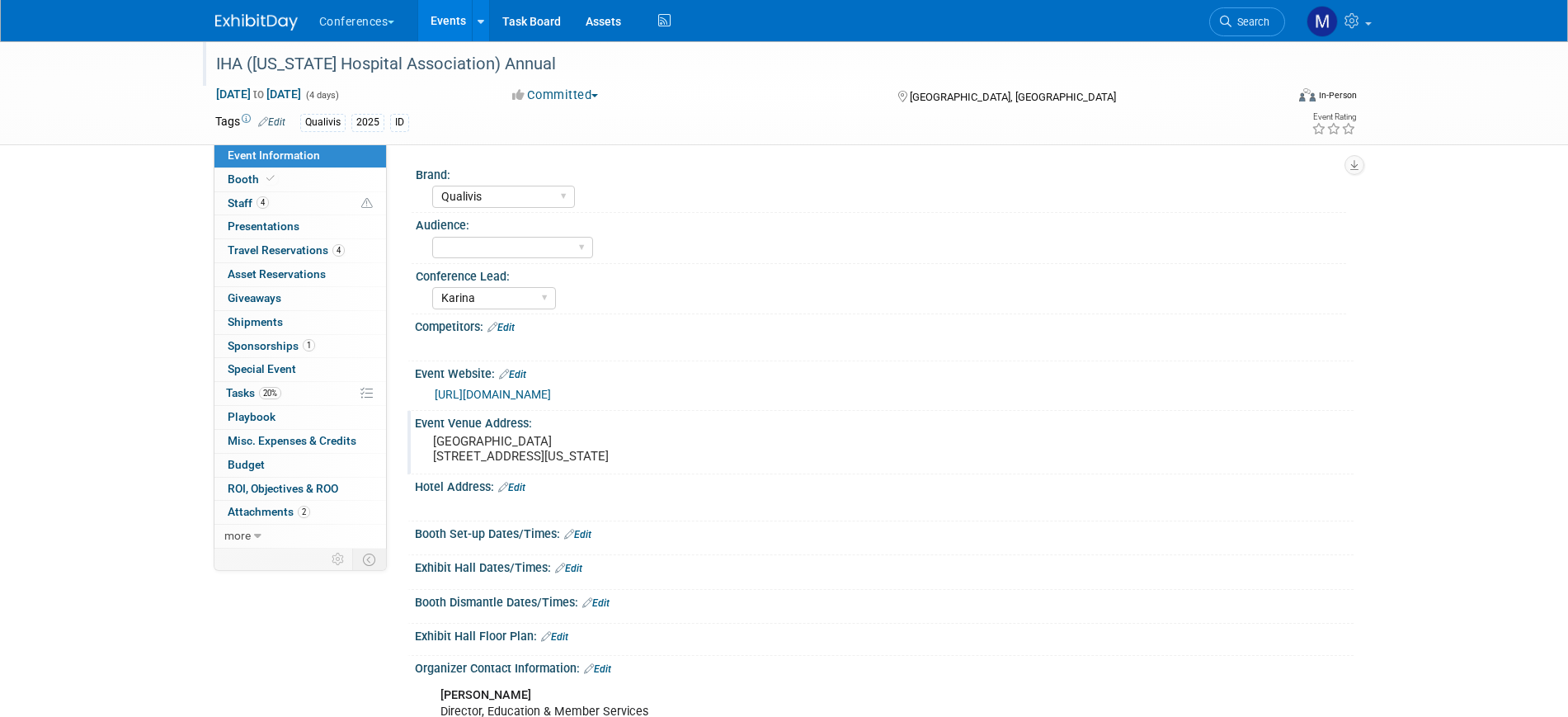
drag, startPoint x: 434, startPoint y: 472, endPoint x: 522, endPoint y: 472, distance: 88.0
click at [522, 464] on pre "[GEOGRAPHIC_DATA] [STREET_ADDRESS][US_STATE]" at bounding box center [611, 449] width 355 height 29
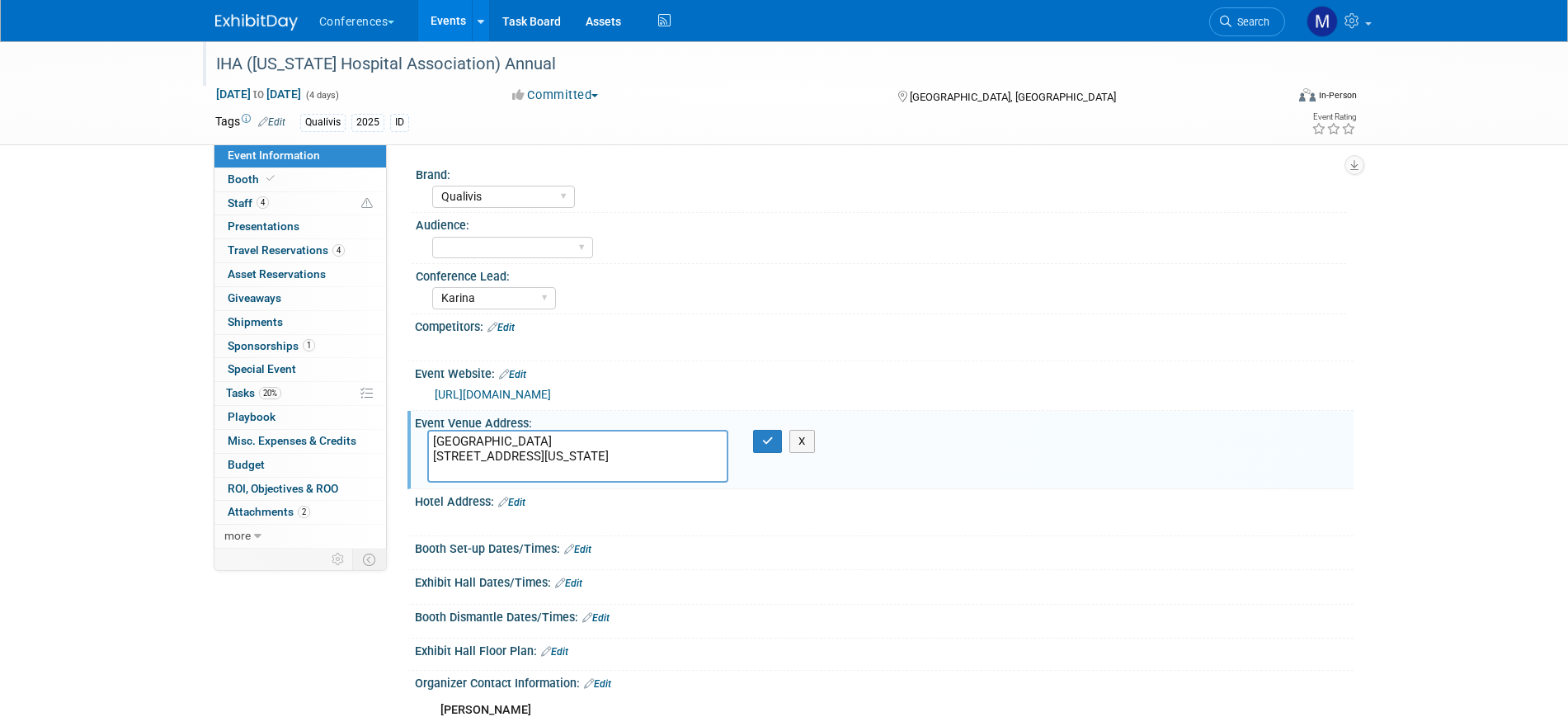
click at [537, 390] on link "[URL][DOMAIN_NAME]" at bounding box center [492, 395] width 117 height 13
click at [1250, 26] on span "Search" at bounding box center [1250, 22] width 38 height 12
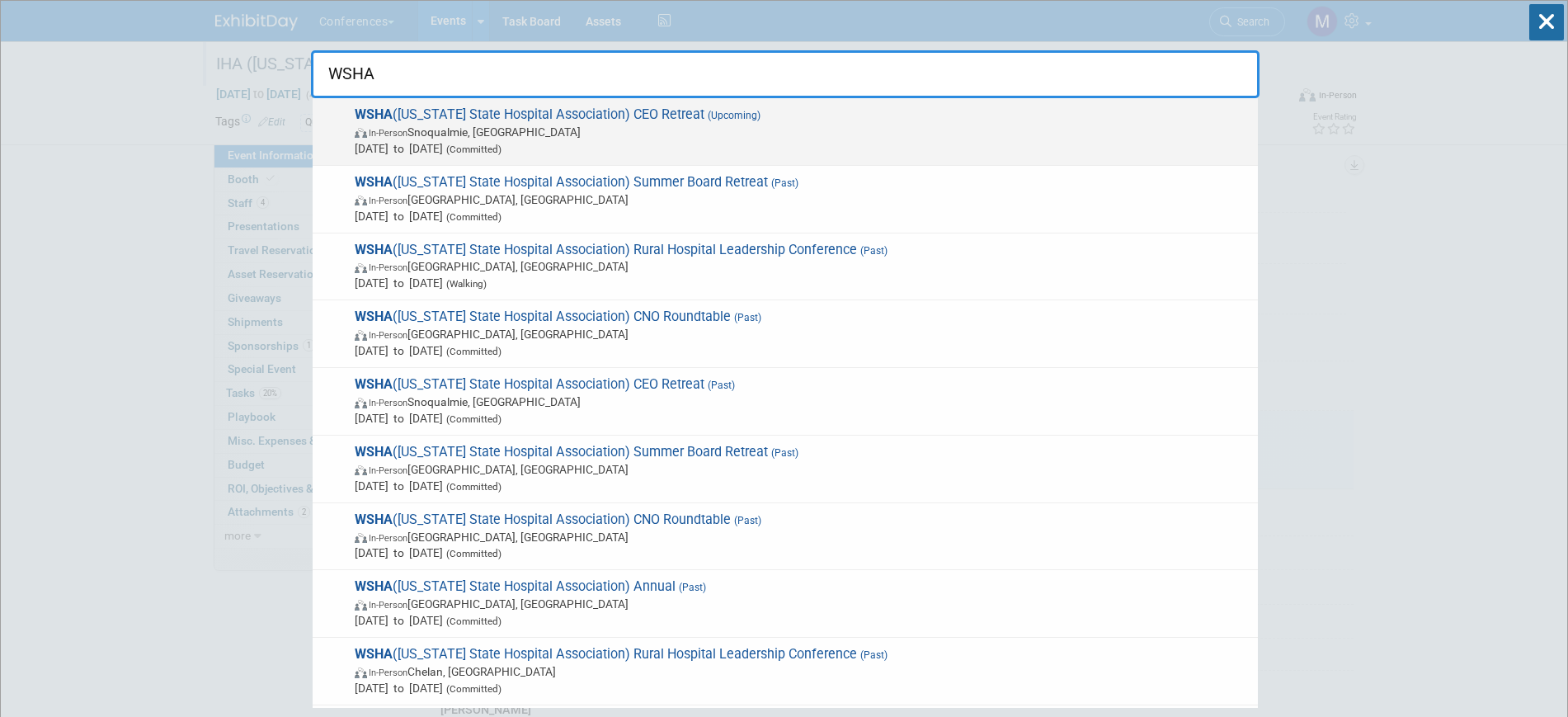
type input "WSHA"
click at [586, 140] on span "[DATE] to [DATE] (Committed)" at bounding box center [802, 148] width 895 height 16
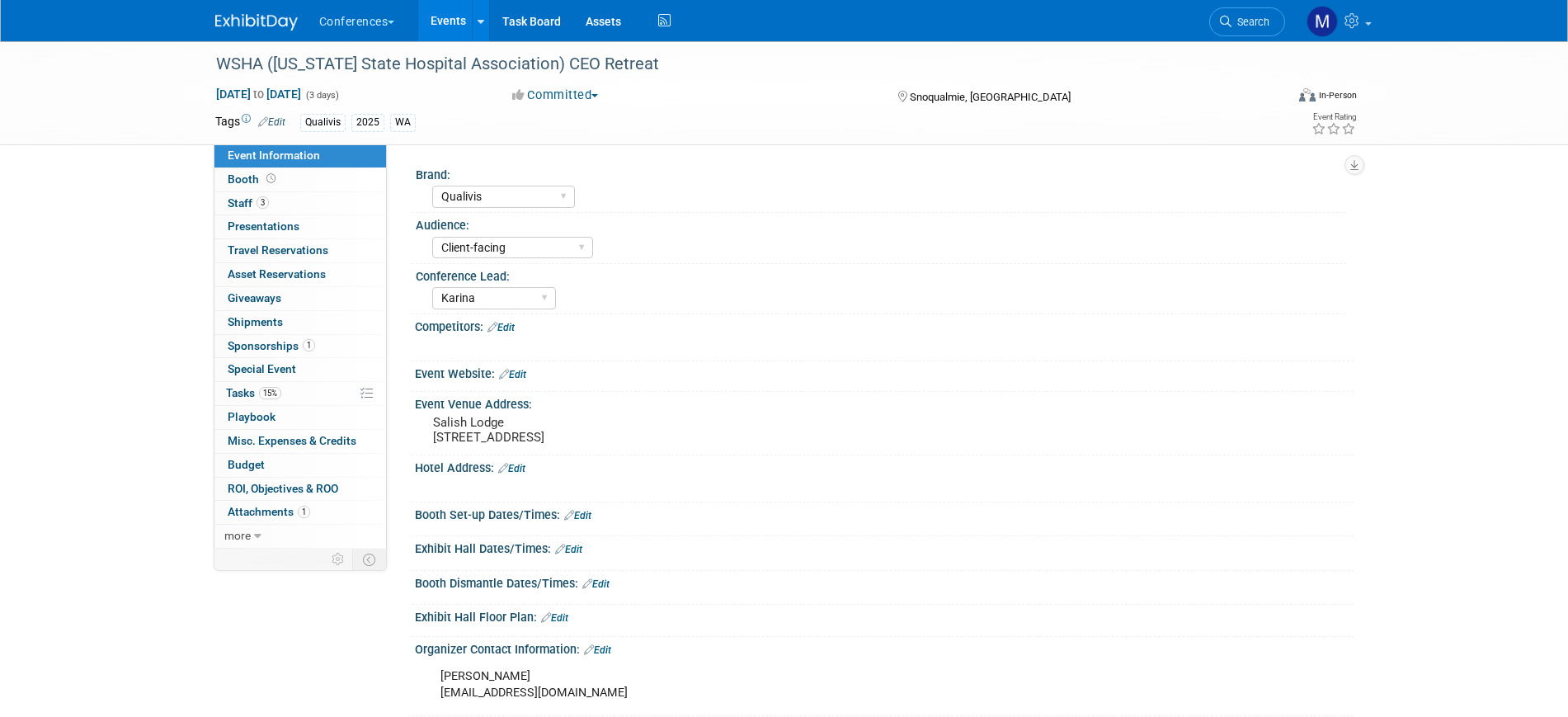
select select "Qualivis"
select select "Client-facing"
select select "Karina"
click at [292, 210] on link "3 Staff 3" at bounding box center [300, 204] width 172 height 23
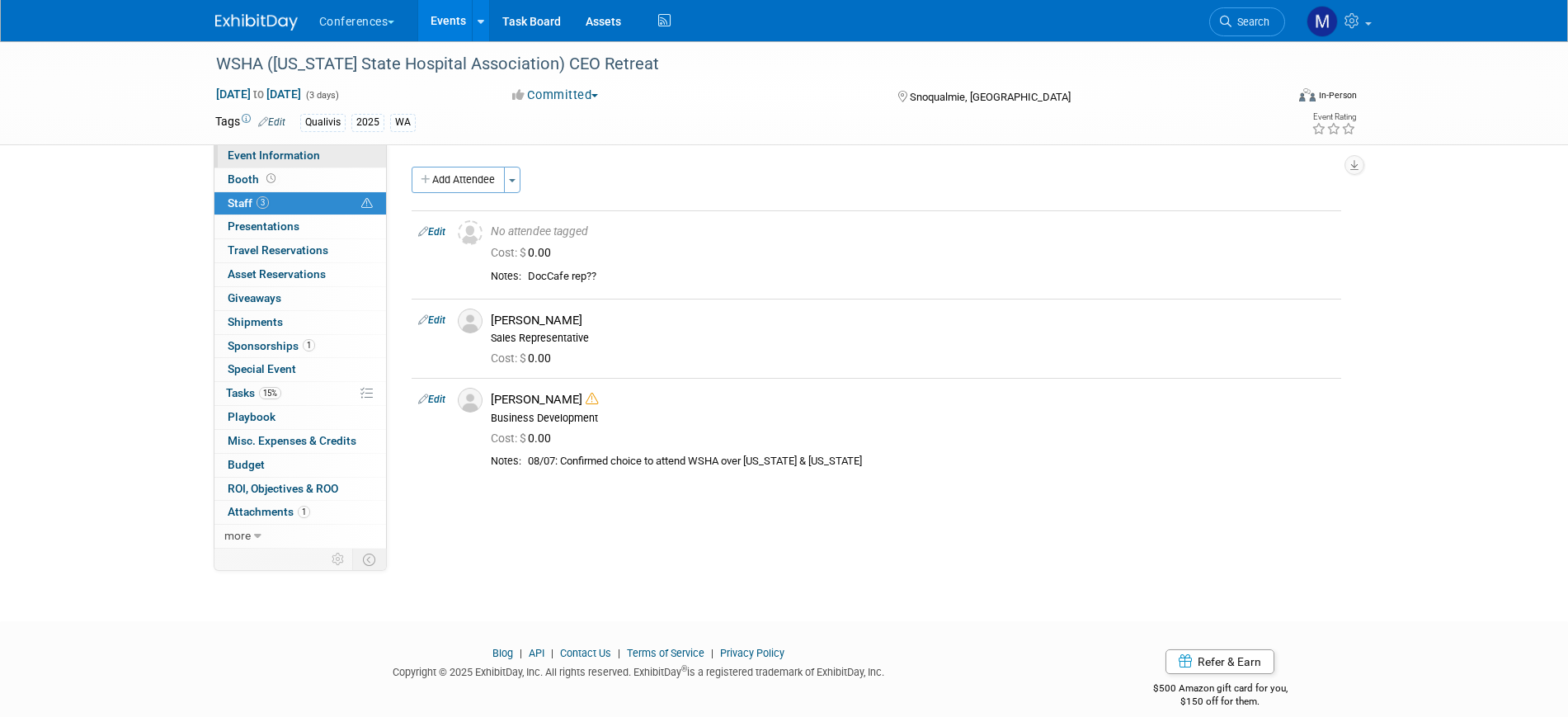
click at [301, 153] on span "Event Information" at bounding box center [273, 156] width 92 height 13
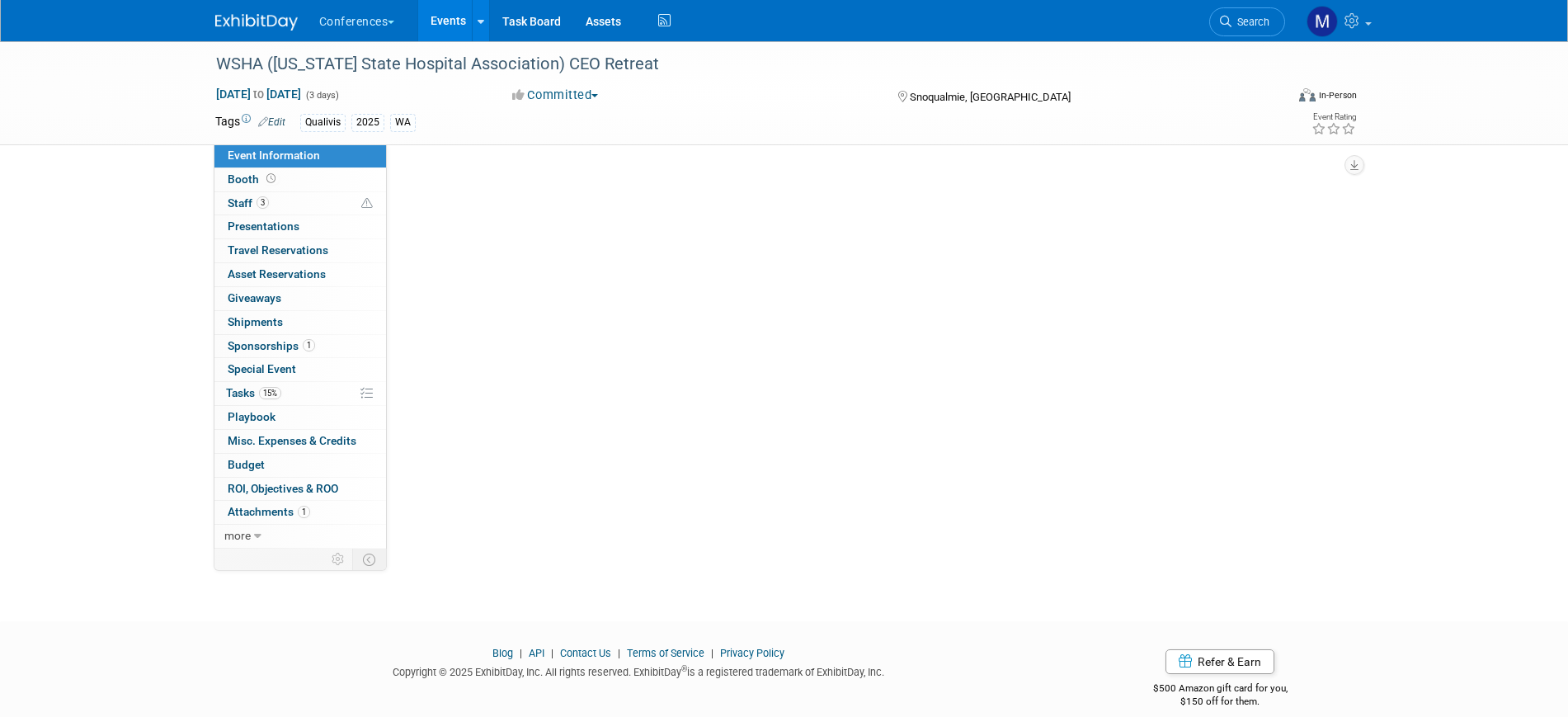
select select "Qualivis"
select select "Client-facing"
select select "Karina"
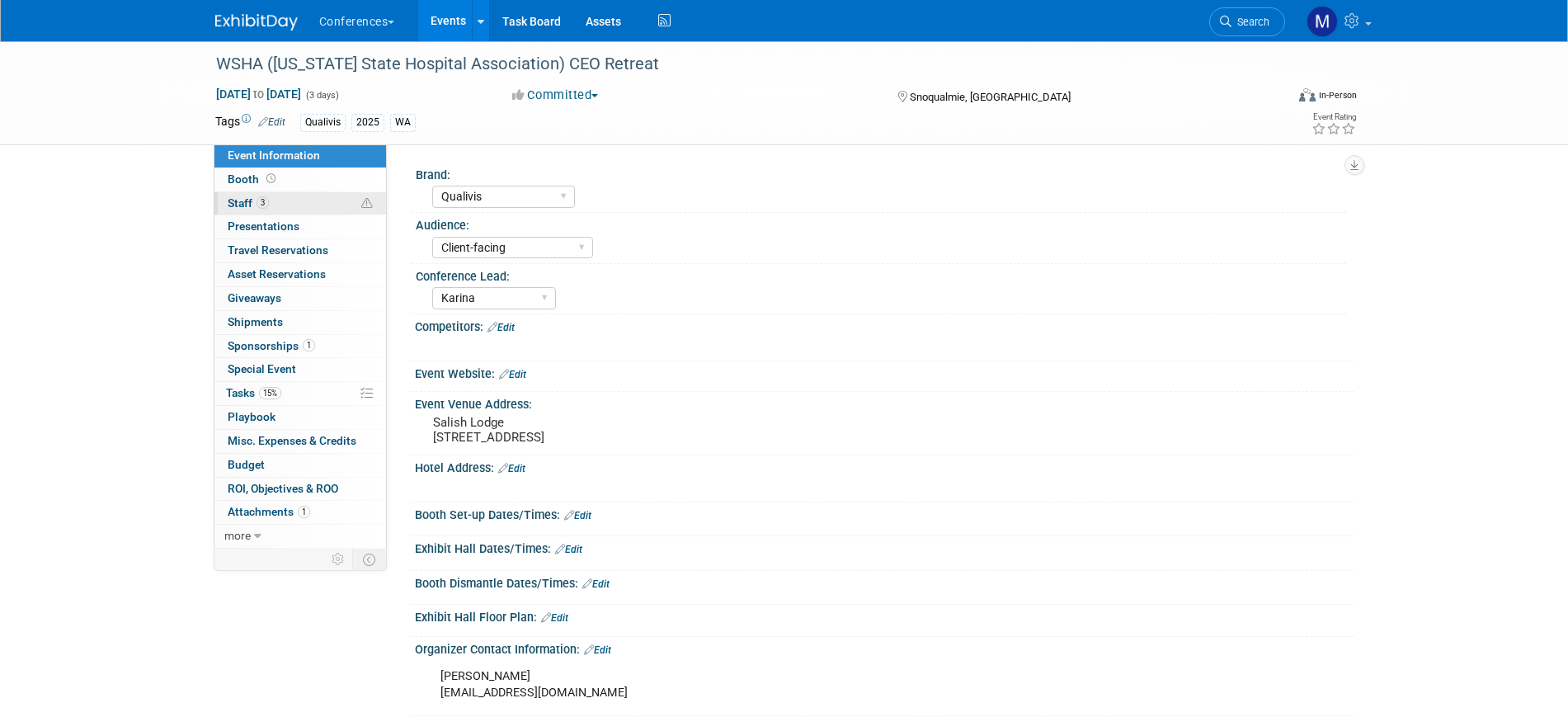
click at [302, 203] on link "3 Staff 3" at bounding box center [300, 204] width 172 height 23
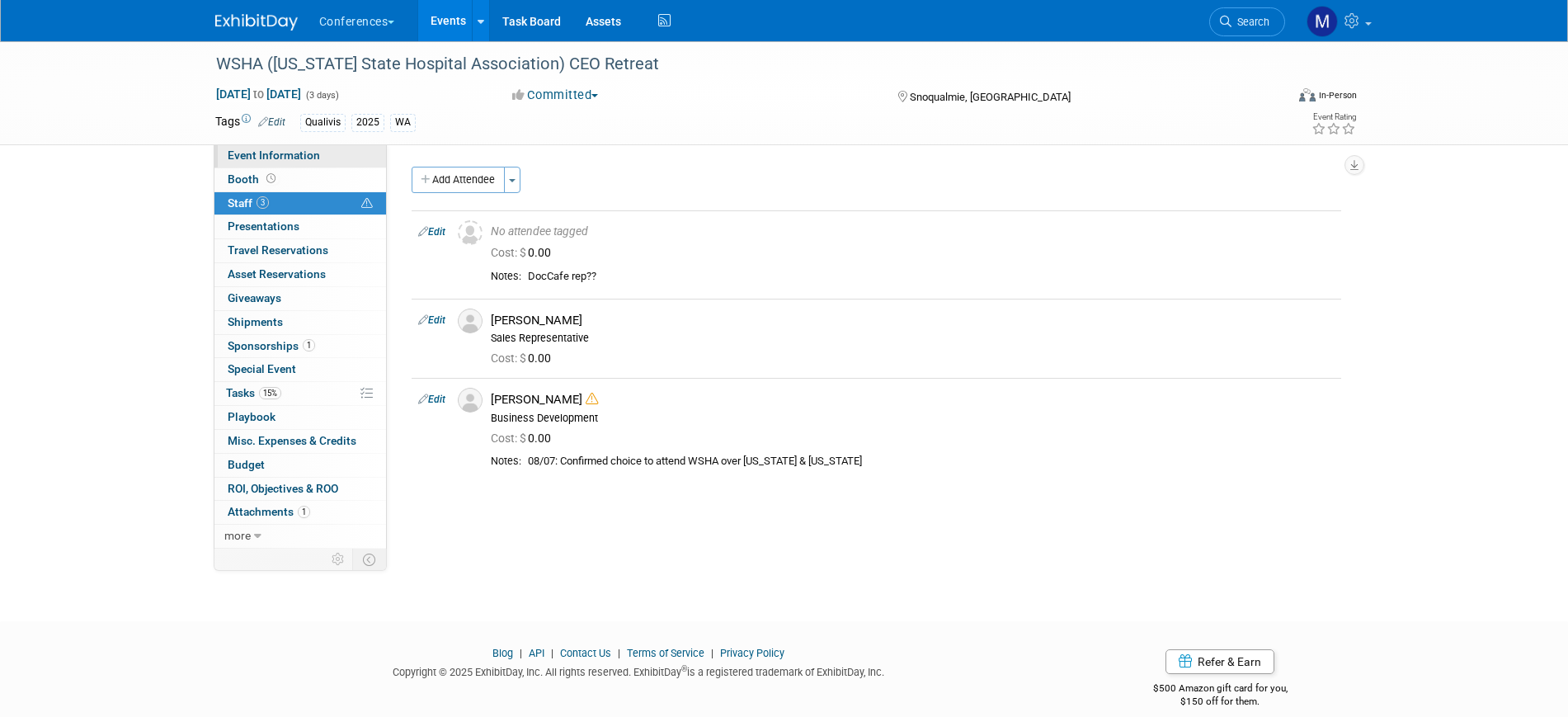
click at [295, 157] on span "Event Information" at bounding box center [273, 156] width 92 height 13
select select "Qualivis"
select select "Client-facing"
select select "Karina"
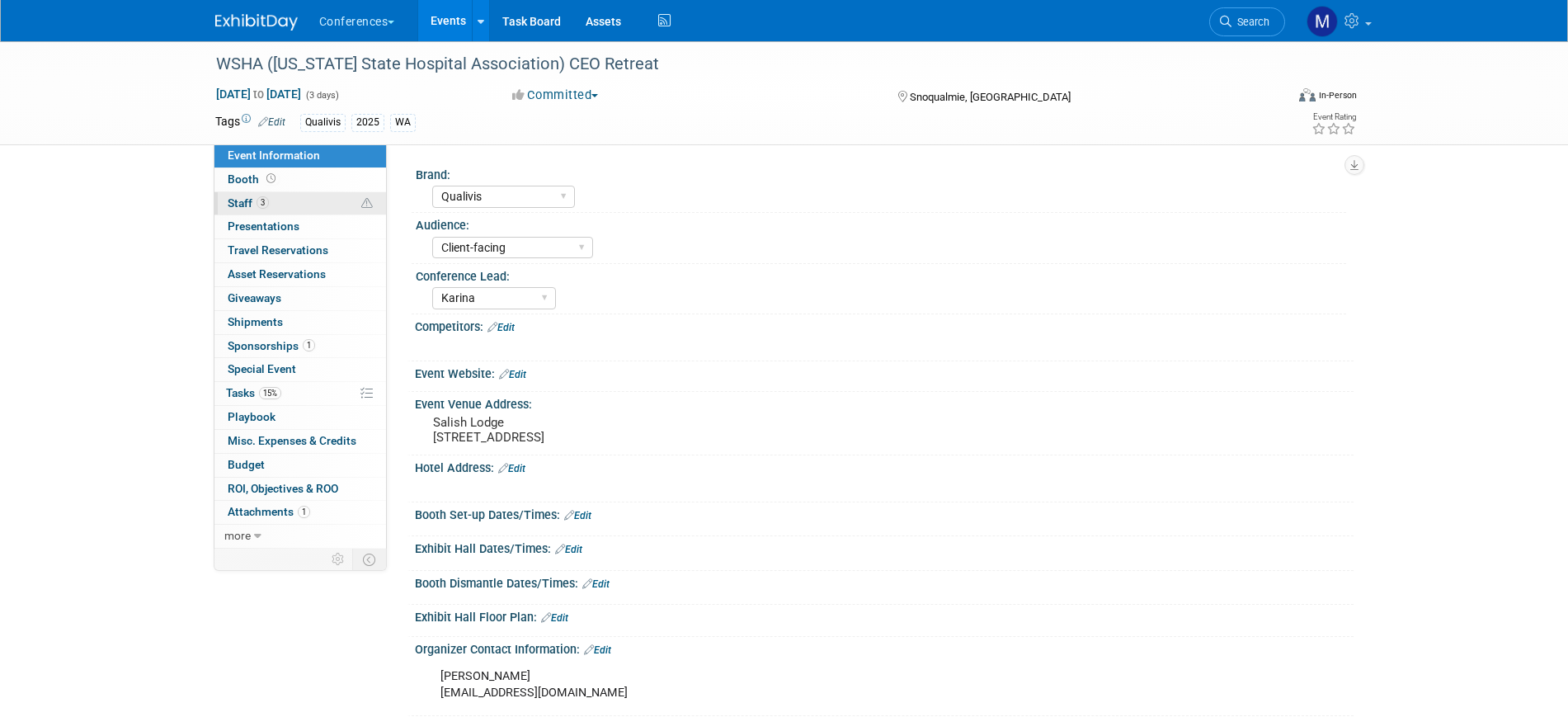
click at [326, 207] on link "3 Staff 3" at bounding box center [300, 204] width 172 height 23
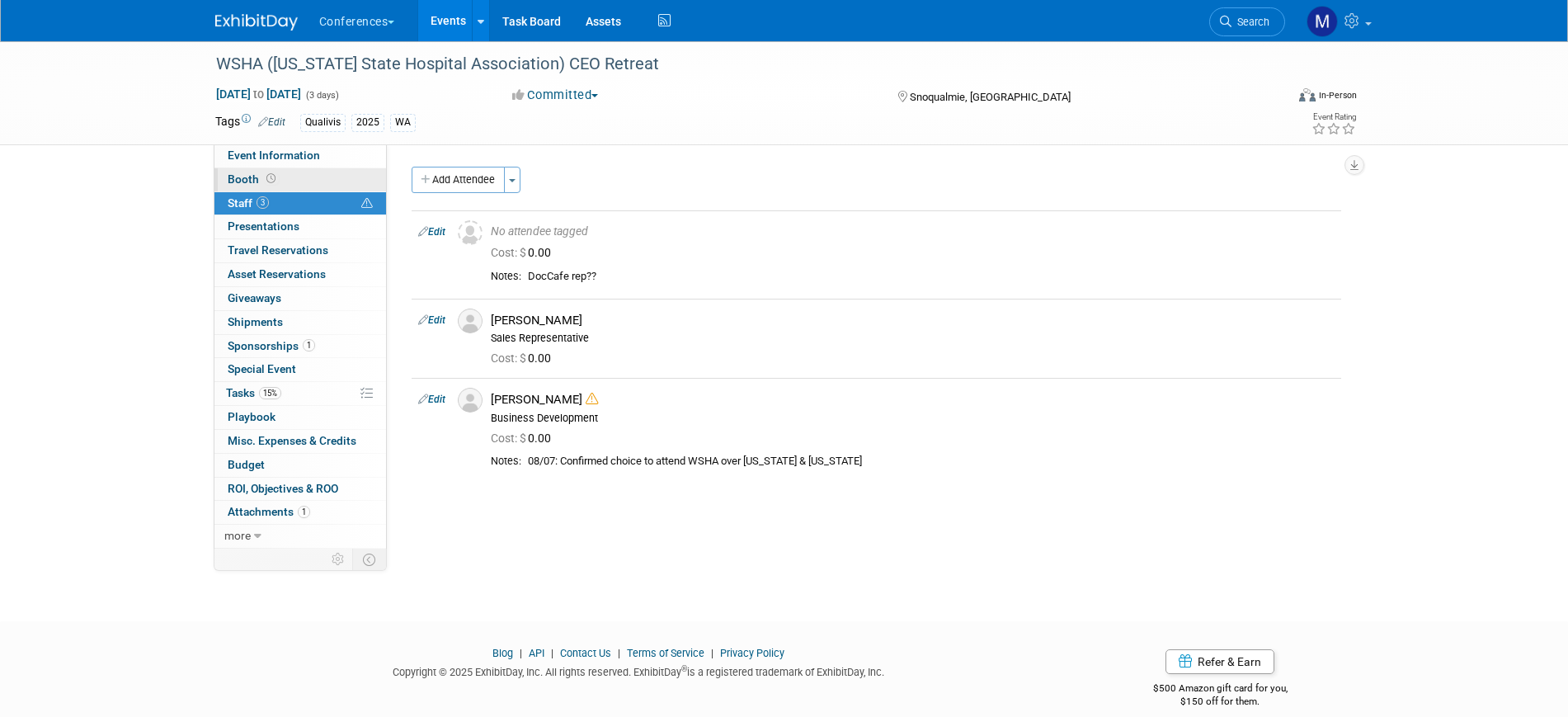
click at [301, 184] on link "Booth" at bounding box center [300, 179] width 172 height 23
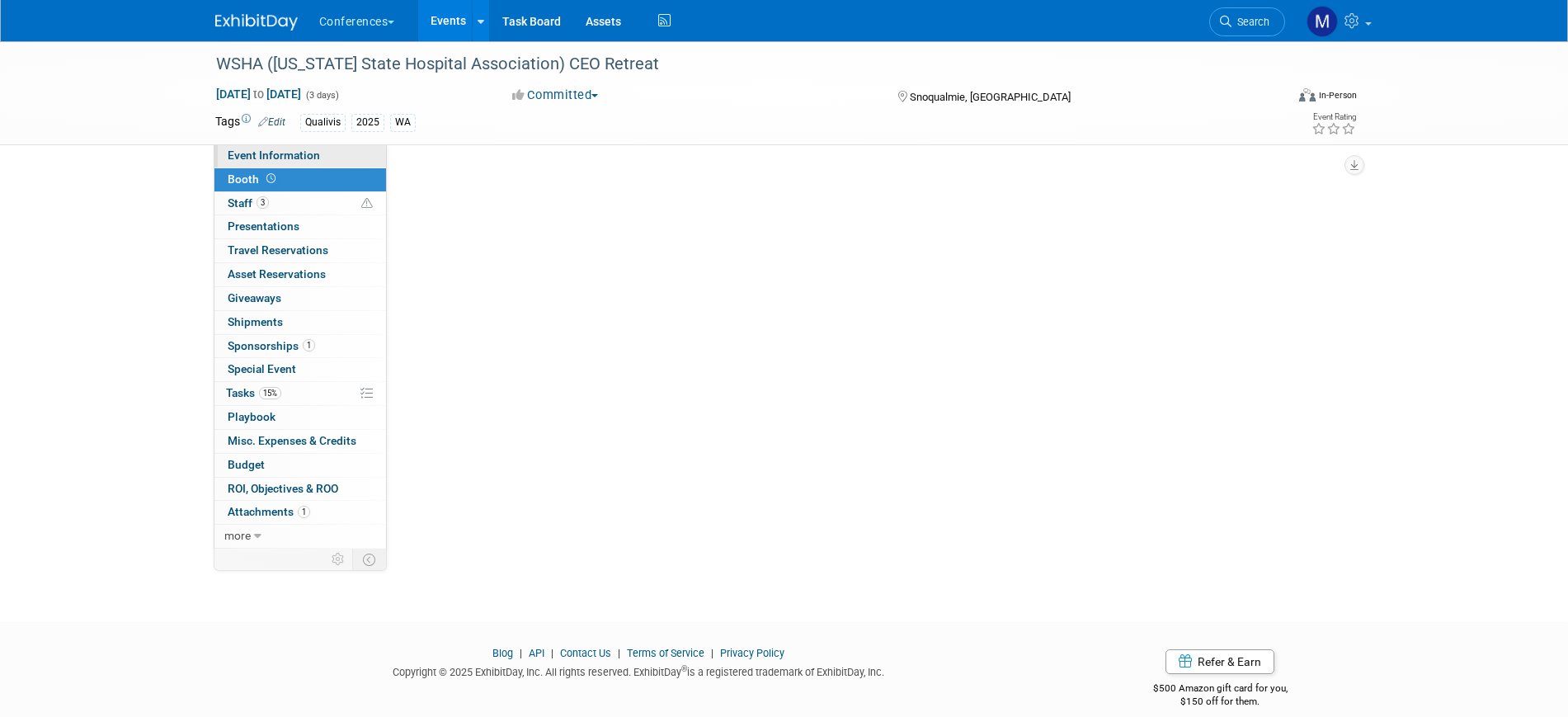
select select "6' tabletop"
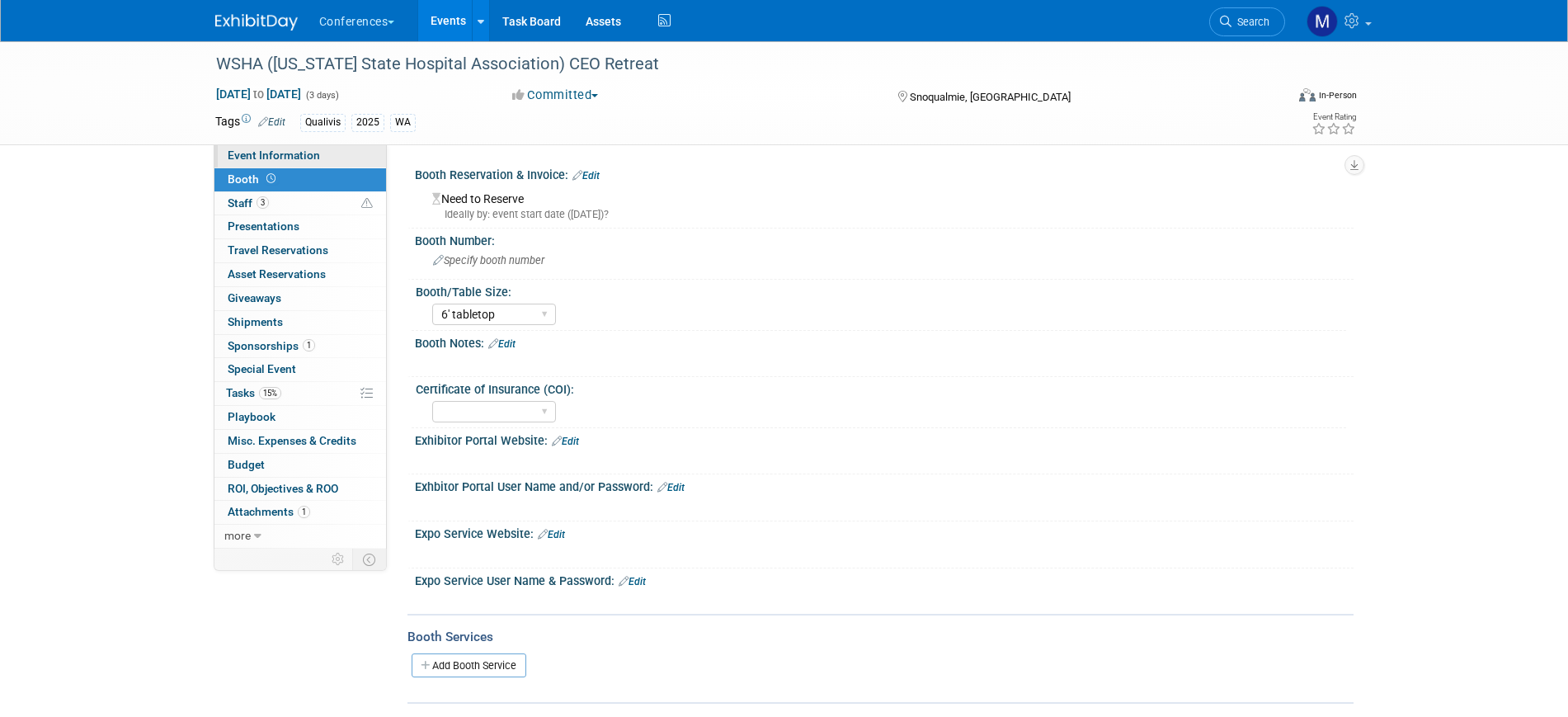
click at [320, 154] on link "Event Information" at bounding box center [300, 156] width 172 height 23
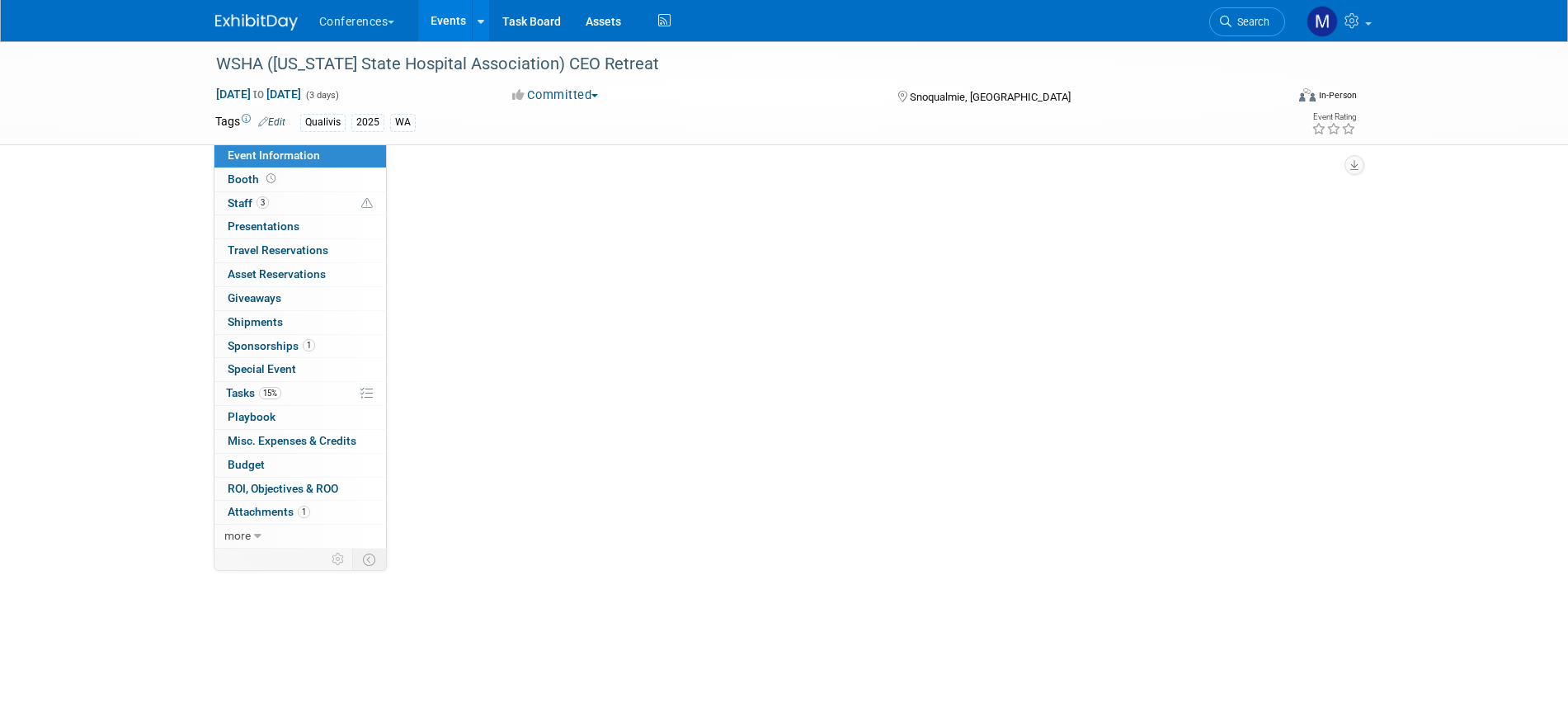
select select "Qualivis"
select select "Client-facing"
select select "Karina"
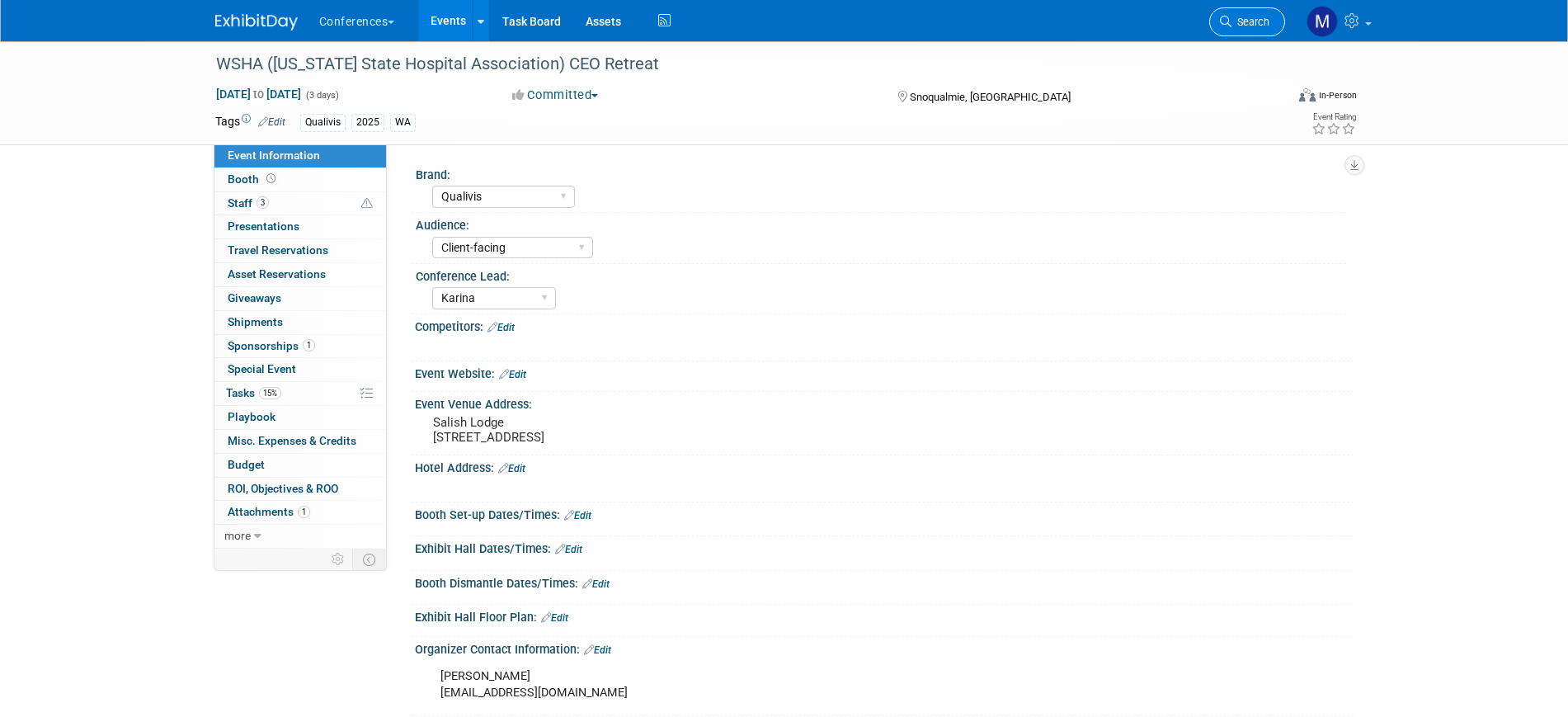
click at [1239, 22] on span "Search" at bounding box center [1250, 22] width 38 height 12
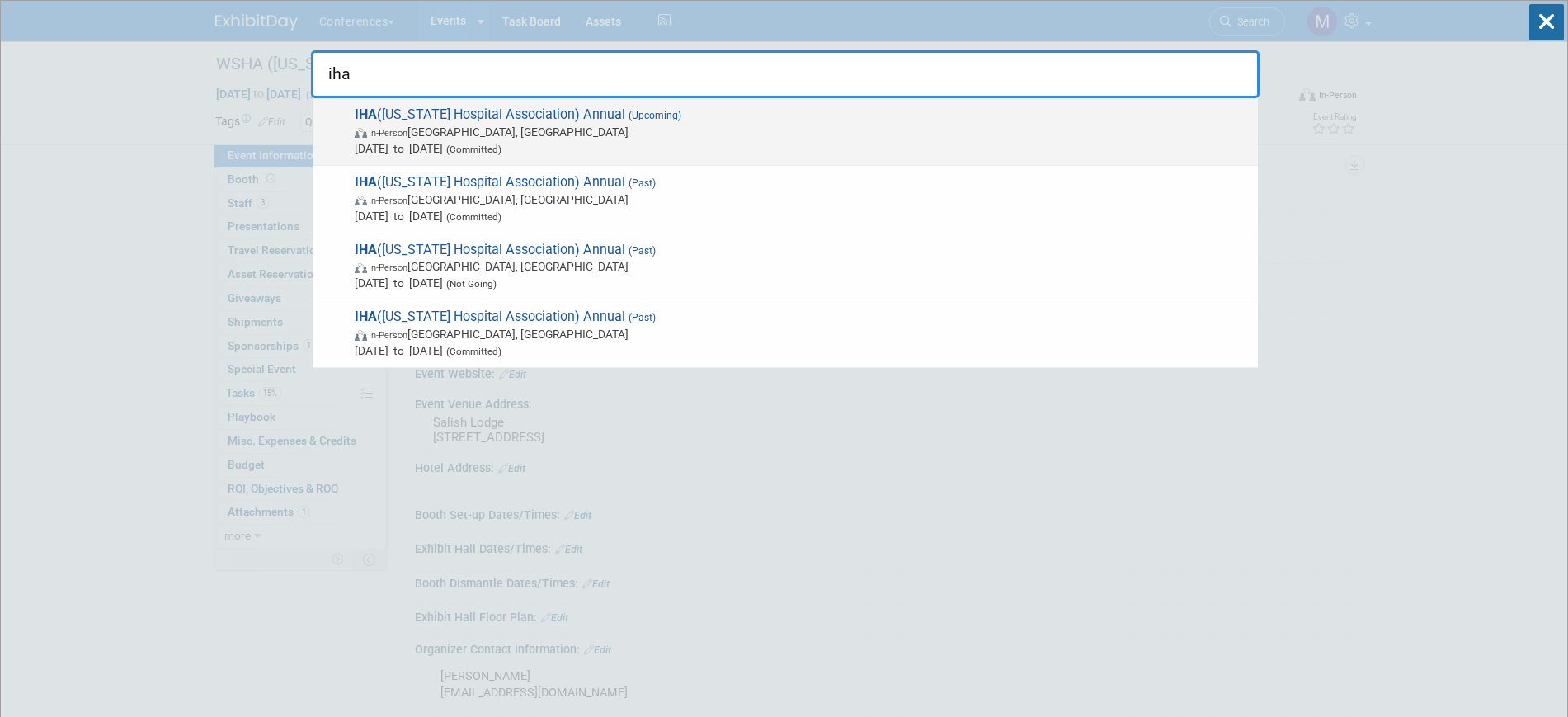
type input "iha"
click at [542, 119] on span "IHA (Idaho Hospital Association) Annual (Upcoming) In-Person Sun Valley, ID Oct…" at bounding box center [799, 131] width 900 height 50
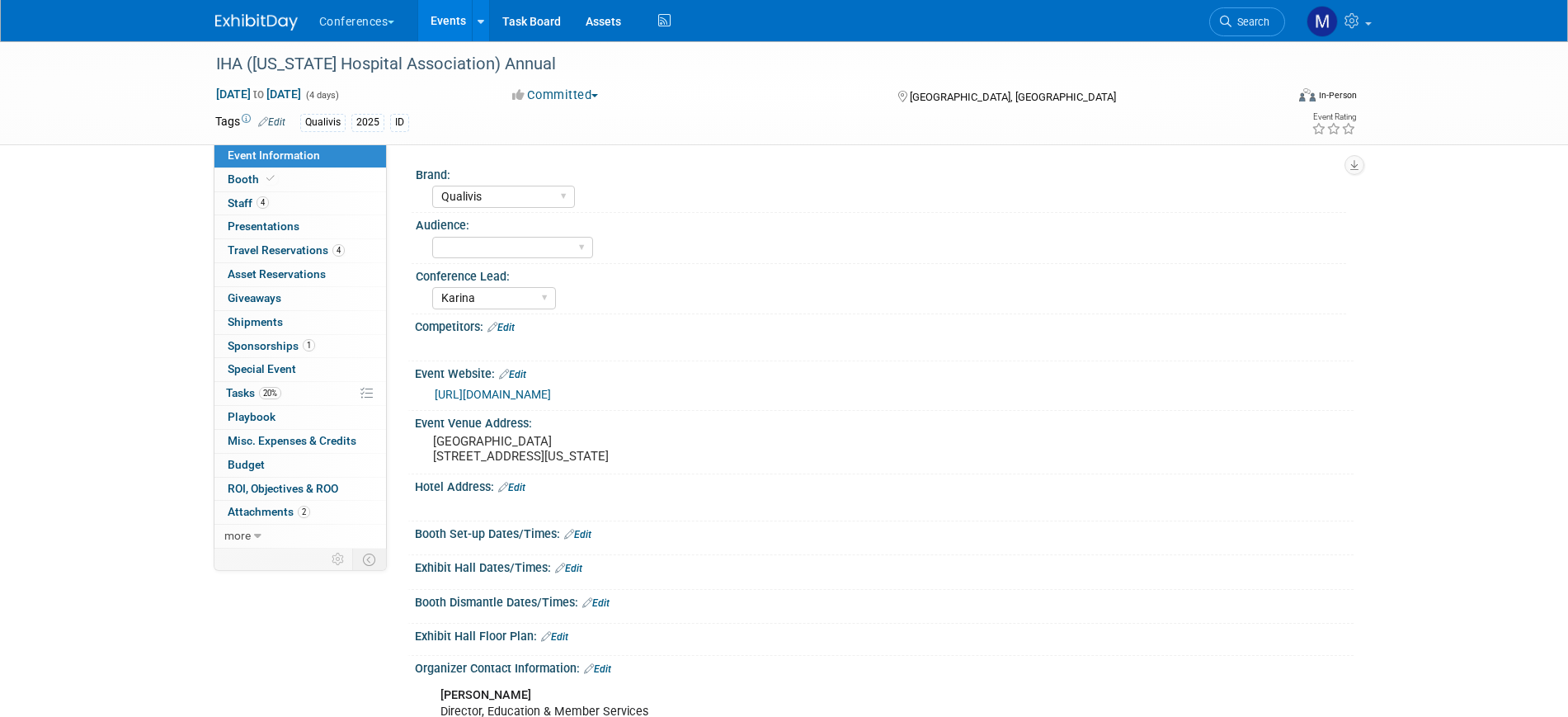
select select "Qualivis"
select select "Karina"
click at [276, 208] on link "4 Staff 4" at bounding box center [300, 204] width 172 height 23
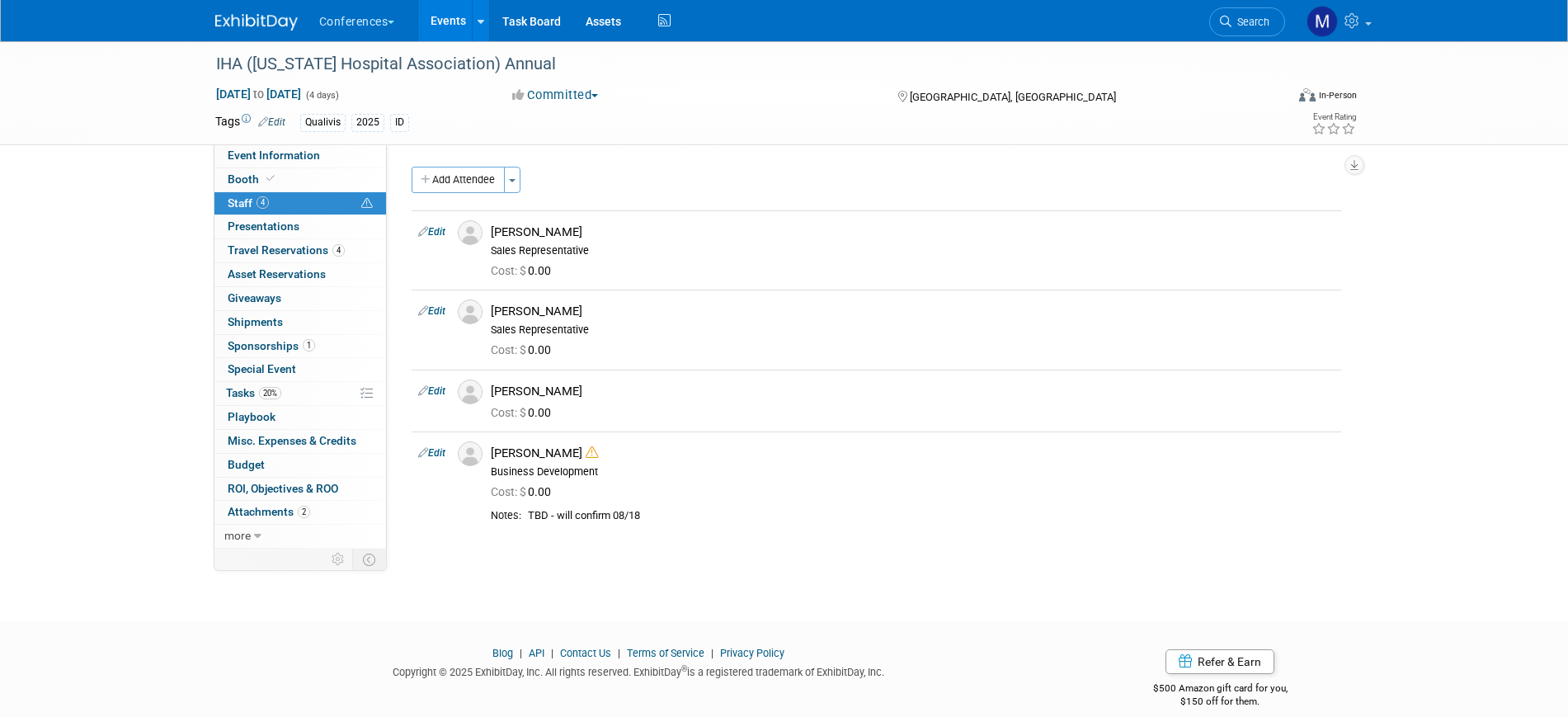
click at [109, 250] on div "IHA ([US_STATE] Hospital Association) Annual [DATE] to [DATE] (4 days) [DATE] t…" at bounding box center [784, 316] width 1568 height 550
click at [1244, 25] on span "Search" at bounding box center [1250, 22] width 38 height 12
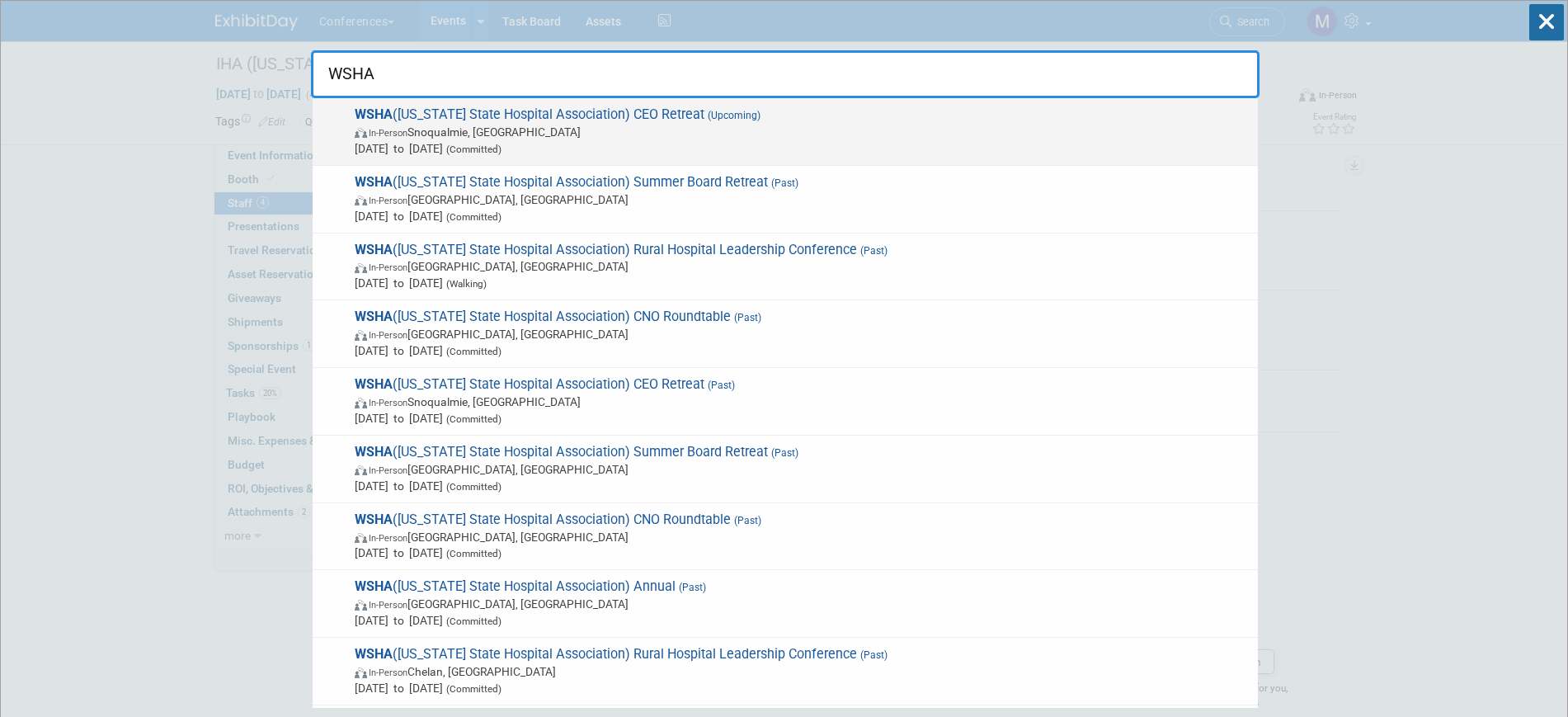
type input "WSHA"
click at [425, 123] on span "WSHA ([US_STATE] State Hospital Association) CEO Retreat (Upcoming) In-Person S…" at bounding box center [799, 131] width 900 height 50
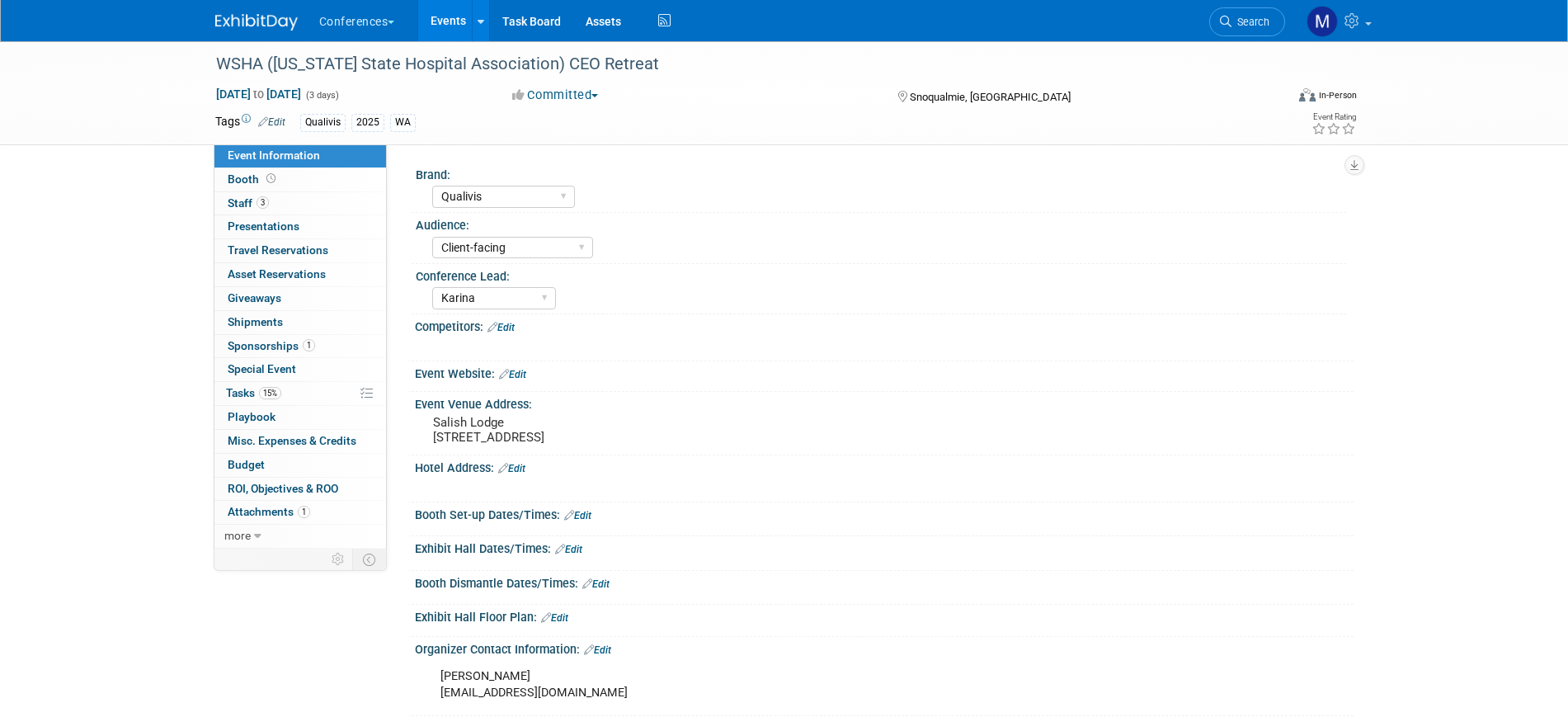
select select "Qualivis"
select select "Client-facing"
select select "Karina"
click at [1264, 21] on span "Search" at bounding box center [1250, 22] width 38 height 12
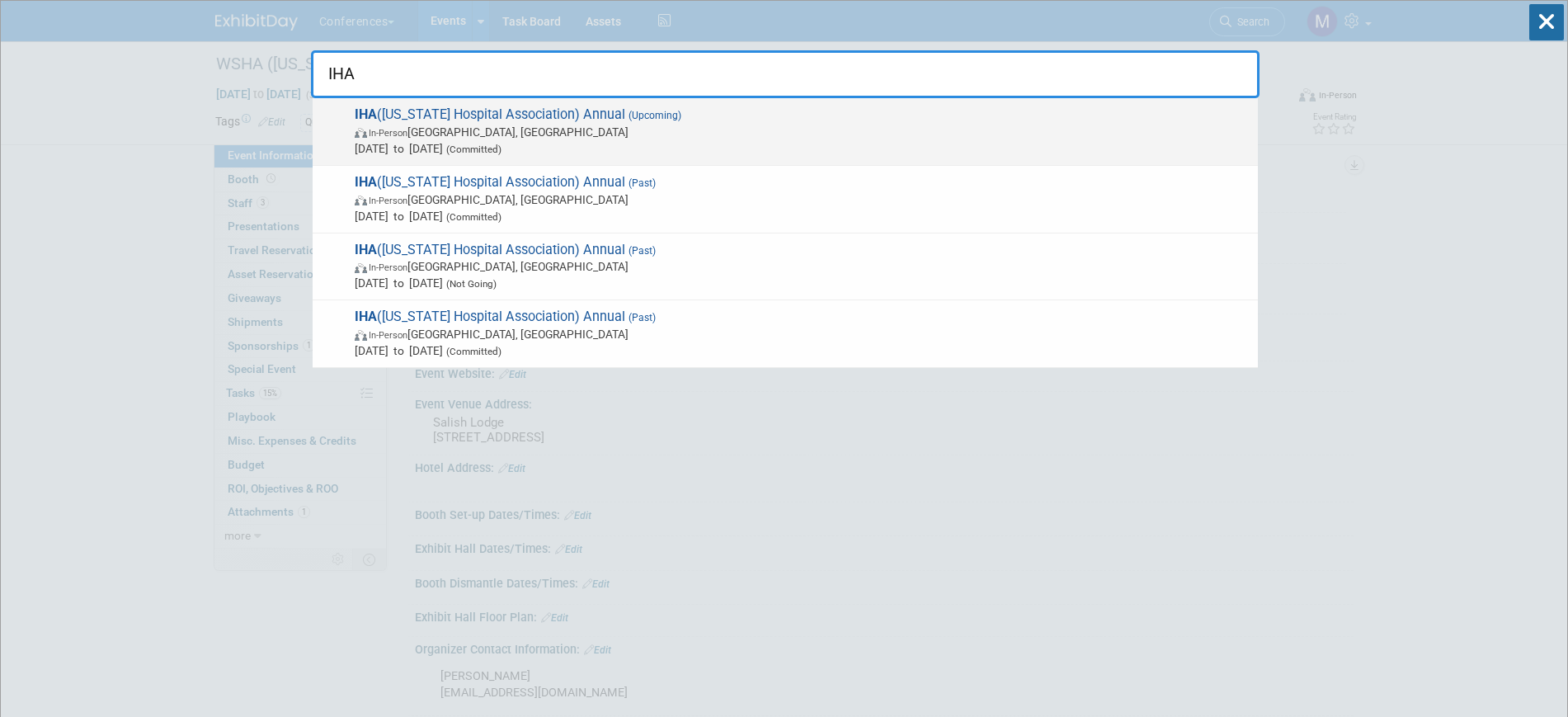
type input "IHA"
click at [501, 143] on span "(Committed)" at bounding box center [472, 149] width 59 height 11
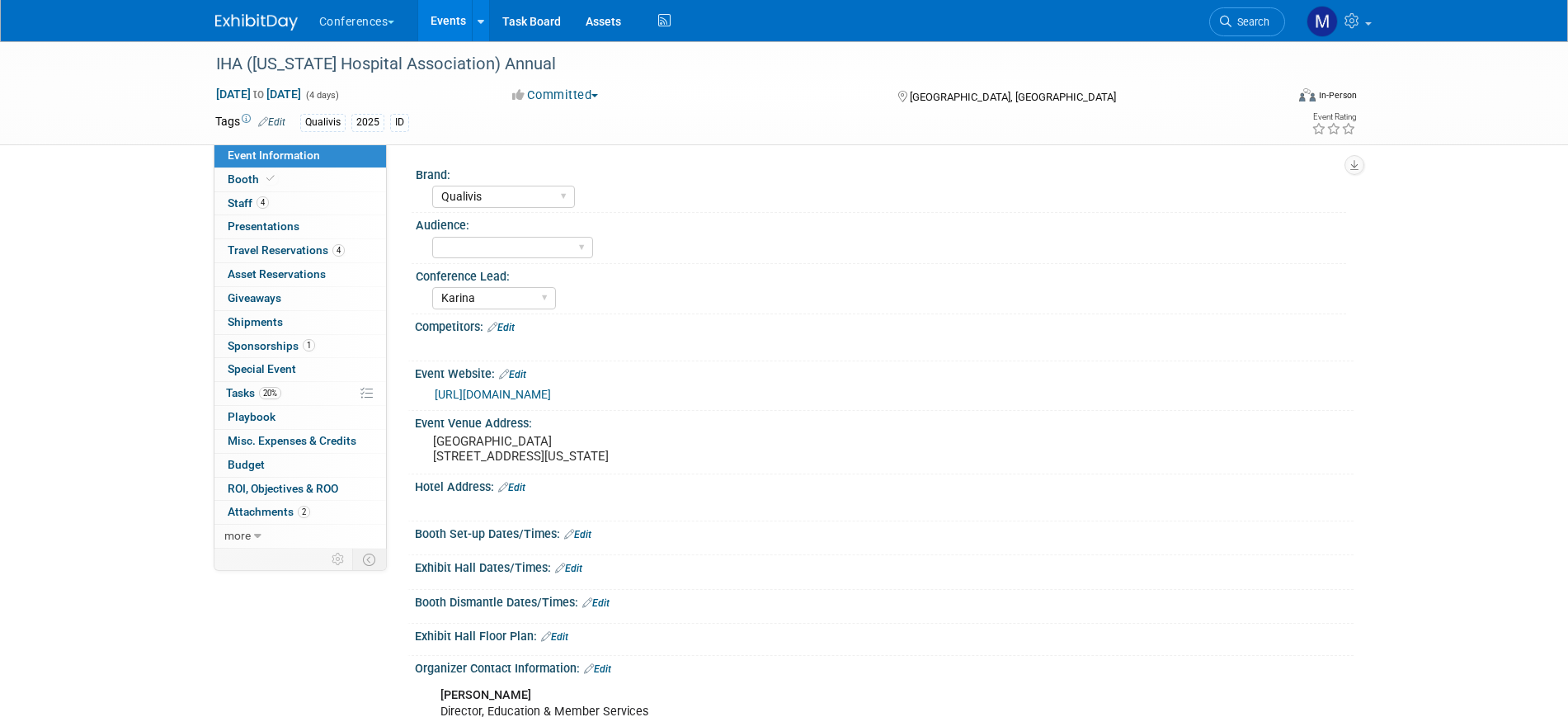
select select "Qualivis"
select select "Karina"
click at [326, 202] on link "4 Staff 4" at bounding box center [300, 204] width 172 height 23
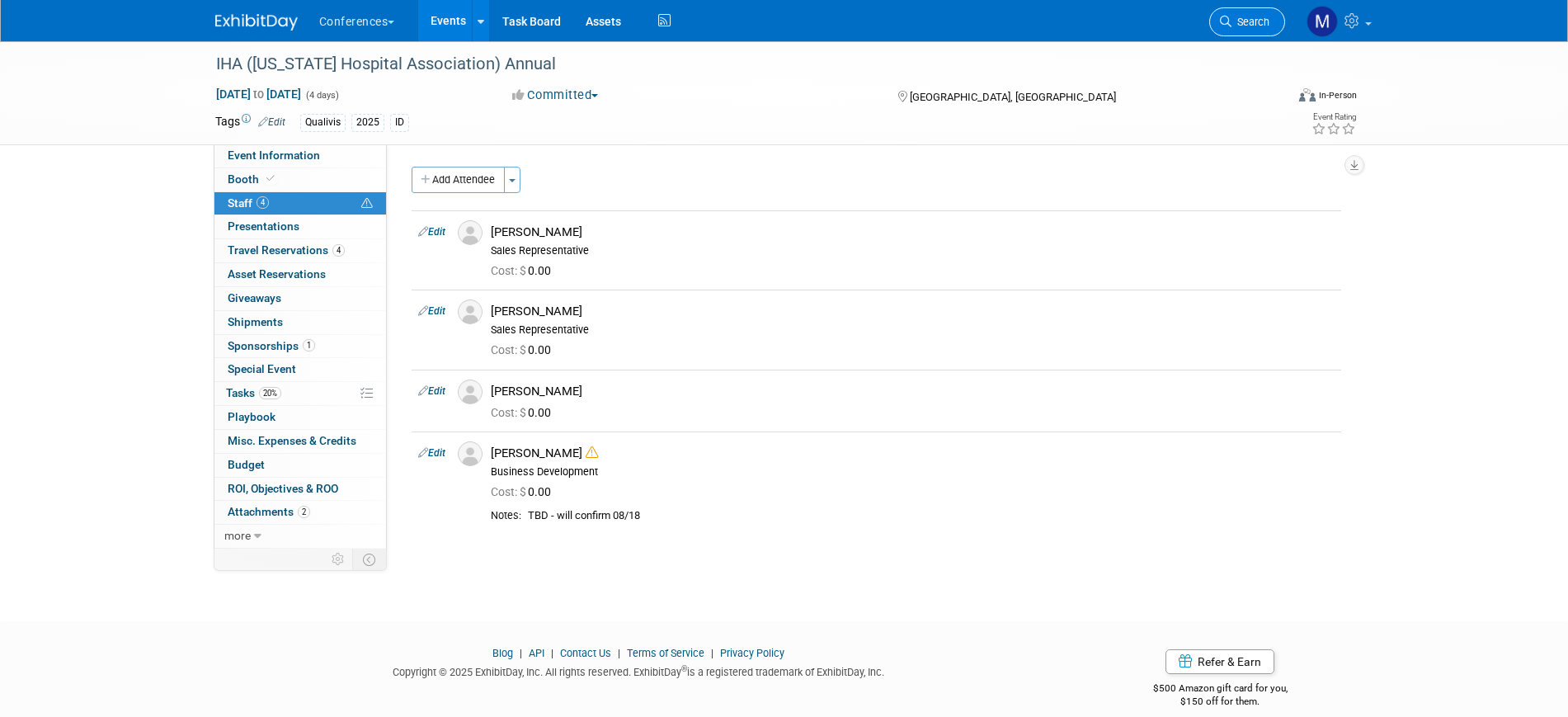
click at [1239, 21] on span "Search" at bounding box center [1250, 22] width 38 height 12
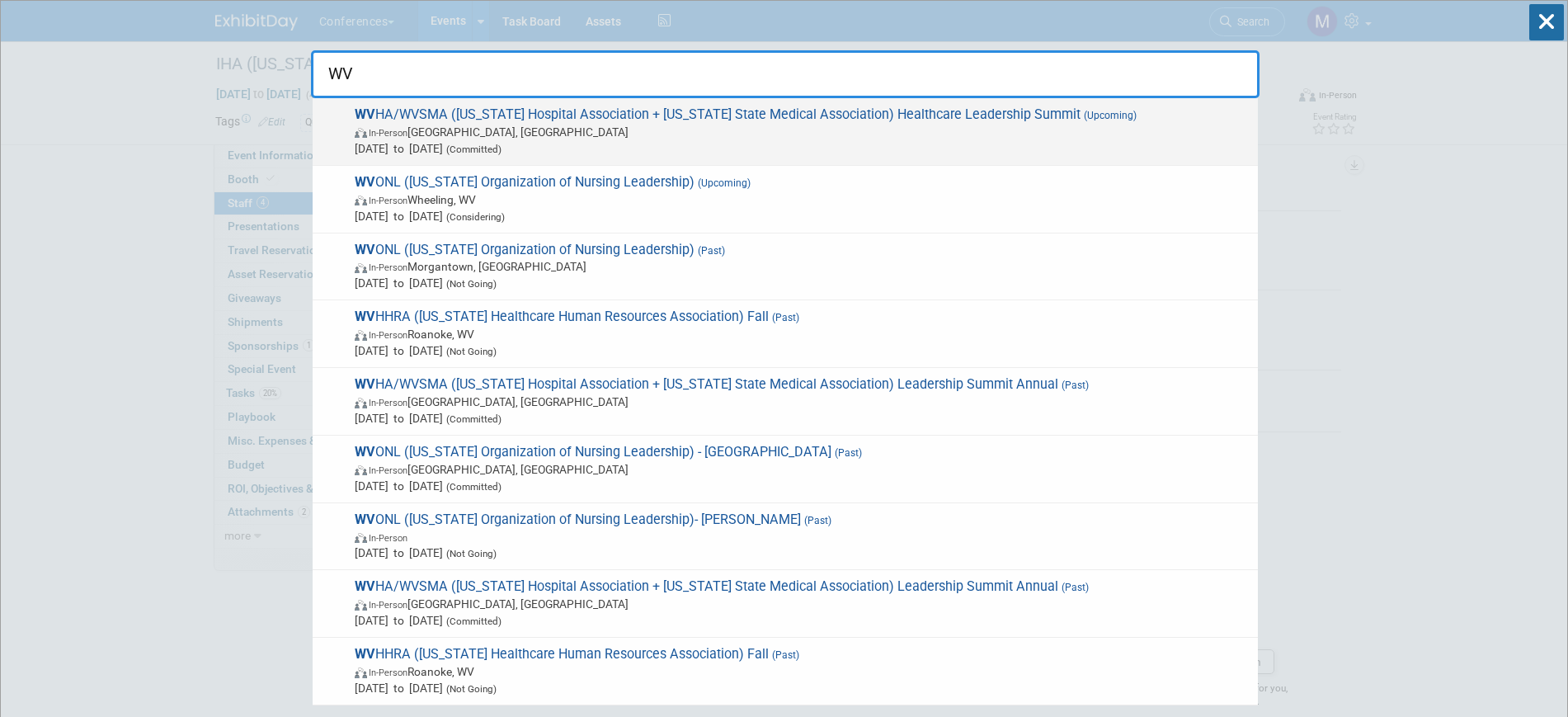
type input "WV"
click at [483, 148] on span "Sep 24, 2025 to Sep 26, 2025 (Committed)" at bounding box center [802, 148] width 895 height 16
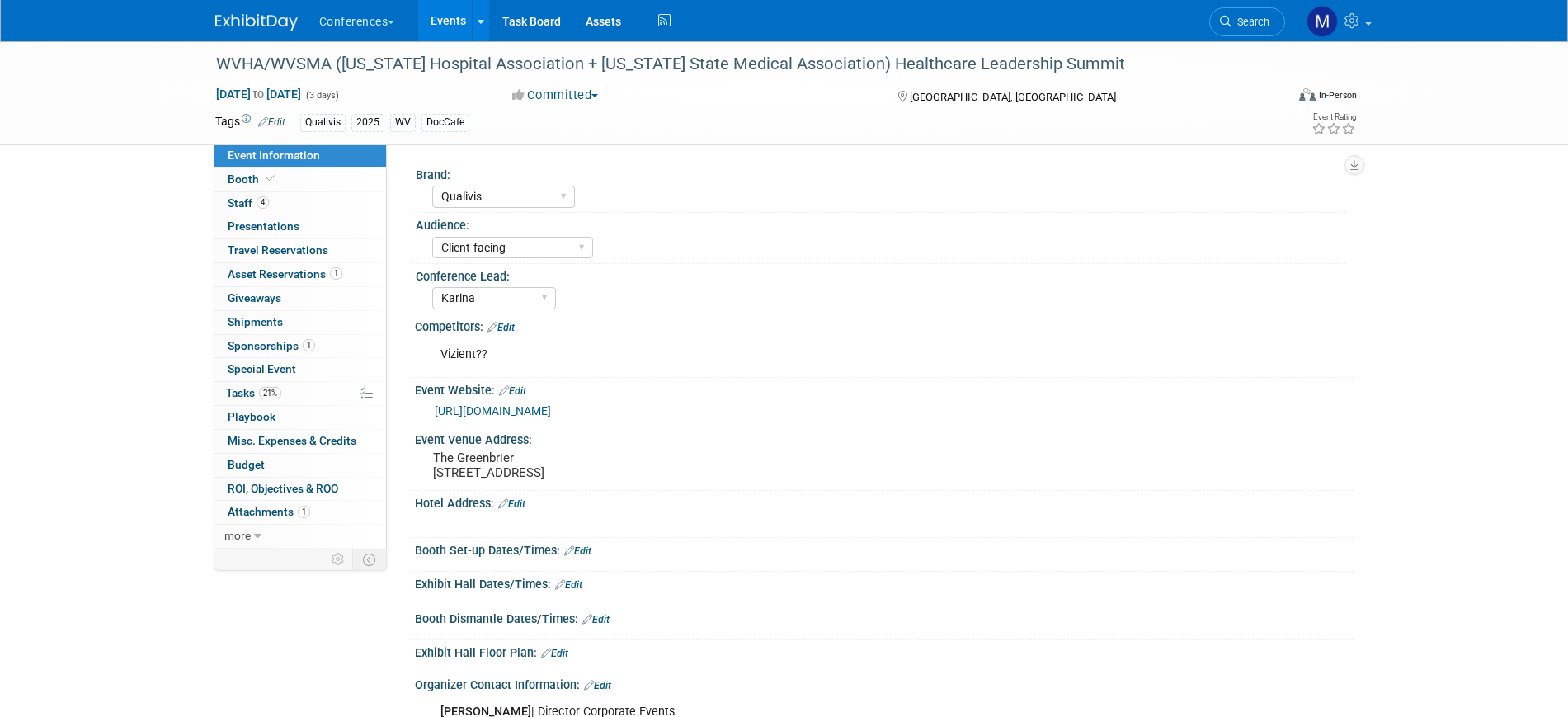
select select "Qualivis"
select select "Client-facing"
select select "Karina"
click at [244, 206] on span "Staff 4" at bounding box center [247, 203] width 41 height 13
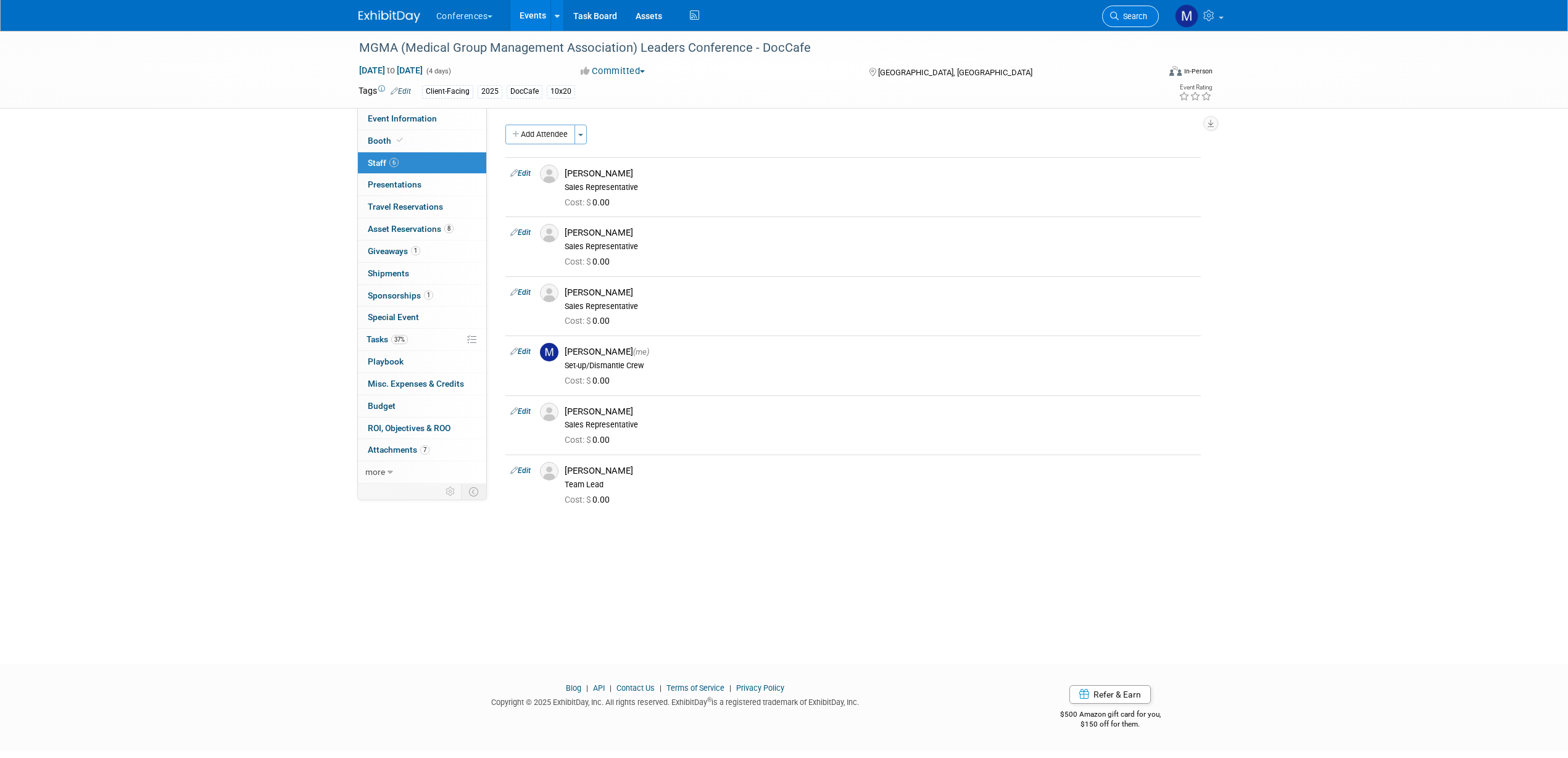
click at [1125, 16] on span "Search" at bounding box center [1133, 16] width 28 height 9
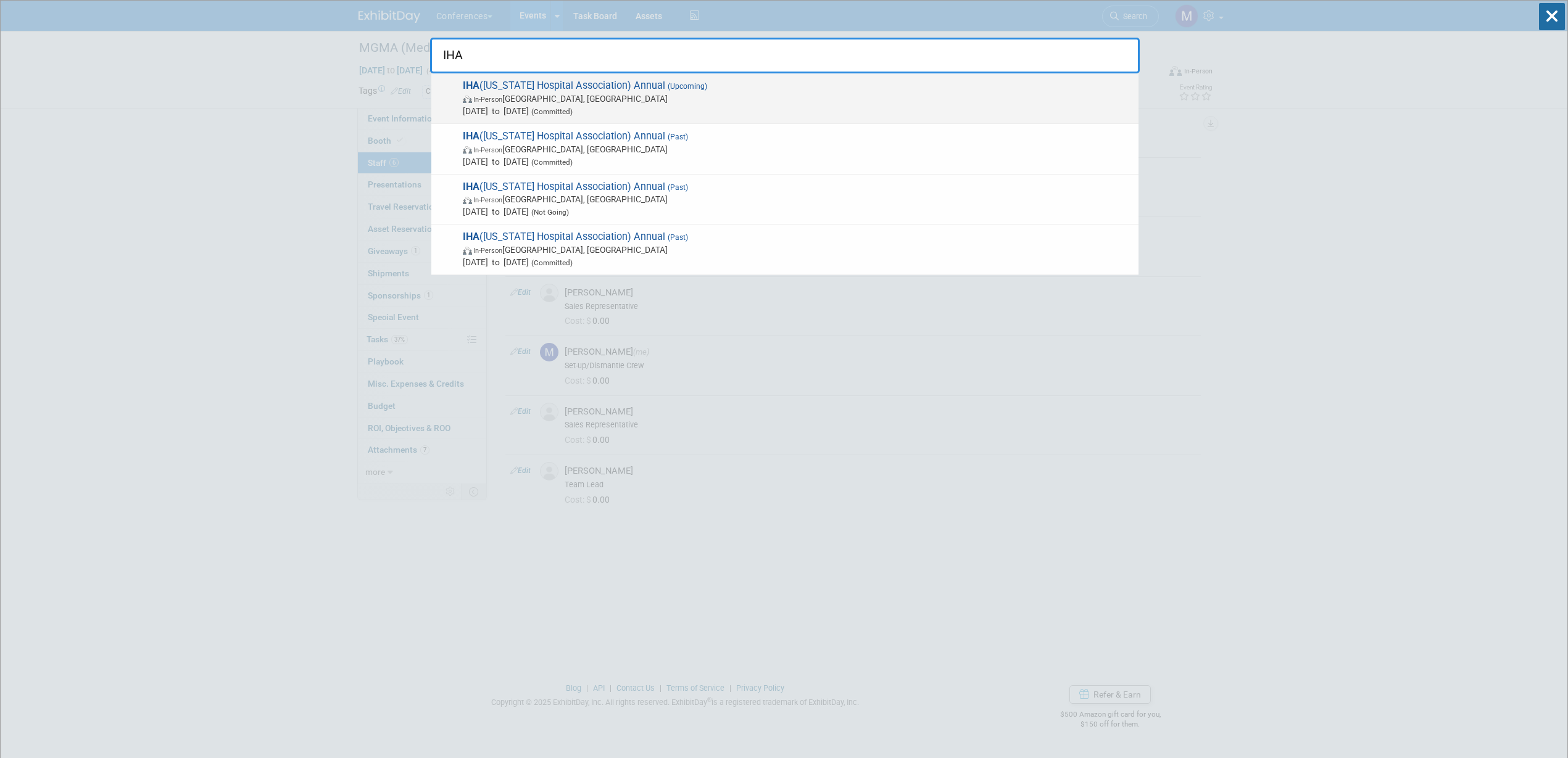
type input "IHA"
click at [477, 102] on span "In-Person" at bounding box center [487, 99] width 29 height 8
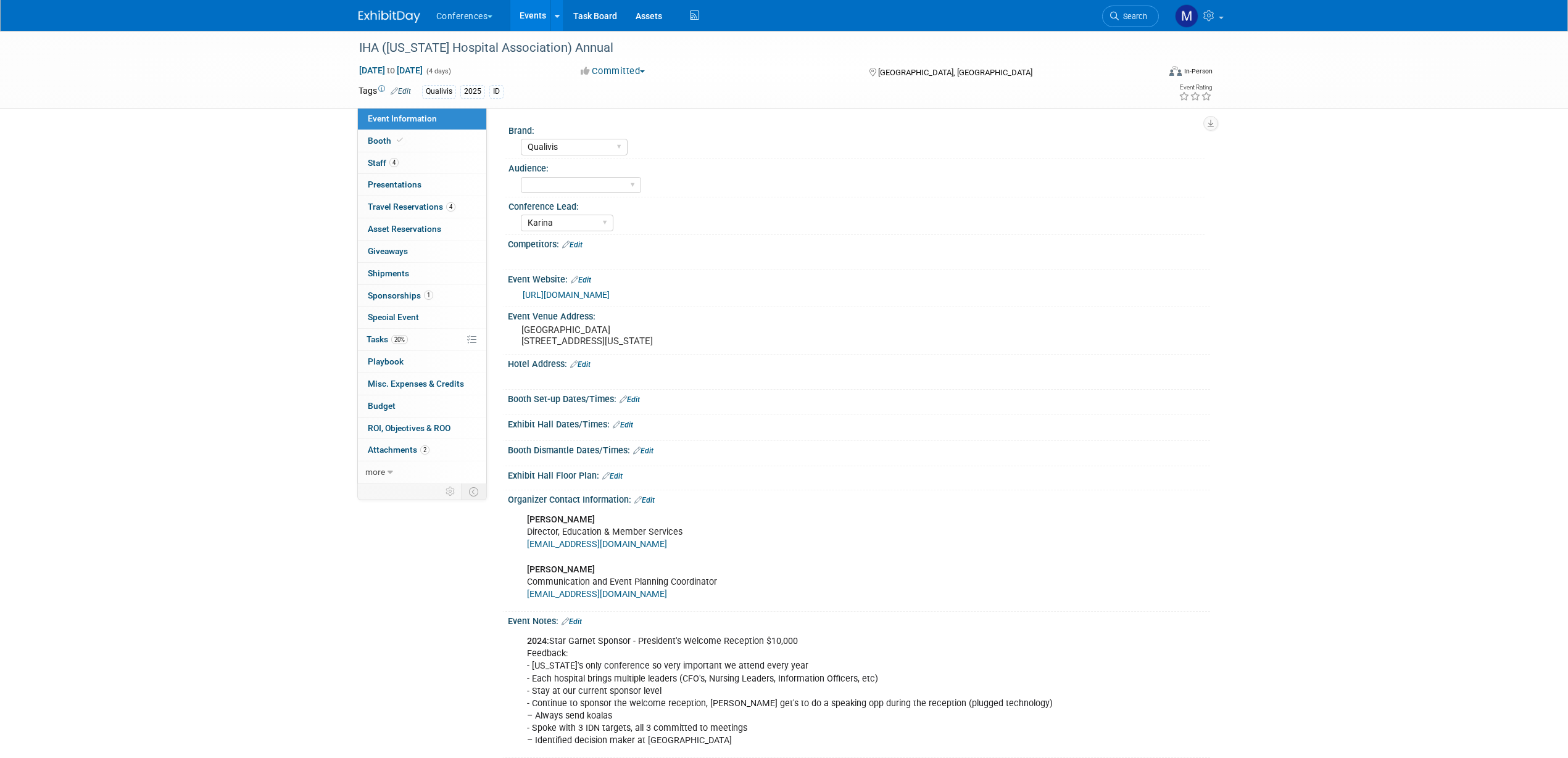
select select "Qualivis"
select select "Karina"
click at [377, 159] on span "Staff 4" at bounding box center [382, 163] width 31 height 10
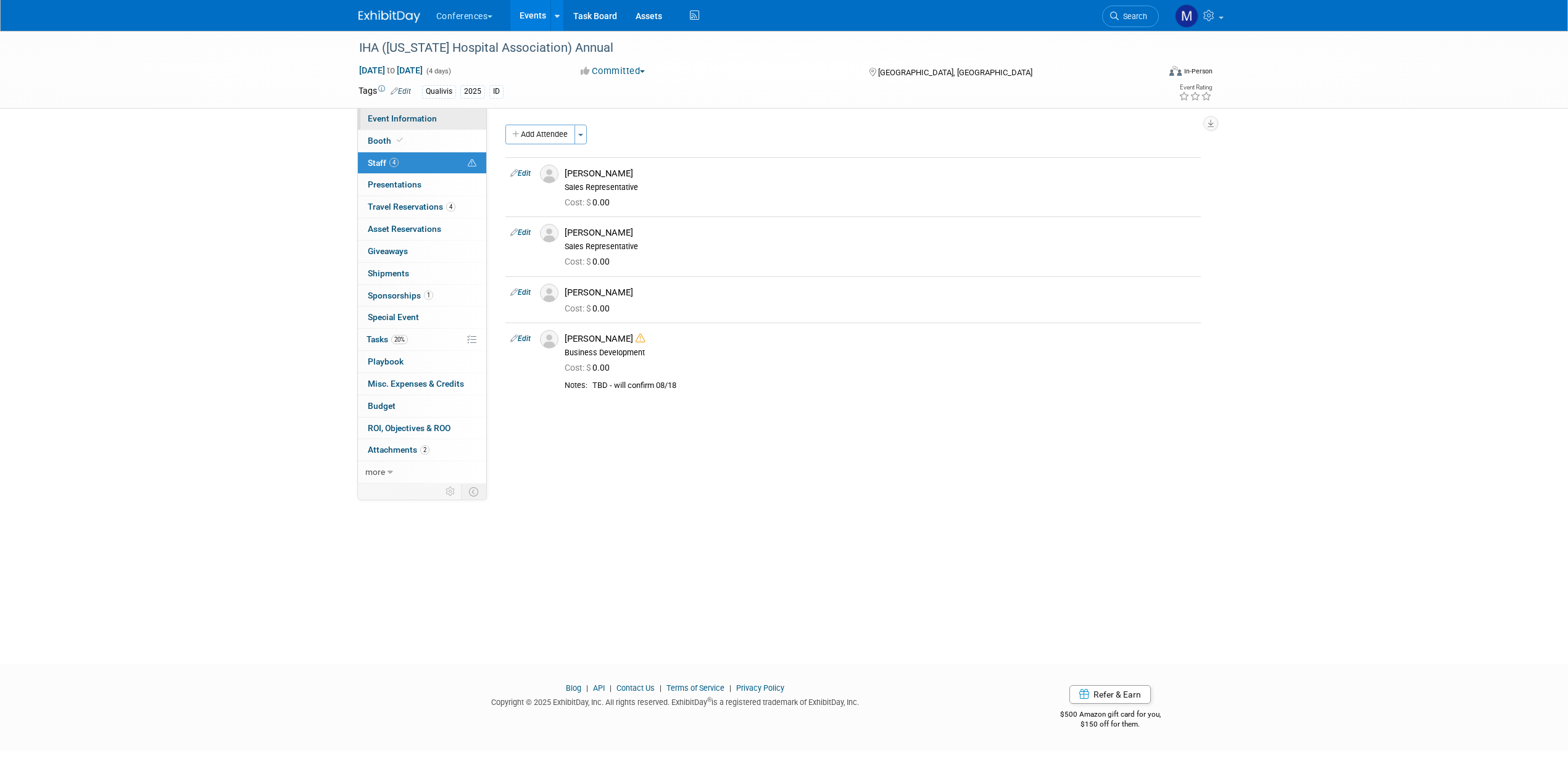
click at [421, 123] on span "Event Information" at bounding box center [402, 118] width 69 height 10
select select "Qualivis"
select select "Karina"
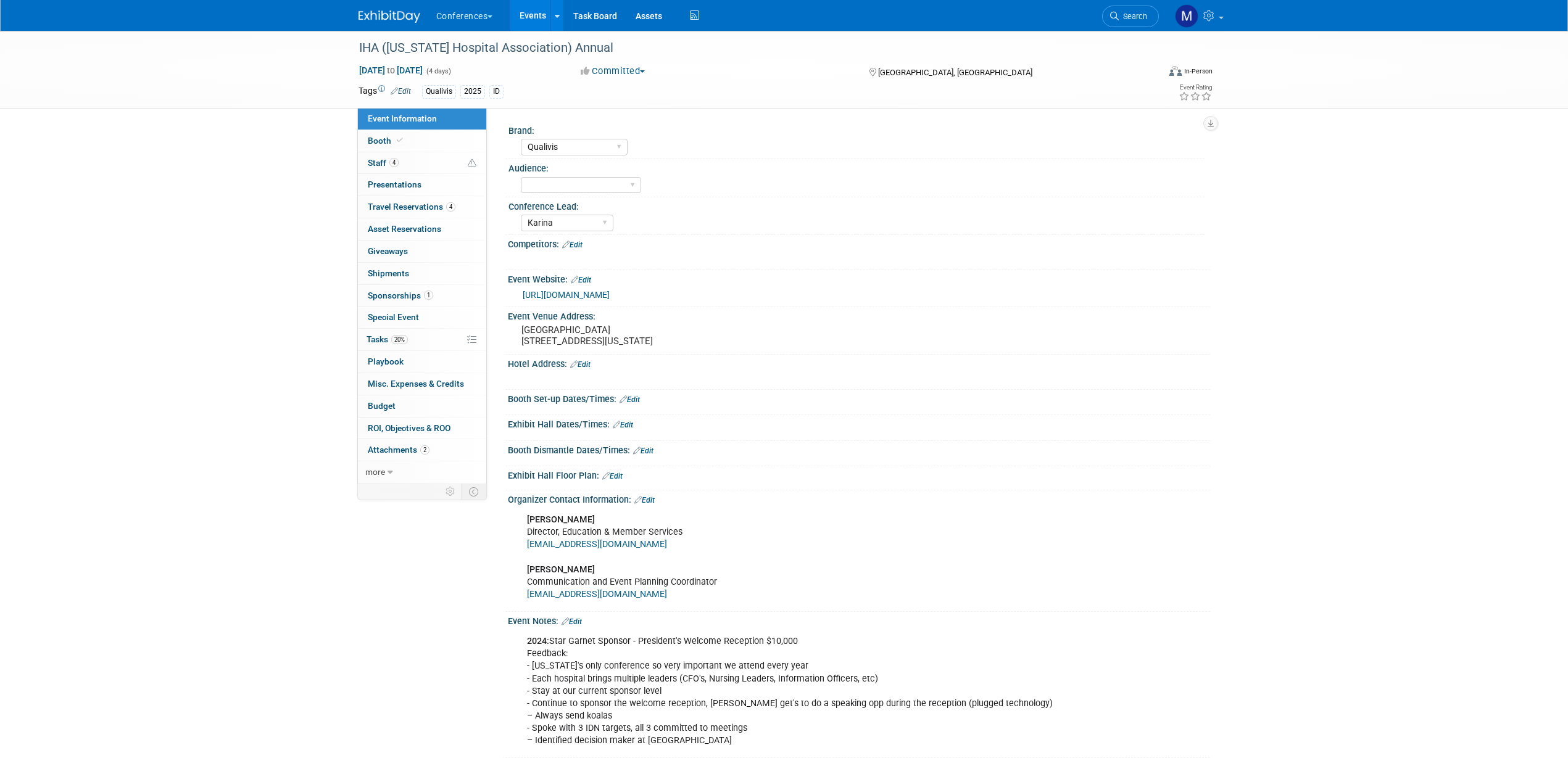
click at [582, 626] on link "Edit" at bounding box center [572, 622] width 21 height 9
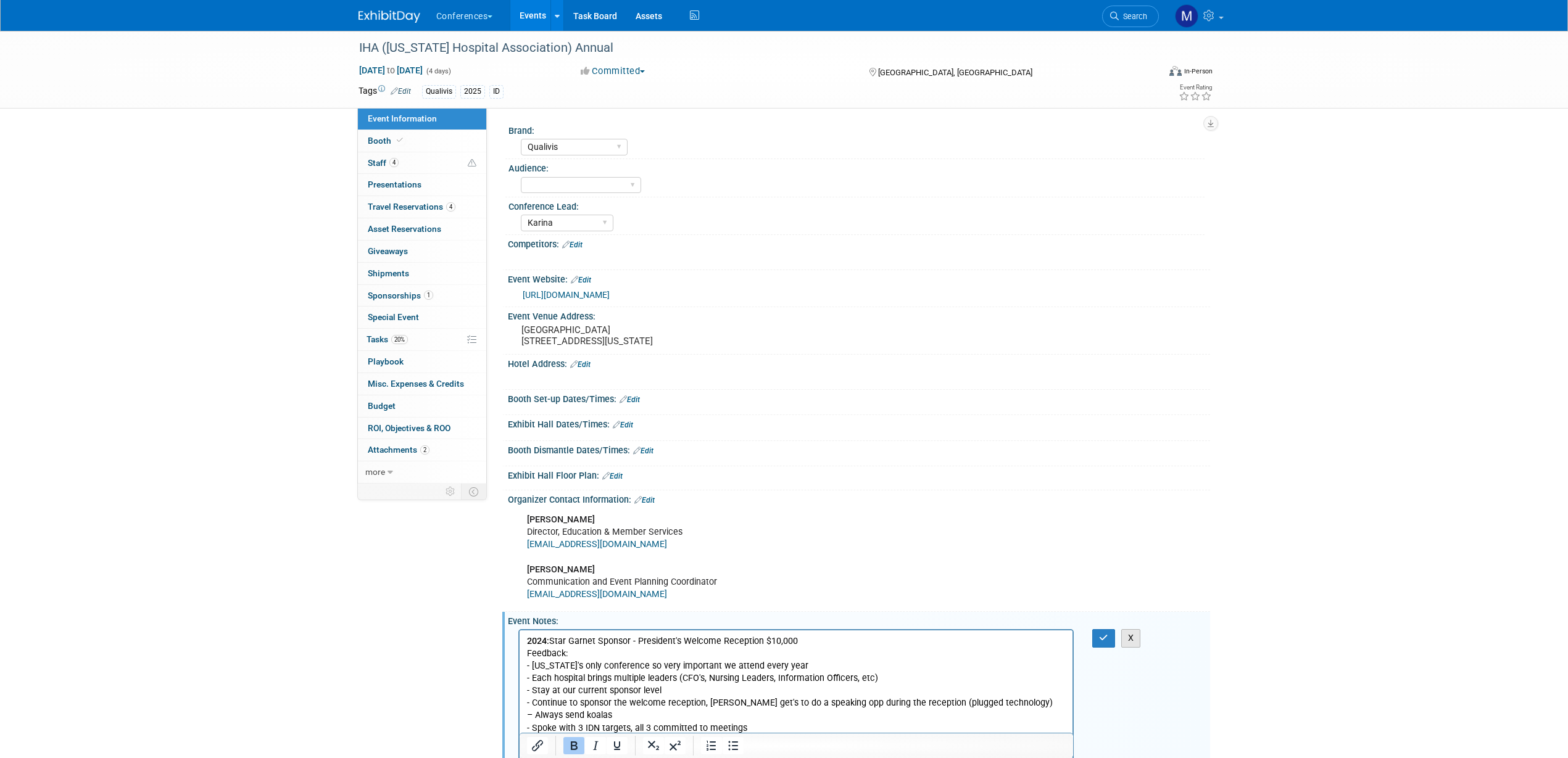
click at [1132, 646] on button "X" at bounding box center [1132, 637] width 20 height 18
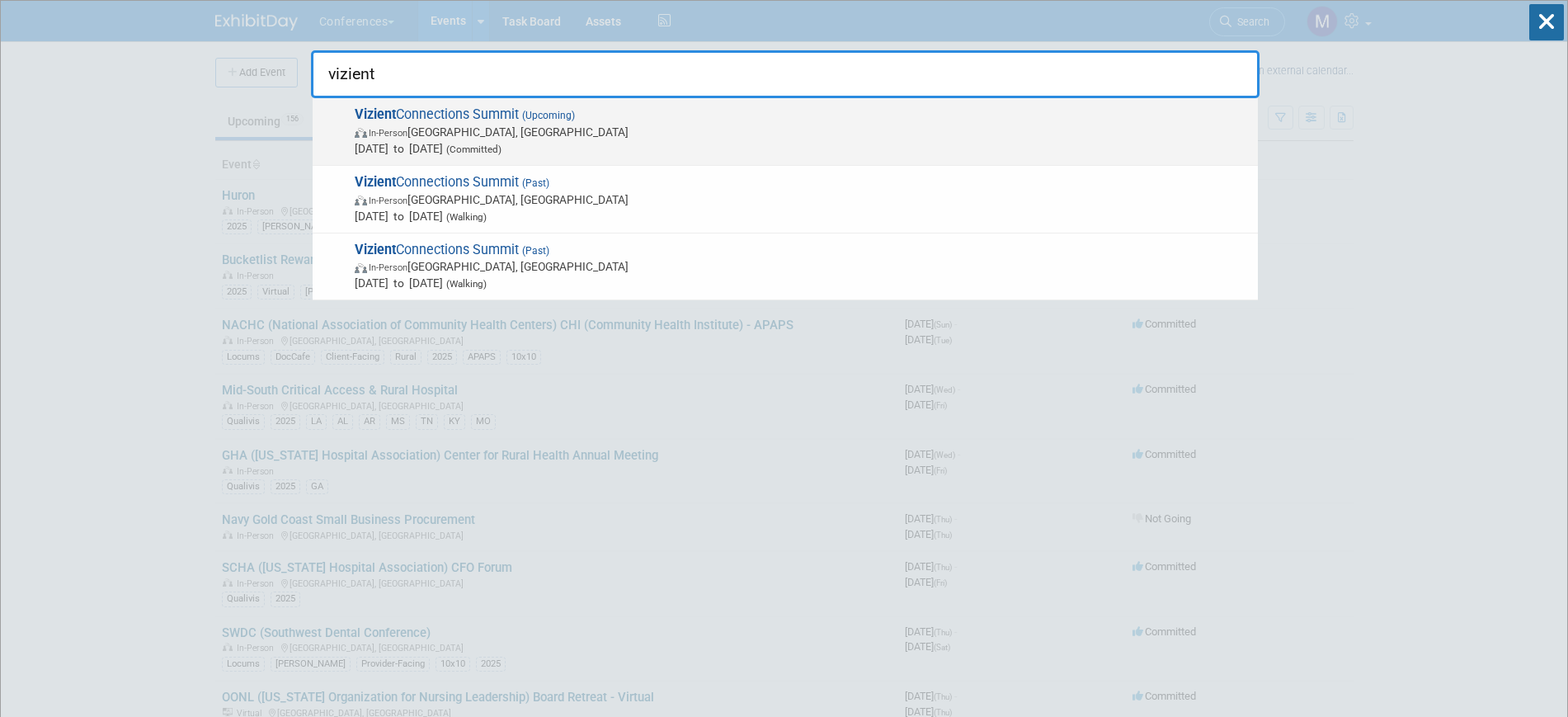
type input "vizient"
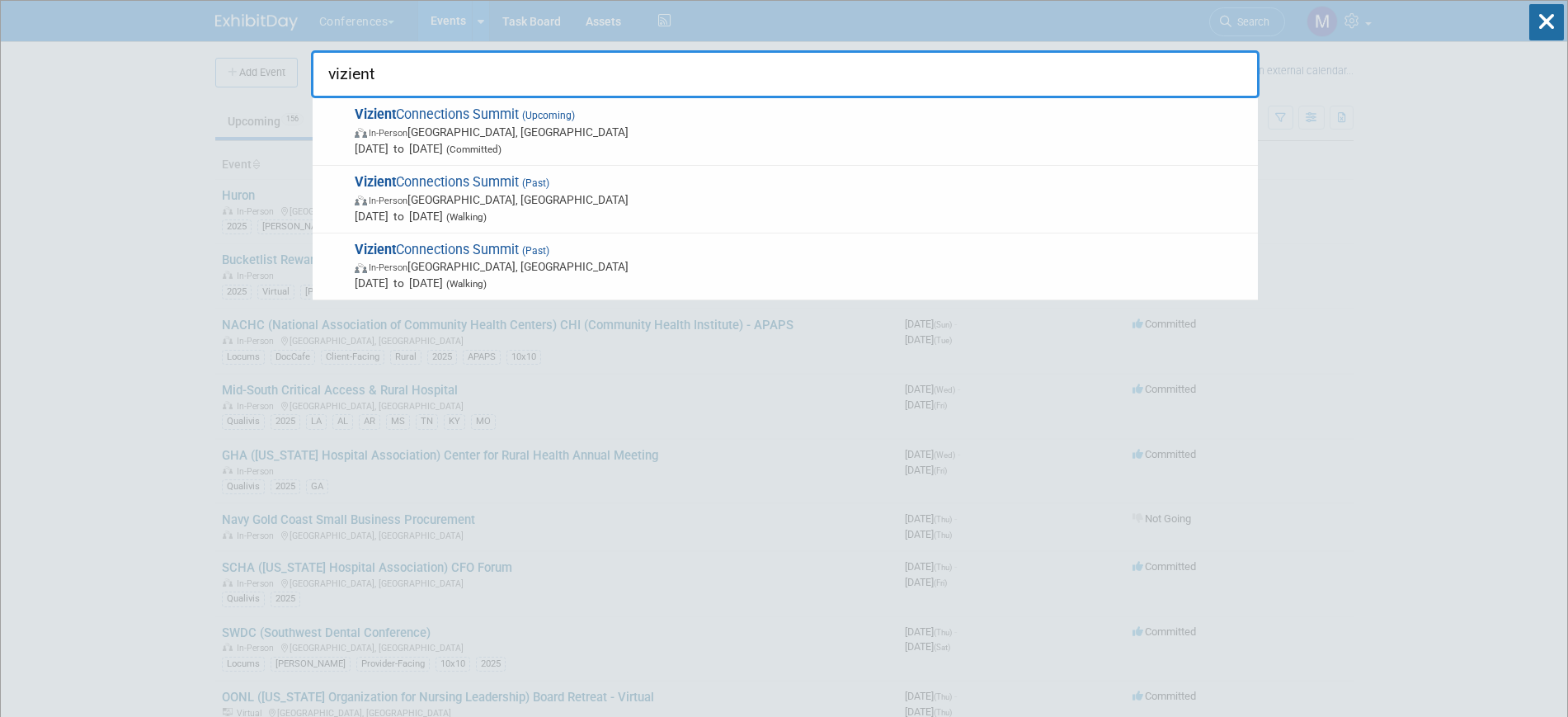
click at [472, 150] on span "Sep 15, 2025 to Sep 19, 2025 (Committed)" at bounding box center [802, 148] width 895 height 16
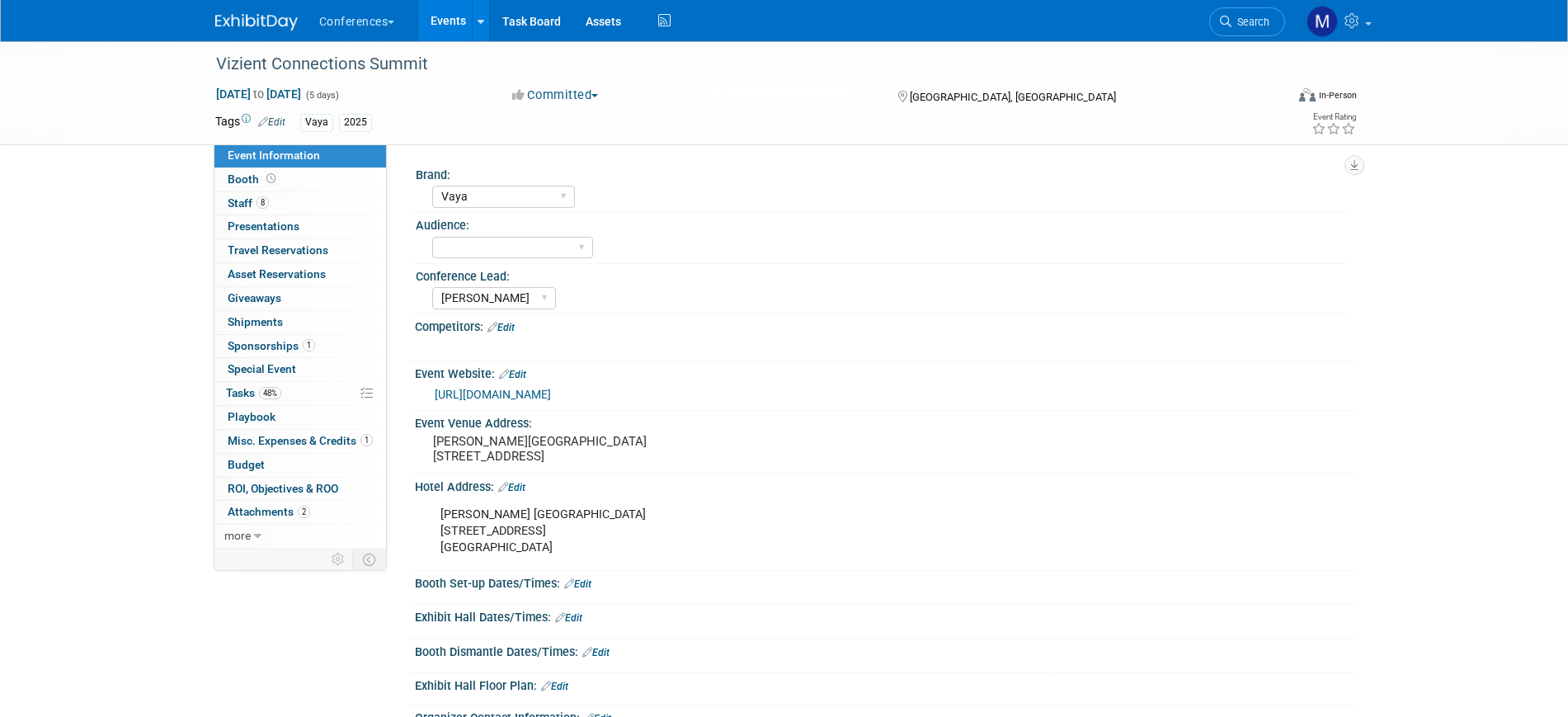
select select "Vaya"
select select "[PERSON_NAME]"
click at [256, 438] on span "Misc. Expenses & Credits 1" at bounding box center [300, 441] width 145 height 13
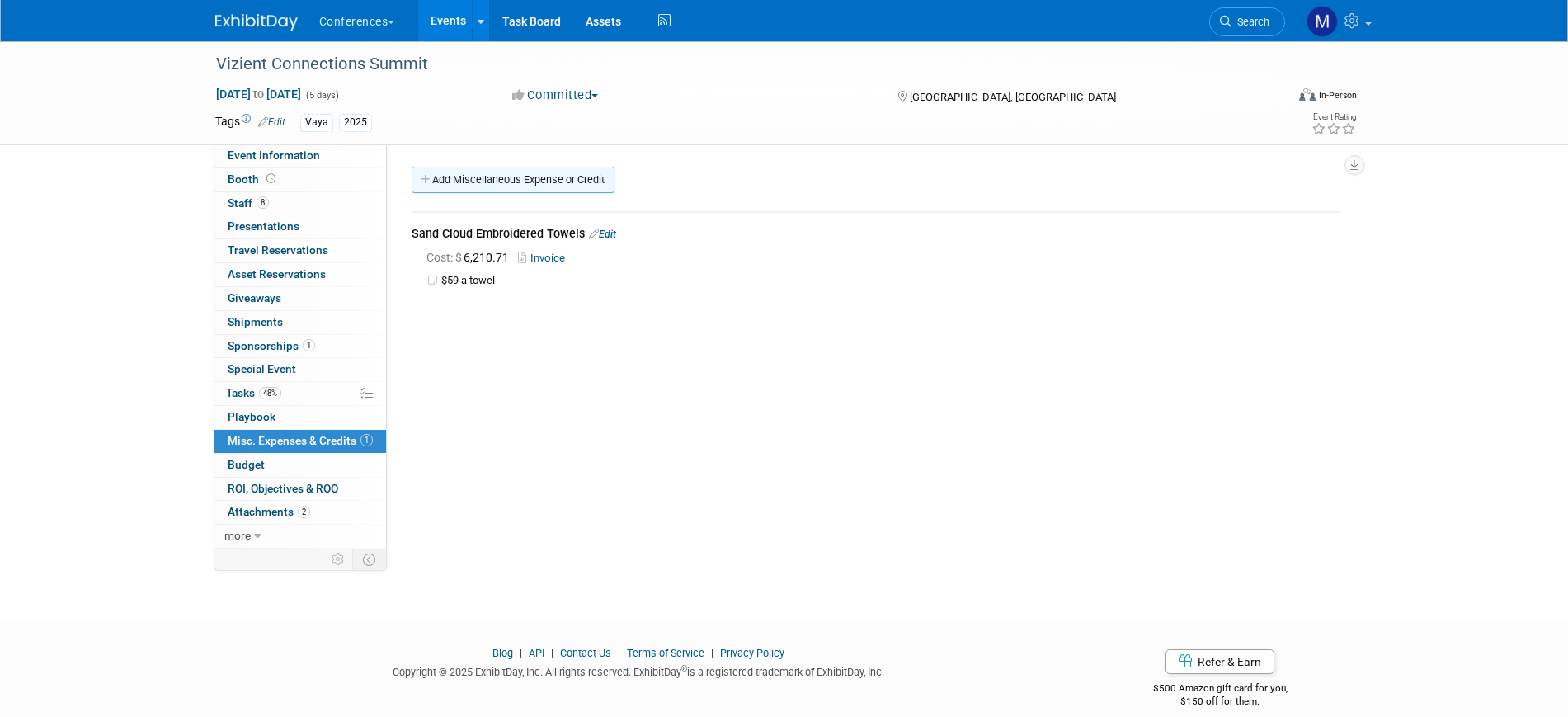
click at [496, 190] on link "Add Miscellaneous Expense or Credit" at bounding box center [513, 180] width 203 height 27
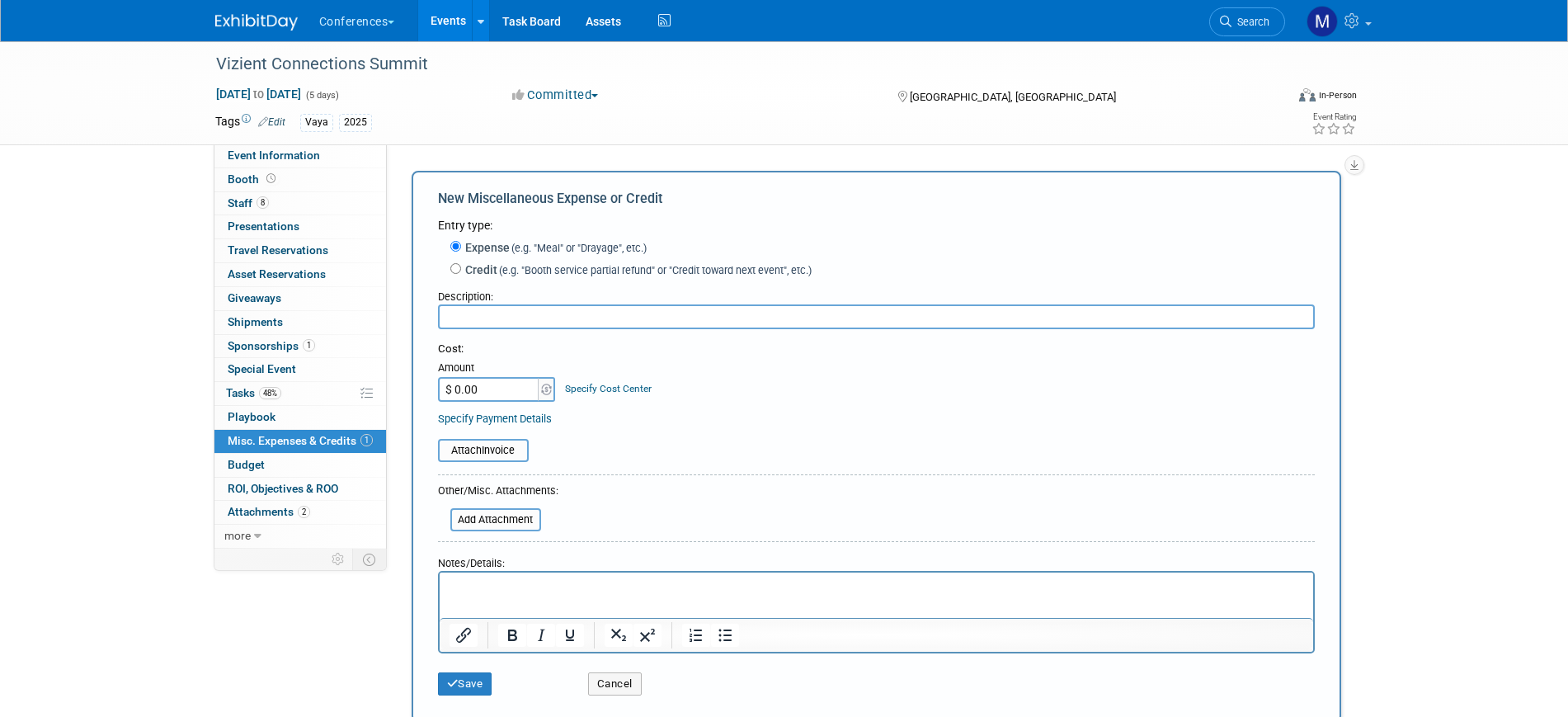
click at [482, 321] on input "text" at bounding box center [876, 317] width 877 height 25
type input "Amazon Light Up Itemd"
click at [488, 393] on input "$ 0.00" at bounding box center [489, 390] width 103 height 25
type input "$ 230.03"
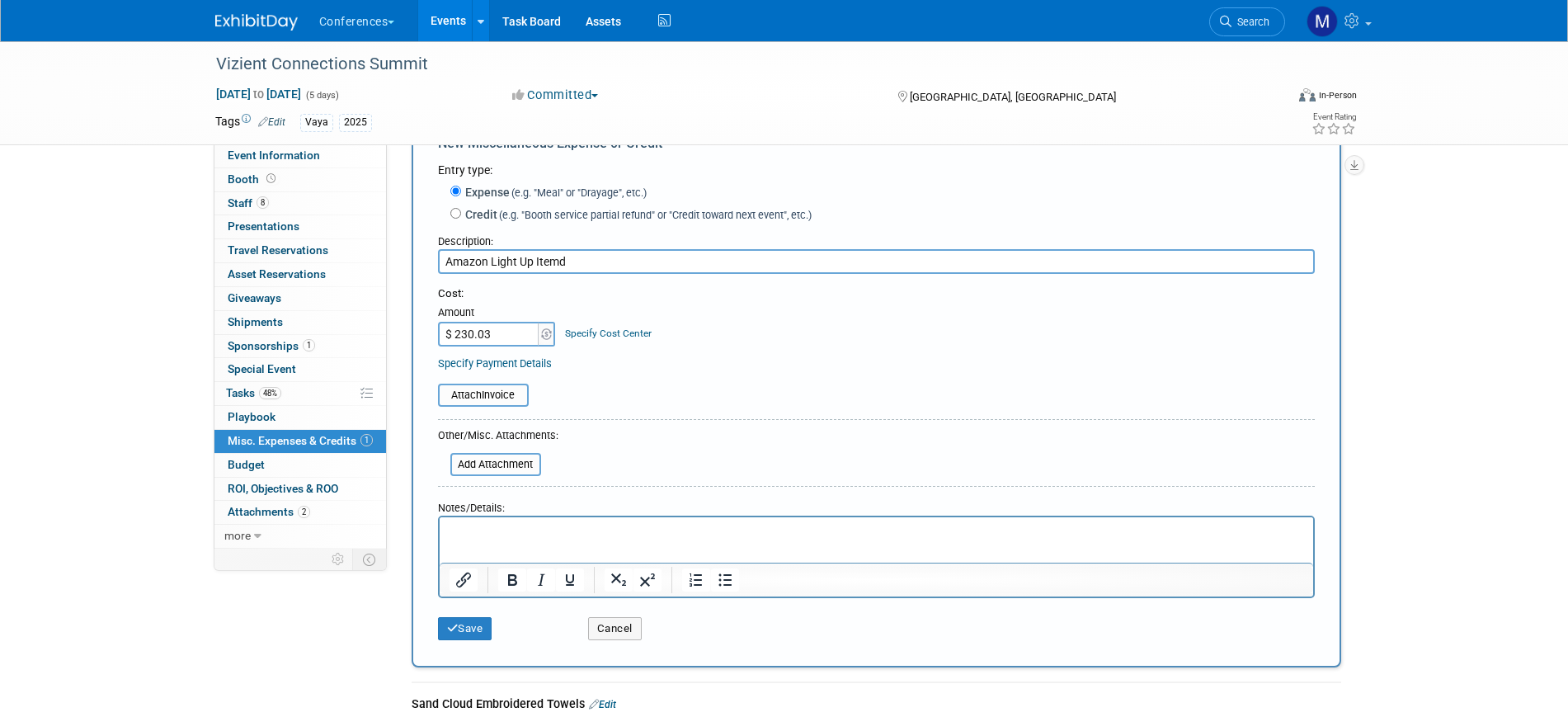
scroll to position [103, 0]
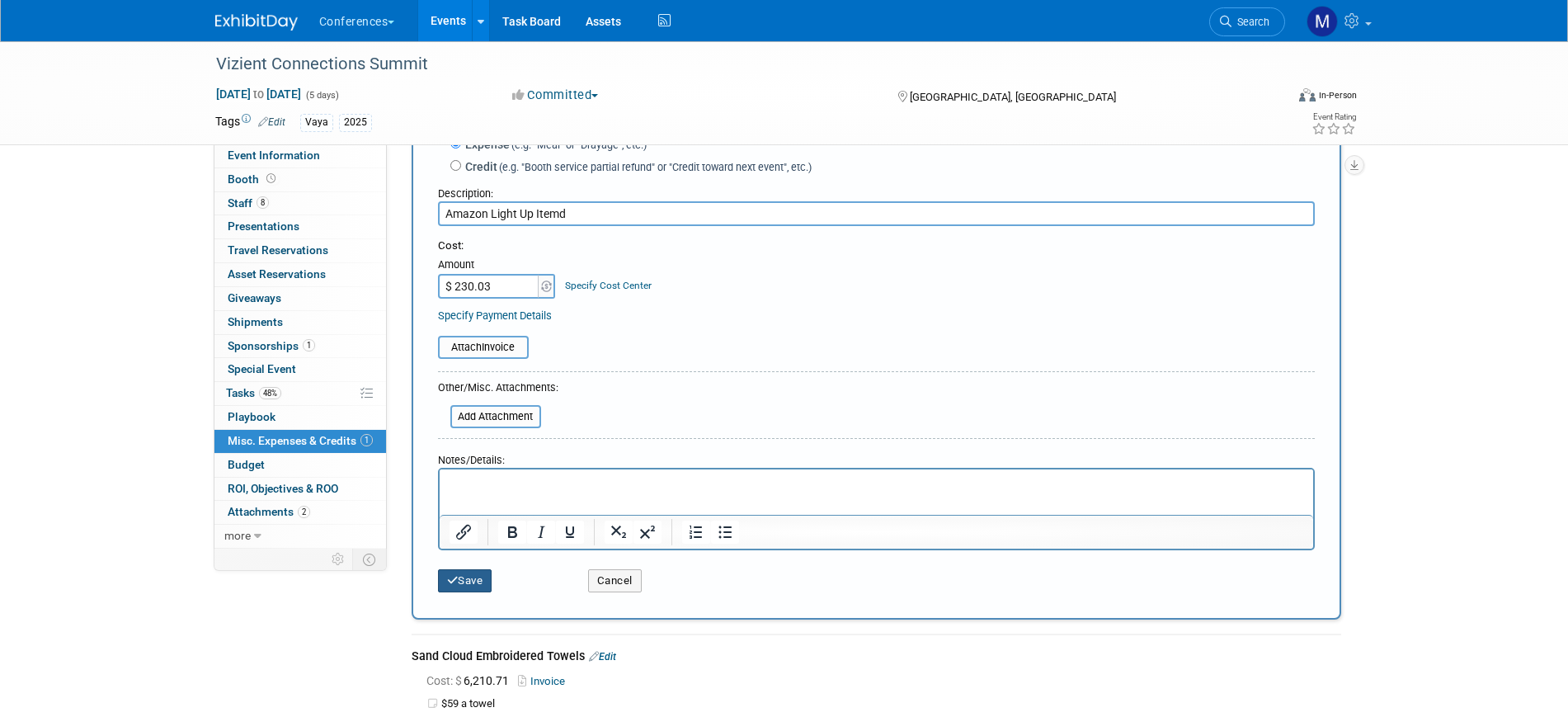
click at [484, 577] on button "Save" at bounding box center [465, 580] width 54 height 23
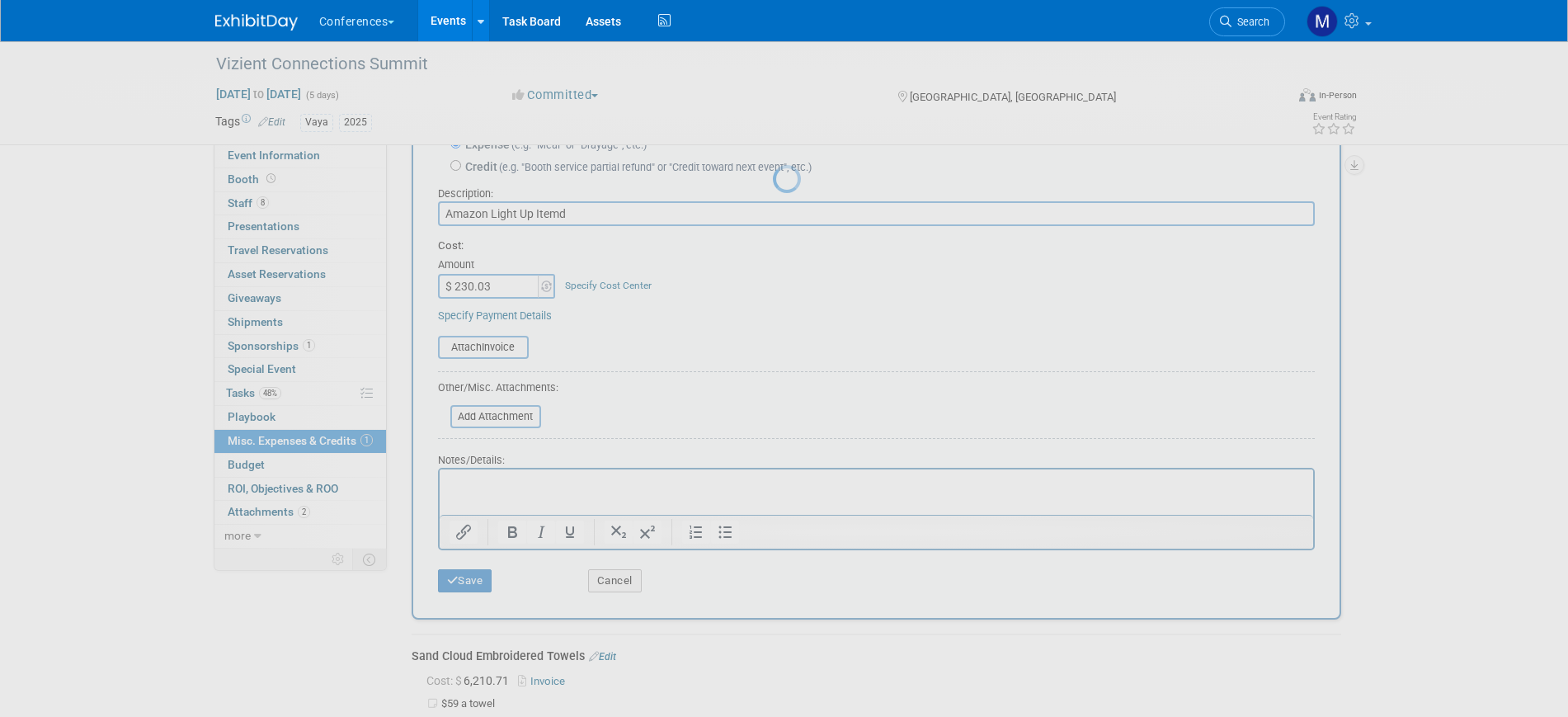
scroll to position [20, 0]
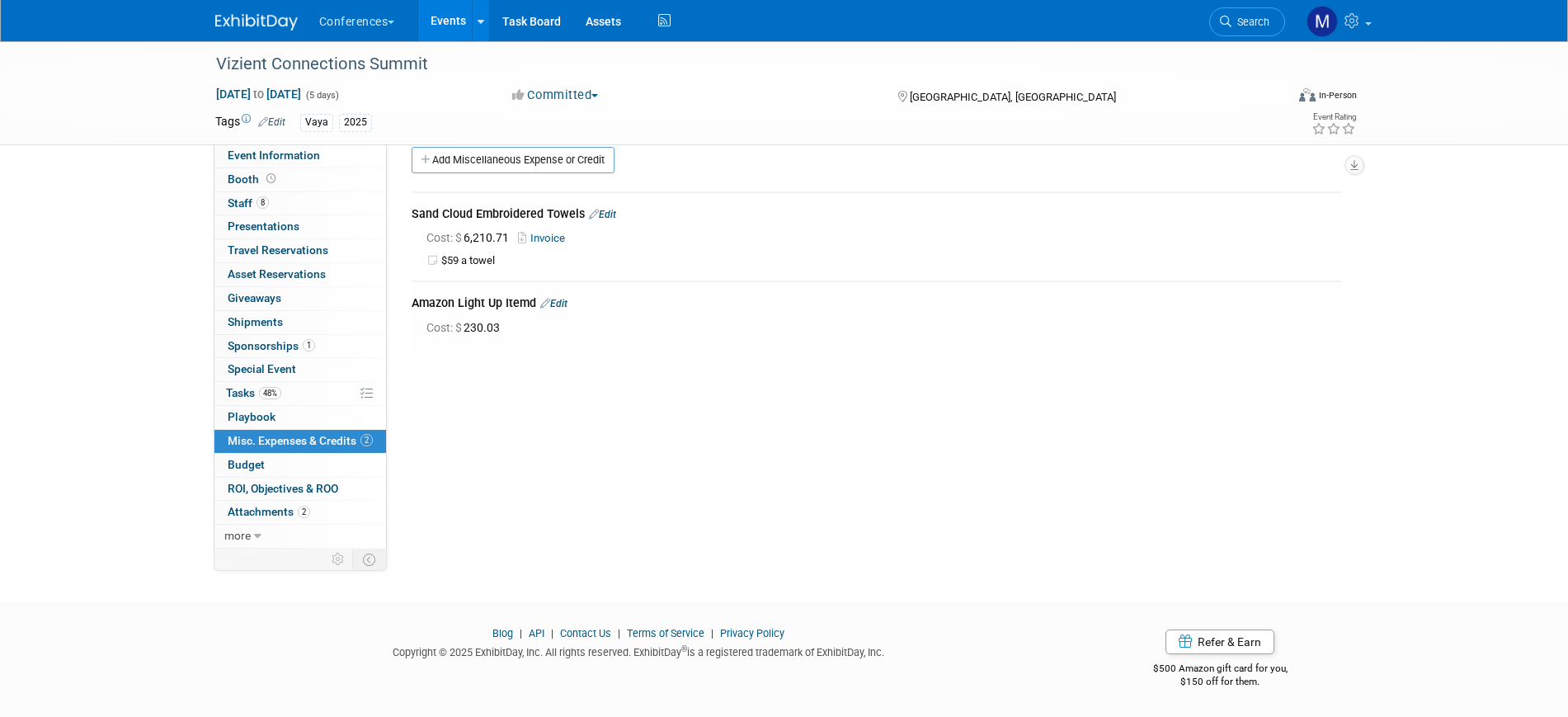
click at [560, 302] on link "Edit" at bounding box center [554, 303] width 27 height 11
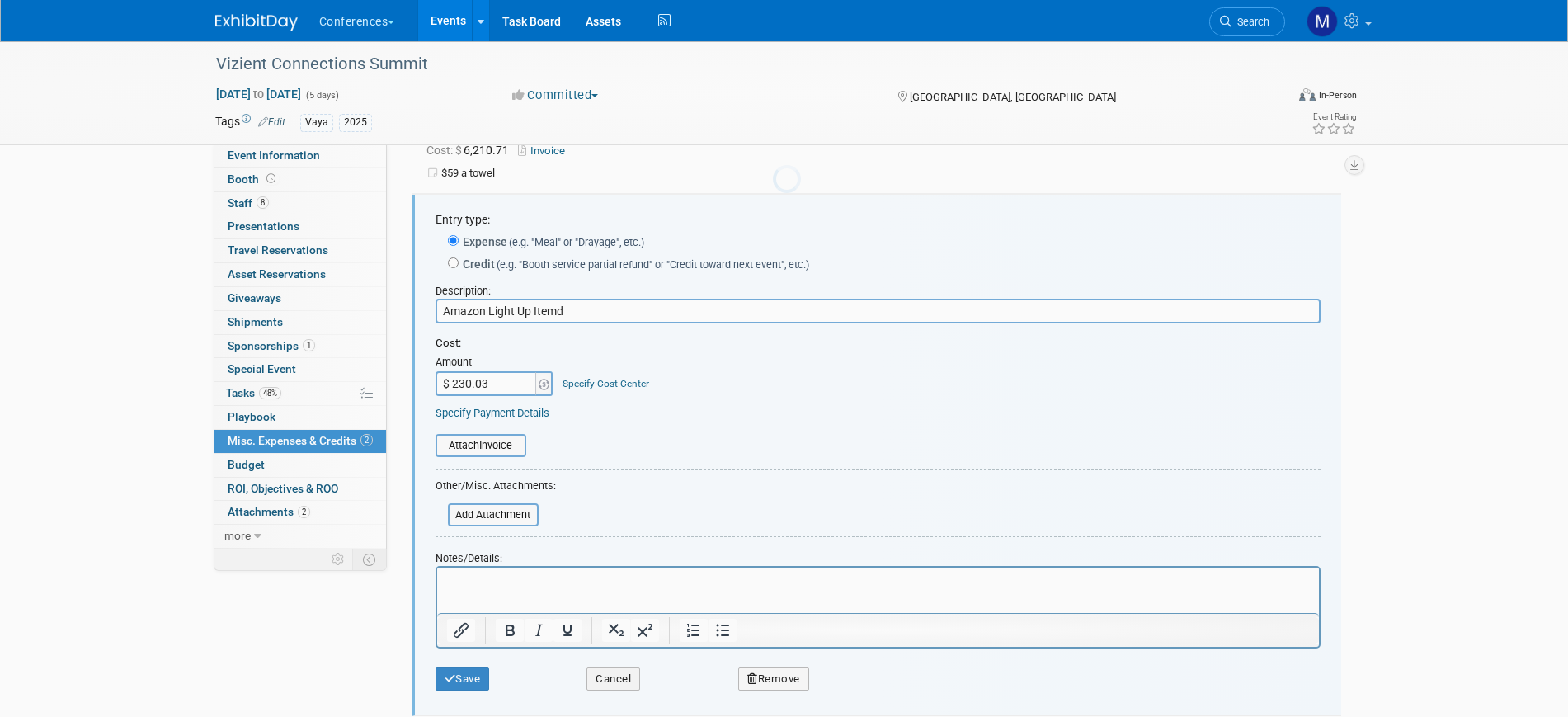
scroll to position [113, 0]
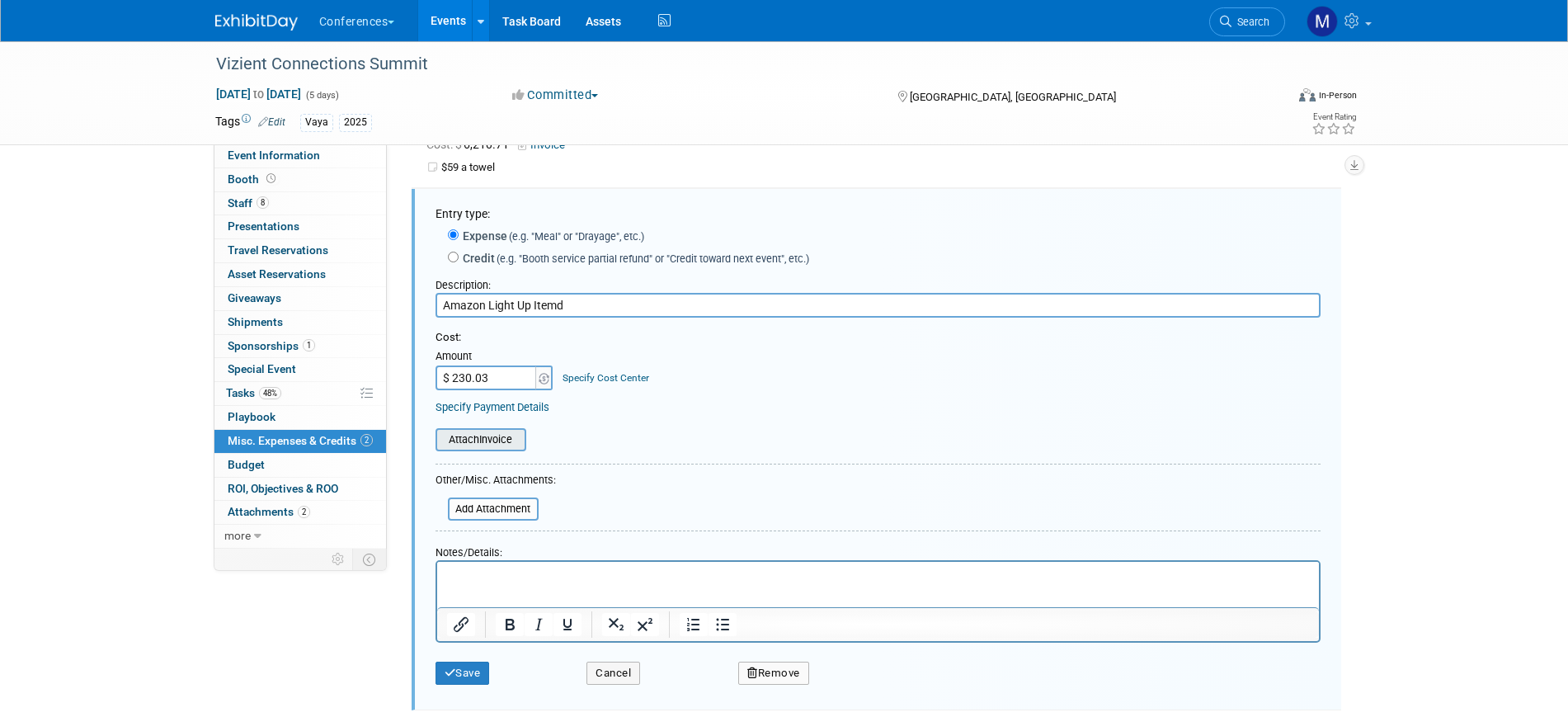
click at [497, 443] on input "file" at bounding box center [426, 439] width 196 height 20
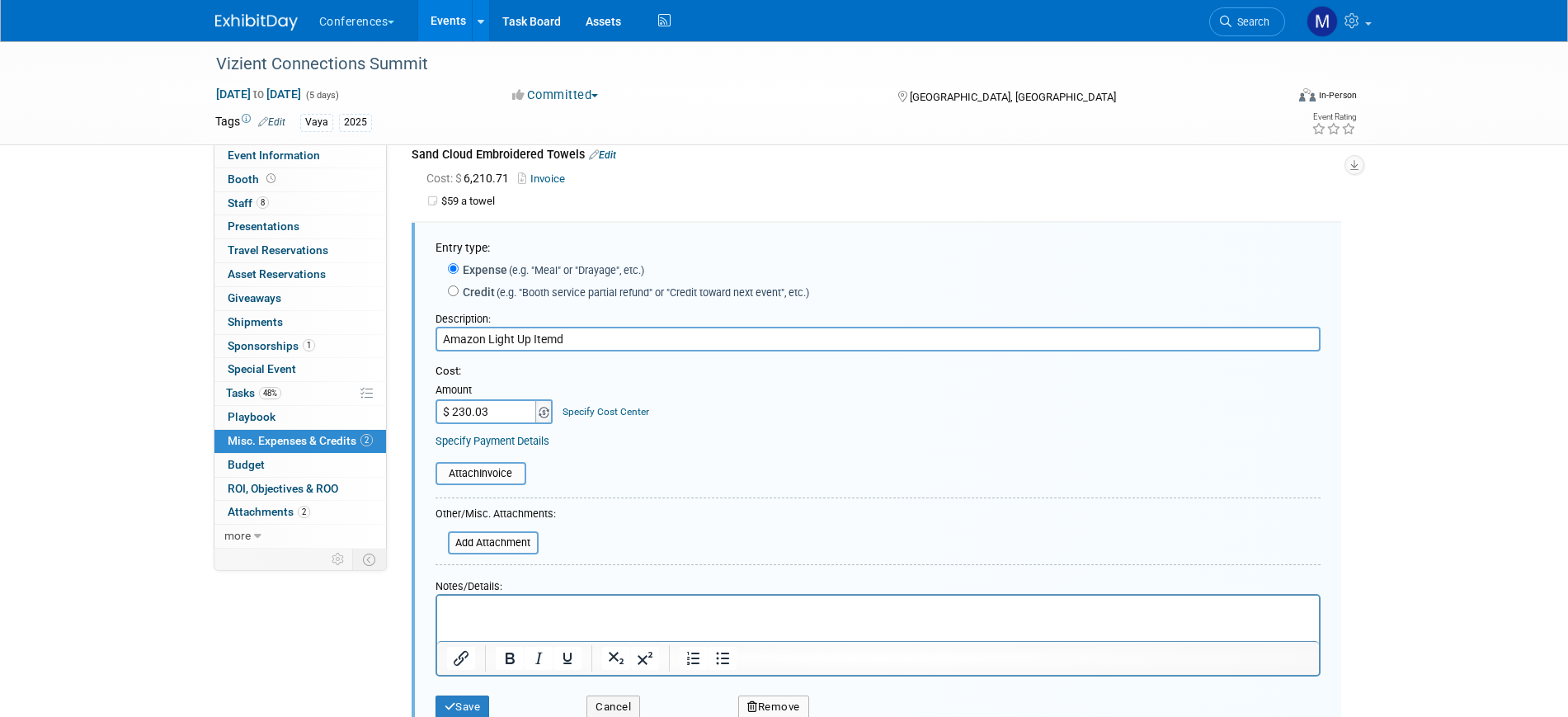
scroll to position [206, 0]
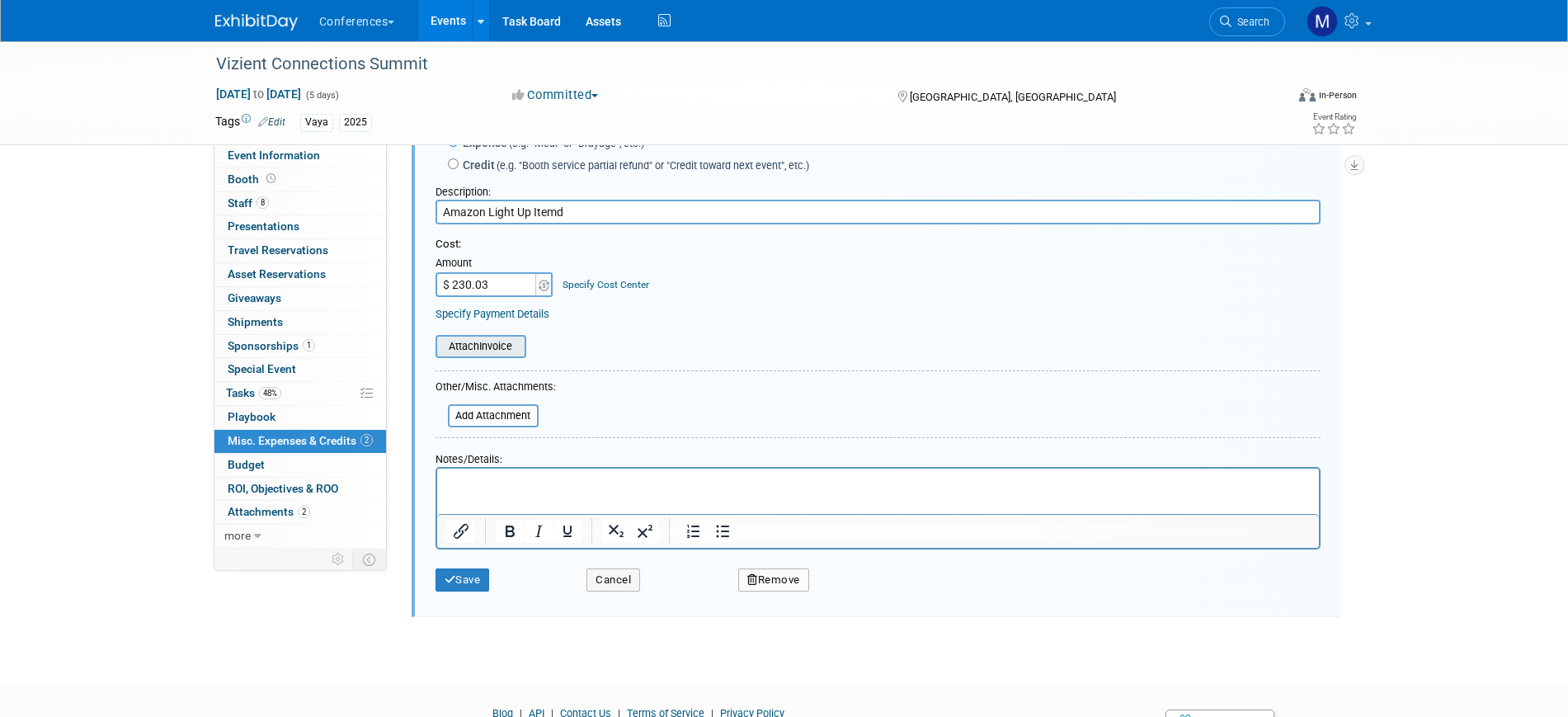
click at [513, 340] on input "file" at bounding box center [426, 346] width 196 height 20
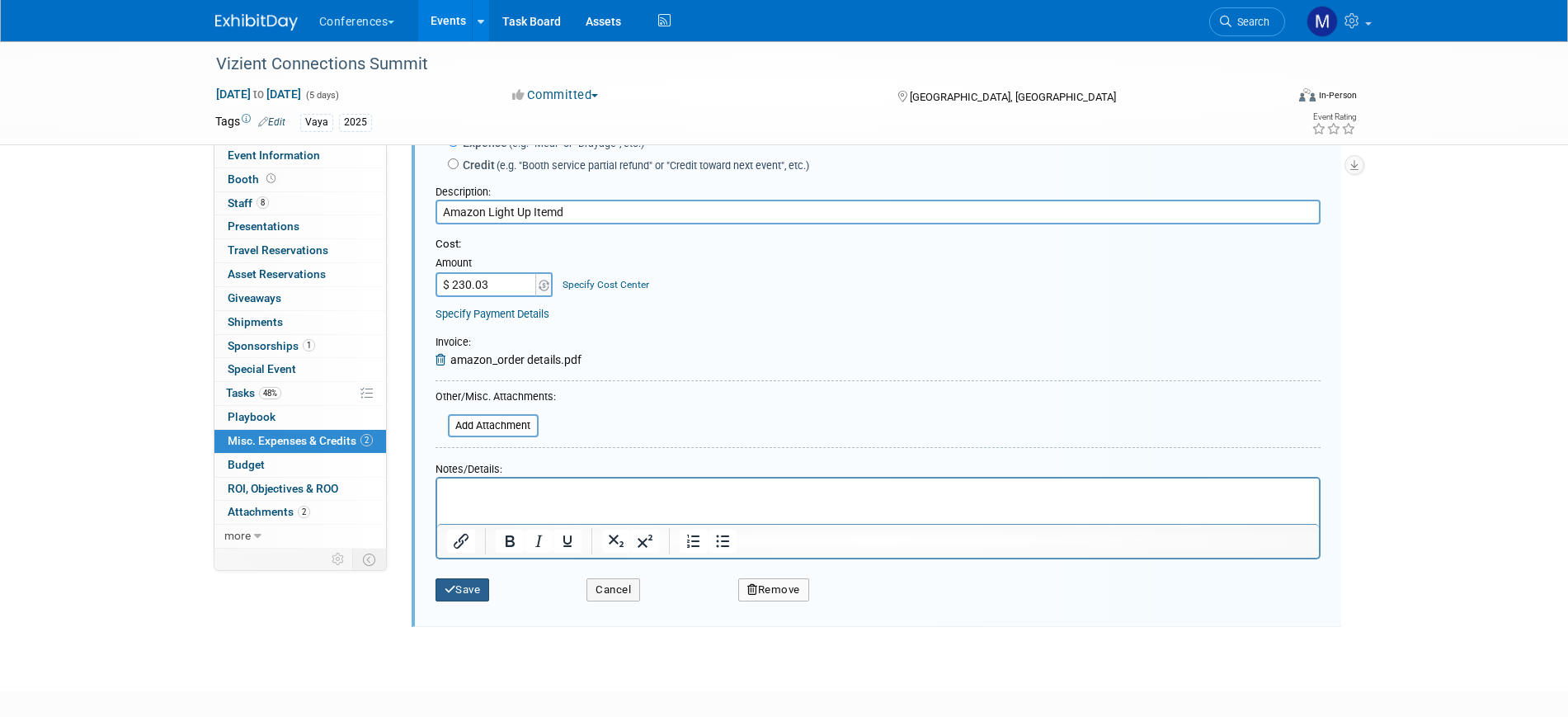
click at [476, 579] on button "Save" at bounding box center [462, 590] width 54 height 23
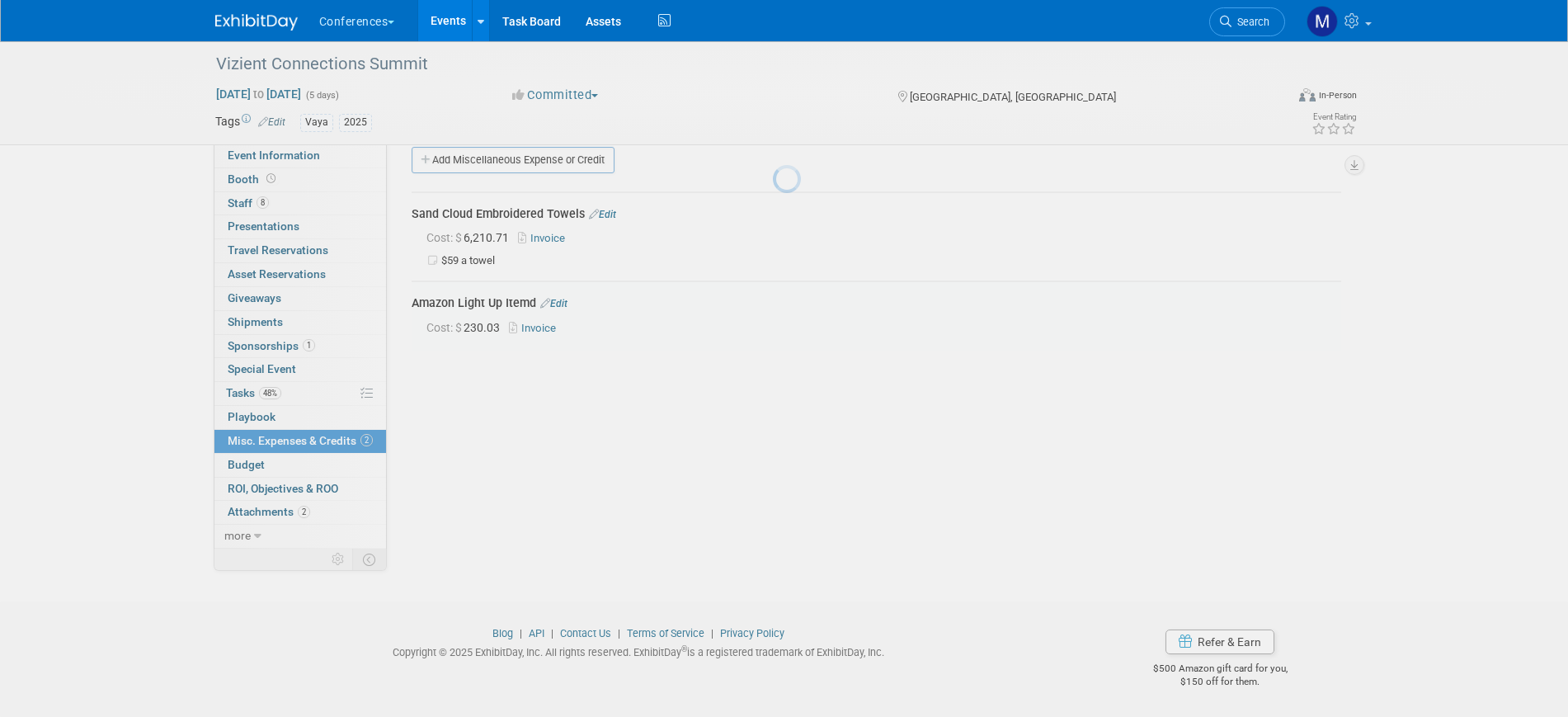
scroll to position [20, 0]
